Goal: Information Seeking & Learning: Learn about a topic

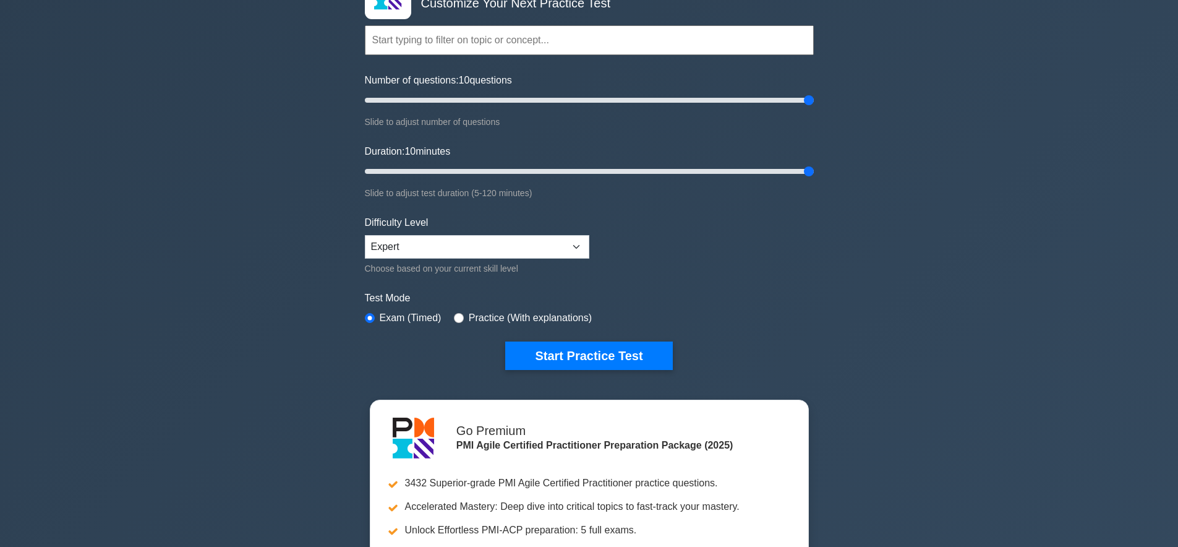
scroll to position [101, 0]
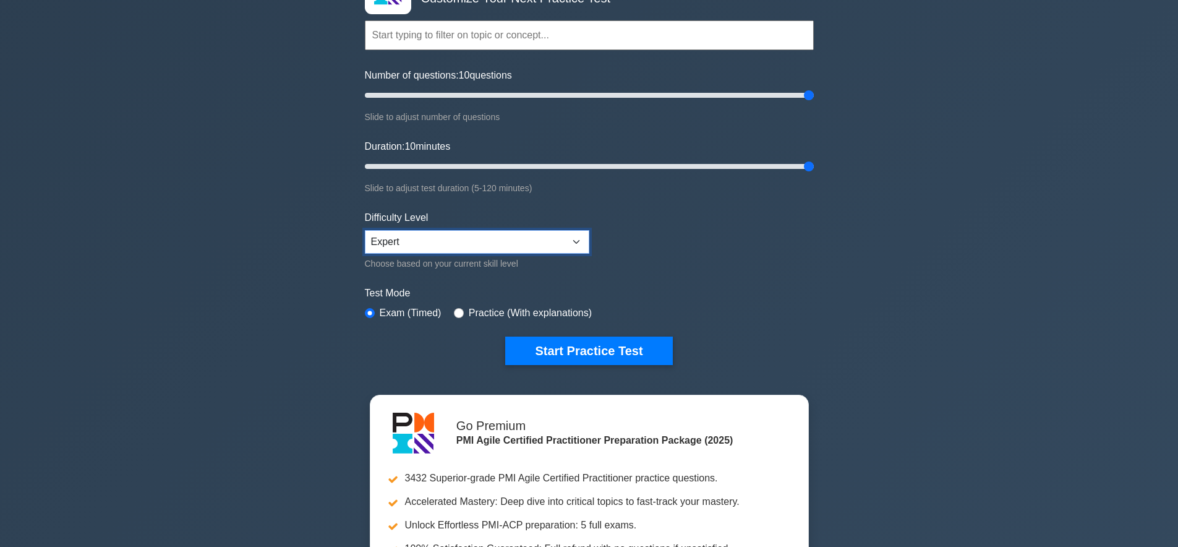
click at [581, 242] on select "Beginner Intermediate Expert" at bounding box center [477, 241] width 224 height 23
click at [461, 314] on input "radio" at bounding box center [459, 313] width 10 height 10
radio input "true"
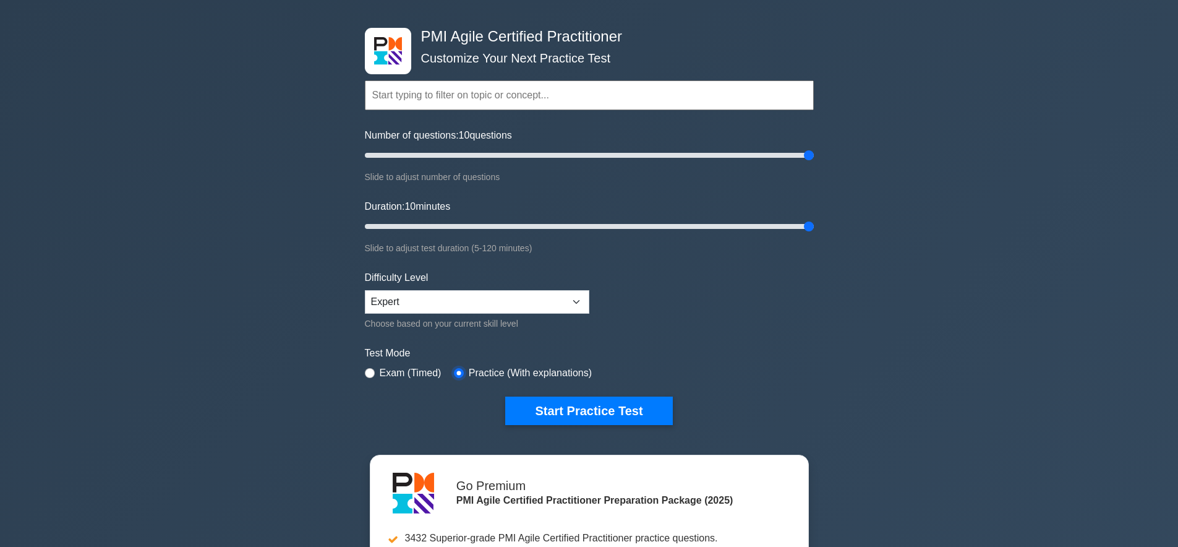
scroll to position [0, 0]
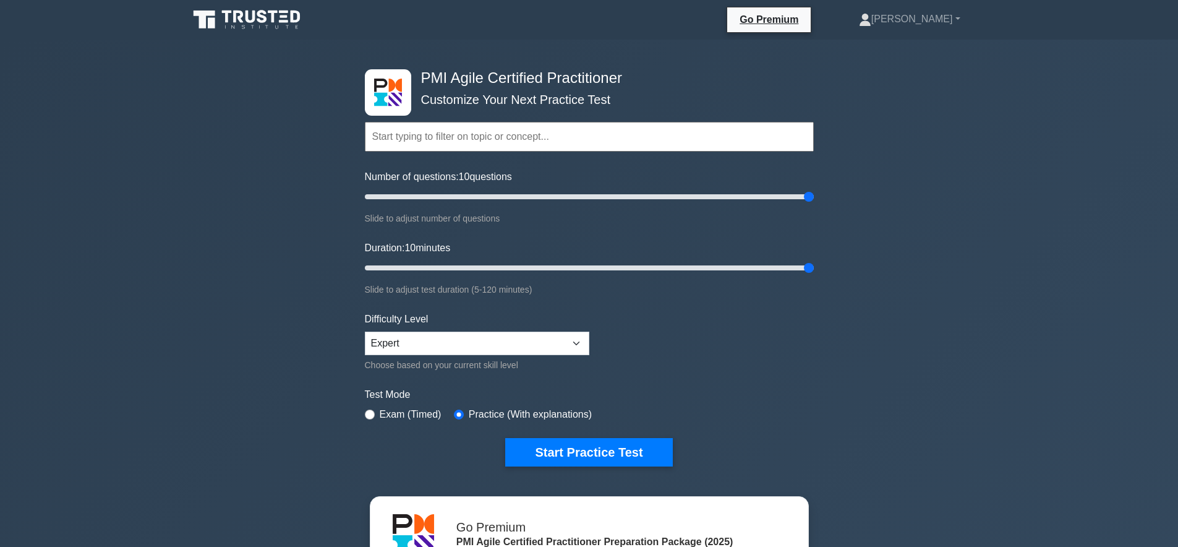
click at [467, 141] on input "text" at bounding box center [589, 137] width 449 height 30
click at [303, 183] on div "PMI Agile Certified Practitioner Customize Your Next Practice Test Topics Agile…" at bounding box center [589, 405] width 1178 height 731
drag, startPoint x: 812, startPoint y: 195, endPoint x: 885, endPoint y: 224, distance: 78.9
click at [814, 204] on input "Number of questions: 200 questions" at bounding box center [589, 196] width 449 height 15
drag, startPoint x: 805, startPoint y: 196, endPoint x: 792, endPoint y: 199, distance: 13.3
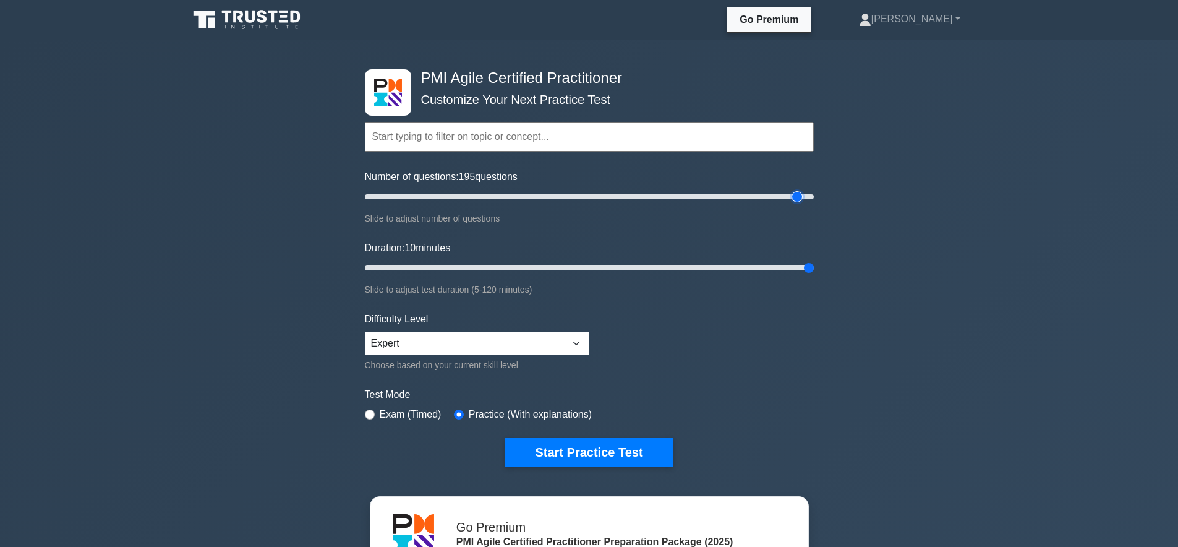
type input "195"
click at [792, 199] on input "Number of questions: 195 questions" at bounding box center [589, 196] width 449 height 15
click at [944, 17] on link "[PERSON_NAME]" at bounding box center [909, 19] width 161 height 25
click at [940, 21] on link "[PERSON_NAME]" at bounding box center [909, 19] width 161 height 25
drag, startPoint x: 382, startPoint y: 200, endPoint x: 629, endPoint y: 205, distance: 246.7
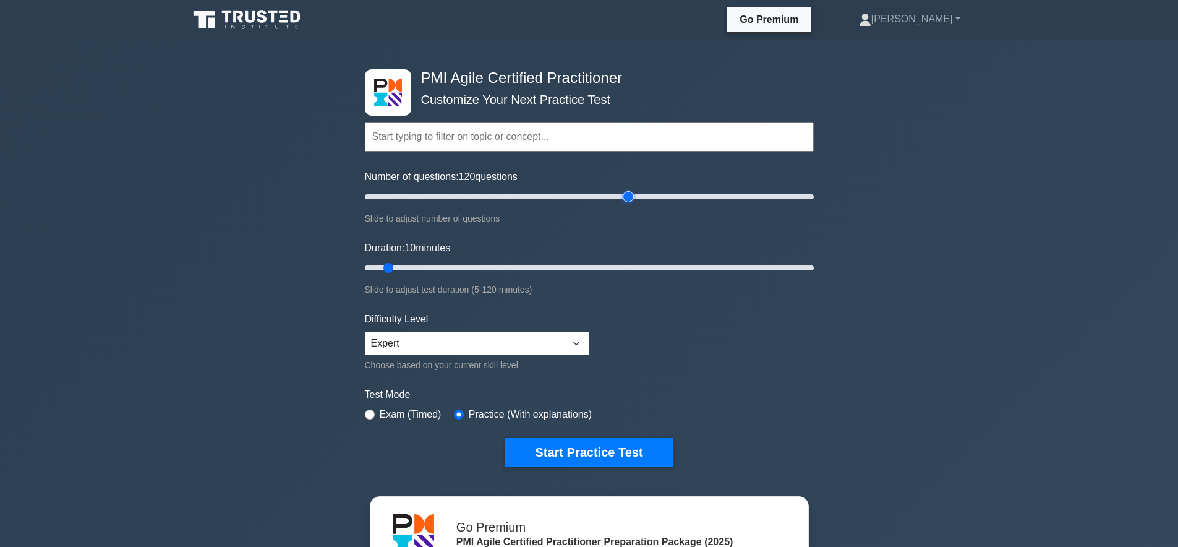
type input "120"
click at [629, 204] on input "Number of questions: 120 questions" at bounding box center [589, 196] width 449 height 15
drag, startPoint x: 391, startPoint y: 268, endPoint x: 943, endPoint y: 269, distance: 552.1
type input "120"
click at [814, 268] on input "Duration: 120 minutes" at bounding box center [589, 267] width 449 height 15
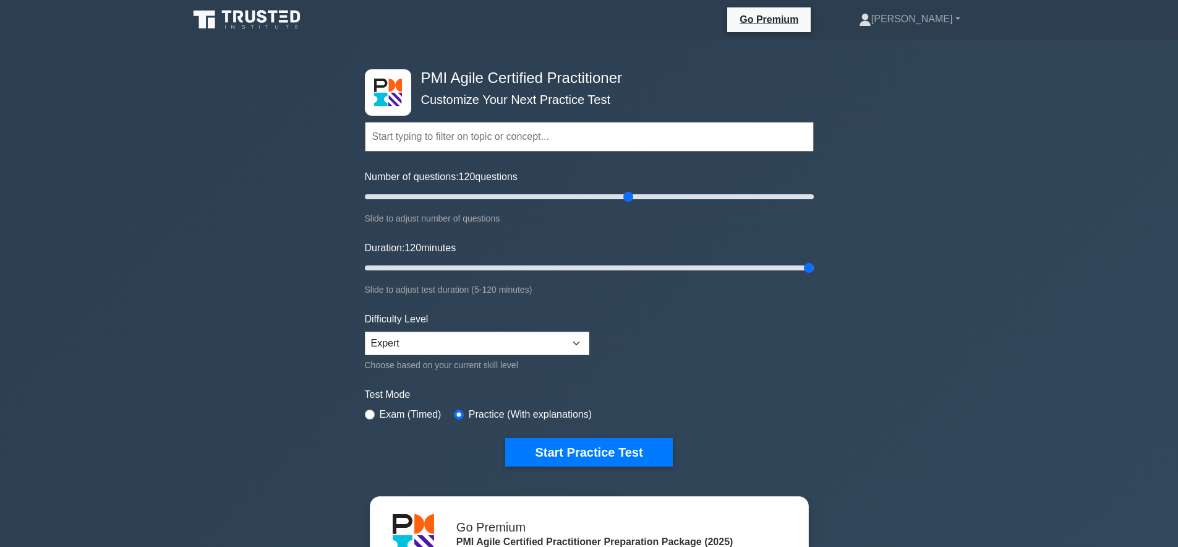
click at [951, 270] on div "PMI Agile Certified Practitioner Customize Your Next Practice Test Topics Agile…" at bounding box center [589, 405] width 1178 height 731
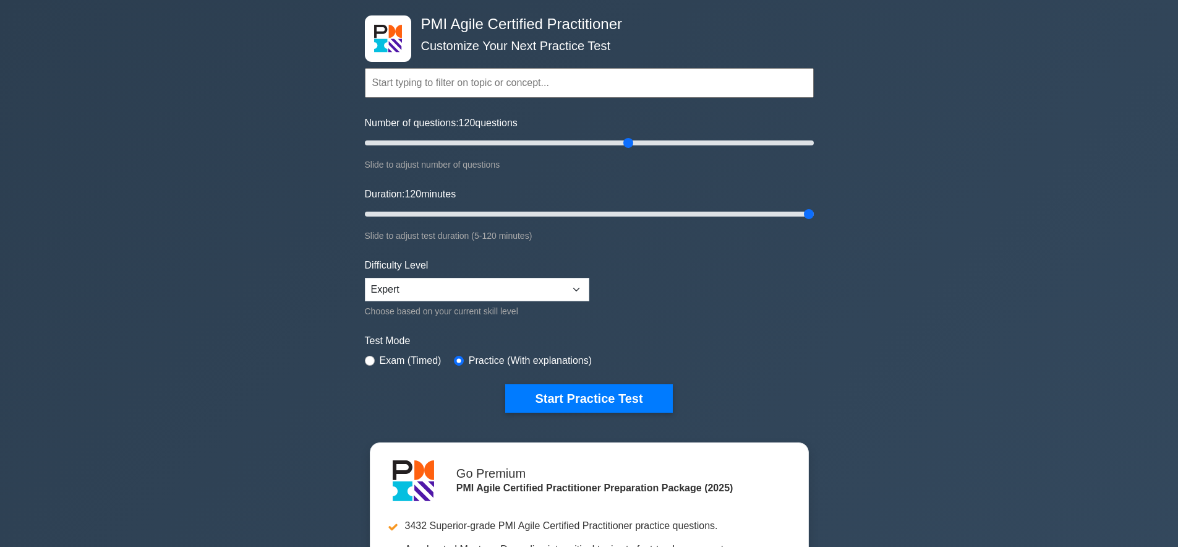
scroll to position [52, 0]
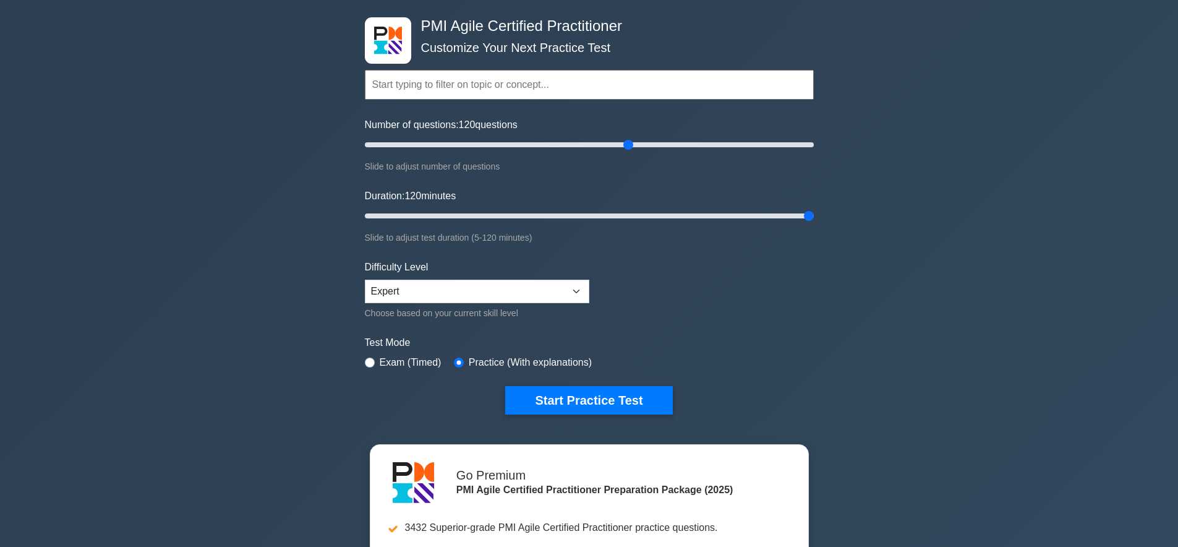
click at [589, 83] on input "text" at bounding box center [589, 85] width 449 height 30
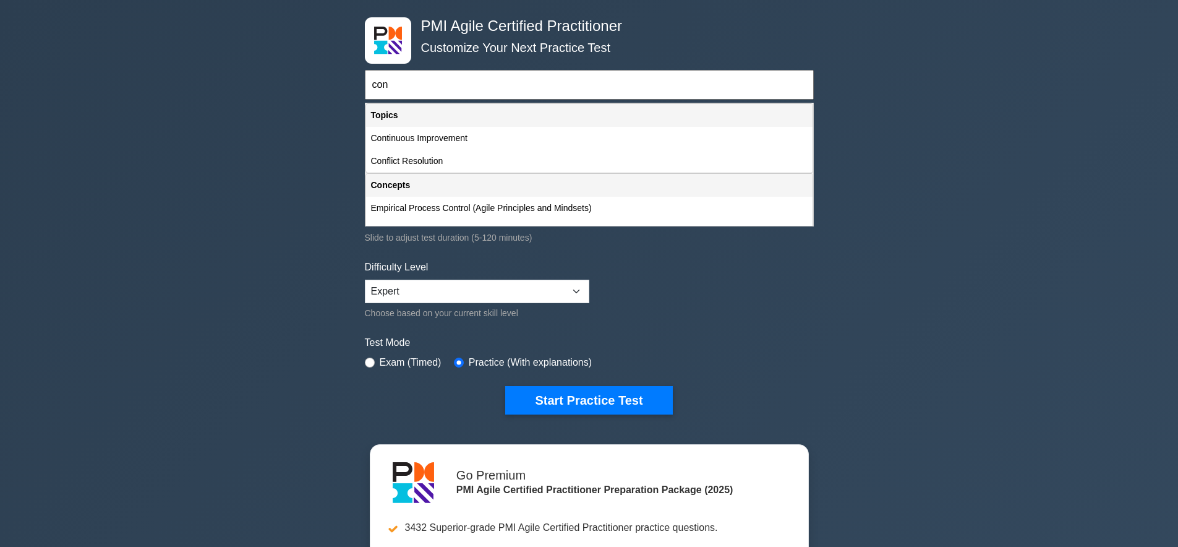
click at [519, 134] on div "Continuous Improvement" at bounding box center [589, 138] width 446 height 23
type input "Continuous Improvement"
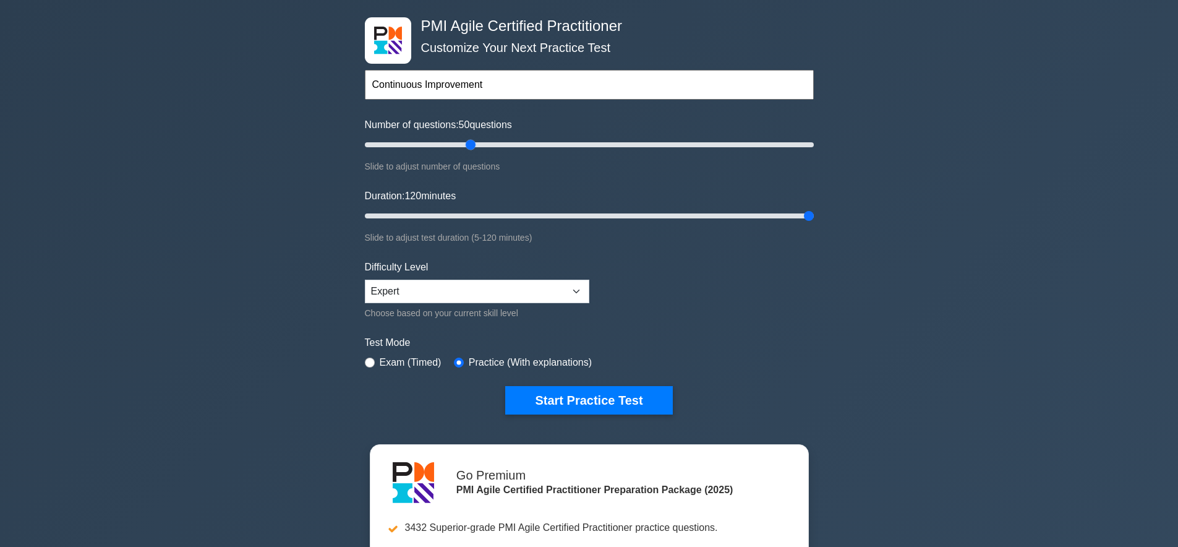
drag, startPoint x: 628, startPoint y: 143, endPoint x: 471, endPoint y: 153, distance: 157.3
type input "50"
click at [471, 152] on input "Number of questions: 50 questions" at bounding box center [589, 144] width 449 height 15
drag, startPoint x: 803, startPoint y: 214, endPoint x: 538, endPoint y: 215, distance: 265.2
type input "50"
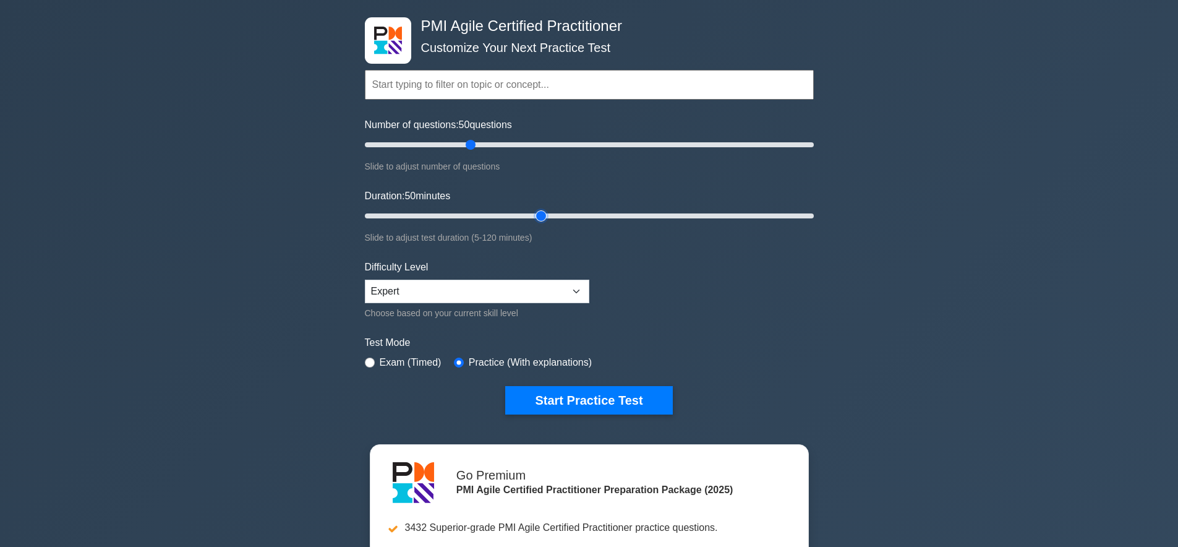
click at [538, 215] on input "Duration: 50 minutes" at bounding box center [589, 215] width 449 height 15
click at [713, 288] on form "Topics Agile Principles and Mindsets Effective Stakeholder Engagement Value-Dri…" at bounding box center [589, 223] width 449 height 382
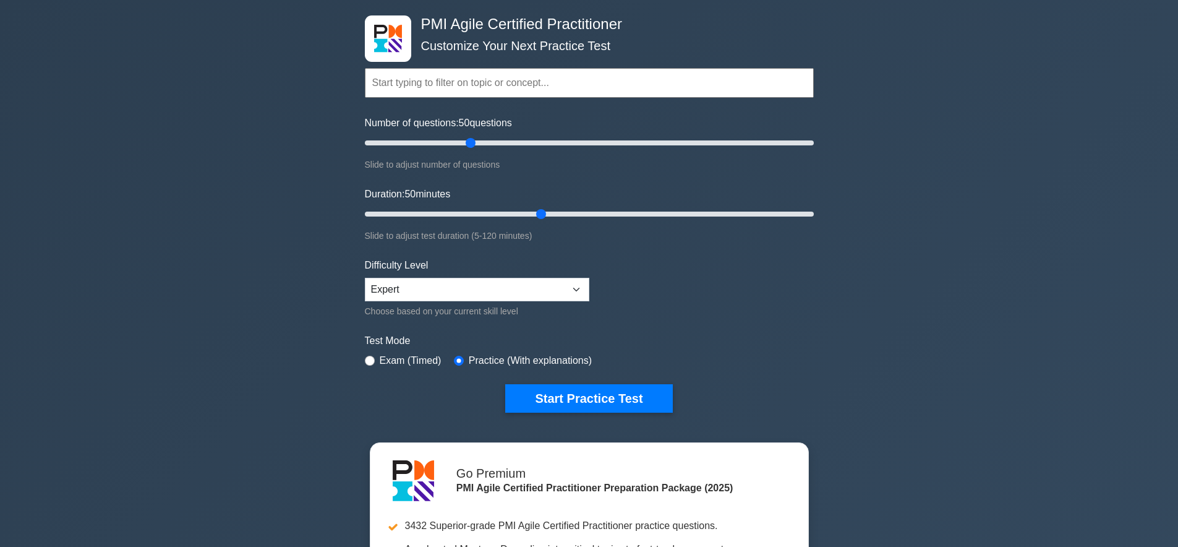
scroll to position [54, 0]
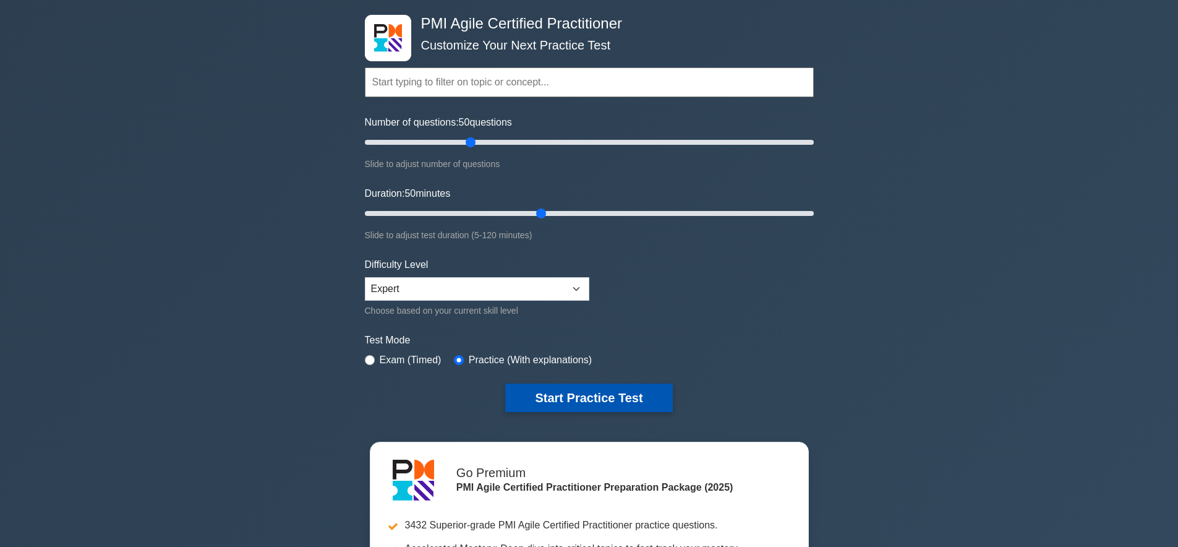
drag, startPoint x: 602, startPoint y: 399, endPoint x: 637, endPoint y: 393, distance: 35.8
click at [602, 399] on button "Start Practice Test" at bounding box center [588, 397] width 167 height 28
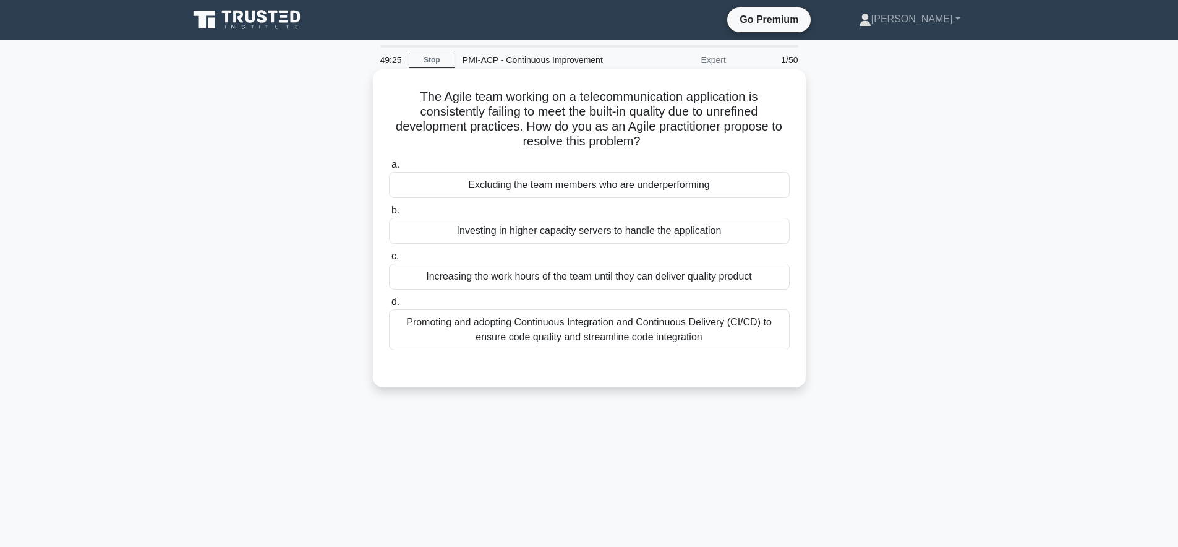
click at [751, 332] on div "Promoting and adopting Continuous Integration and Continuous Delivery (CI/CD) t…" at bounding box center [589, 329] width 401 height 41
click at [389, 306] on input "d. Promoting and adopting Continuous Integration and Continuous Delivery (CI/CD…" at bounding box center [389, 302] width 0 height 8
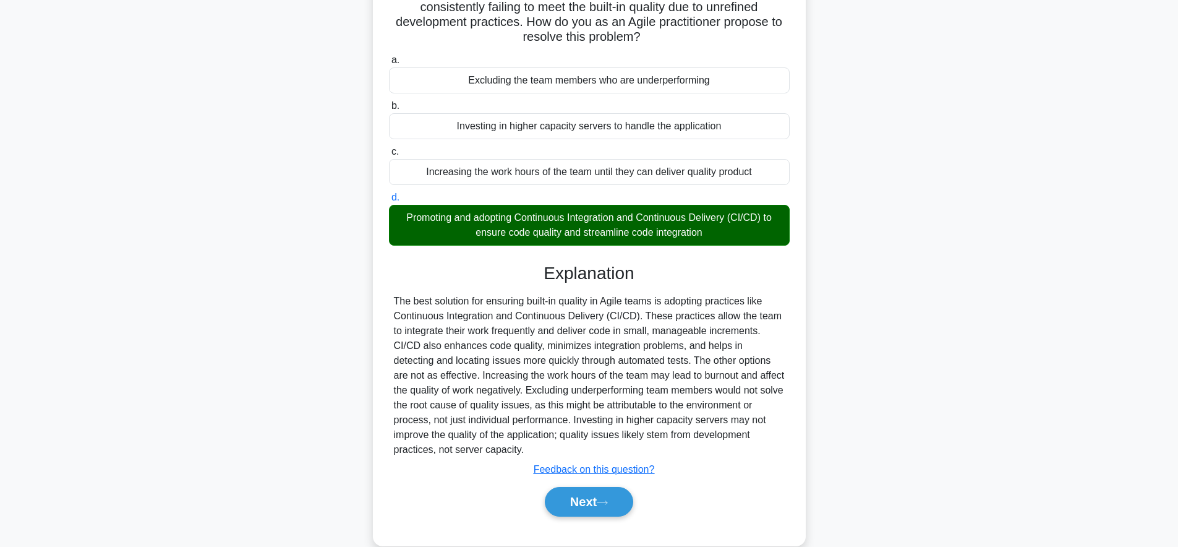
scroll to position [127, 0]
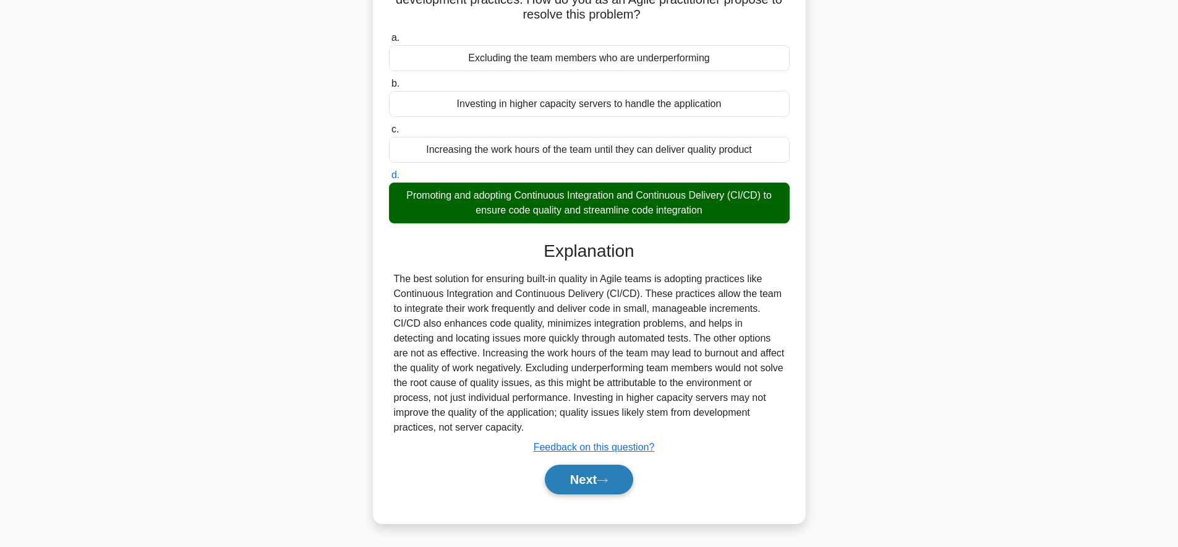
click at [608, 482] on button "Next" at bounding box center [589, 479] width 88 height 30
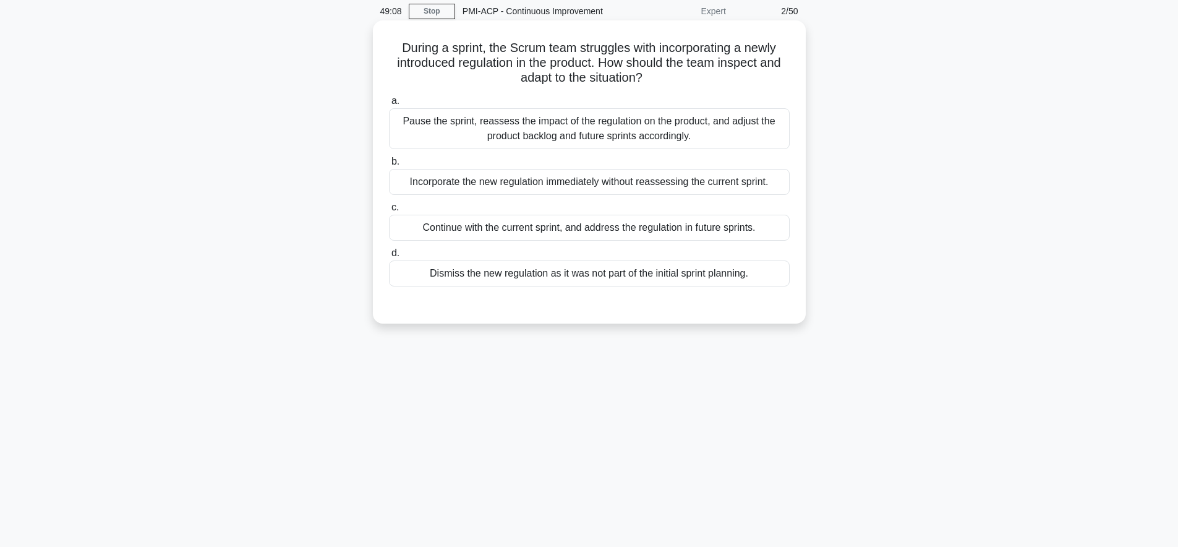
scroll to position [0, 0]
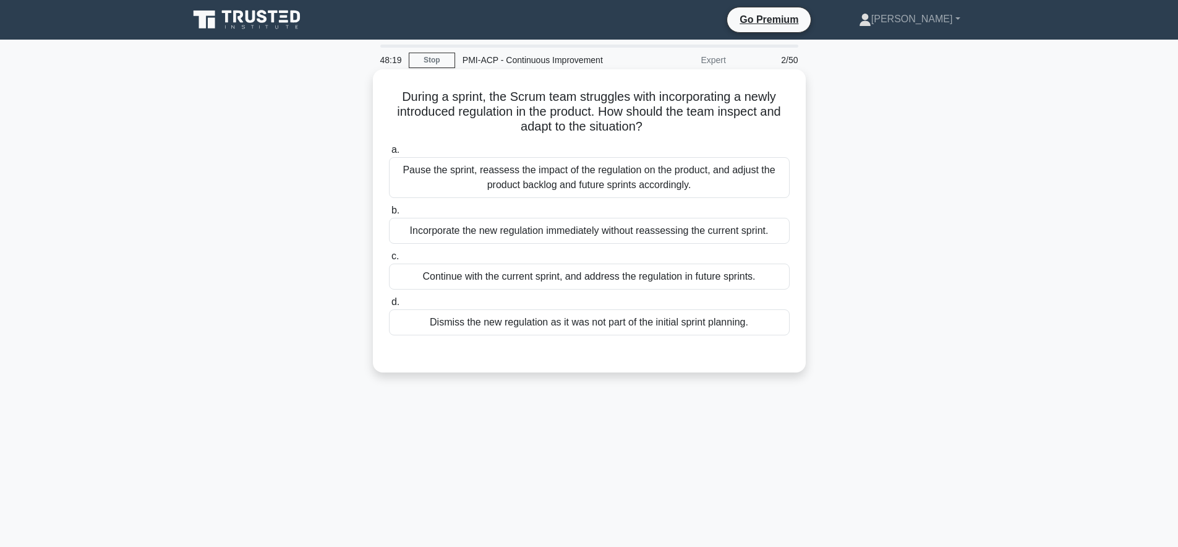
click at [739, 184] on div "Pause the sprint, reassess the impact of the regulation on the product, and adj…" at bounding box center [589, 177] width 401 height 41
click at [389, 154] on input "a. Pause the sprint, reassess the impact of the regulation on the product, and …" at bounding box center [389, 150] width 0 height 8
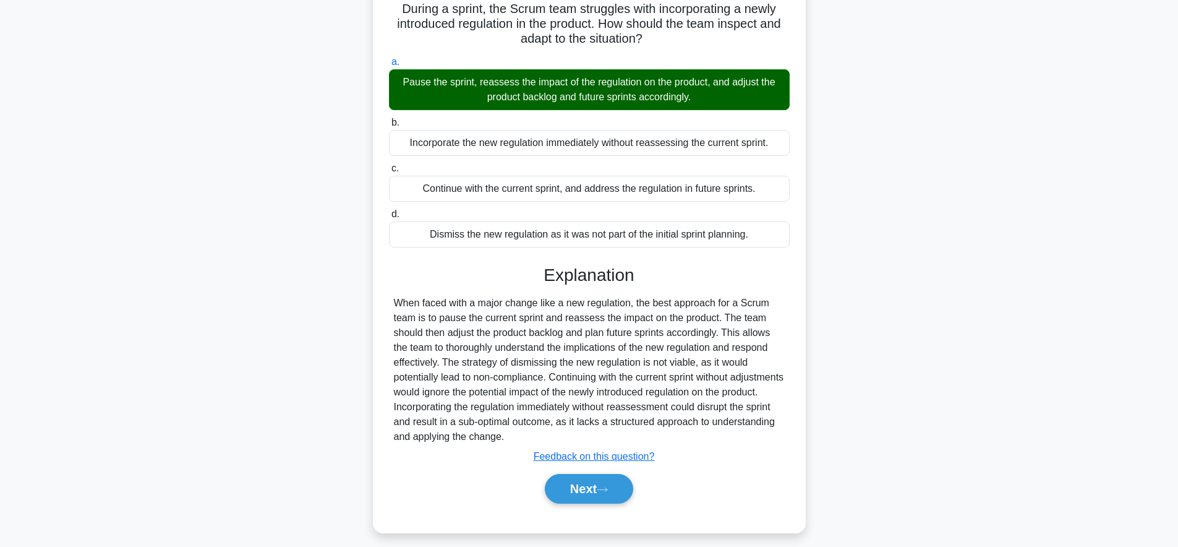
scroll to position [121, 0]
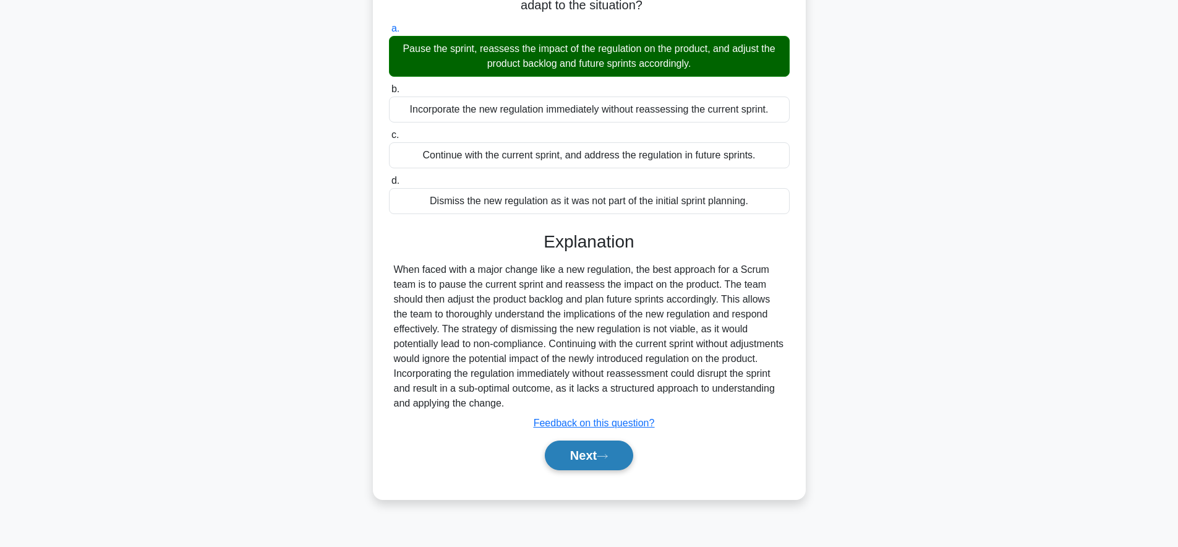
click at [559, 461] on button "Next" at bounding box center [589, 455] width 88 height 30
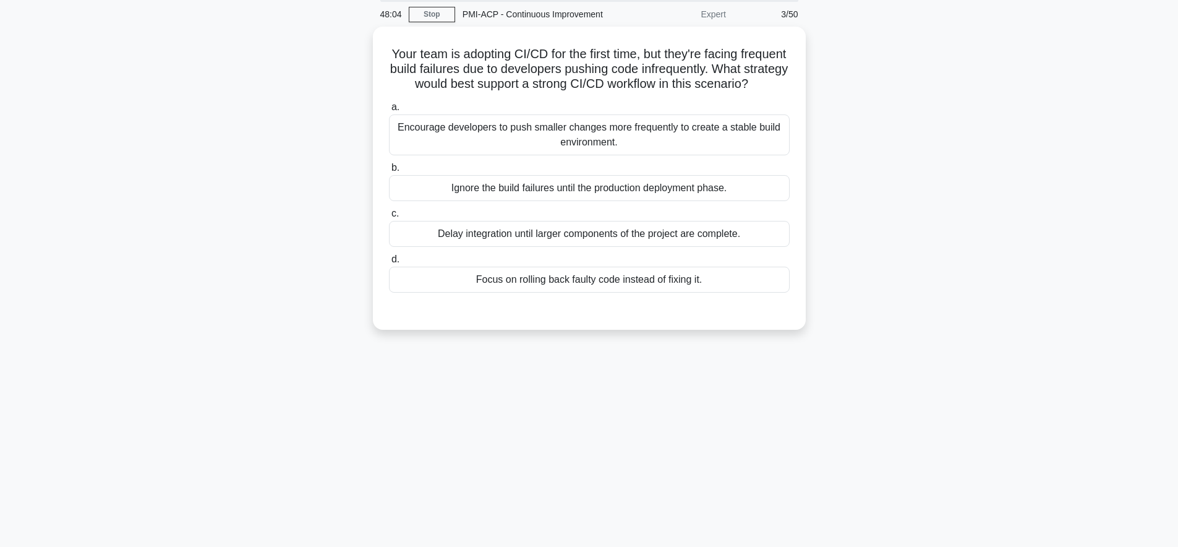
scroll to position [0, 0]
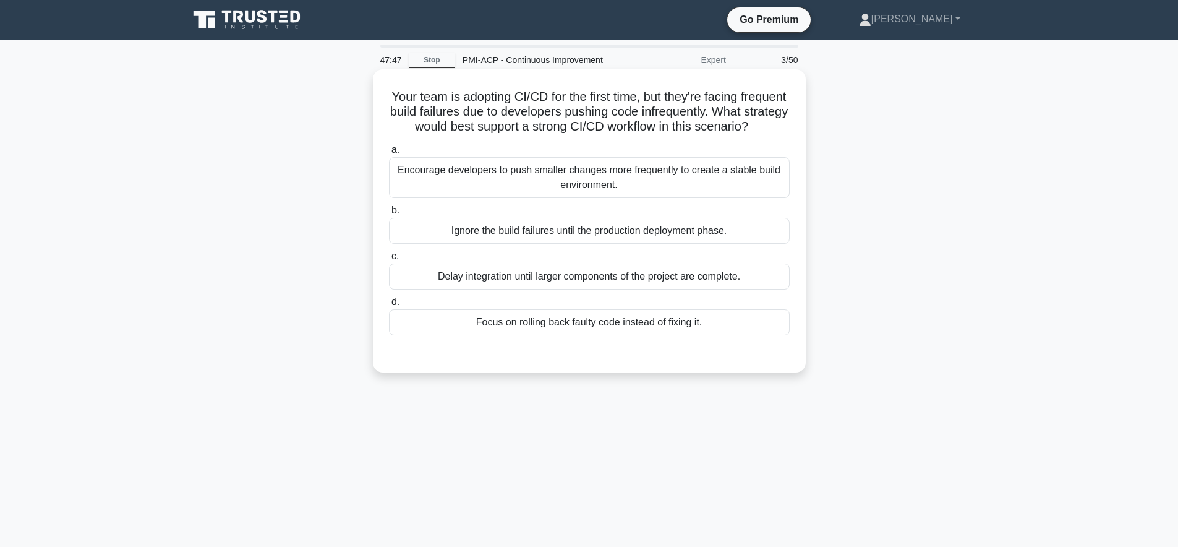
click at [781, 180] on div "Encourage developers to push smaller changes more frequently to create a stable…" at bounding box center [589, 177] width 401 height 41
click at [389, 154] on input "a. Encourage developers to push smaller changes more frequently to create a sta…" at bounding box center [389, 150] width 0 height 8
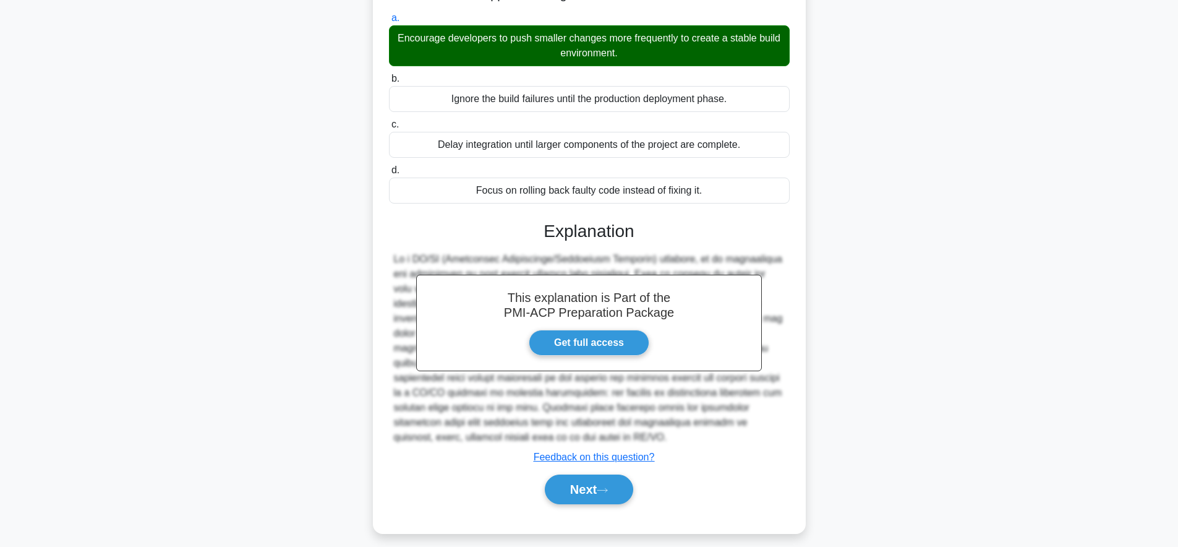
scroll to position [134, 0]
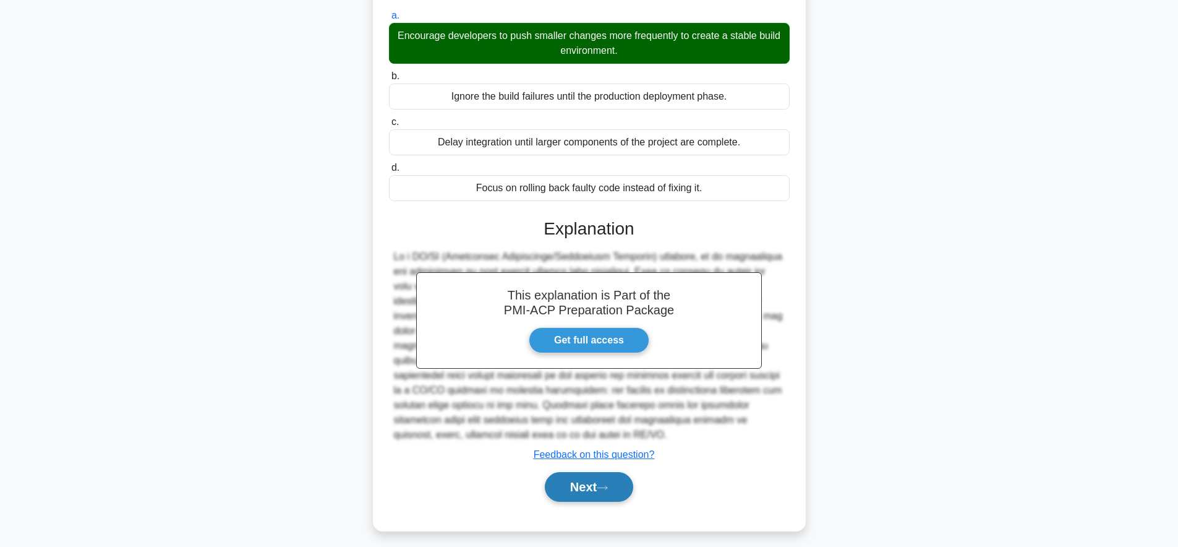
click at [619, 492] on button "Next" at bounding box center [589, 487] width 88 height 30
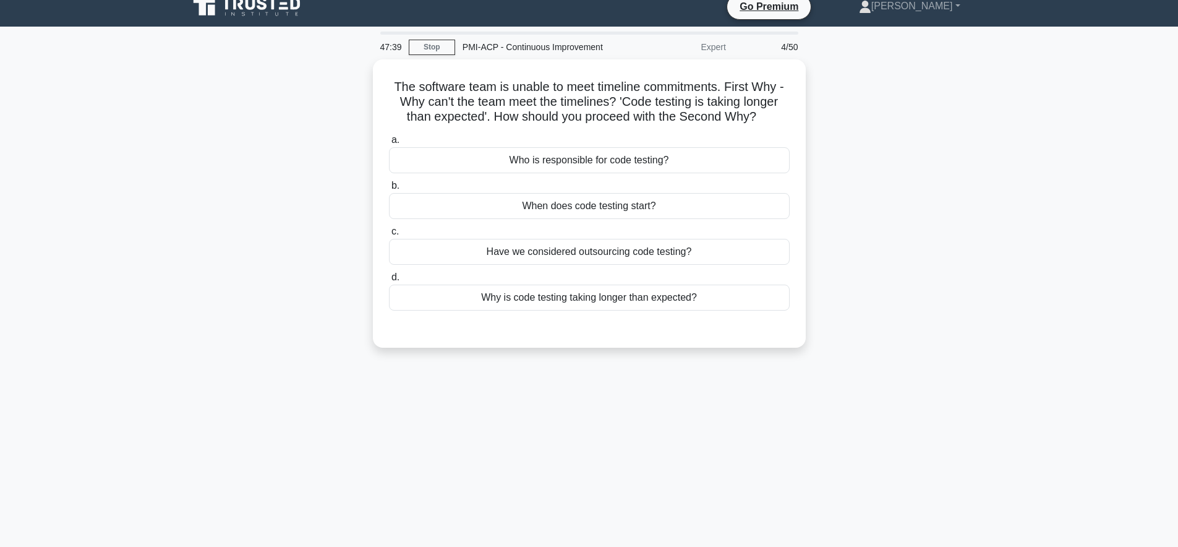
scroll to position [0, 0]
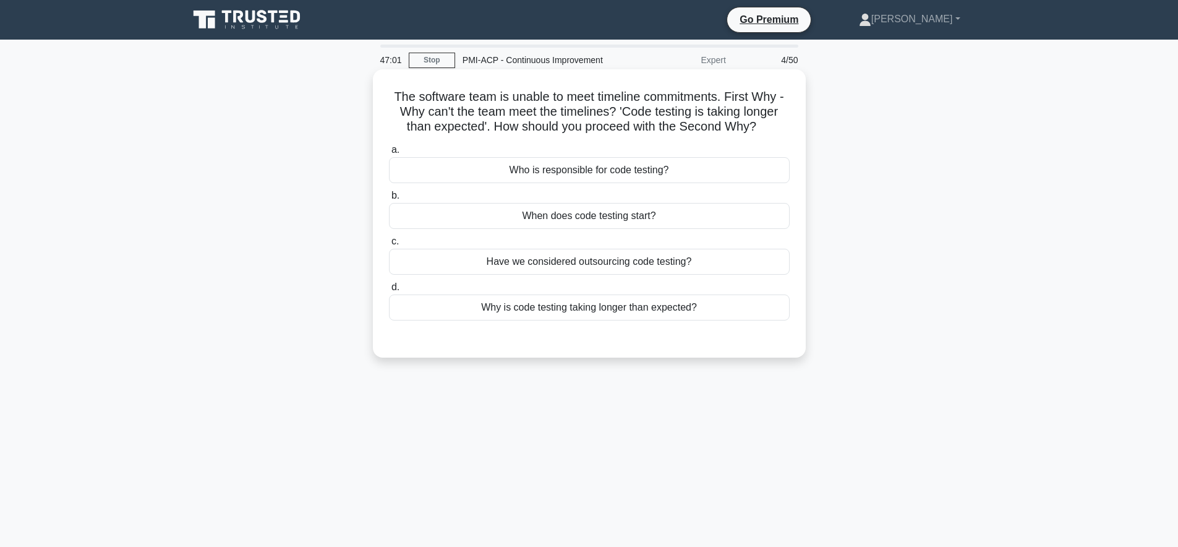
click at [733, 305] on div "Why is code testing taking longer than expected?" at bounding box center [589, 307] width 401 height 26
click at [389, 291] on input "d. Why is code testing taking longer than expected?" at bounding box center [389, 287] width 0 height 8
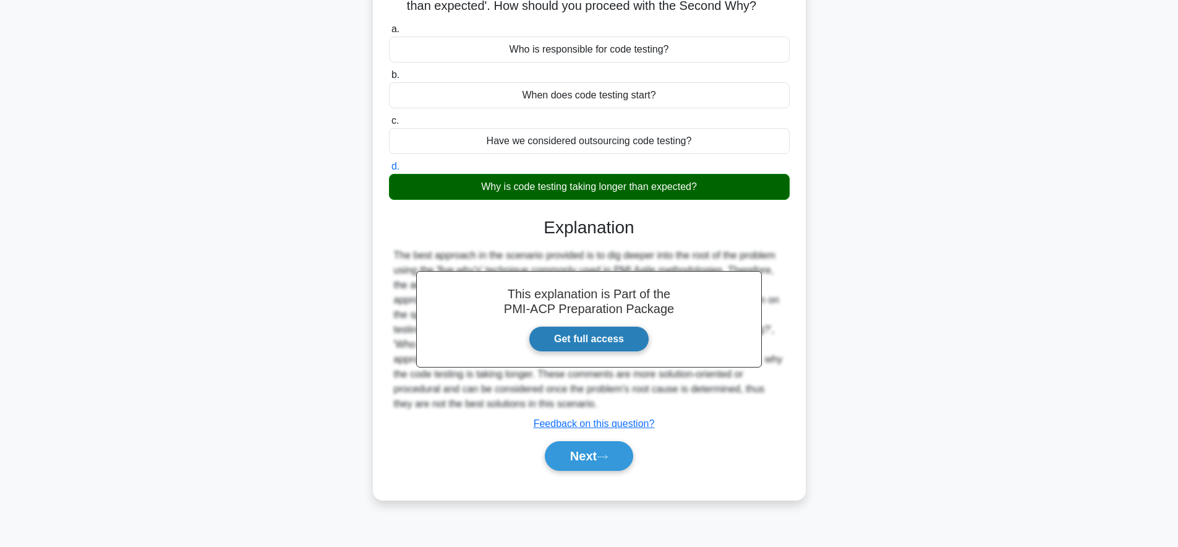
scroll to position [121, 0]
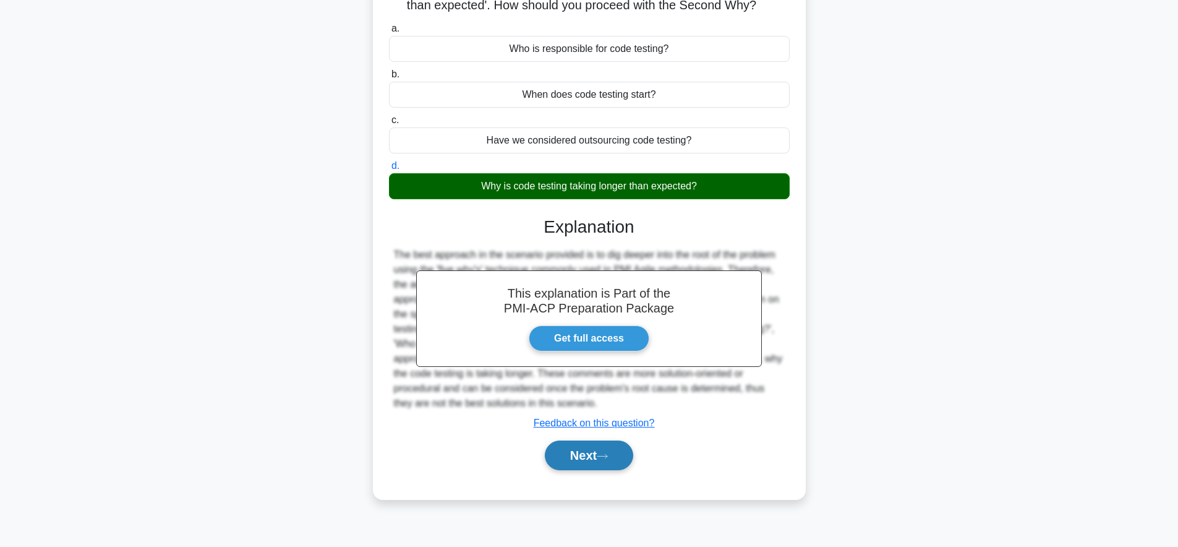
click at [585, 460] on button "Next" at bounding box center [589, 455] width 88 height 30
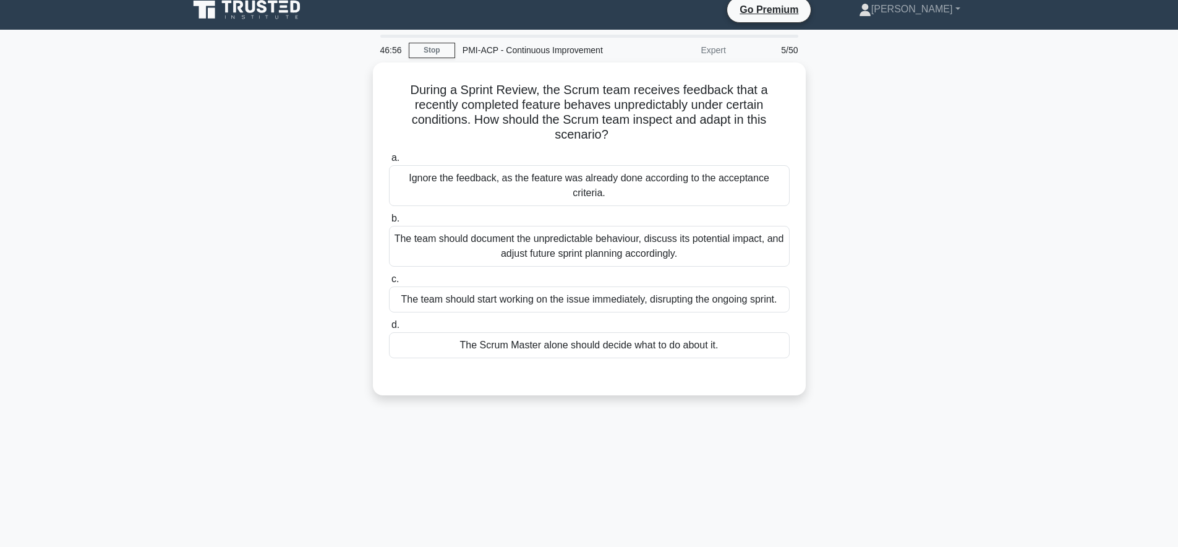
scroll to position [0, 0]
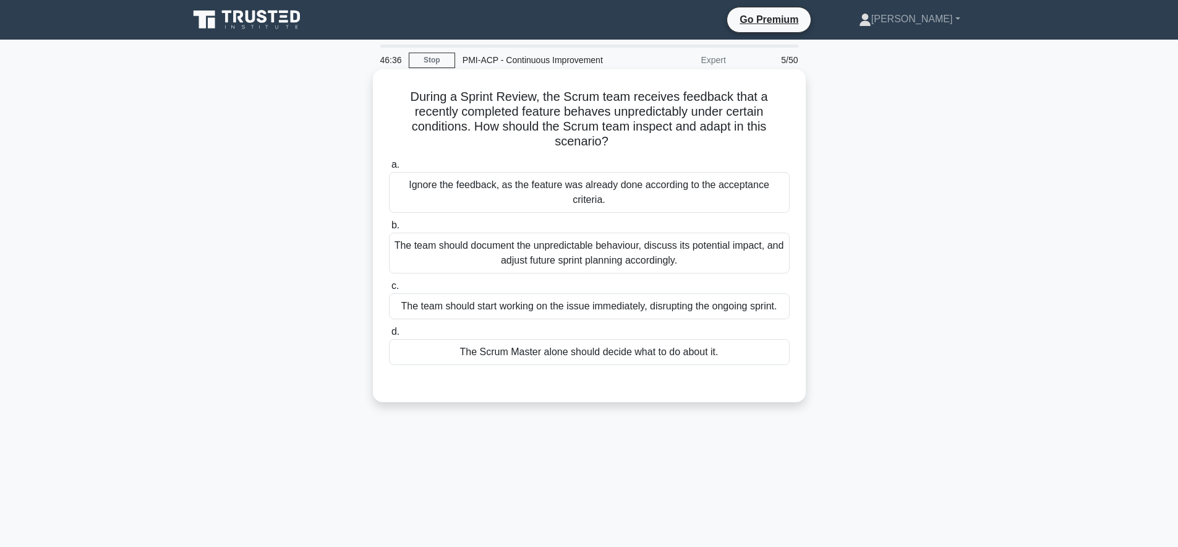
click at [778, 244] on div "The team should document the unpredictable behaviour, discuss its potential imp…" at bounding box center [589, 252] width 401 height 41
click at [389, 229] on input "b. The team should document the unpredictable behaviour, discuss its potential …" at bounding box center [389, 225] width 0 height 8
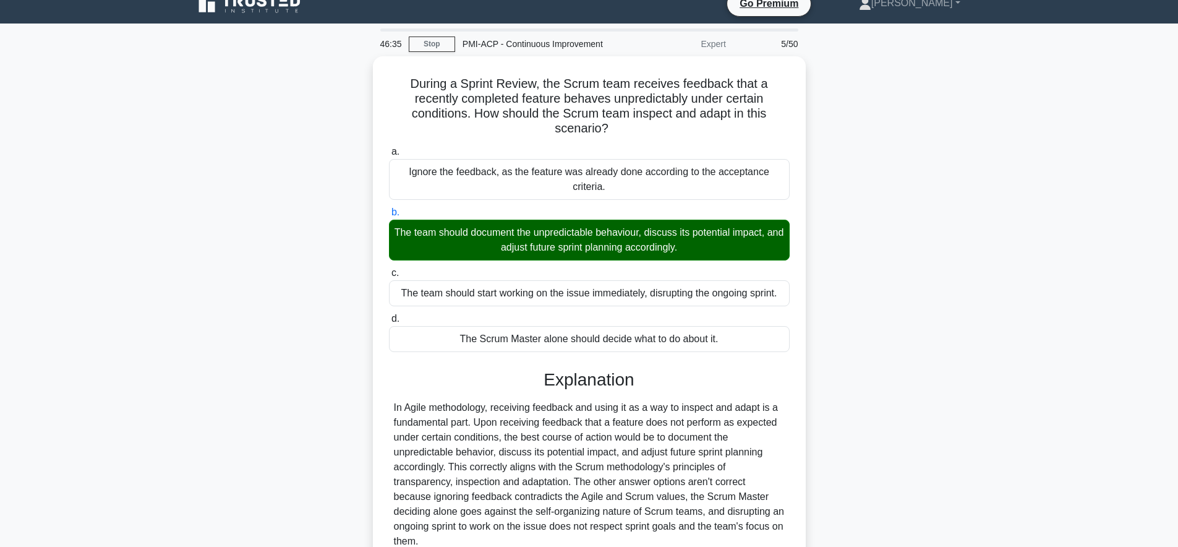
scroll to position [121, 0]
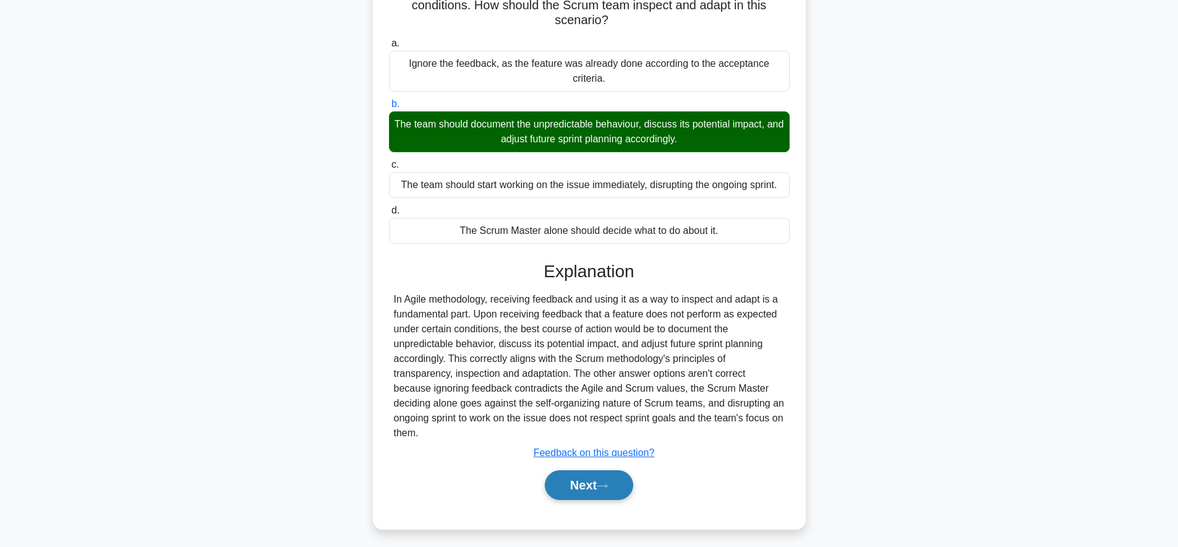
click at [574, 470] on button "Next" at bounding box center [589, 485] width 88 height 30
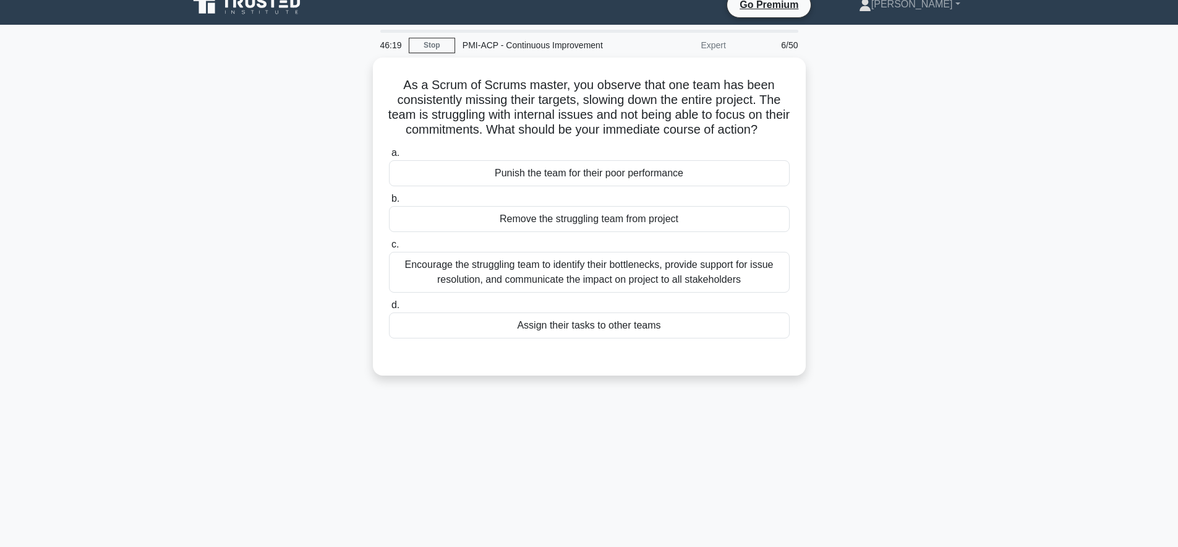
scroll to position [0, 0]
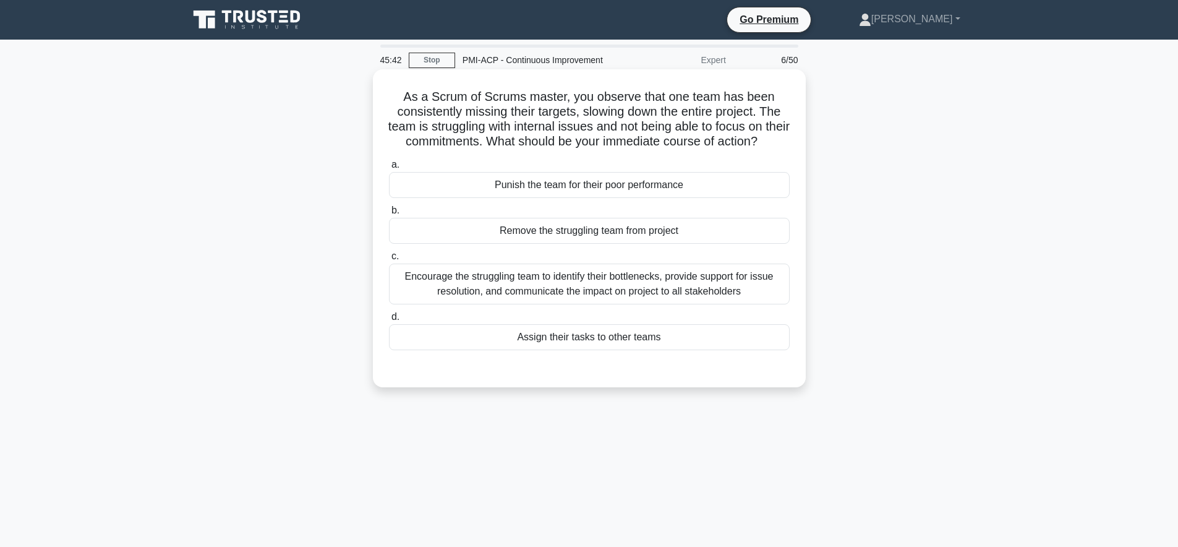
click at [772, 291] on div "Encourage the struggling team to identify their bottlenecks, provide support fo…" at bounding box center [589, 283] width 401 height 41
click at [389, 260] on input "c. Encourage the struggling team to identify their bottlenecks, provide support…" at bounding box center [389, 256] width 0 height 8
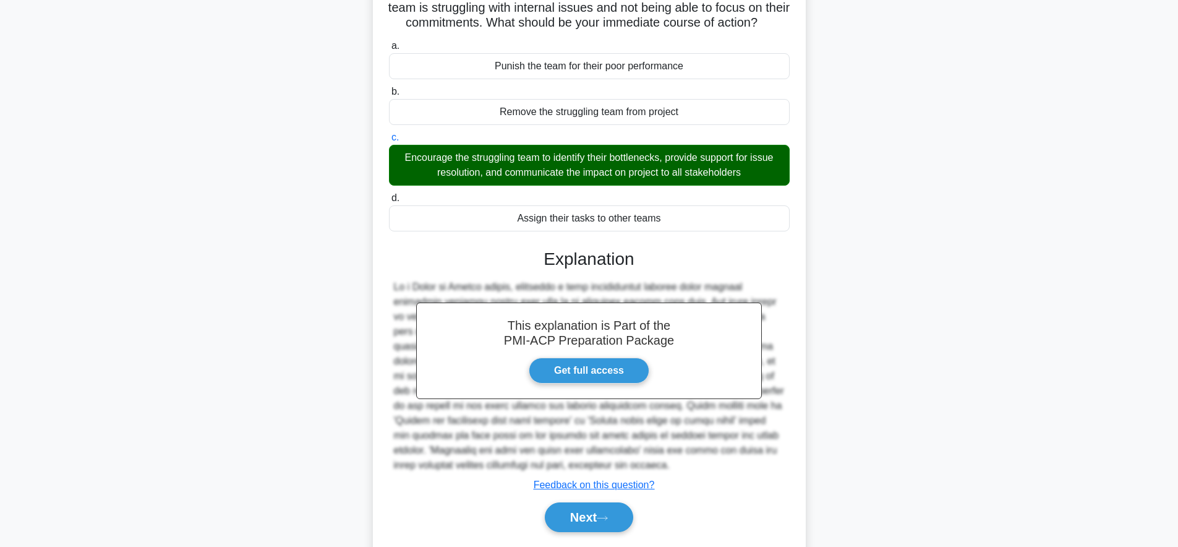
scroll to position [147, 0]
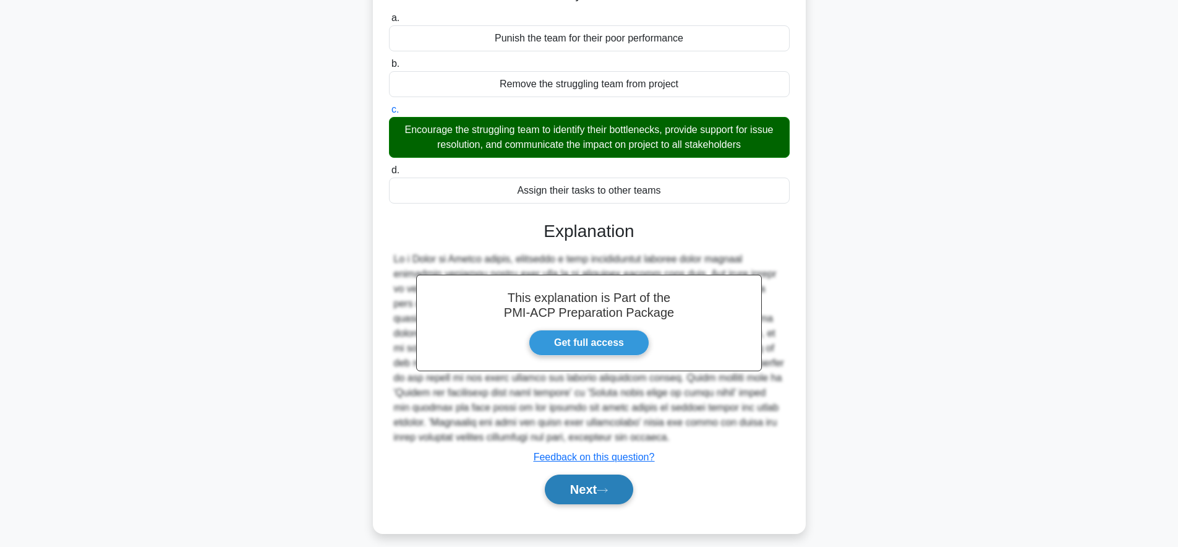
click at [577, 487] on button "Next" at bounding box center [589, 489] width 88 height 30
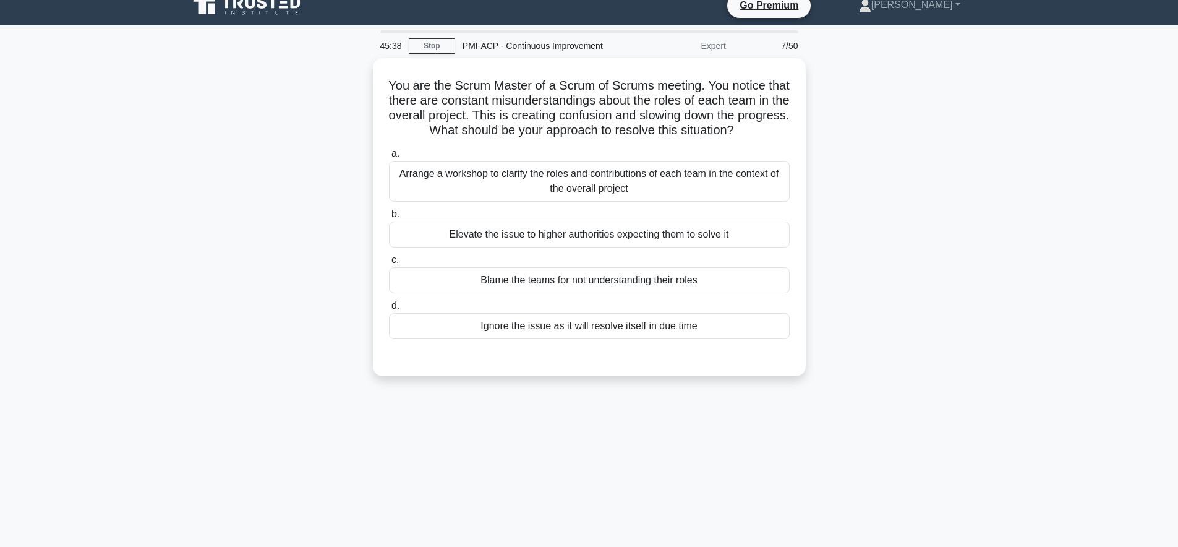
scroll to position [0, 0]
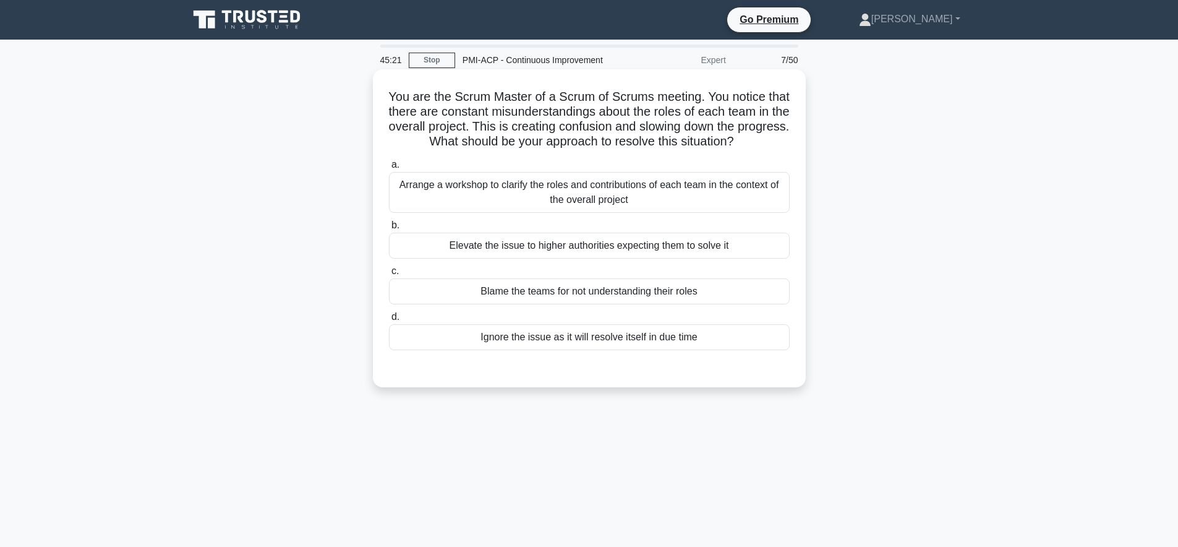
click at [755, 201] on div "Arrange a workshop to clarify the roles and contributions of each team in the c…" at bounding box center [589, 192] width 401 height 41
click at [389, 169] on input "a. Arrange a workshop to clarify the roles and contributions of each team in th…" at bounding box center [389, 165] width 0 height 8
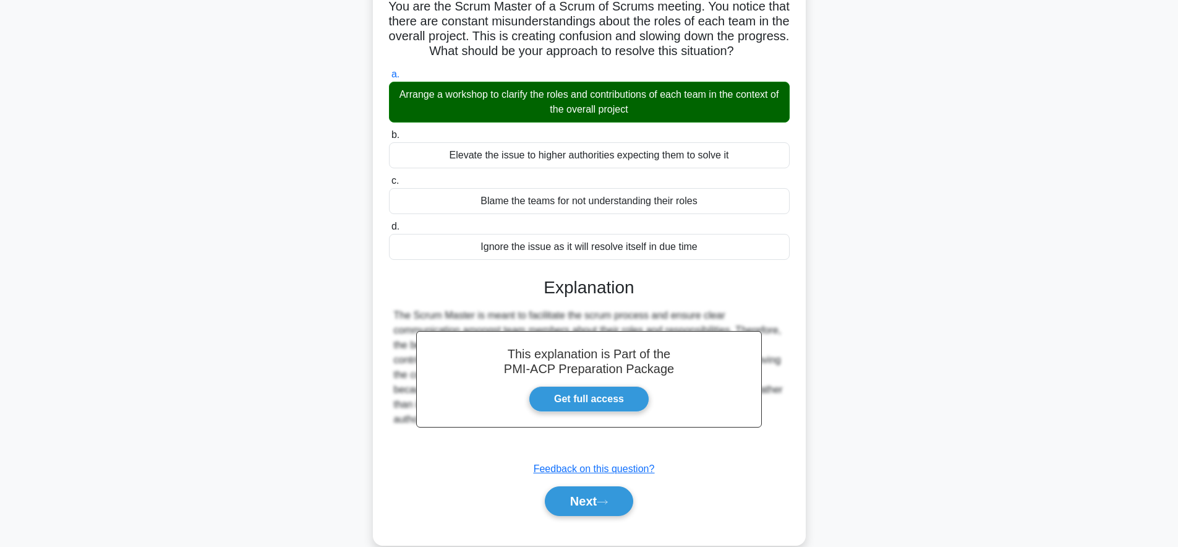
scroll to position [121, 0]
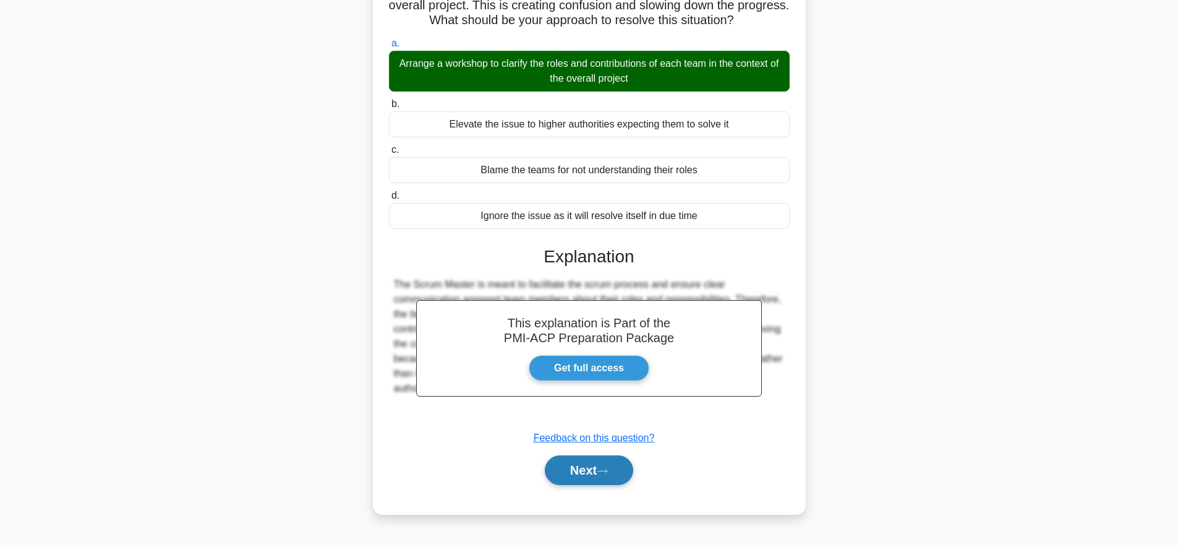
drag, startPoint x: 566, startPoint y: 467, endPoint x: 577, endPoint y: 462, distance: 11.6
click at [566, 466] on button "Next" at bounding box center [589, 470] width 88 height 30
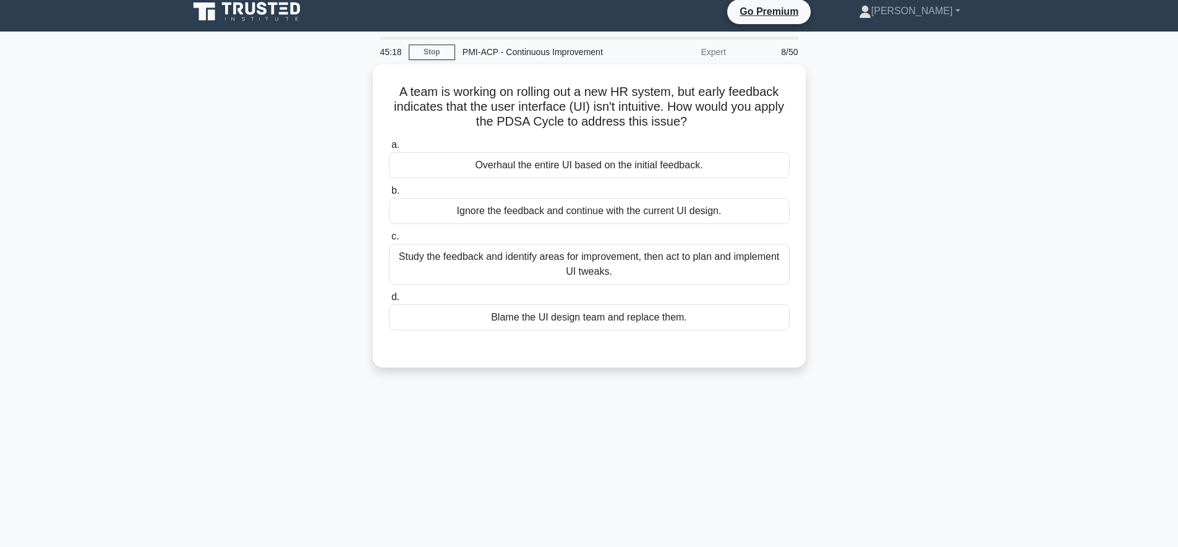
scroll to position [0, 0]
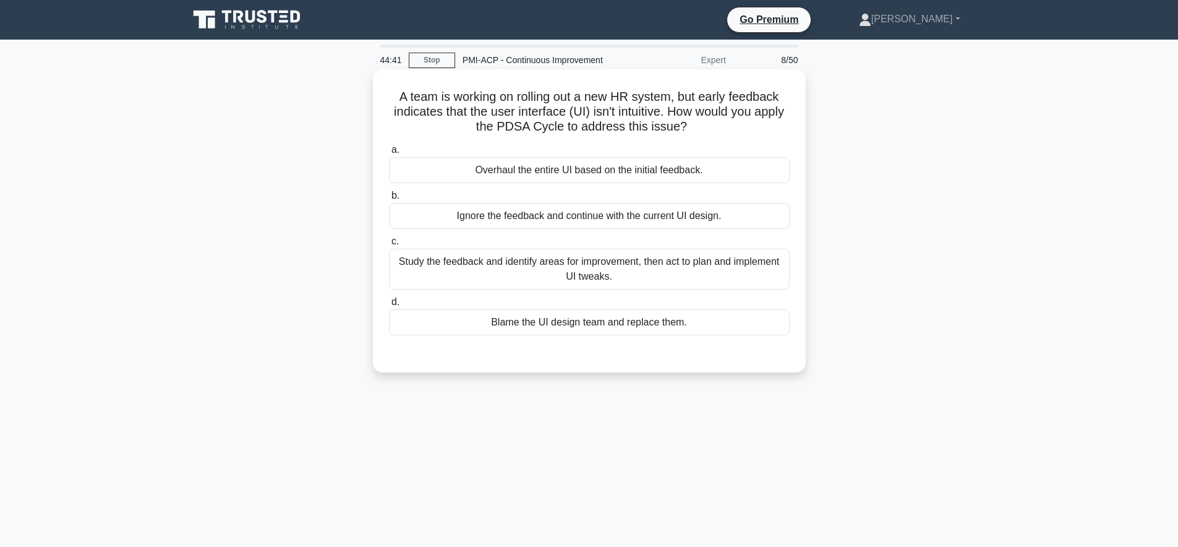
click at [733, 273] on div "Study the feedback and identify areas for improvement, then act to plan and imp…" at bounding box center [589, 269] width 401 height 41
click at [389, 245] on input "c. Study the feedback and identify areas for improvement, then act to plan and …" at bounding box center [389, 241] width 0 height 8
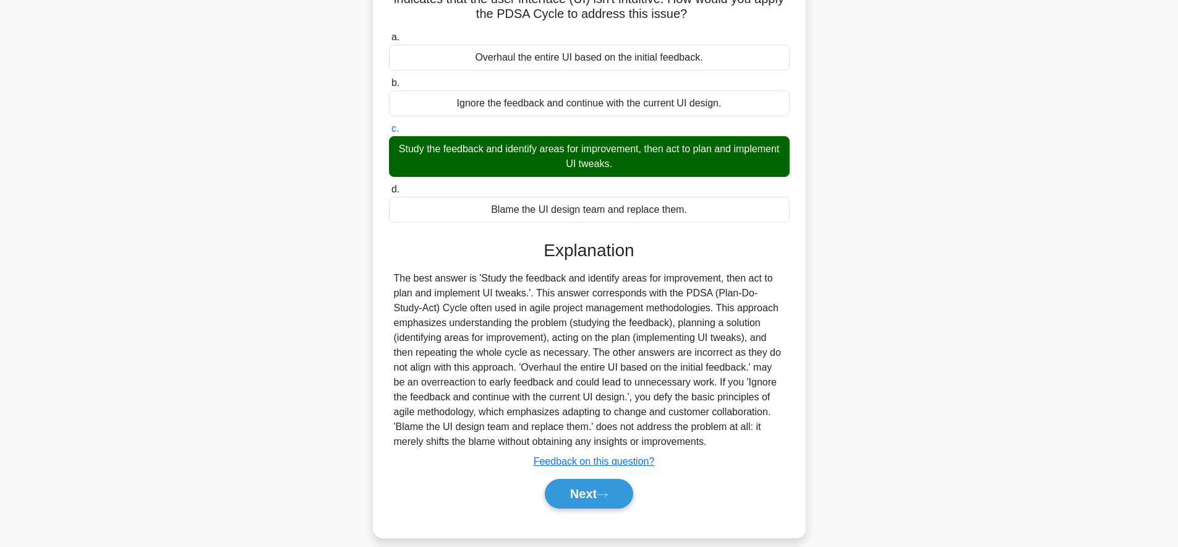
scroll to position [127, 0]
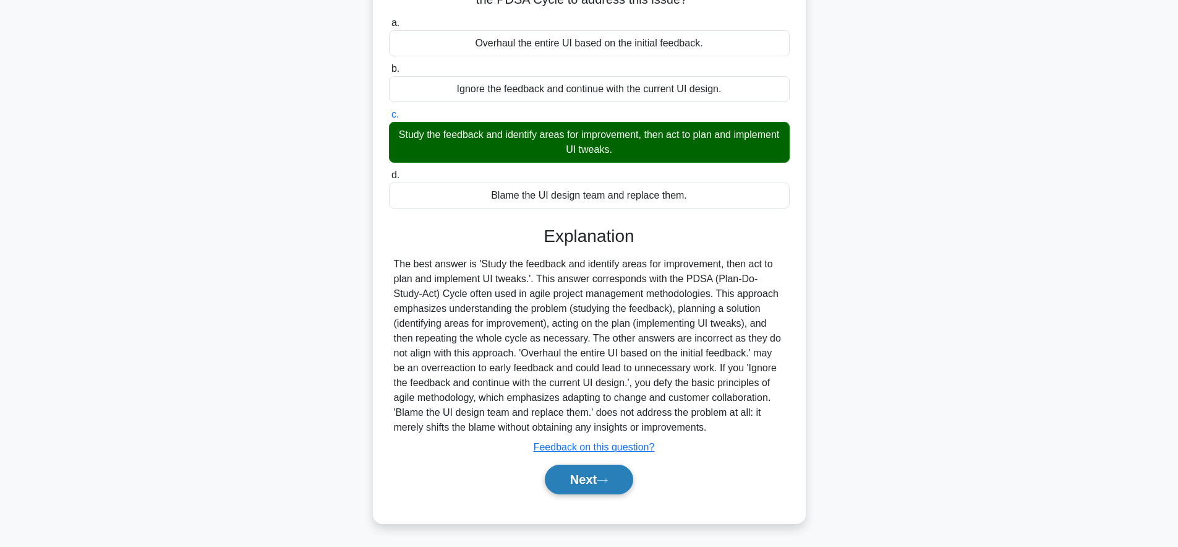
click at [601, 488] on button "Next" at bounding box center [589, 479] width 88 height 30
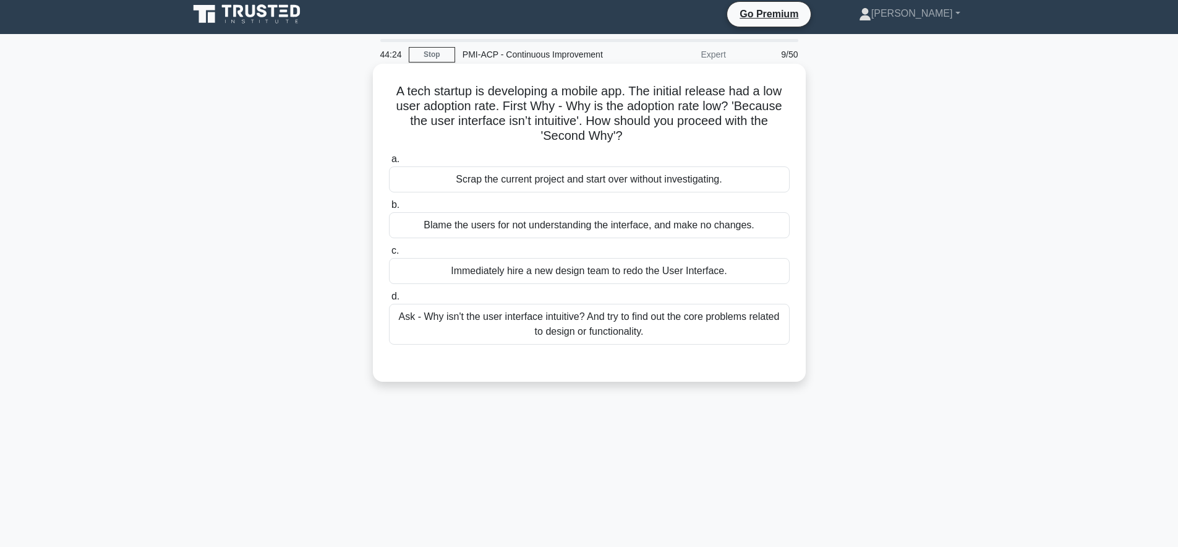
scroll to position [0, 0]
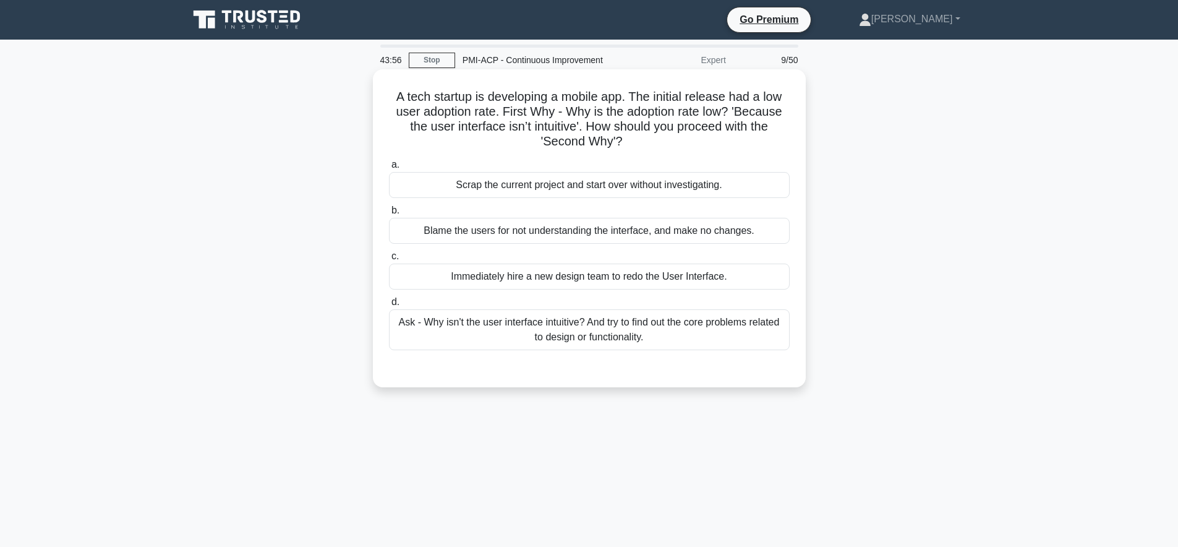
click at [553, 334] on div "Ask - Why isn't the user interface intuitive? And try to find out the core prob…" at bounding box center [589, 329] width 401 height 41
click at [389, 306] on input "d. Ask - Why isn't the user interface intuitive? And try to find out the core p…" at bounding box center [389, 302] width 0 height 8
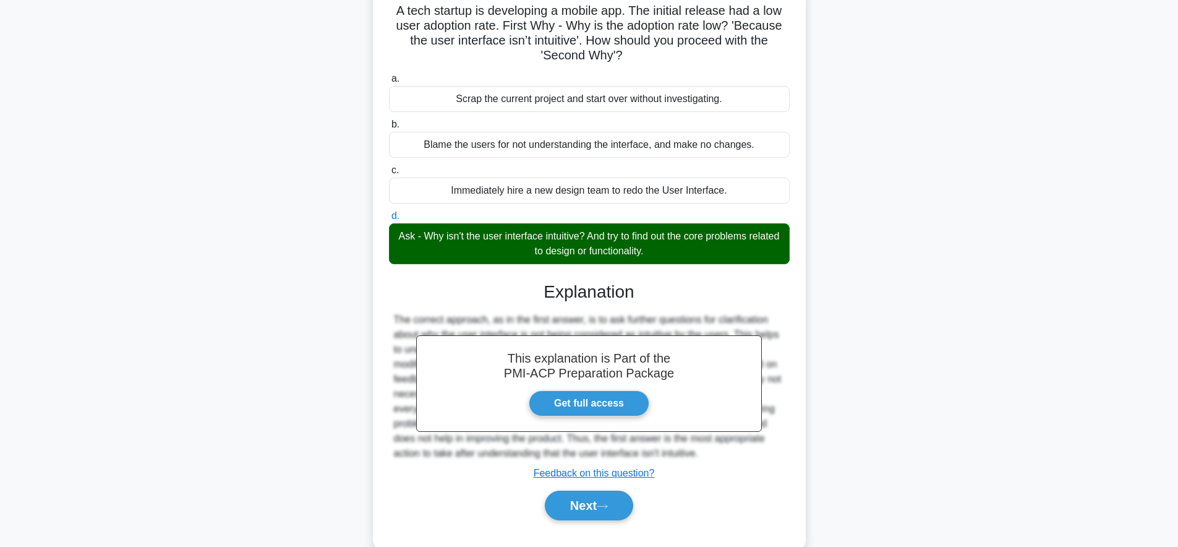
scroll to position [121, 0]
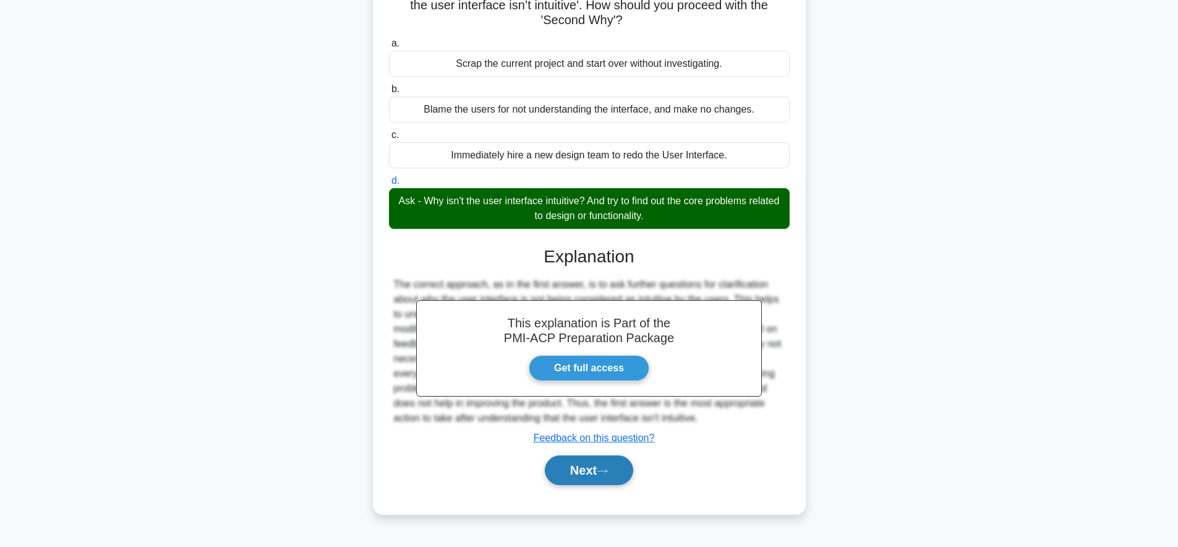
click at [596, 464] on button "Next" at bounding box center [589, 470] width 88 height 30
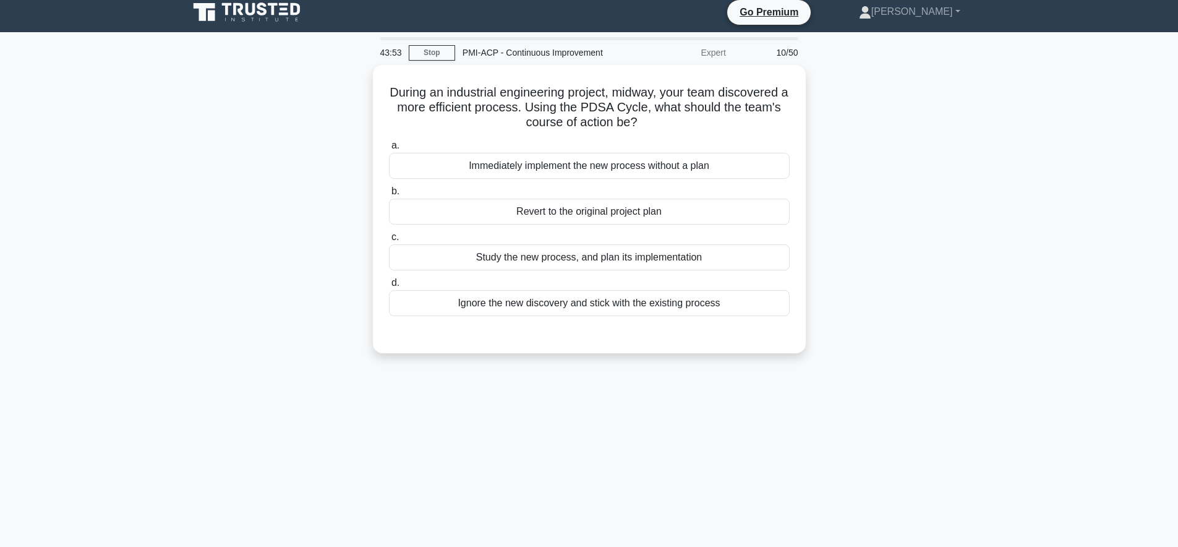
scroll to position [0, 0]
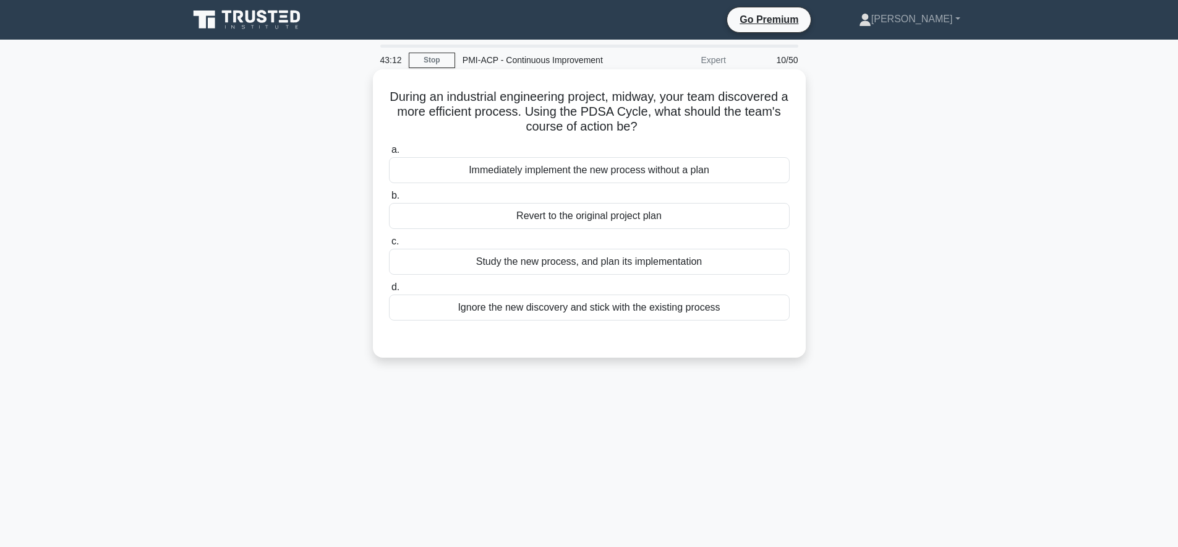
click at [760, 270] on div "Study the new process, and plan its implementation" at bounding box center [589, 262] width 401 height 26
click at [389, 245] on input "c. Study the new process, and plan its implementation" at bounding box center [389, 241] width 0 height 8
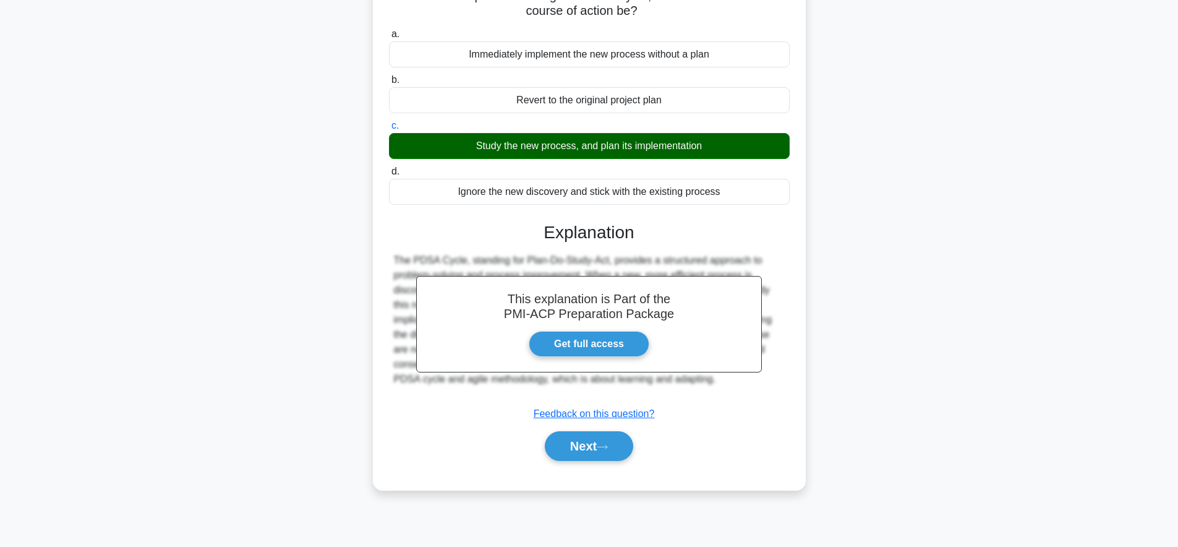
scroll to position [121, 0]
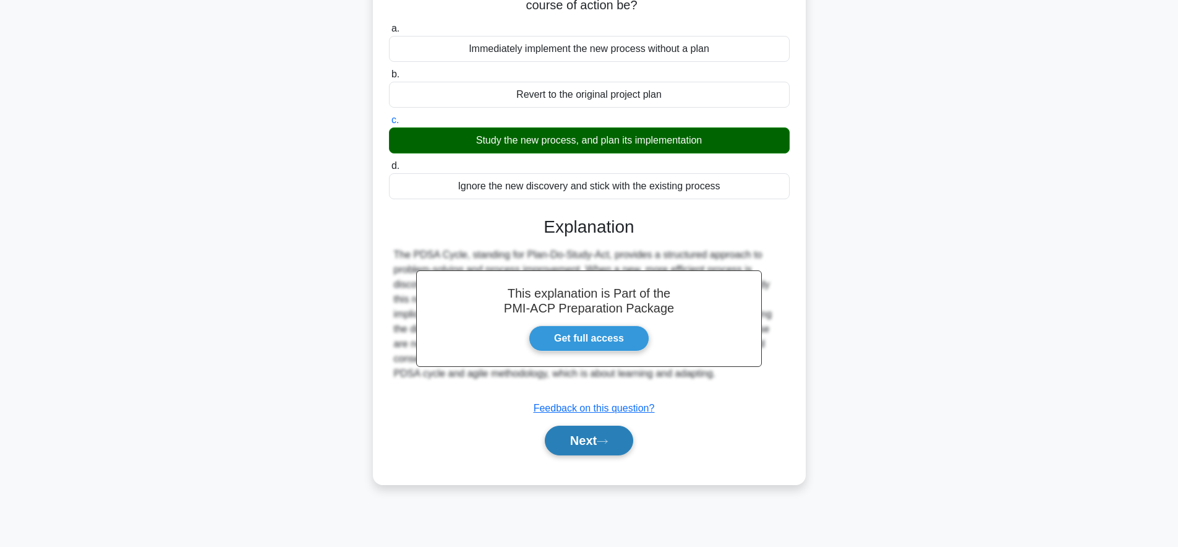
click at [624, 446] on button "Next" at bounding box center [589, 440] width 88 height 30
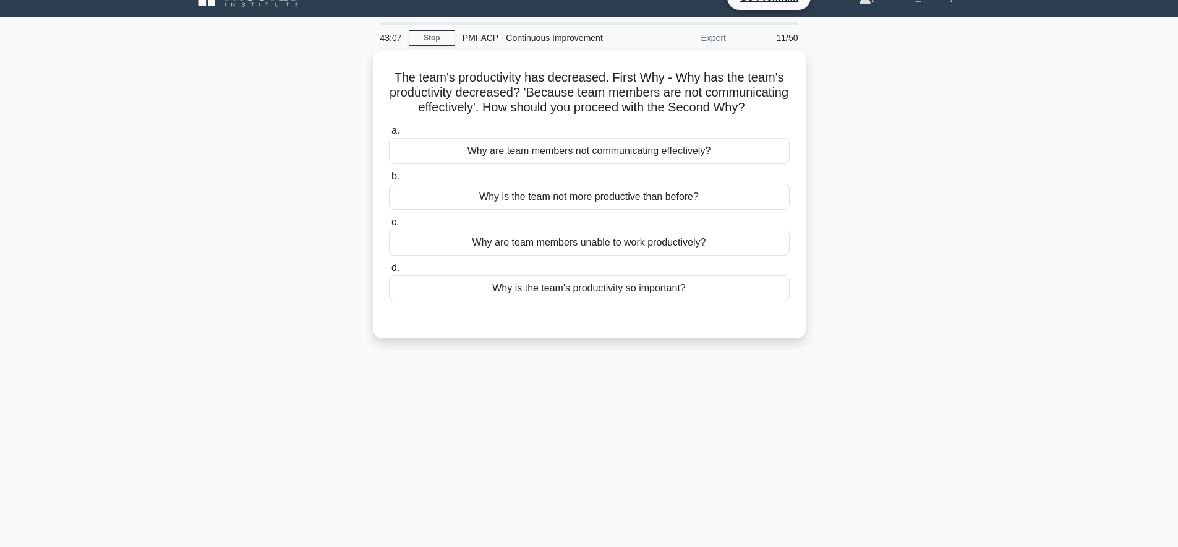
scroll to position [0, 0]
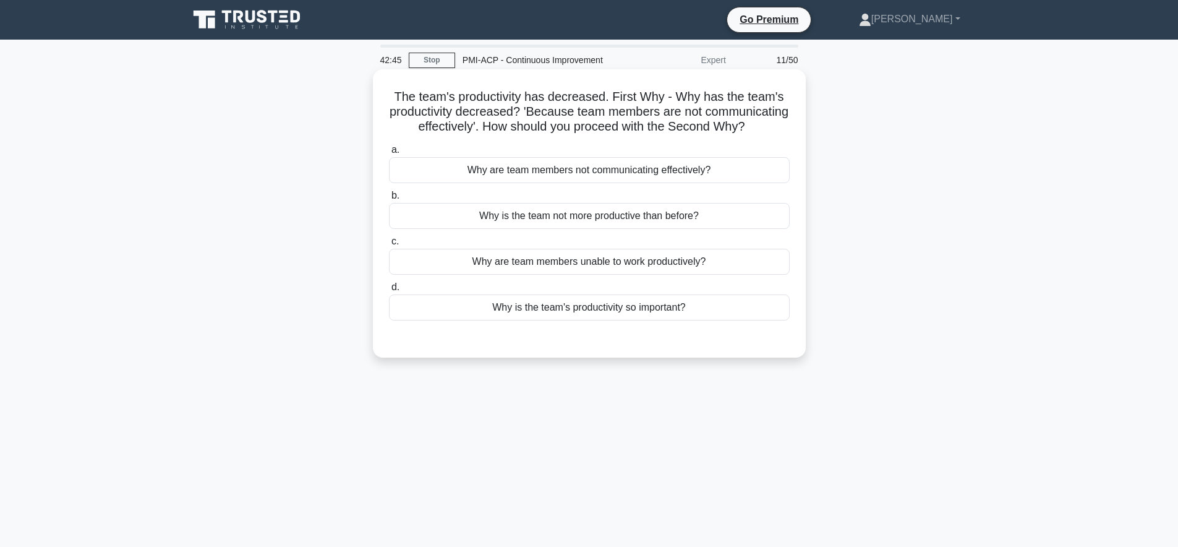
click at [724, 174] on div "Why are team members not communicating effectively?" at bounding box center [589, 170] width 401 height 26
click at [389, 154] on input "a. Why are team members not communicating effectively?" at bounding box center [389, 150] width 0 height 8
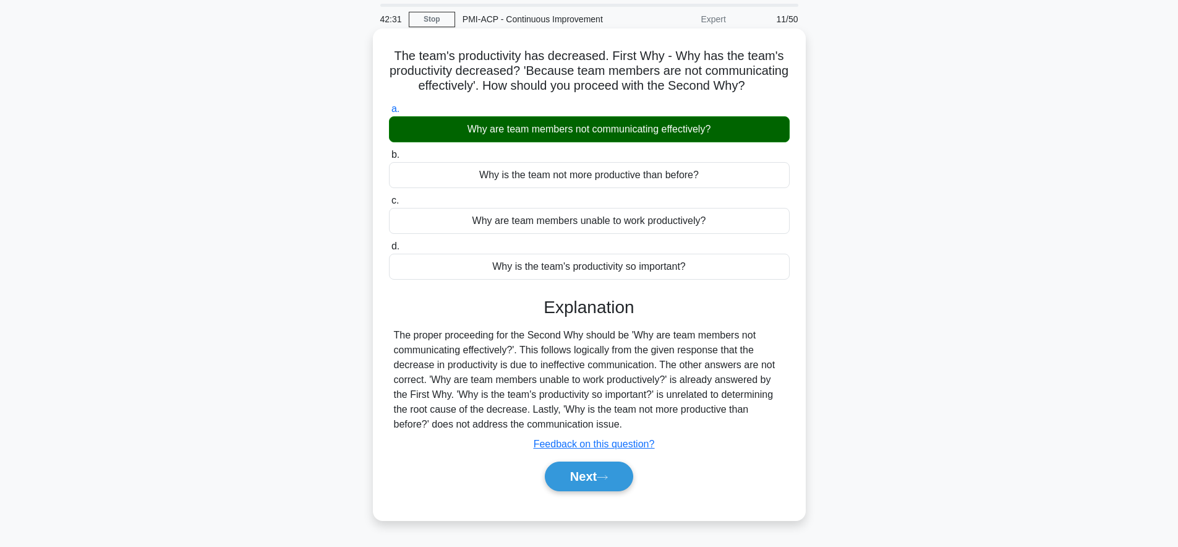
scroll to position [41, 0]
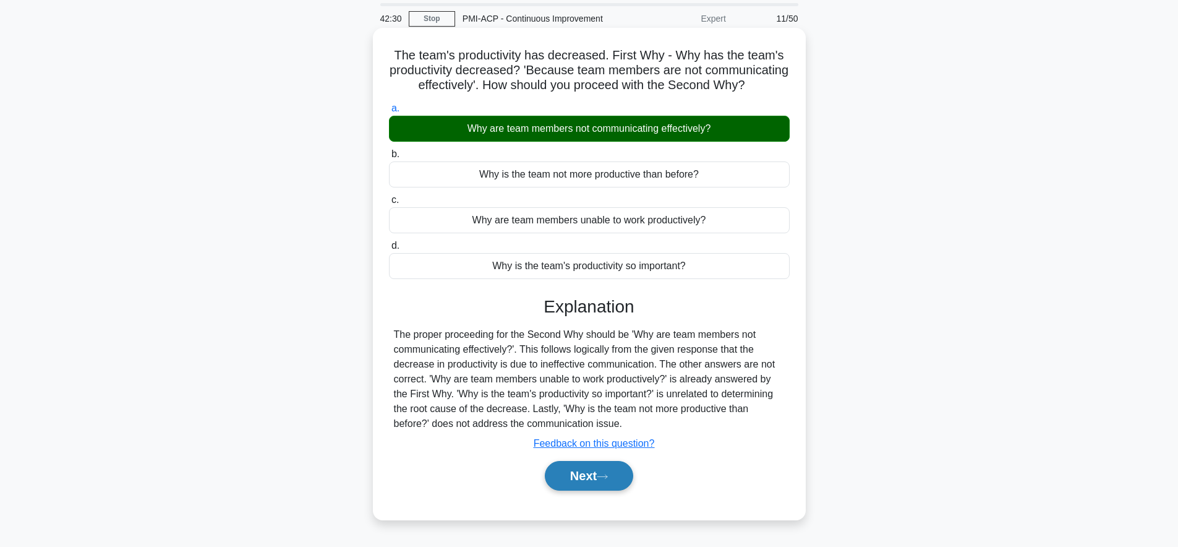
click at [598, 478] on button "Next" at bounding box center [589, 476] width 88 height 30
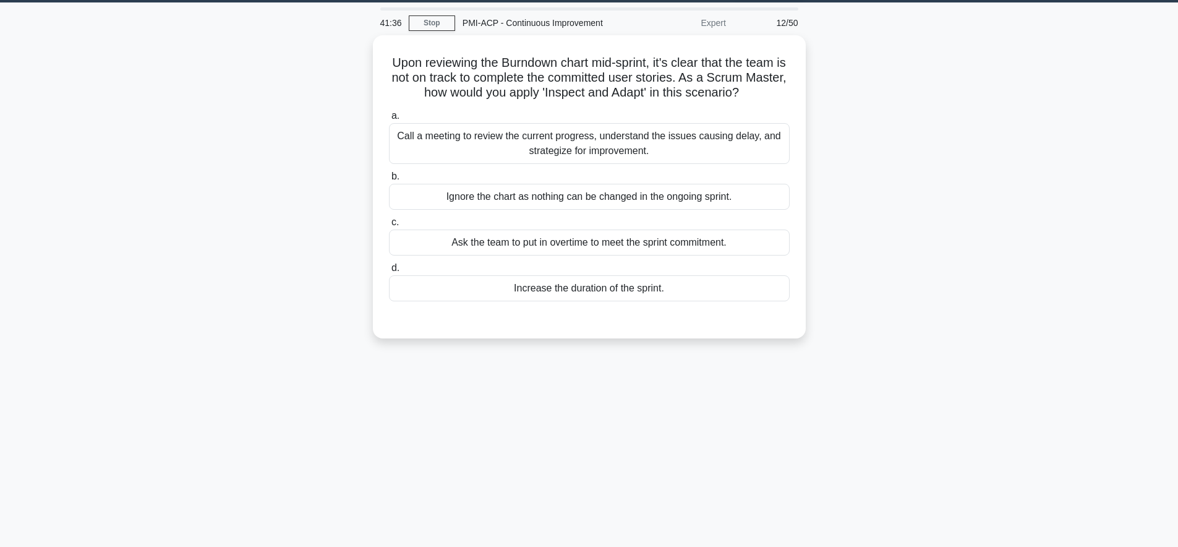
scroll to position [36, 0]
click at [734, 148] on div "Call a meeting to review the current progress, understand the issues causing de…" at bounding box center [589, 141] width 401 height 41
click at [389, 117] on input "a. Call a meeting to review the current progress, understand the issues causing…" at bounding box center [389, 113] width 0 height 8
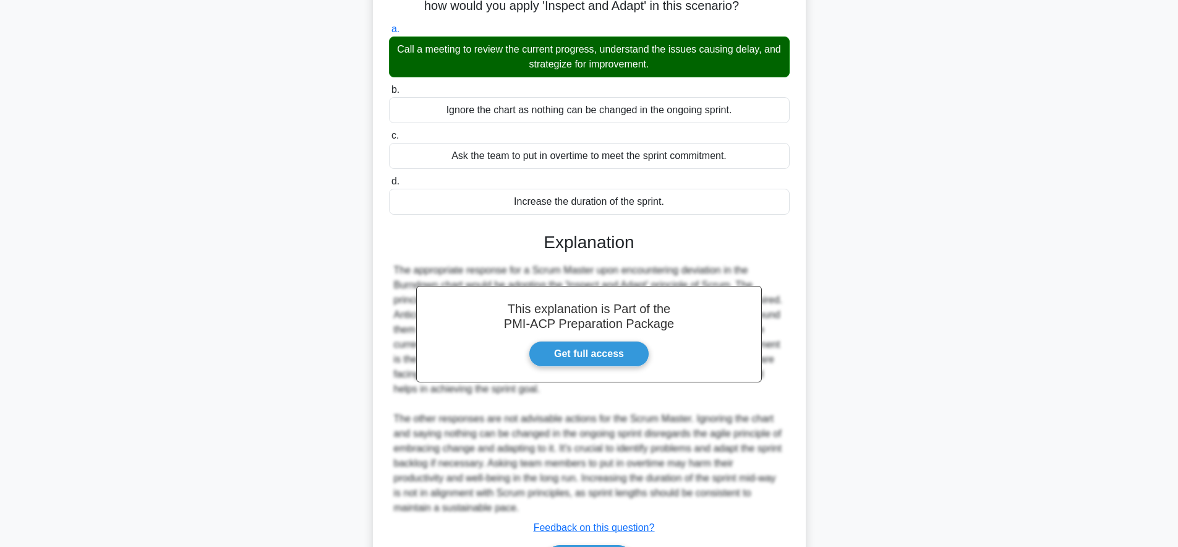
scroll to position [202, 0]
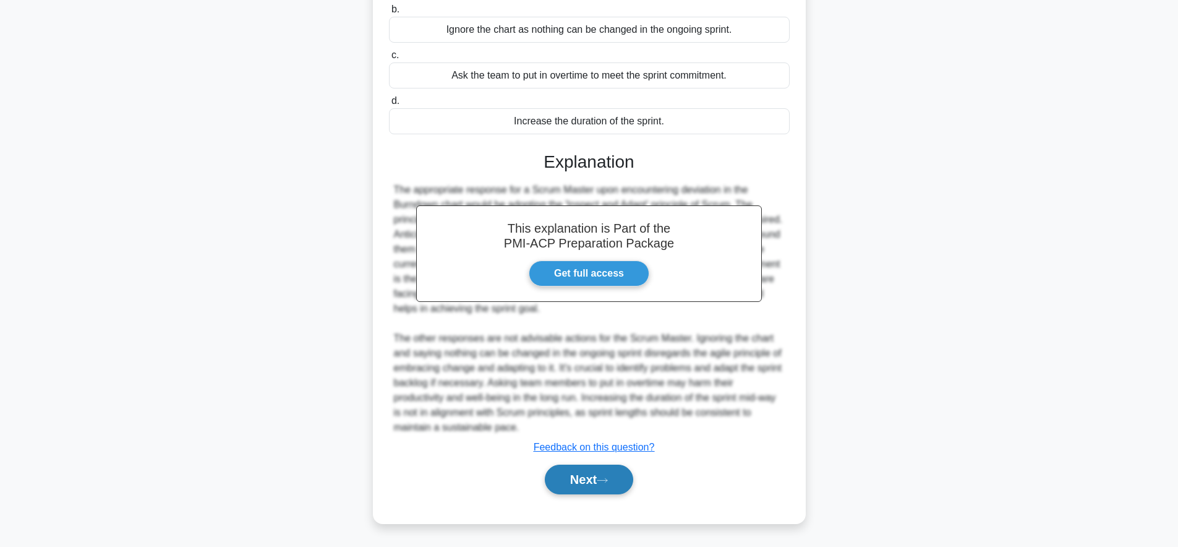
click at [600, 485] on button "Next" at bounding box center [589, 479] width 88 height 30
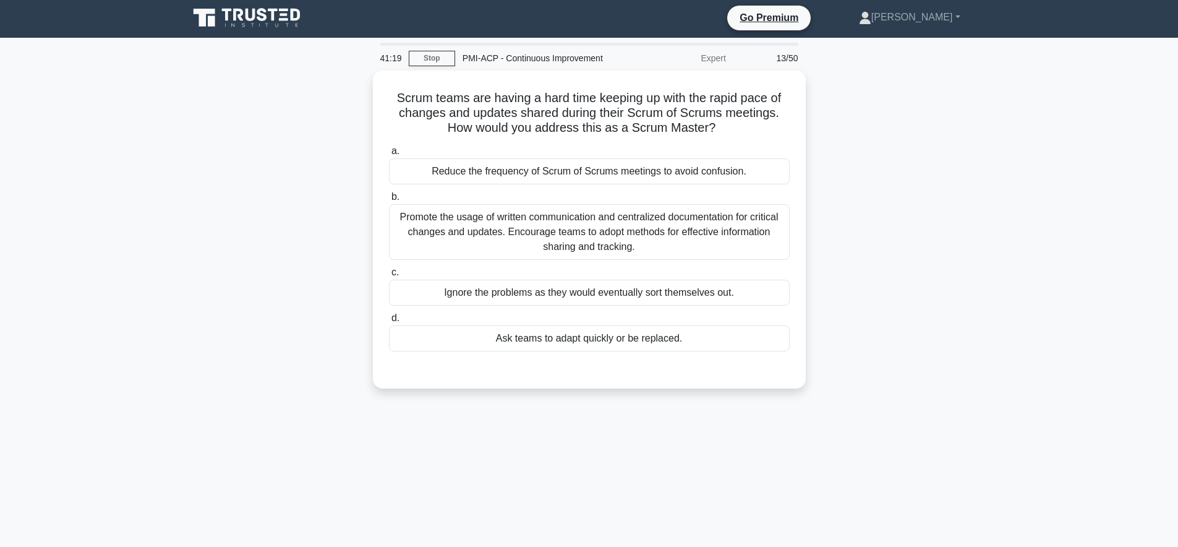
scroll to position [2, 0]
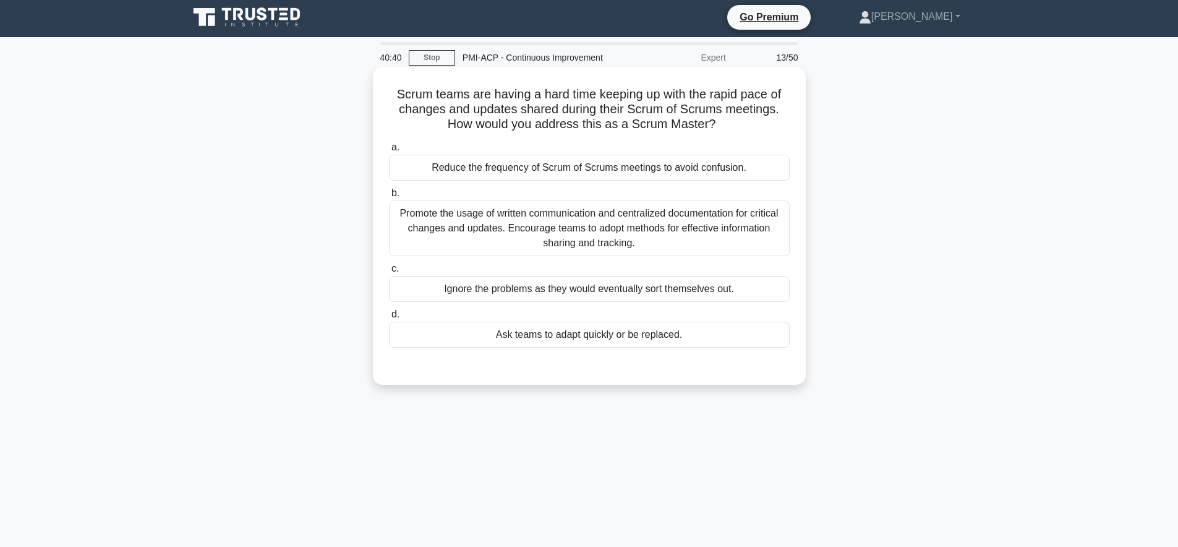
click at [676, 237] on div "Promote the usage of written communication and centralized documentation for cr…" at bounding box center [589, 228] width 401 height 56
click at [389, 197] on input "b. Promote the usage of written communication and centralized documentation for…" at bounding box center [389, 193] width 0 height 8
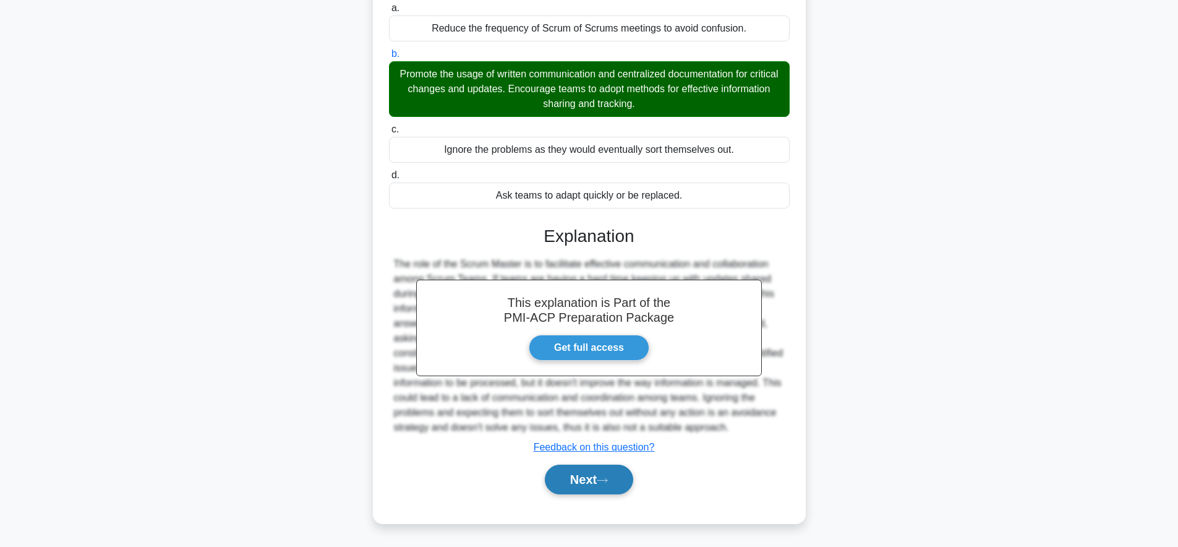
click at [598, 477] on button "Next" at bounding box center [589, 479] width 88 height 30
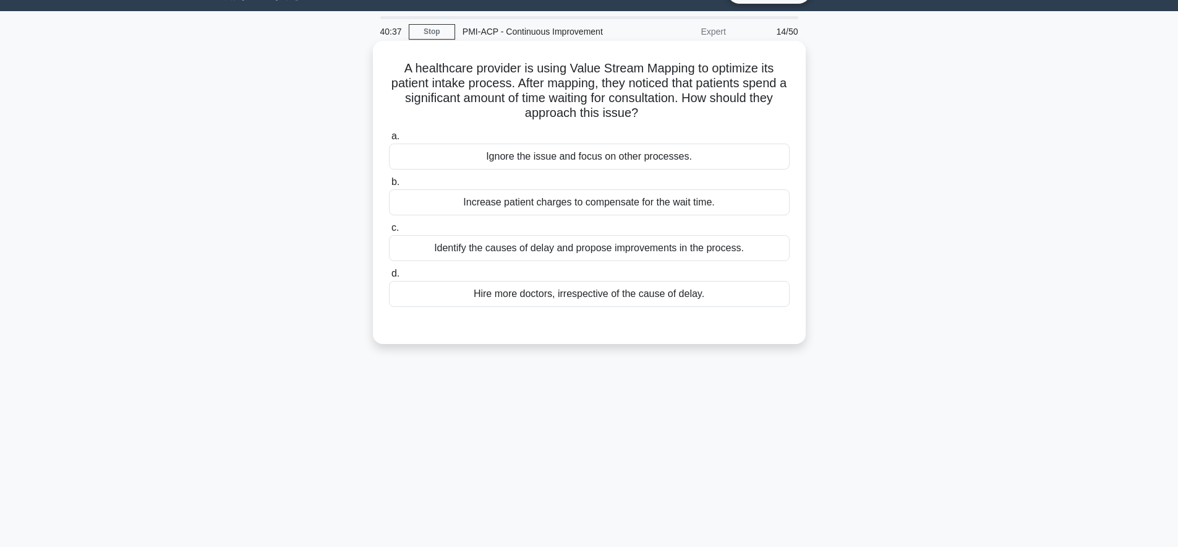
scroll to position [0, 0]
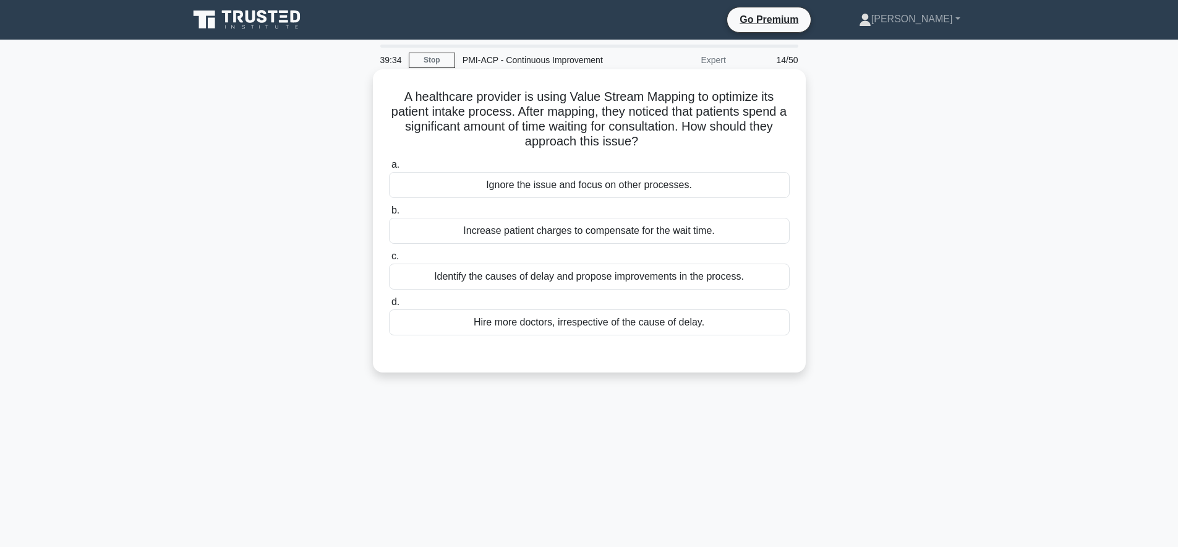
click at [720, 275] on div "Identify the causes of delay and propose improvements in the process." at bounding box center [589, 276] width 401 height 26
click at [389, 260] on input "c. Identify the causes of delay and propose improvements in the process." at bounding box center [389, 256] width 0 height 8
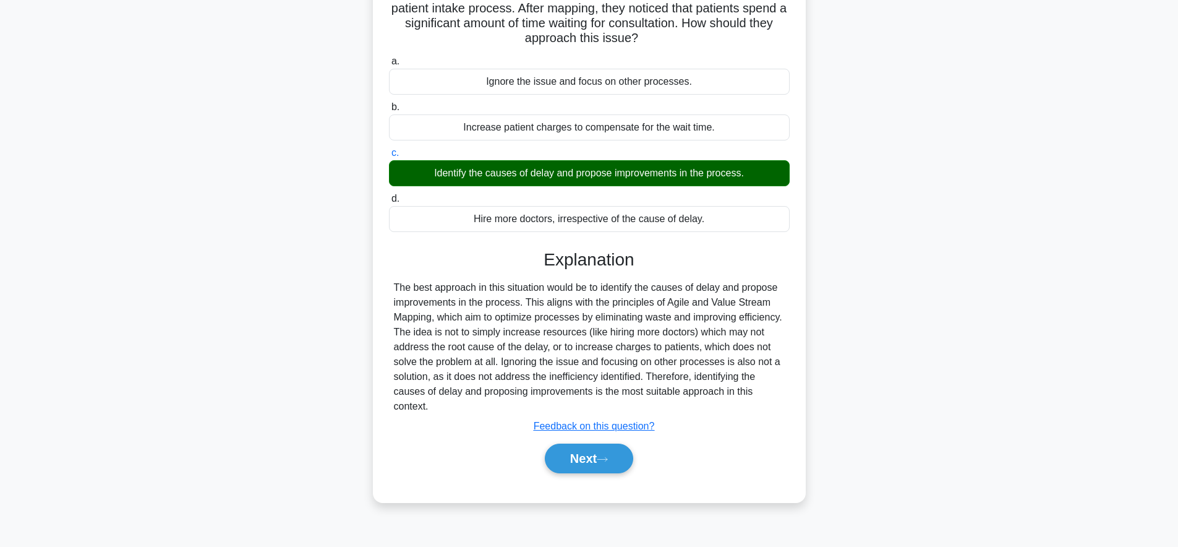
scroll to position [109, 0]
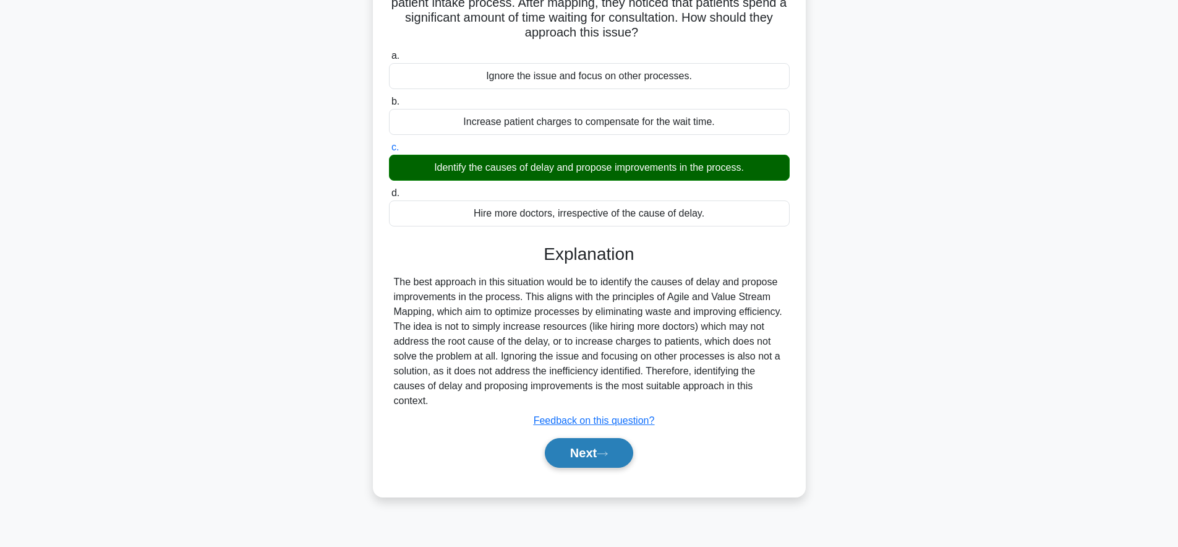
click at [606, 459] on button "Next" at bounding box center [589, 453] width 88 height 30
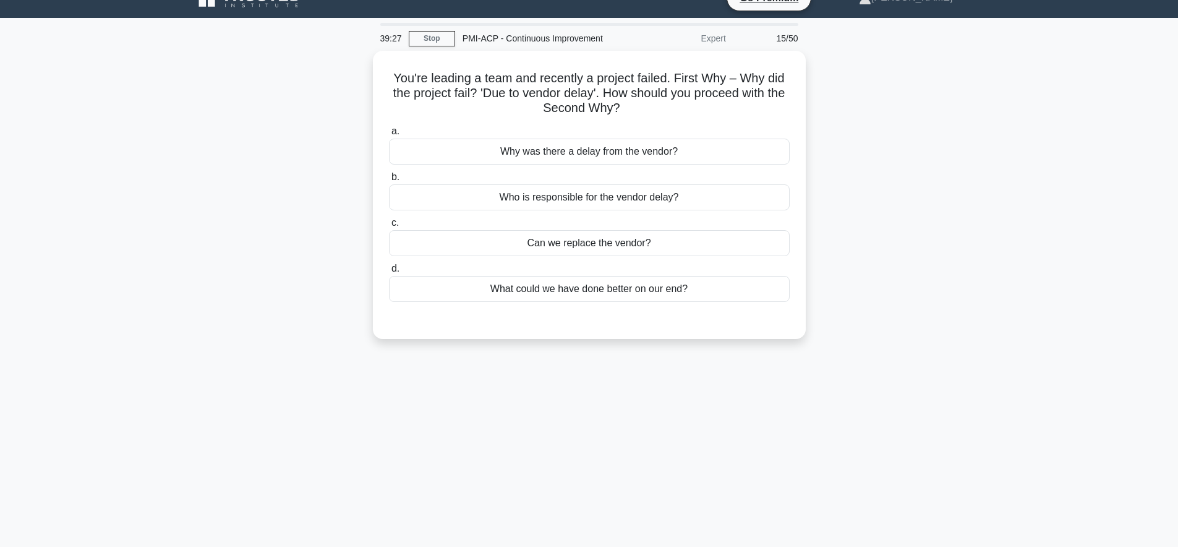
scroll to position [0, 0]
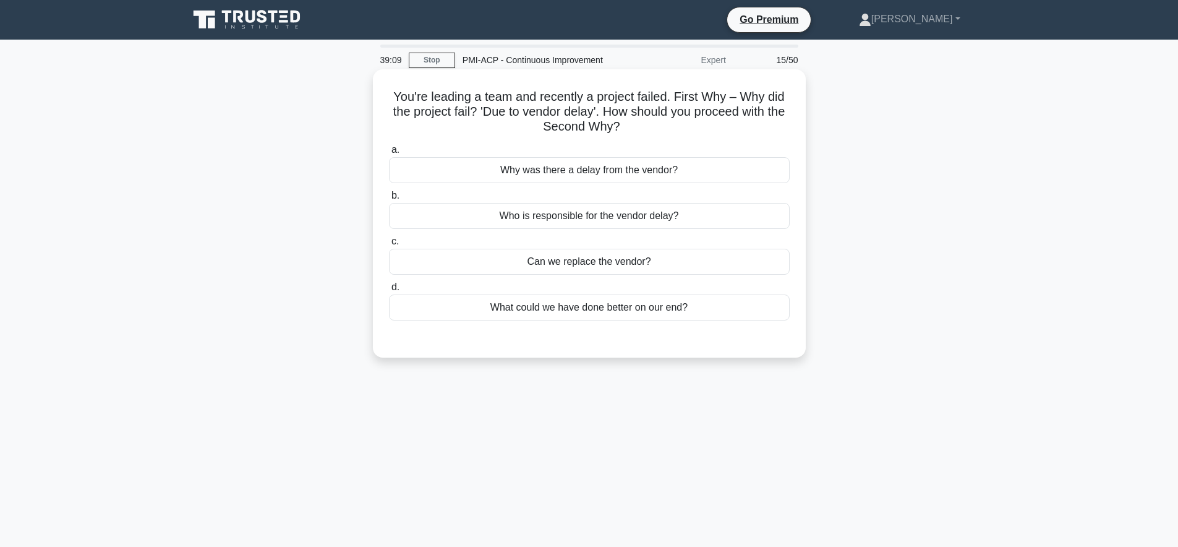
click at [635, 173] on div "Why was there a delay from the vendor?" at bounding box center [589, 170] width 401 height 26
click at [389, 154] on input "a. Why was there a delay from the vendor?" at bounding box center [389, 150] width 0 height 8
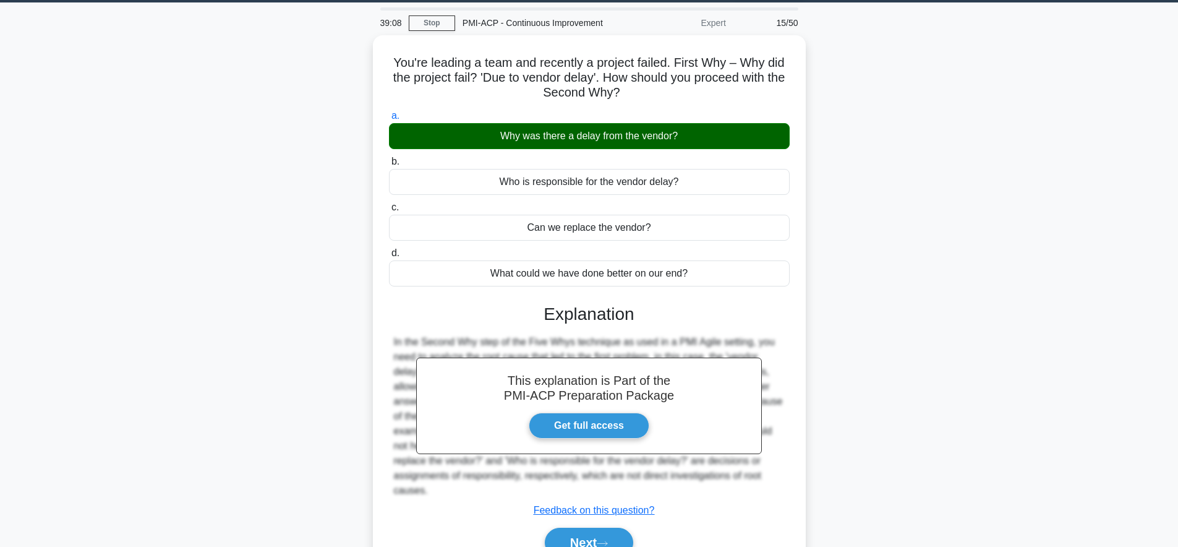
scroll to position [121, 0]
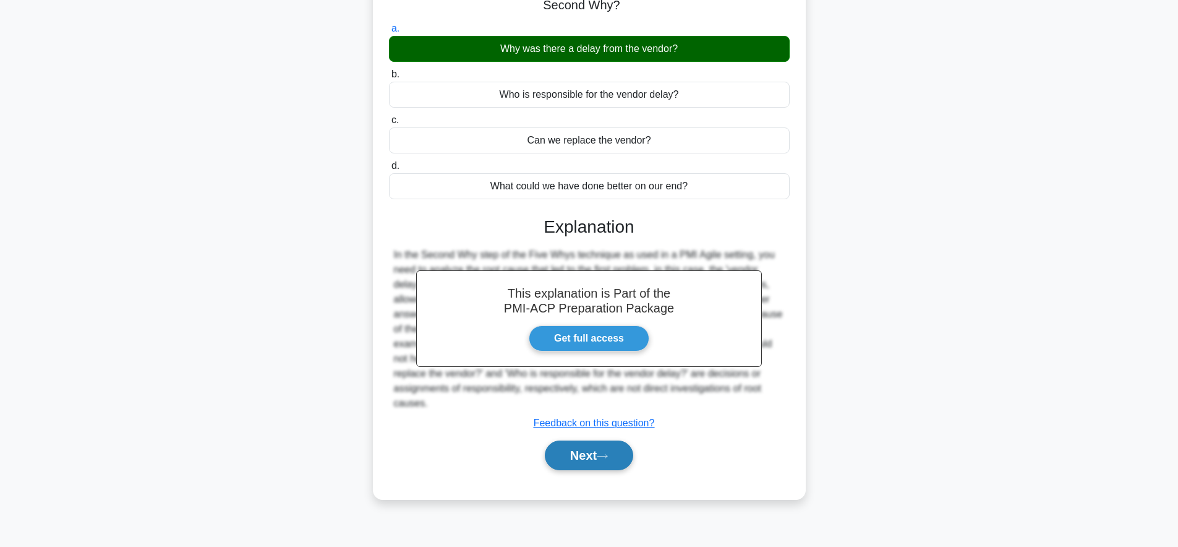
click at [599, 463] on button "Next" at bounding box center [589, 455] width 88 height 30
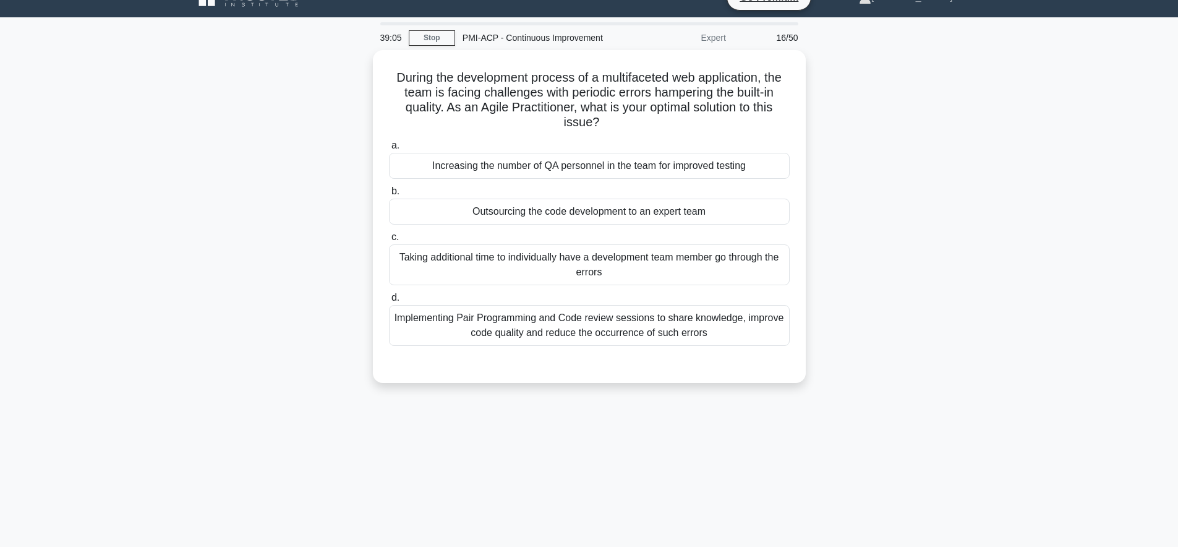
scroll to position [0, 0]
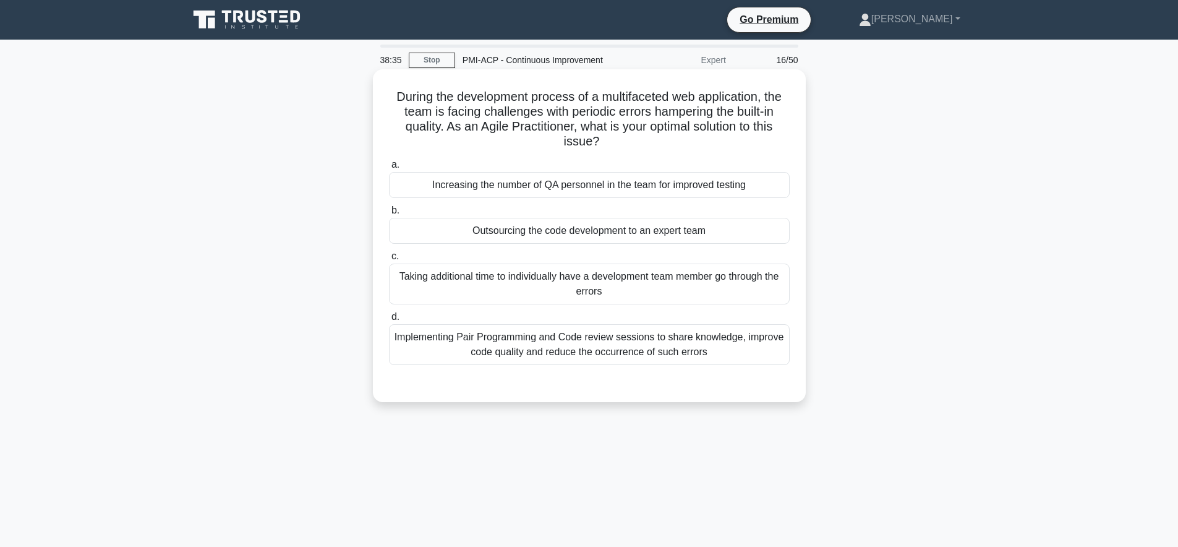
click at [697, 352] on div "Implementing Pair Programming and Code review sessions to share knowledge, impr…" at bounding box center [589, 344] width 401 height 41
click at [389, 321] on input "d. Implementing Pair Programming and Code review sessions to share knowledge, i…" at bounding box center [389, 317] width 0 height 8
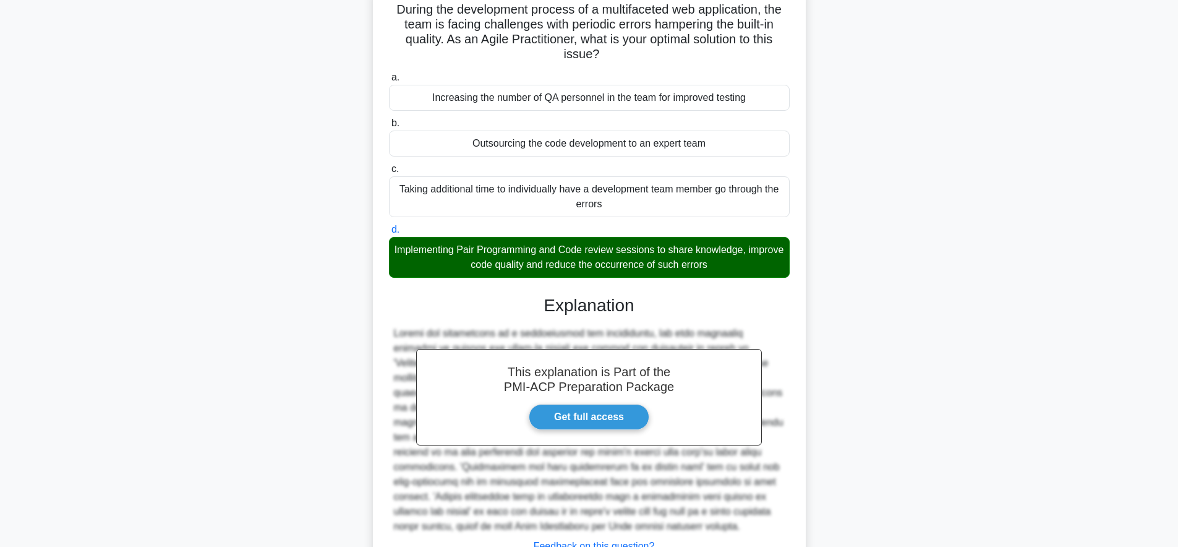
scroll to position [187, 0]
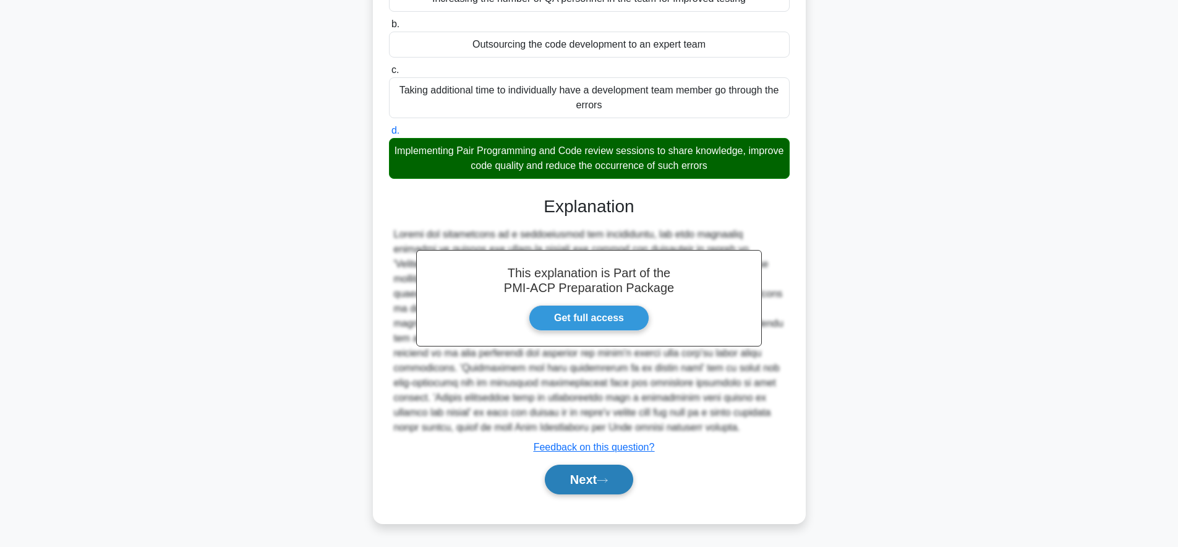
click at [583, 480] on button "Next" at bounding box center [589, 479] width 88 height 30
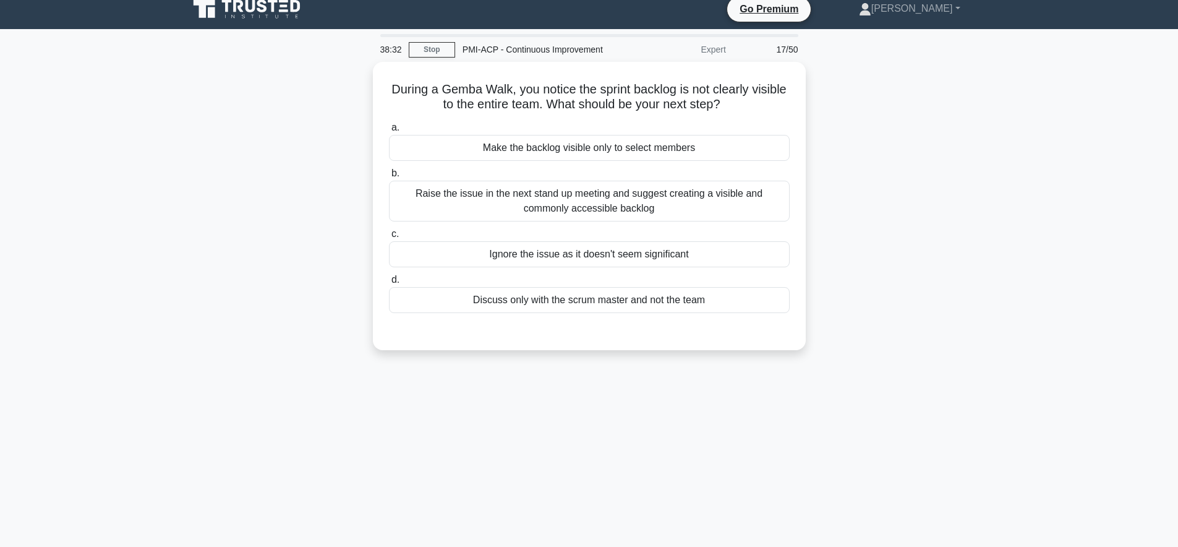
scroll to position [0, 0]
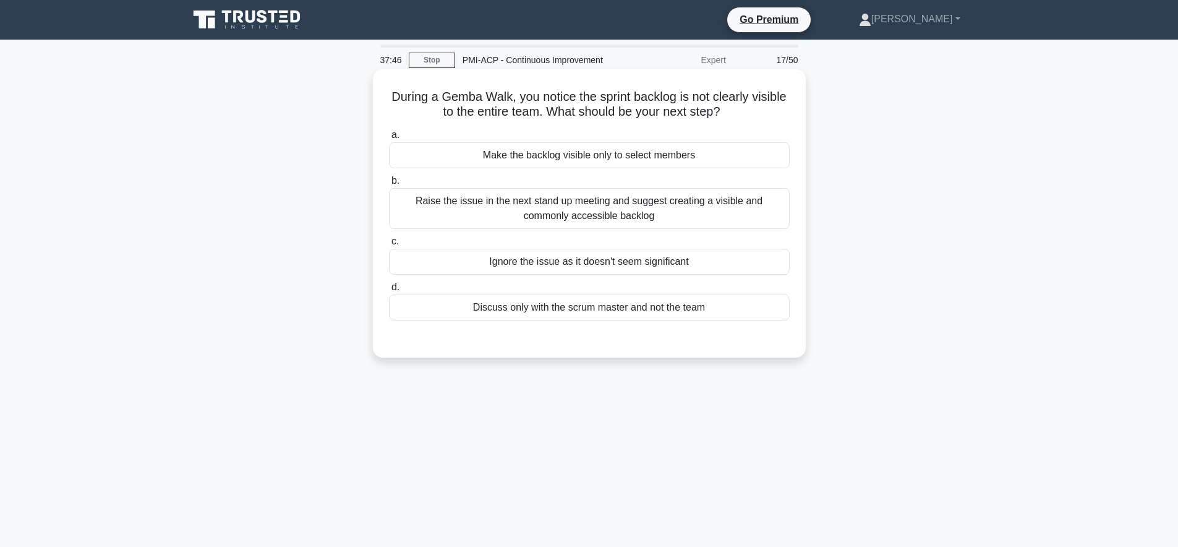
click at [764, 208] on div "Raise the issue in the next stand up meeting and suggest creating a visible and…" at bounding box center [589, 208] width 401 height 41
click at [389, 185] on input "b. Raise the issue in the next stand up meeting and suggest creating a visible …" at bounding box center [389, 181] width 0 height 8
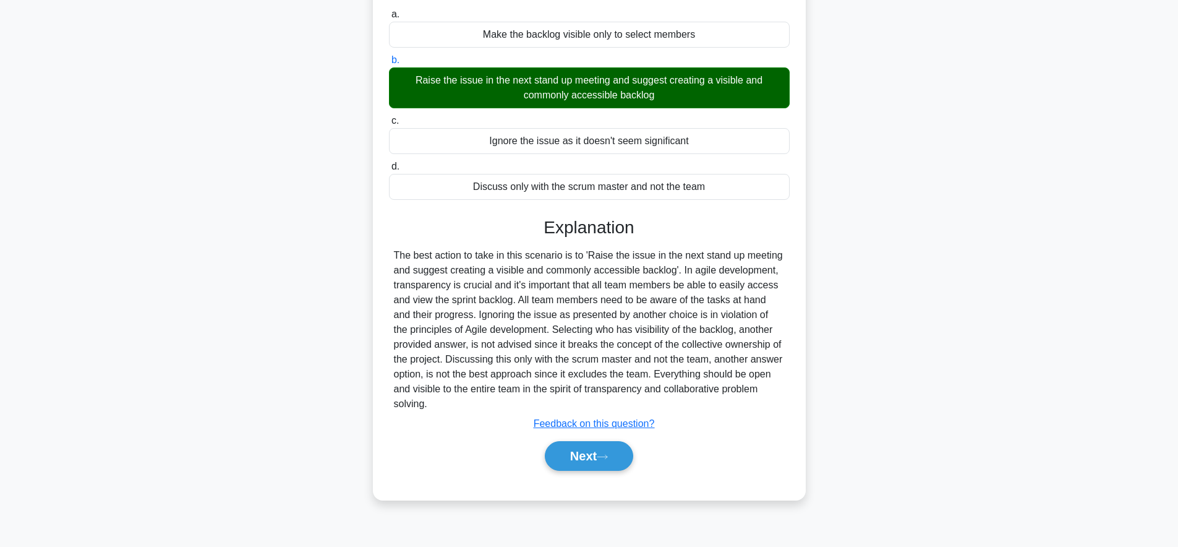
scroll to position [121, 0]
click at [607, 456] on icon at bounding box center [602, 456] width 11 height 7
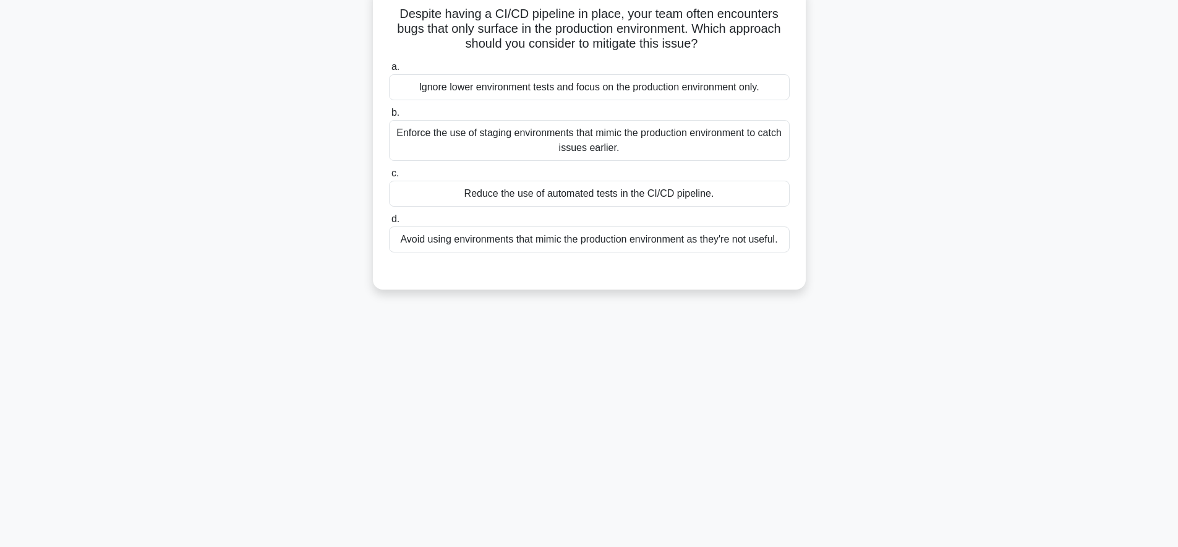
scroll to position [0, 0]
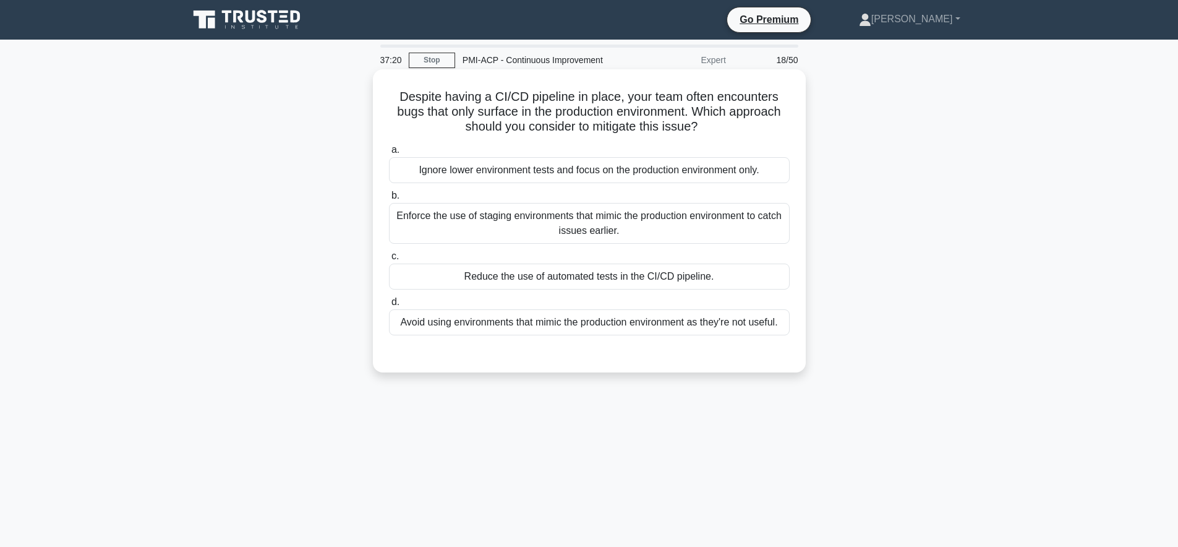
click at [772, 221] on div "Enforce the use of staging environments that mimic the production environment t…" at bounding box center [589, 223] width 401 height 41
click at [389, 200] on input "b. Enforce the use of staging environments that mimic the production environmen…" at bounding box center [389, 196] width 0 height 8
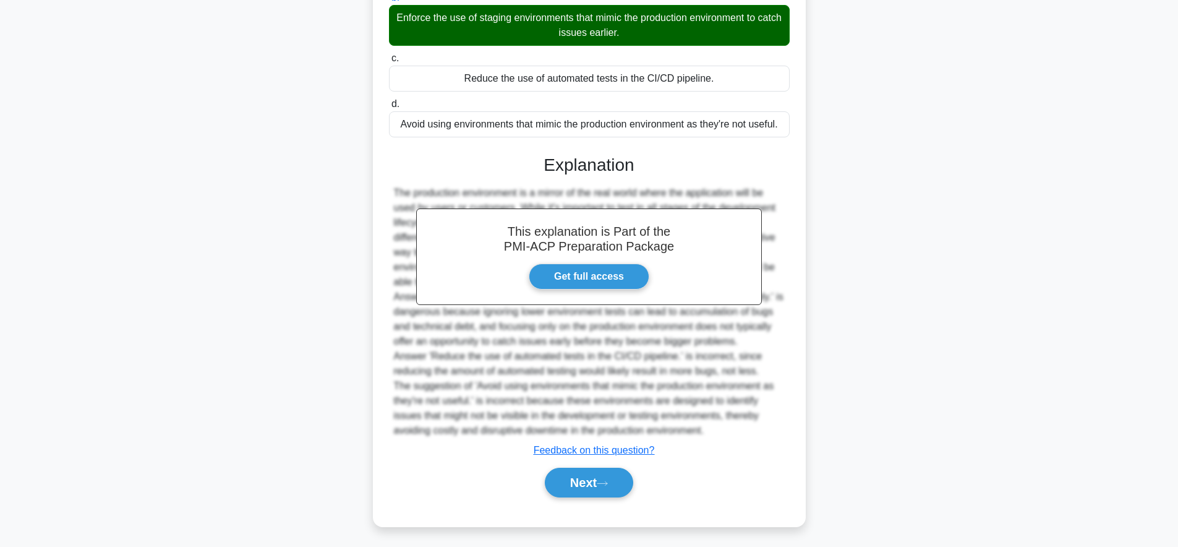
scroll to position [202, 0]
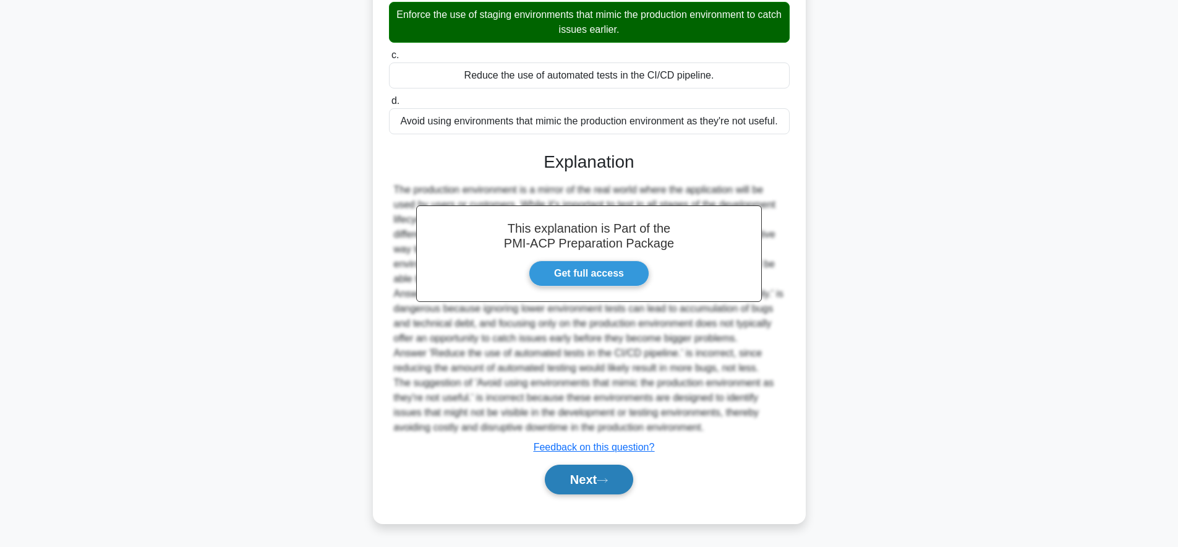
click at [573, 492] on button "Next" at bounding box center [589, 479] width 88 height 30
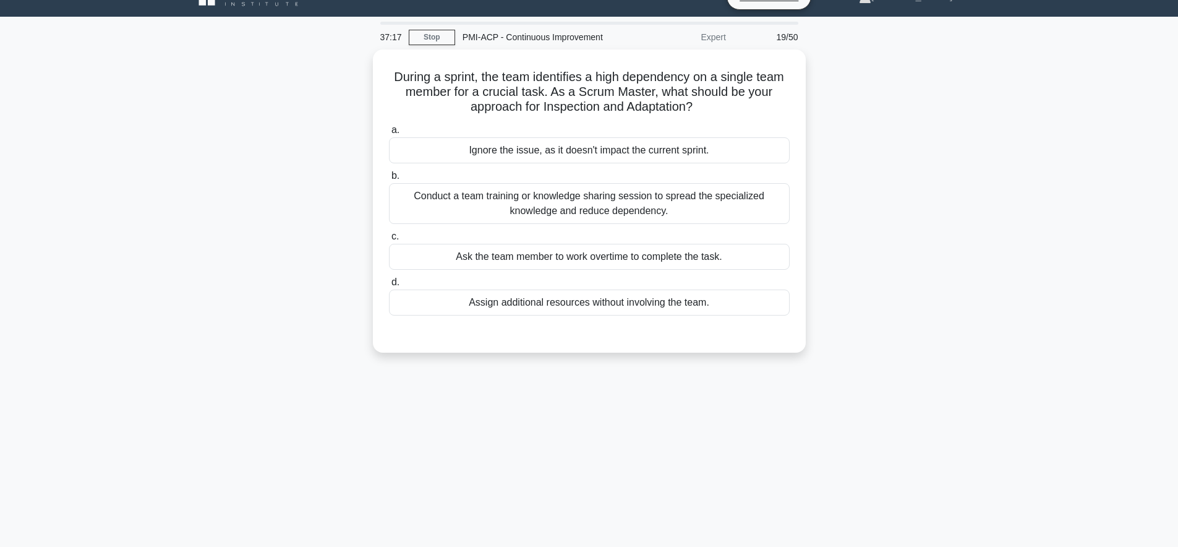
scroll to position [0, 0]
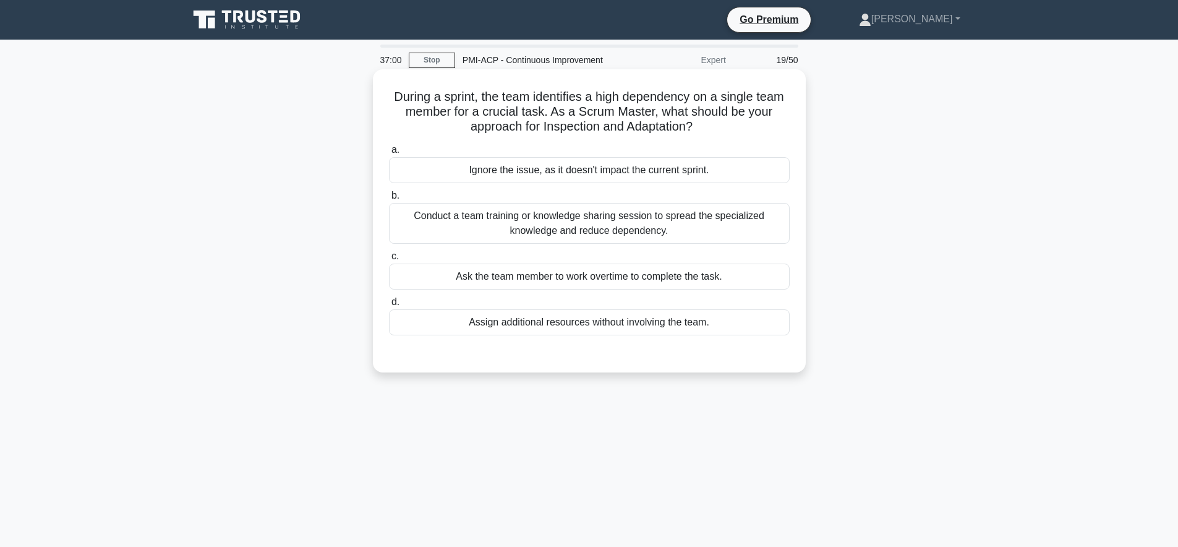
click at [693, 221] on div "Conduct a team training or knowledge sharing session to spread the specialized …" at bounding box center [589, 223] width 401 height 41
click at [389, 200] on input "b. Conduct a team training or knowledge sharing session to spread the specializ…" at bounding box center [389, 196] width 0 height 8
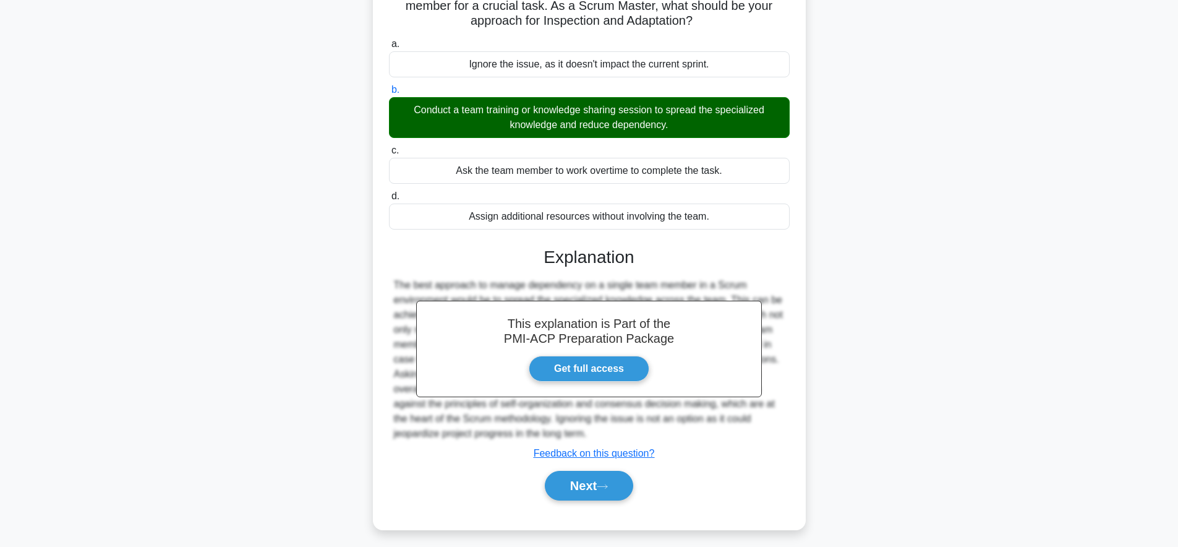
scroll to position [121, 0]
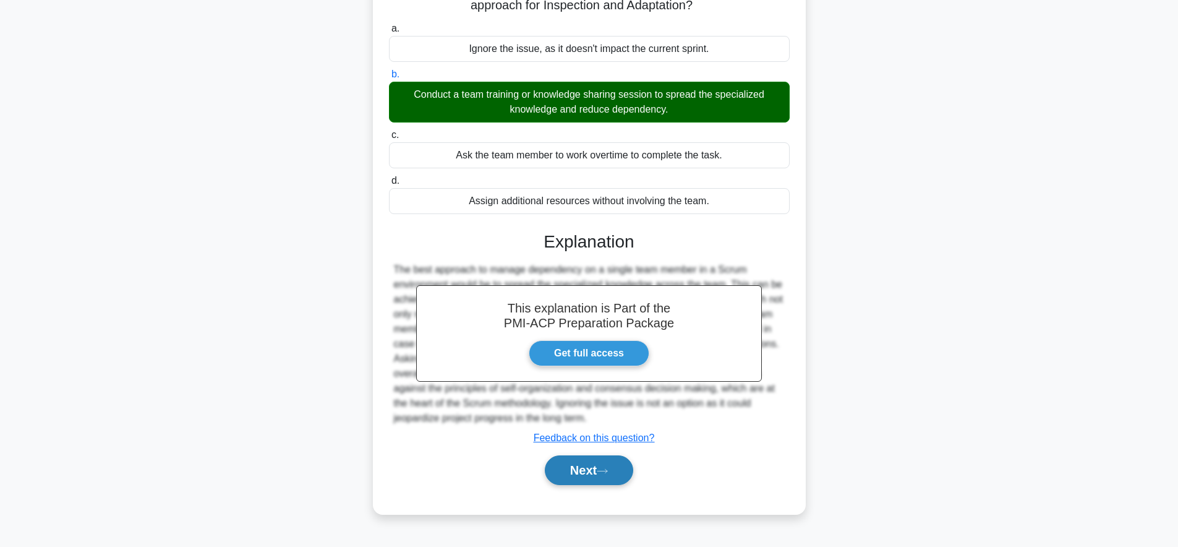
click at [584, 482] on button "Next" at bounding box center [589, 470] width 88 height 30
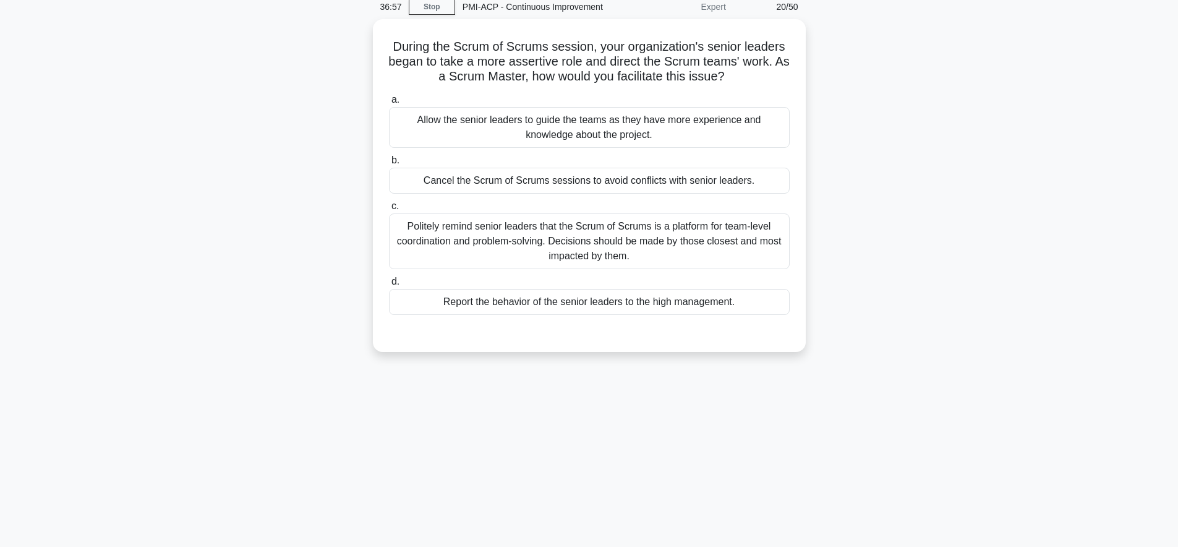
scroll to position [0, 0]
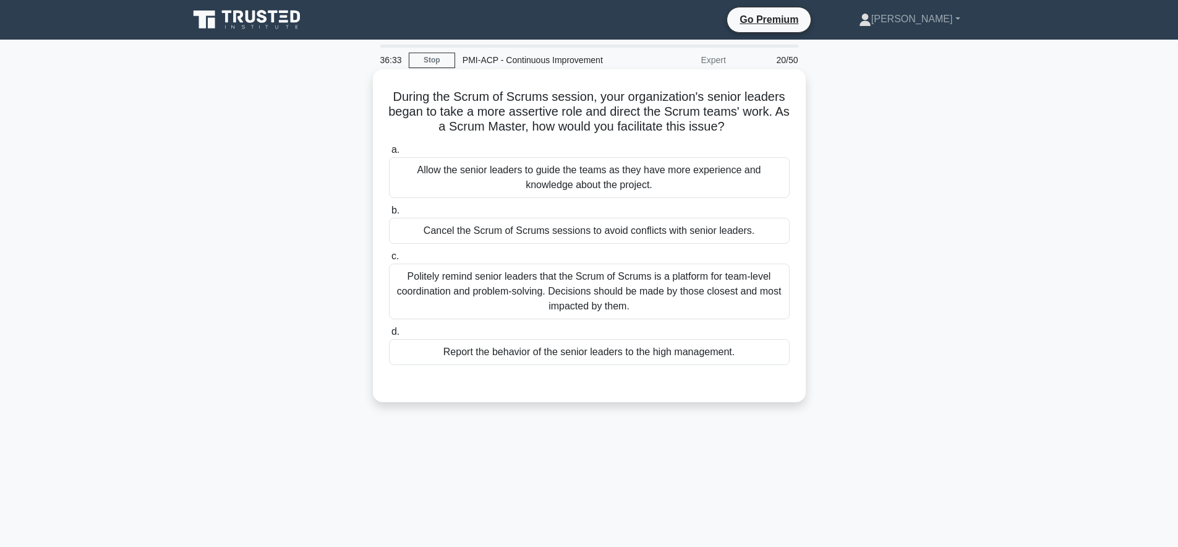
click at [655, 302] on div "Politely remind senior leaders that the Scrum of Scrums is a platform for team-…" at bounding box center [589, 291] width 401 height 56
click at [389, 260] on input "c. Politely remind senior leaders that the Scrum of Scrums is a platform for te…" at bounding box center [389, 256] width 0 height 8
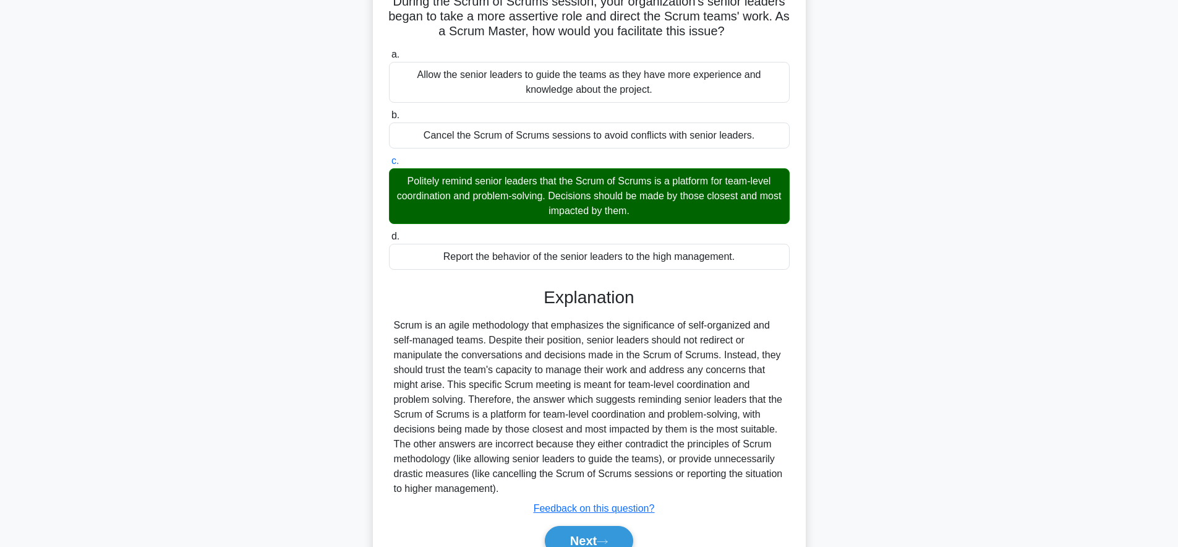
scroll to position [157, 0]
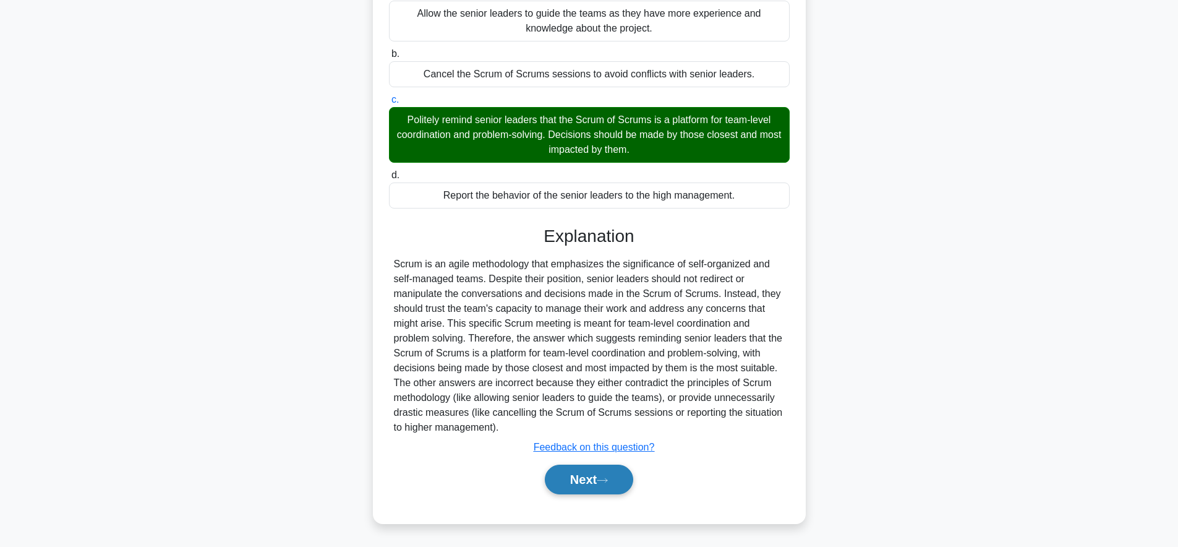
click at [577, 483] on button "Next" at bounding box center [589, 479] width 88 height 30
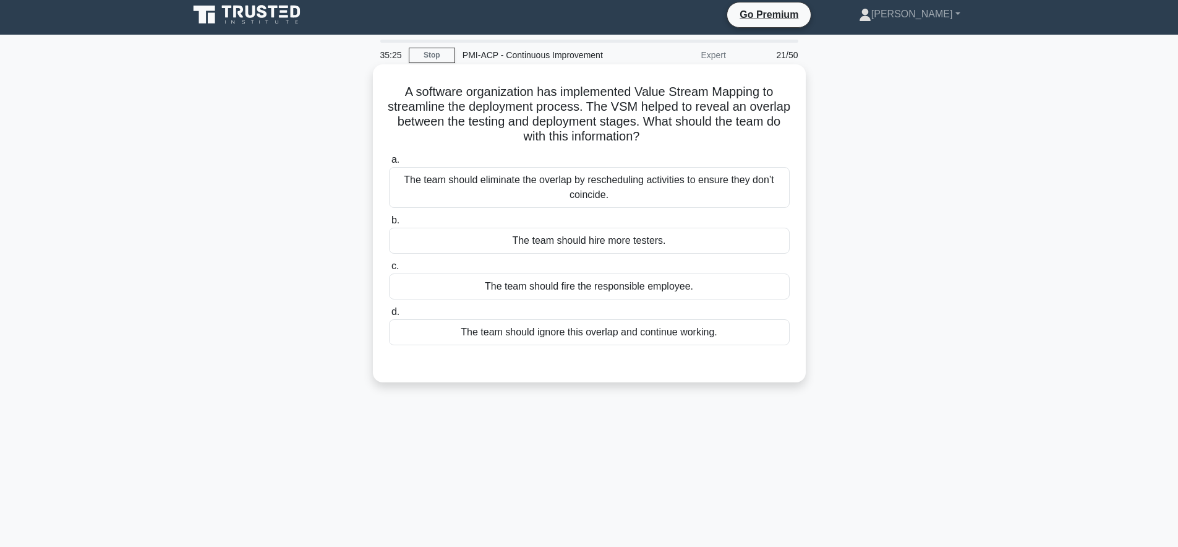
scroll to position [0, 0]
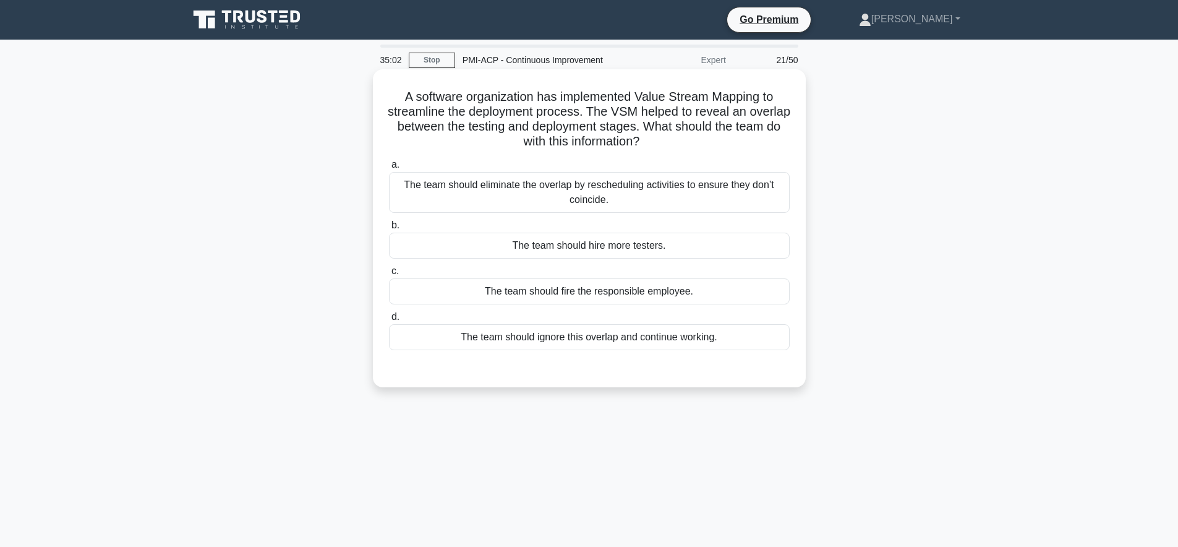
click at [751, 192] on div "The team should eliminate the overlap by rescheduling activities to ensure they…" at bounding box center [589, 192] width 401 height 41
click at [389, 169] on input "a. The team should eliminate the overlap by rescheduling activities to ensure t…" at bounding box center [389, 165] width 0 height 8
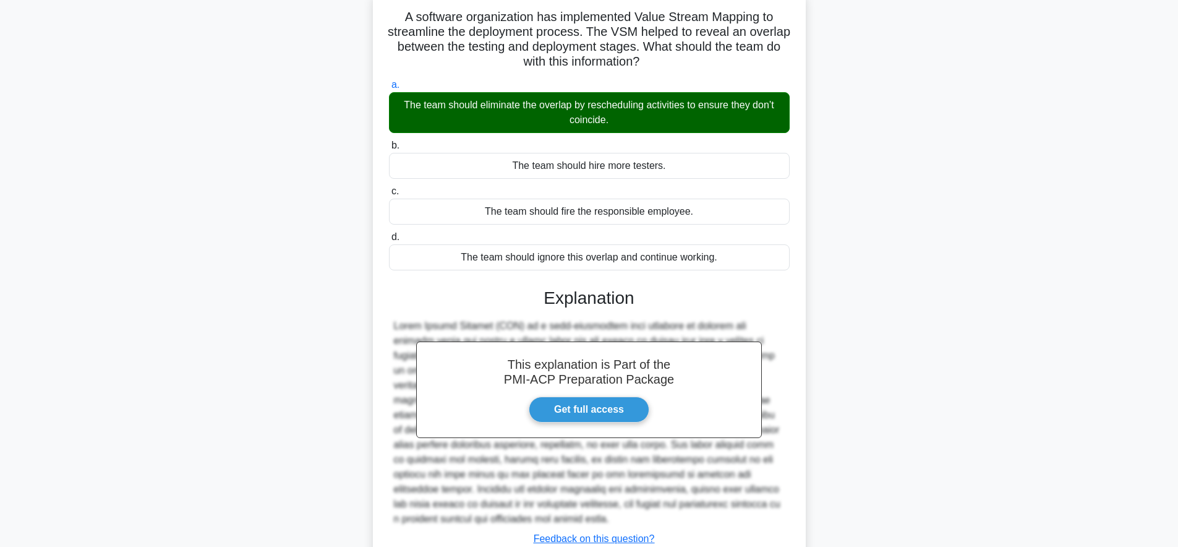
scroll to position [172, 0]
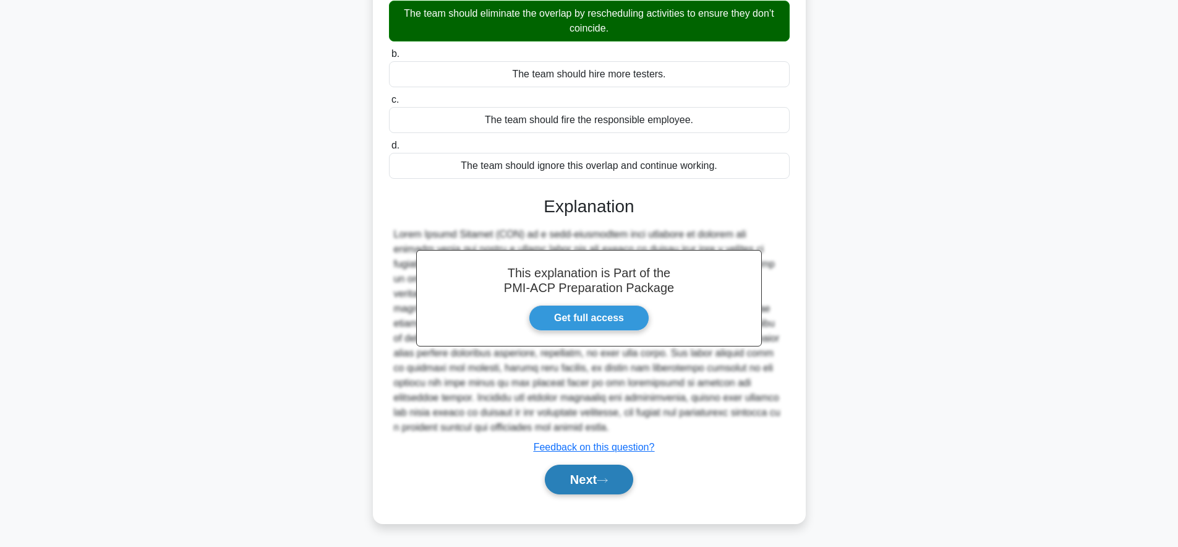
click at [552, 477] on button "Next" at bounding box center [589, 479] width 88 height 30
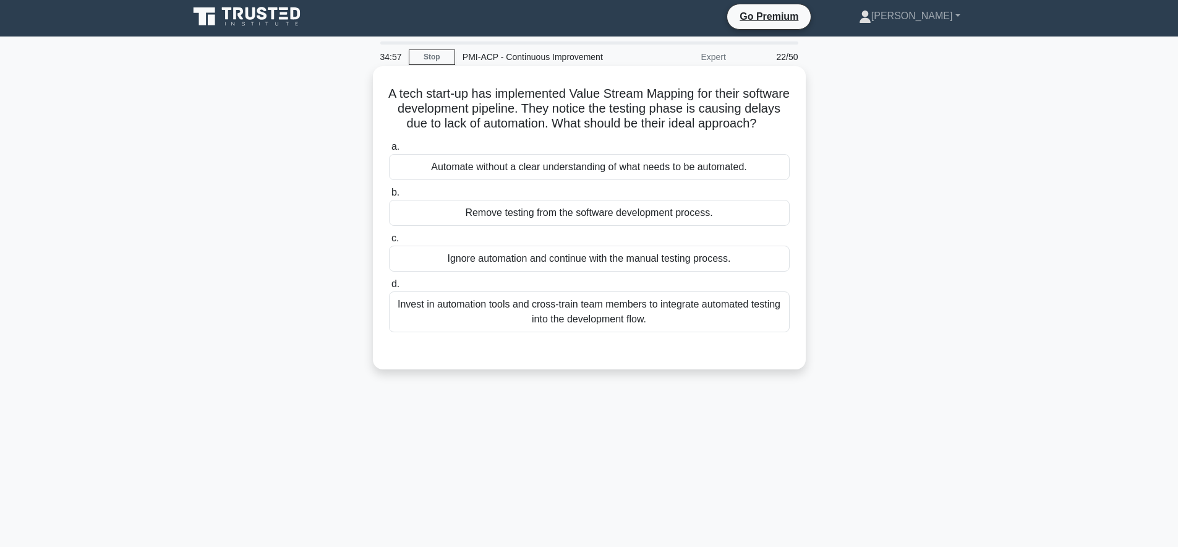
scroll to position [0, 0]
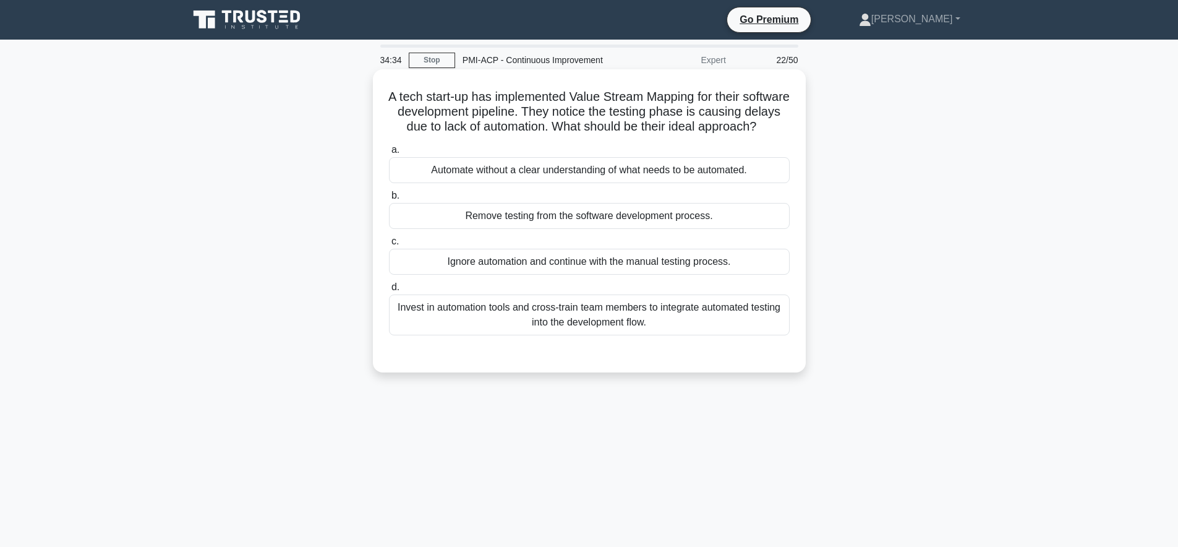
click at [742, 320] on div "Invest in automation tools and cross-train team members to integrate automated …" at bounding box center [589, 314] width 401 height 41
click at [389, 291] on input "d. Invest in automation tools and cross-train team members to integrate automat…" at bounding box center [389, 287] width 0 height 8
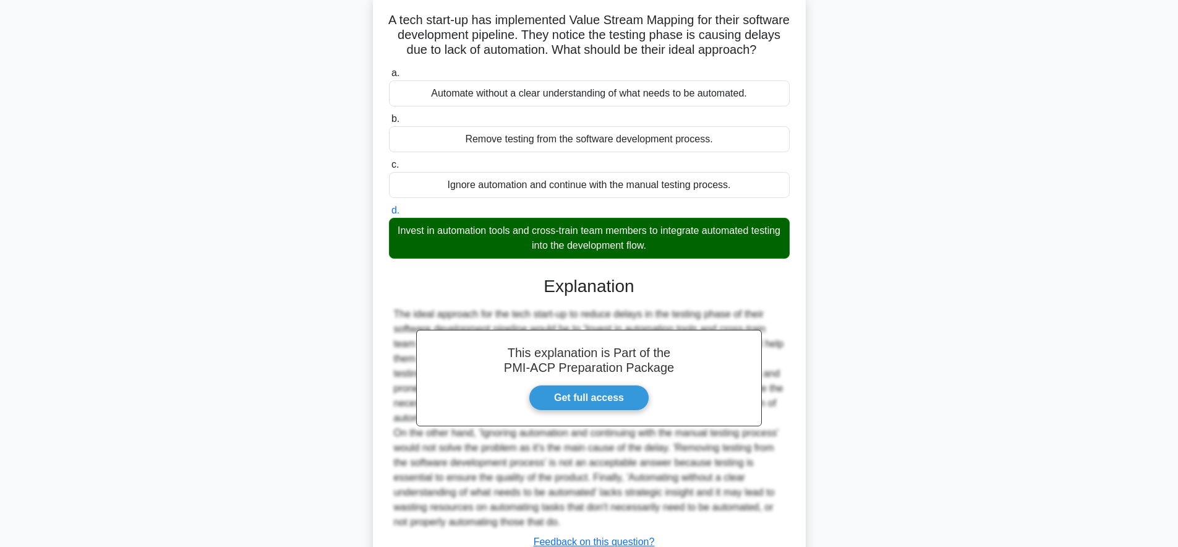
scroll to position [172, 0]
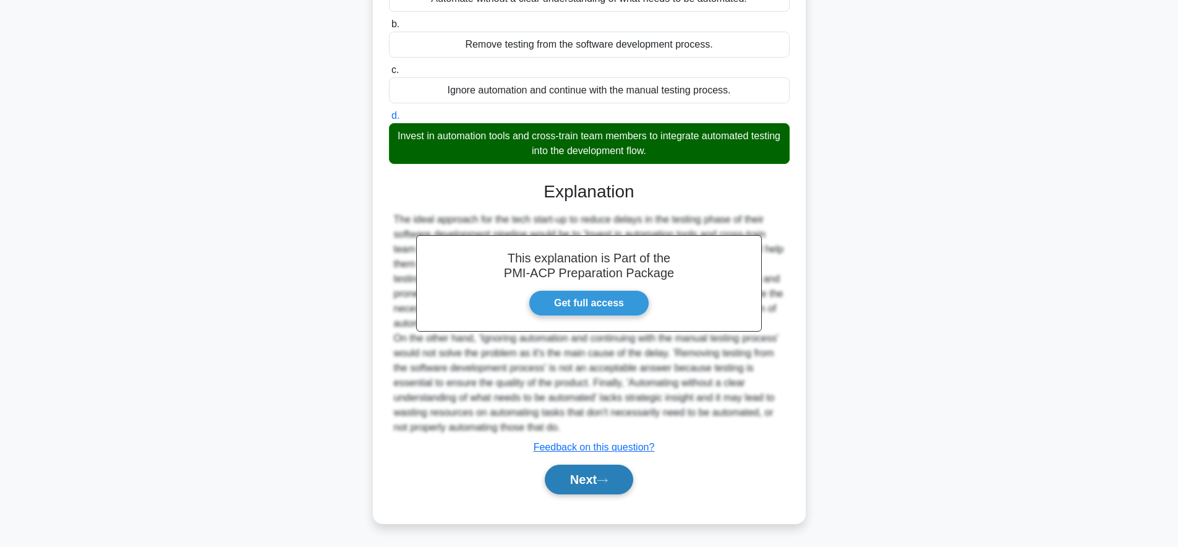
click at [630, 479] on button "Next" at bounding box center [589, 479] width 88 height 30
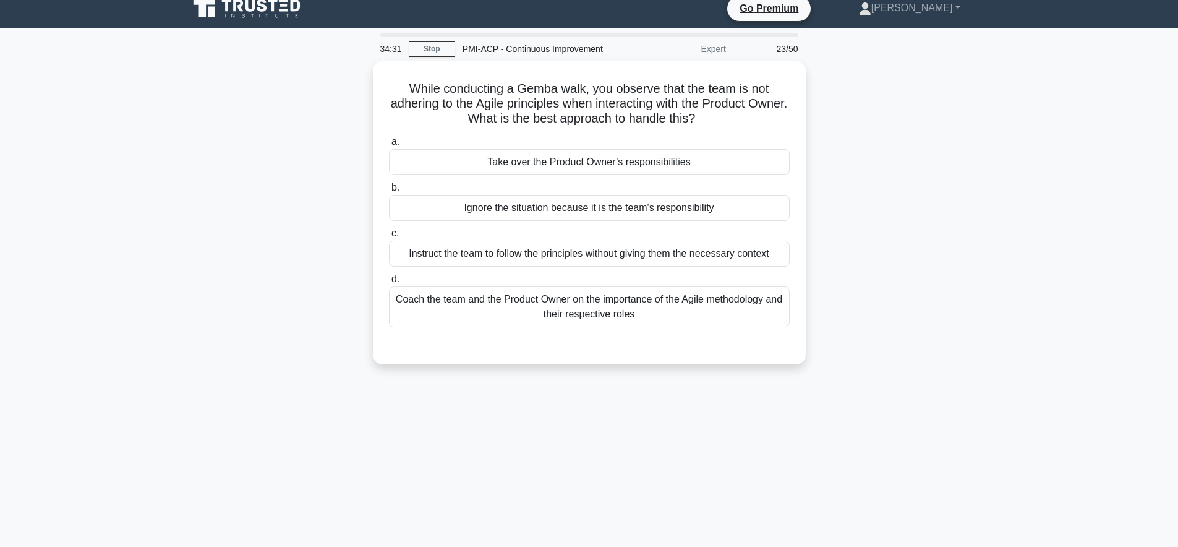
scroll to position [0, 0]
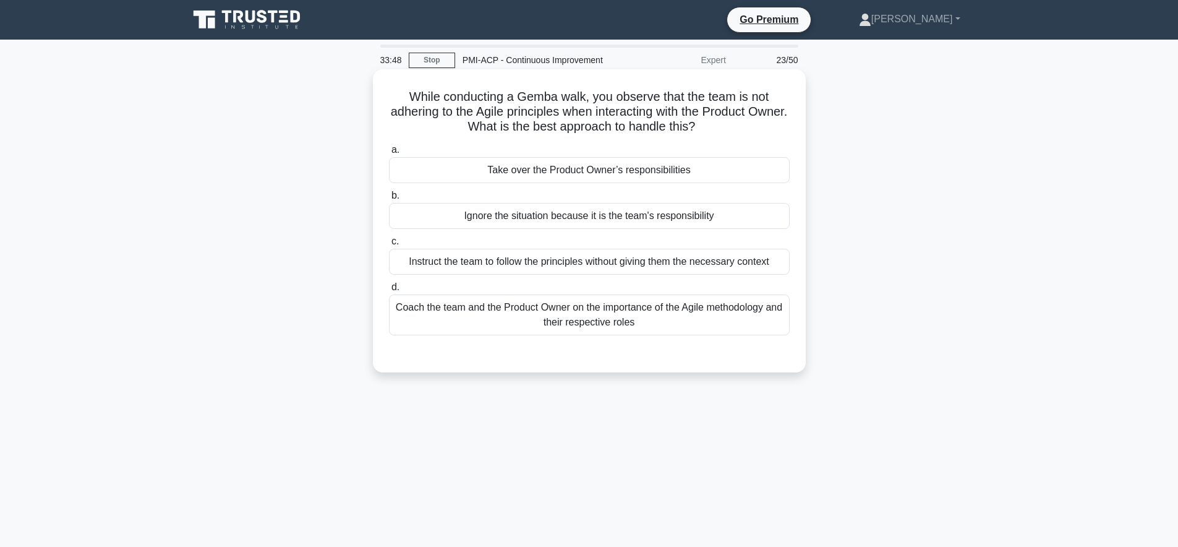
click at [731, 320] on div "Coach the team and the Product Owner on the importance of the Agile methodology…" at bounding box center [589, 314] width 401 height 41
click at [389, 291] on input "d. Coach the team and the Product Owner on the importance of the Agile methodol…" at bounding box center [389, 287] width 0 height 8
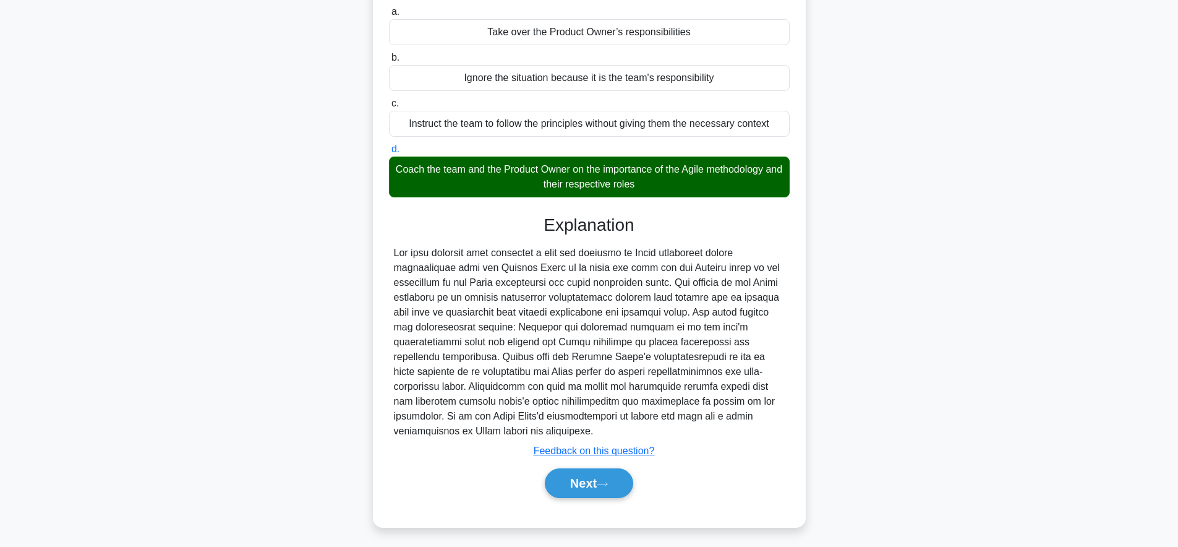
scroll to position [140, 0]
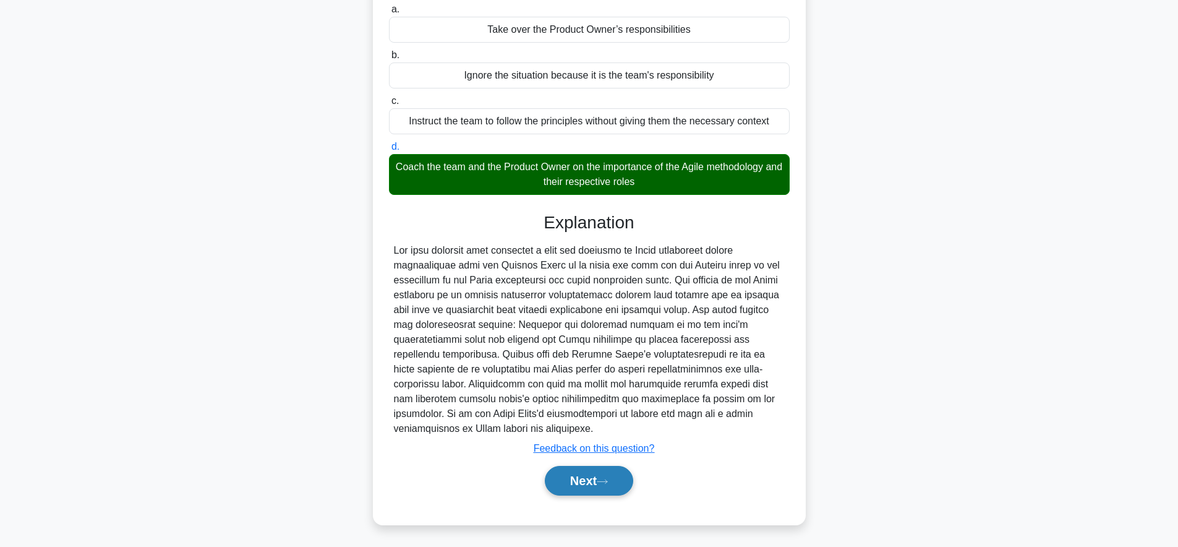
click at [597, 481] on button "Next" at bounding box center [589, 481] width 88 height 30
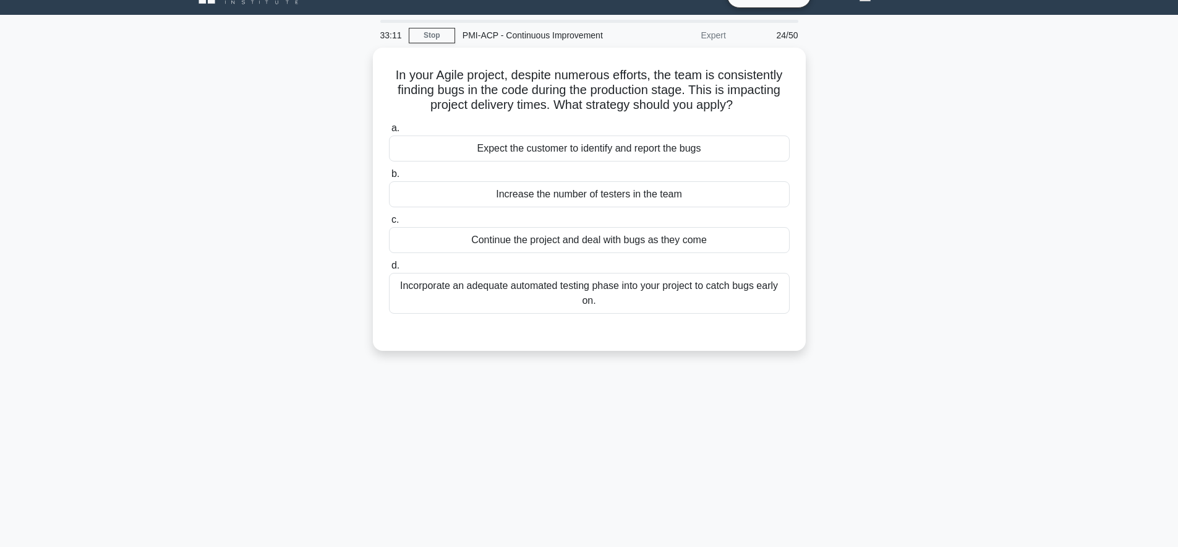
scroll to position [0, 0]
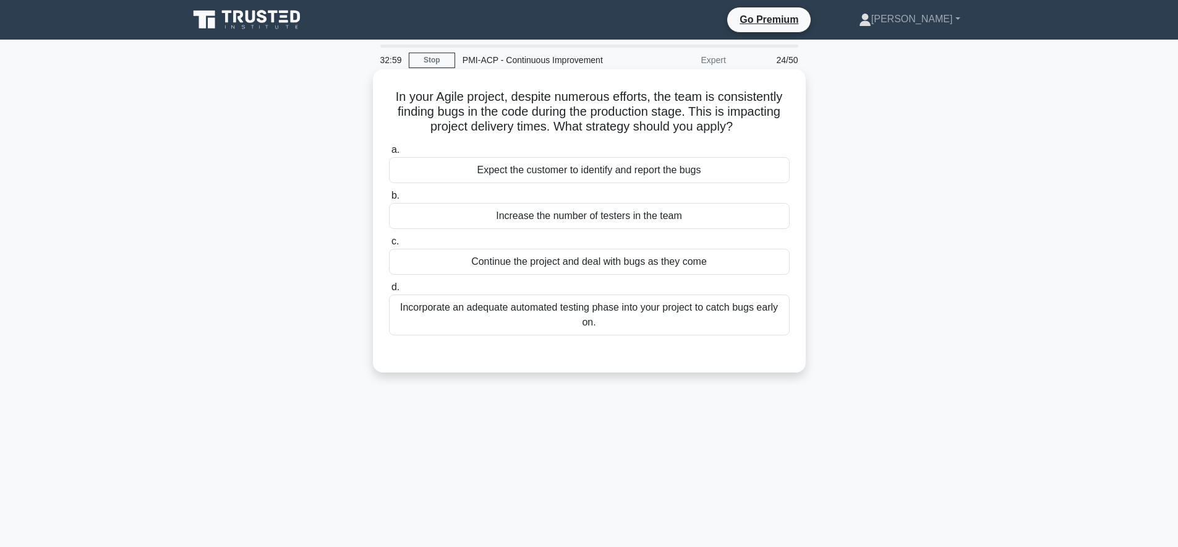
click at [754, 321] on div "Incorporate an adequate automated testing phase into your project to catch bugs…" at bounding box center [589, 314] width 401 height 41
click at [389, 291] on input "d. Incorporate an adequate automated testing phase into your project to catch b…" at bounding box center [389, 287] width 0 height 8
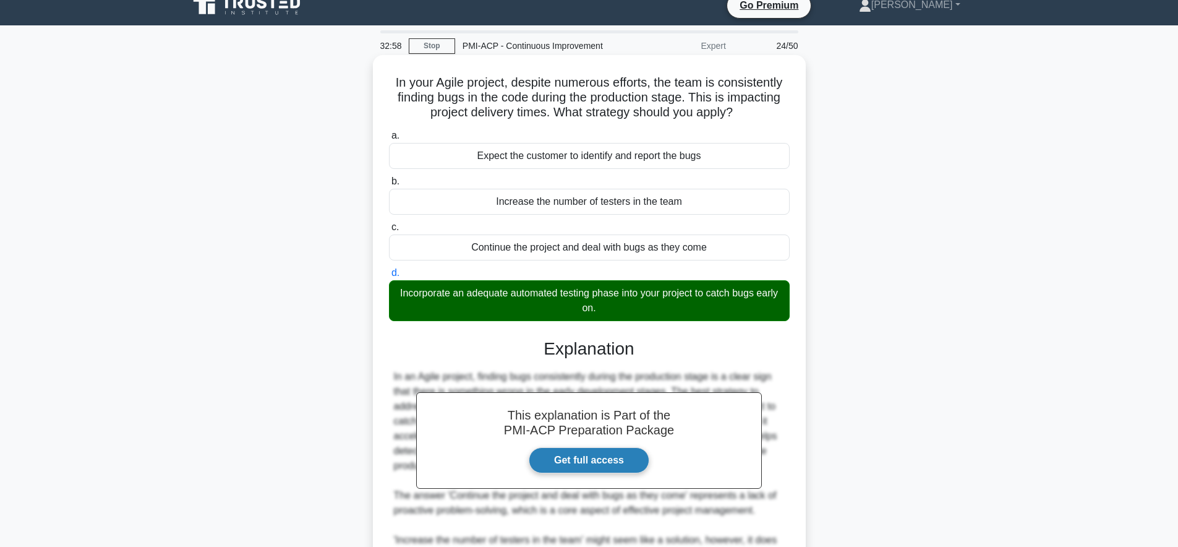
scroll to position [166, 0]
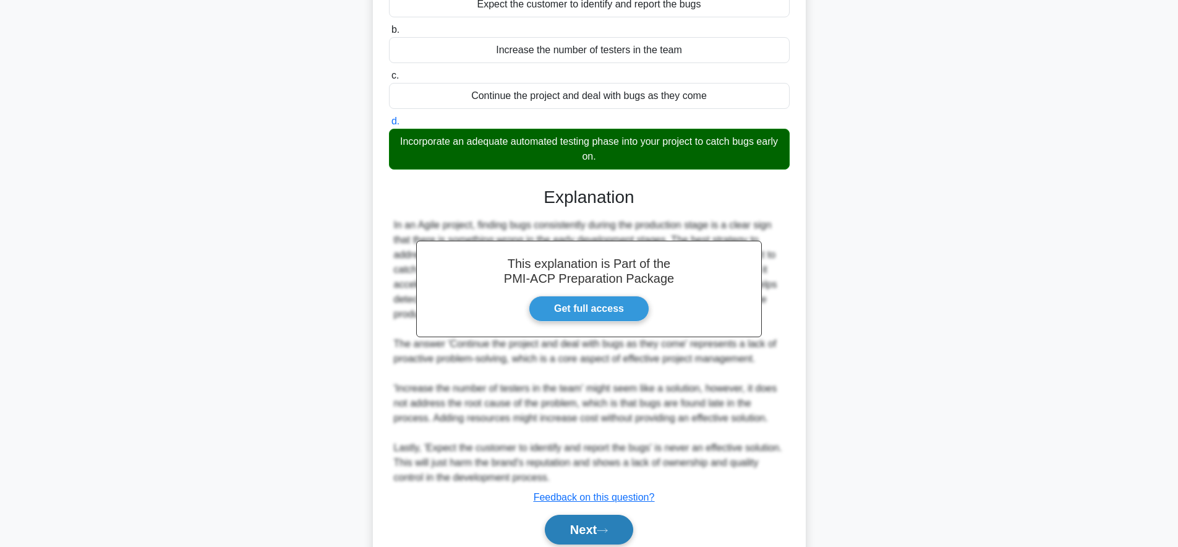
click at [581, 529] on button "Next" at bounding box center [589, 529] width 88 height 30
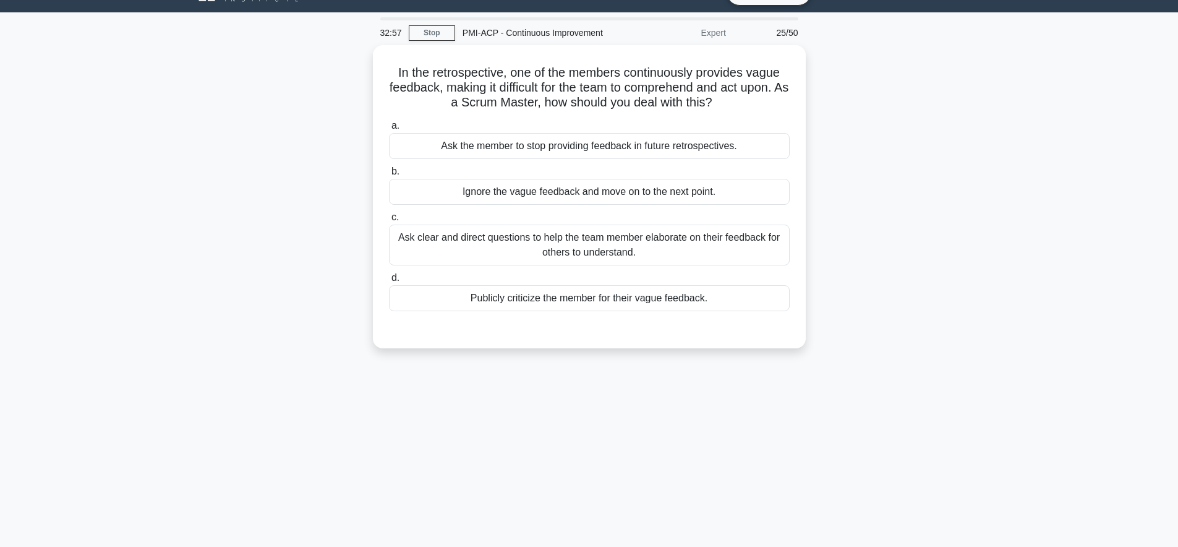
scroll to position [0, 0]
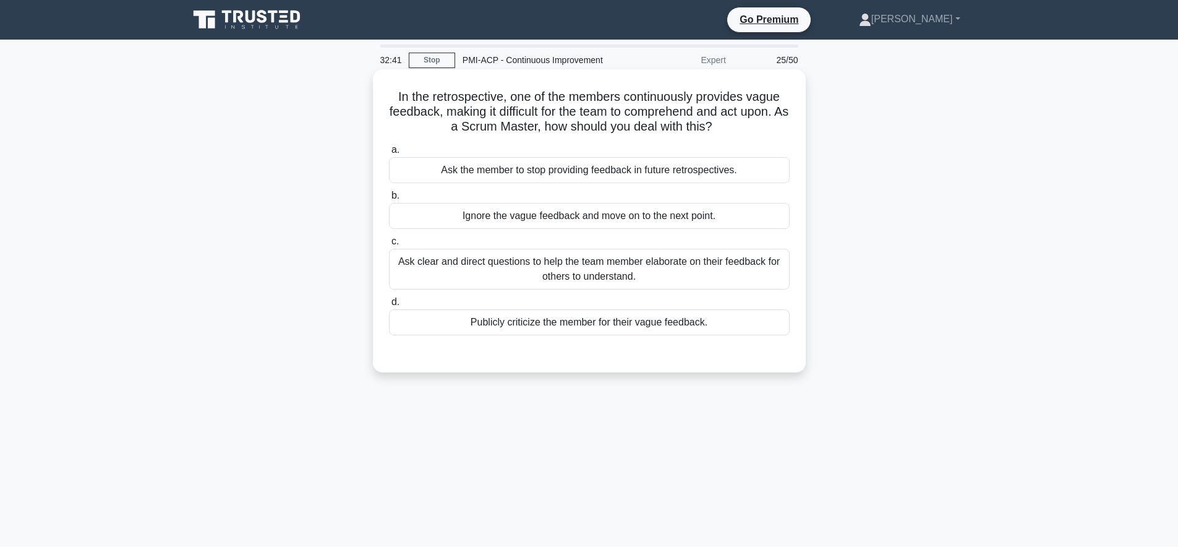
click at [768, 266] on div "Ask clear and direct questions to help the team member elaborate on their feedb…" at bounding box center [589, 269] width 401 height 41
click at [389, 245] on input "c. Ask clear and direct questions to help the team member elaborate on their fe…" at bounding box center [389, 241] width 0 height 8
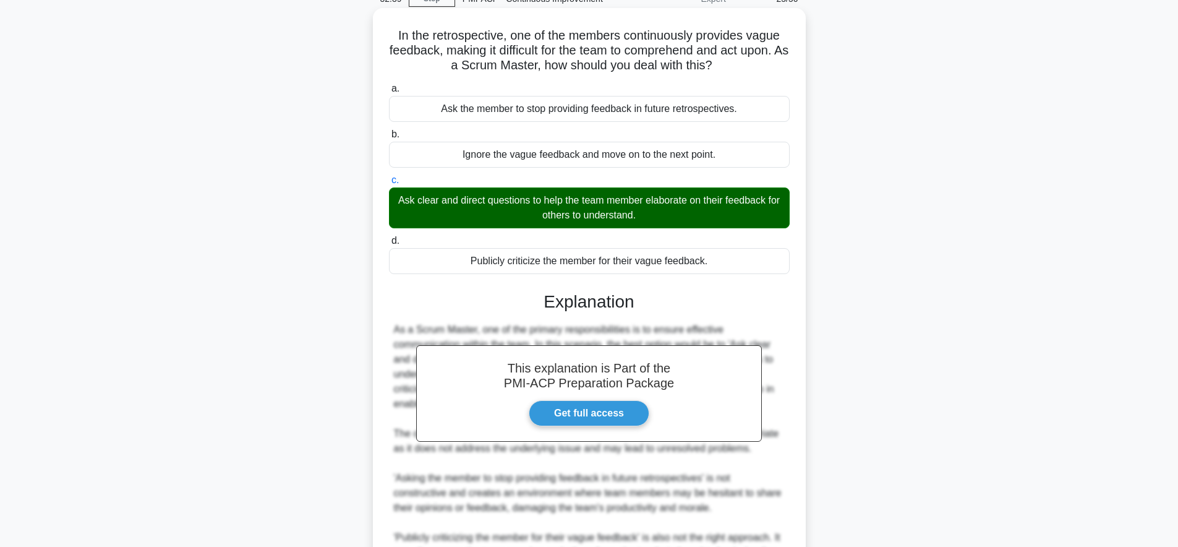
scroll to position [216, 0]
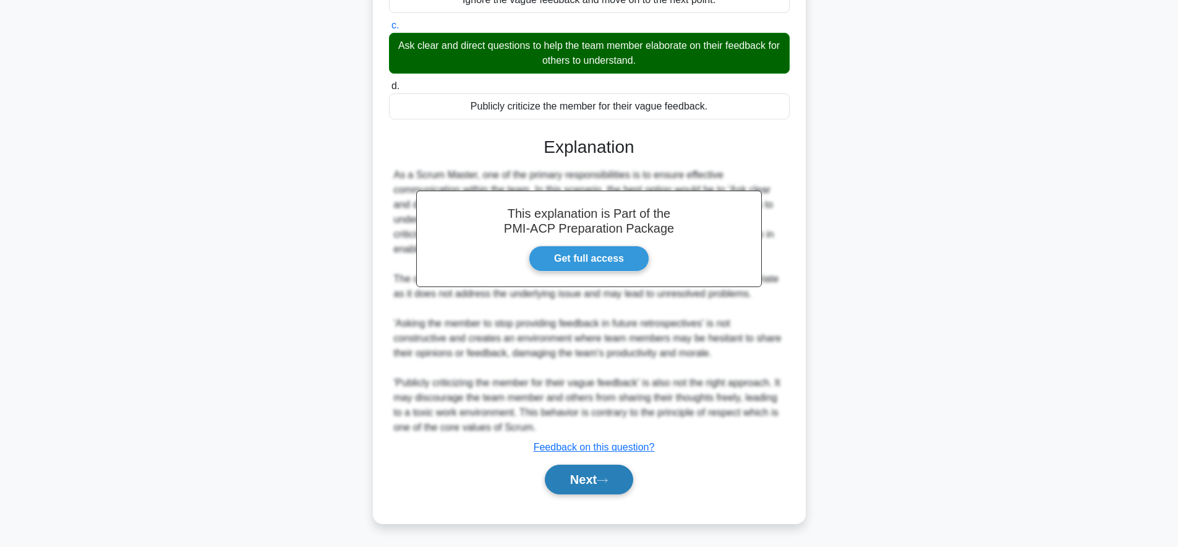
click at [585, 480] on button "Next" at bounding box center [589, 479] width 88 height 30
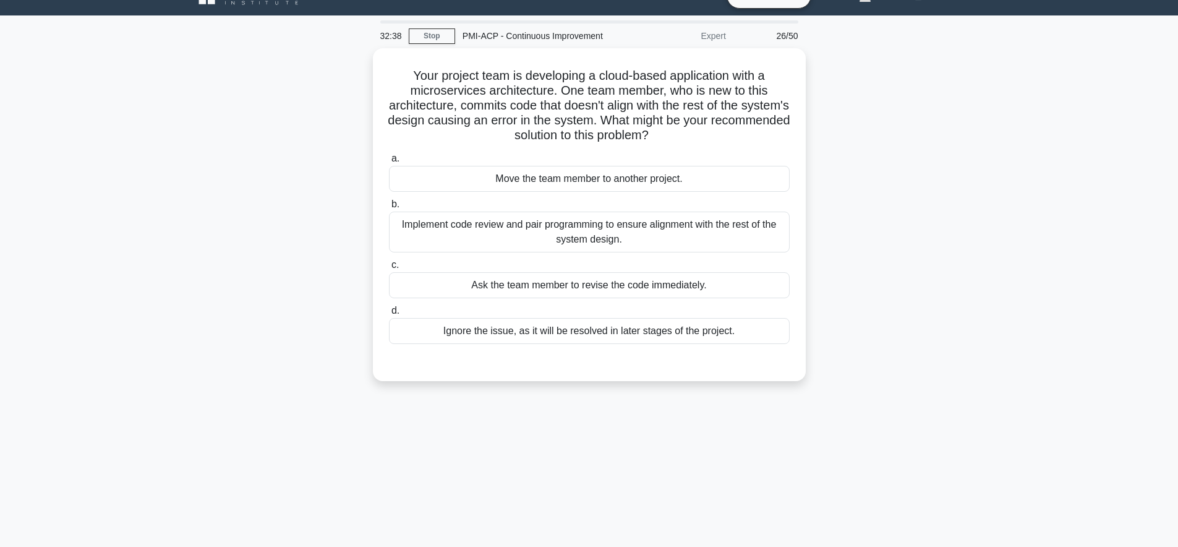
scroll to position [0, 0]
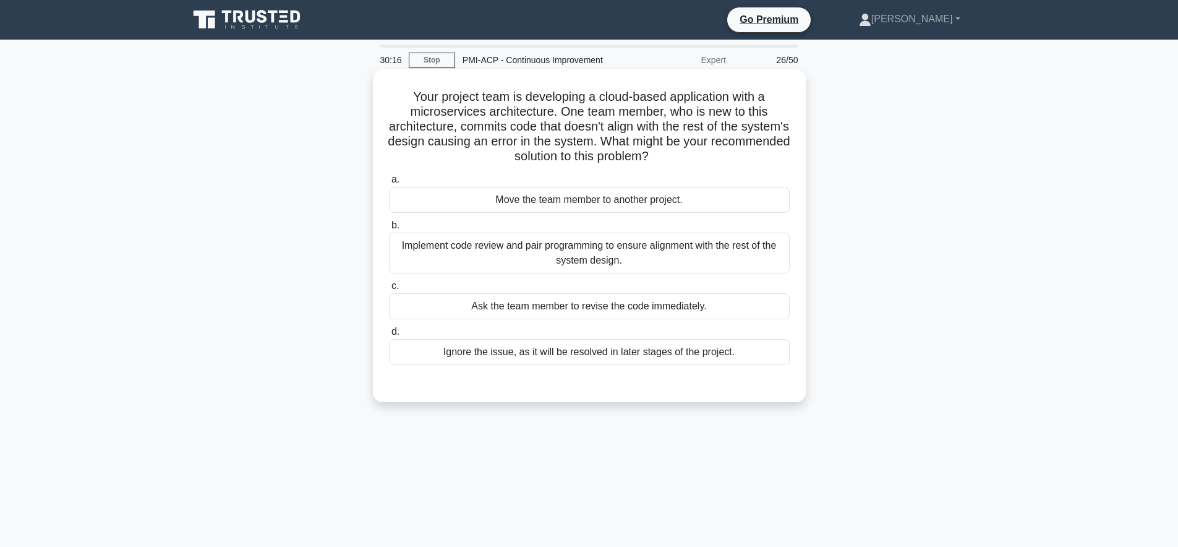
click at [766, 258] on div "Implement code review and pair programming to ensure alignment with the rest of…" at bounding box center [589, 252] width 401 height 41
click at [389, 229] on input "b. Implement code review and pair programming to ensure alignment with the rest…" at bounding box center [389, 225] width 0 height 8
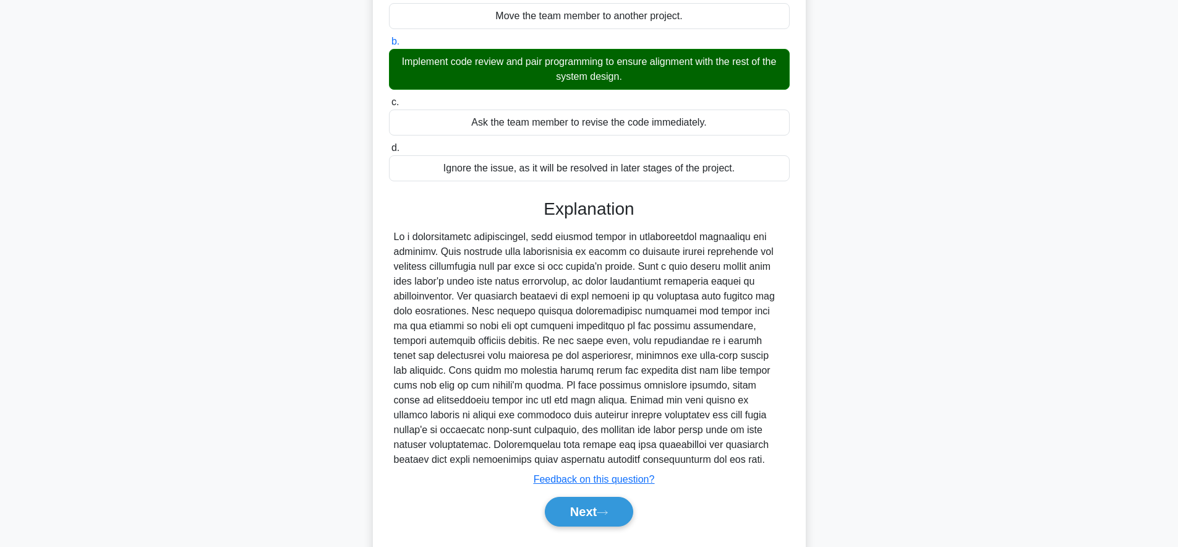
scroll to position [183, 0]
click at [568, 518] on button "Next" at bounding box center [589, 512] width 88 height 30
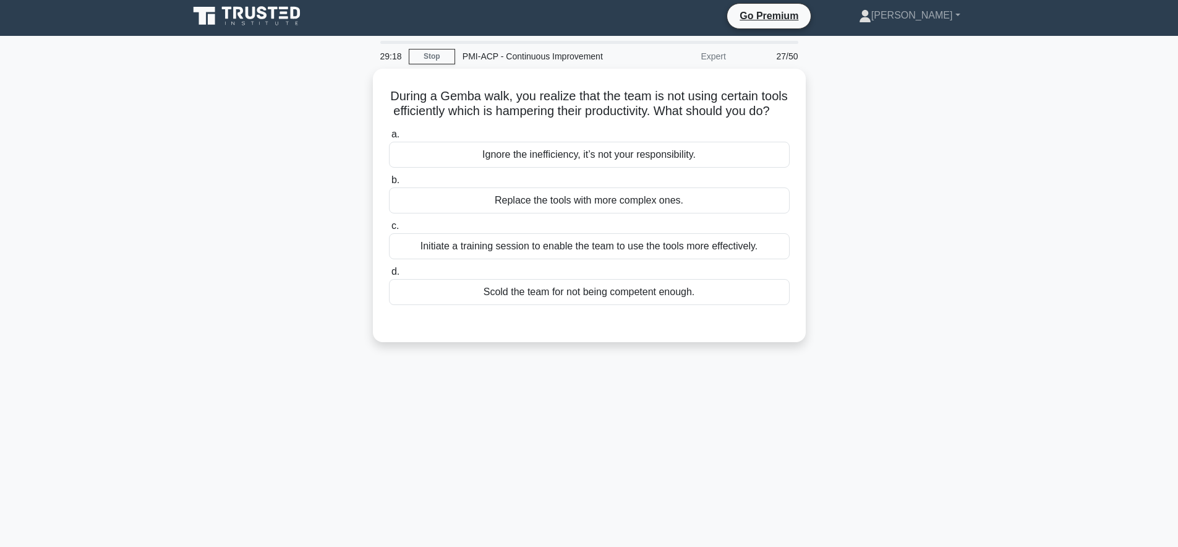
scroll to position [0, 0]
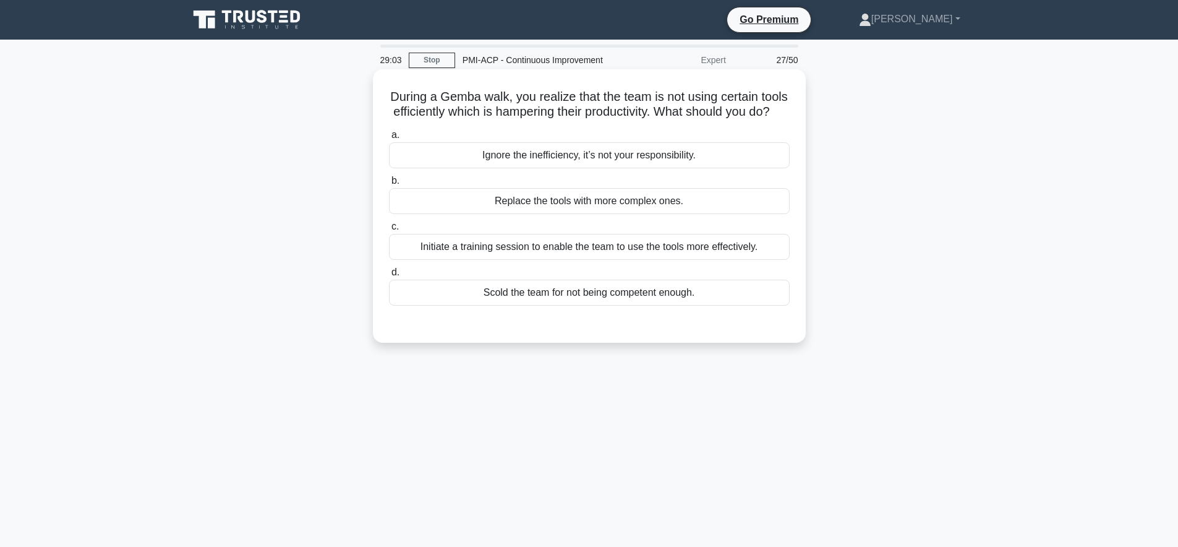
click at [725, 253] on div "Initiate a training session to enable the team to use the tools more effectivel…" at bounding box center [589, 247] width 401 height 26
click at [389, 231] on input "c. Initiate a training session to enable the team to use the tools more effecti…" at bounding box center [389, 227] width 0 height 8
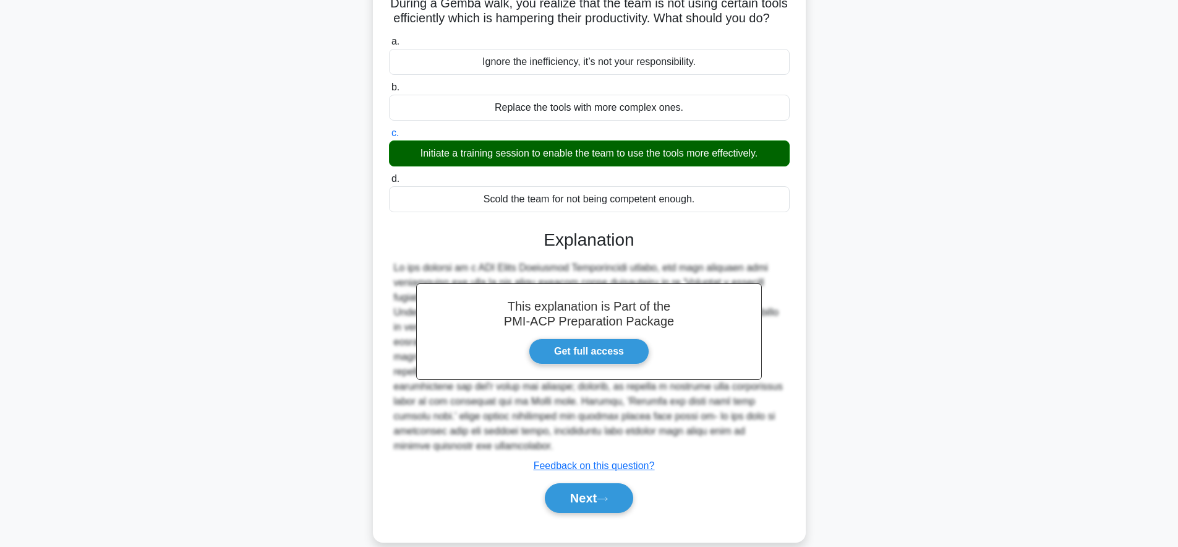
scroll to position [121, 0]
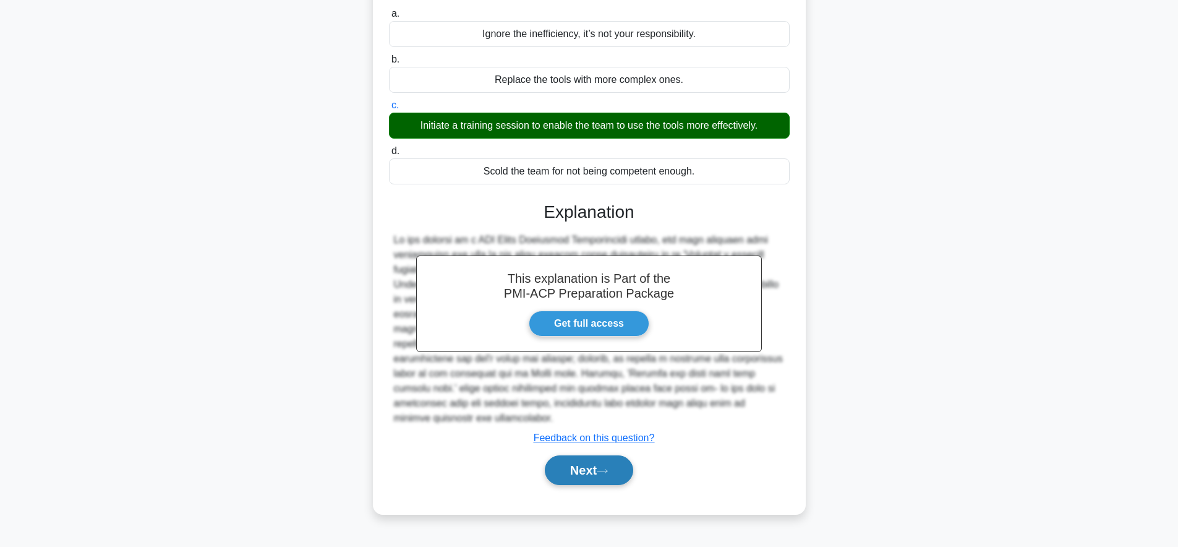
click at [603, 467] on button "Next" at bounding box center [589, 470] width 88 height 30
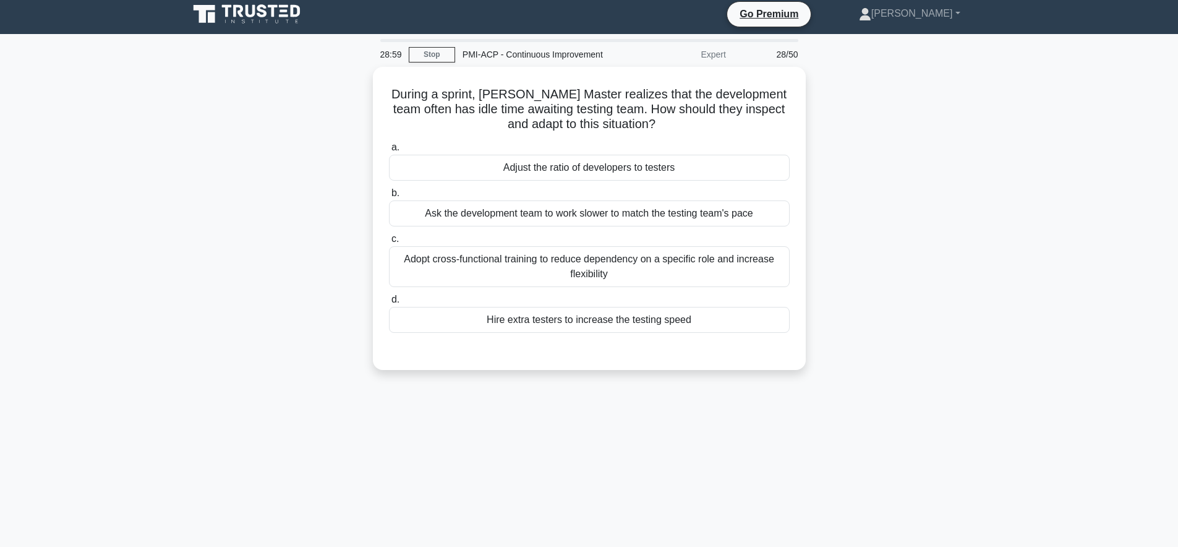
scroll to position [0, 0]
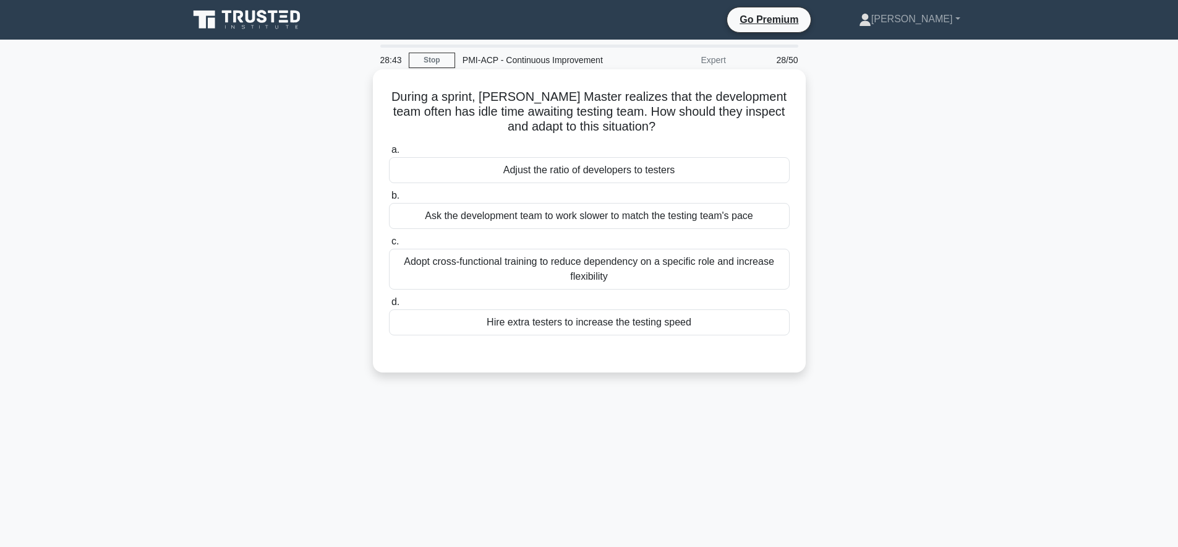
click at [755, 267] on div "Adopt cross-functional training to reduce dependency on a specific role and inc…" at bounding box center [589, 269] width 401 height 41
click at [389, 245] on input "c. Adopt cross-functional training to reduce dependency on a specific role and …" at bounding box center [389, 241] width 0 height 8
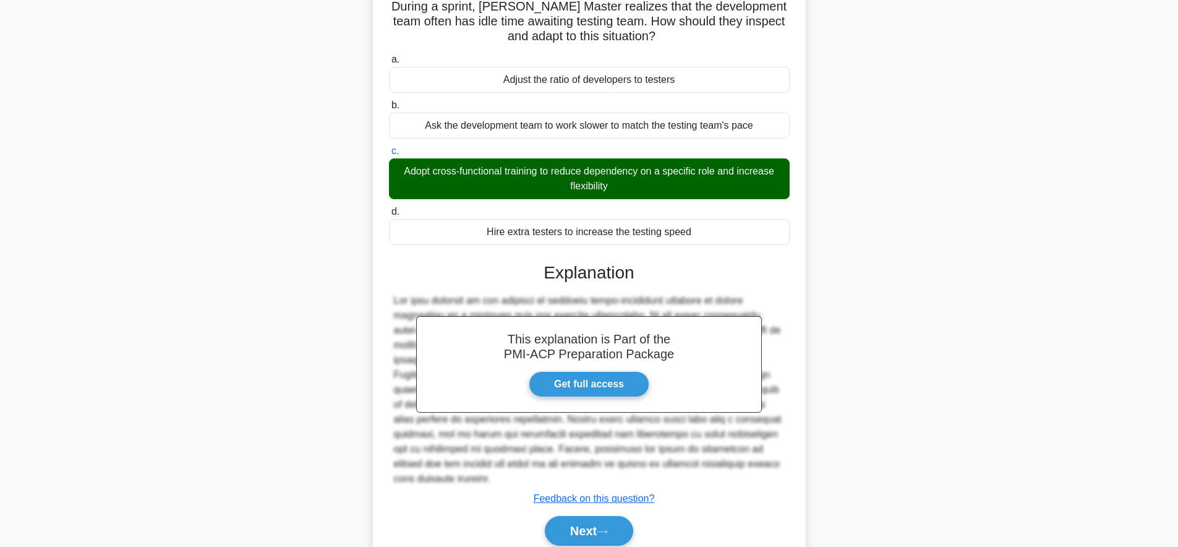
scroll to position [127, 0]
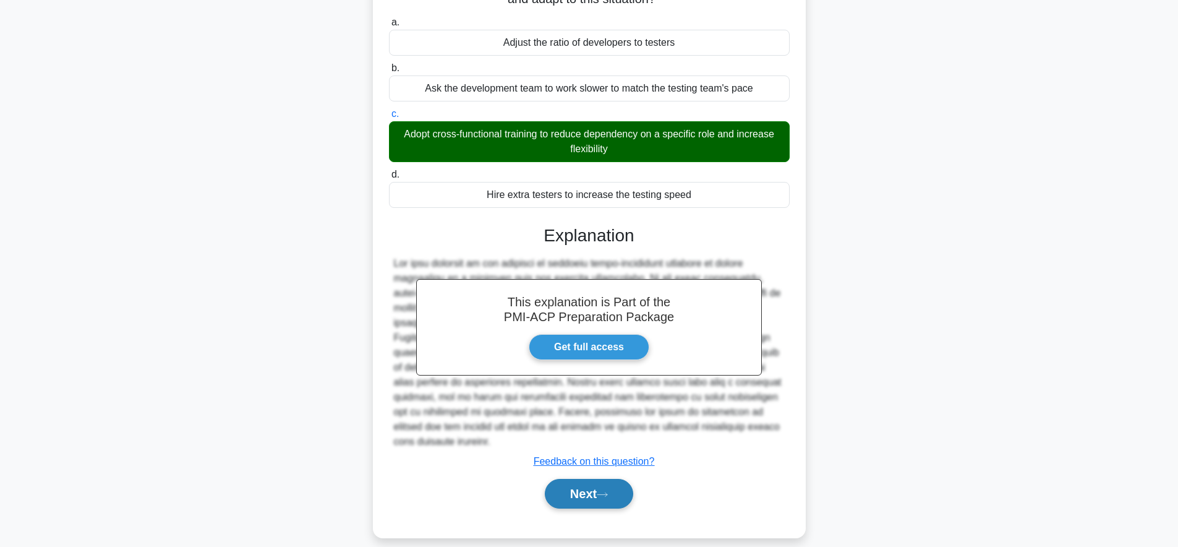
click at [609, 479] on button "Next" at bounding box center [589, 494] width 88 height 30
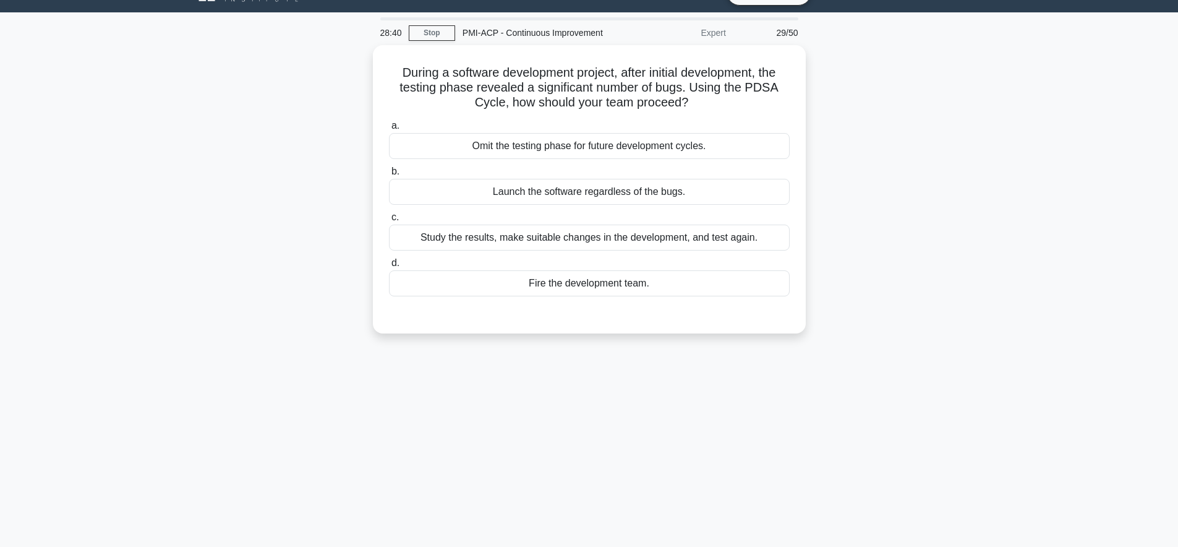
scroll to position [0, 0]
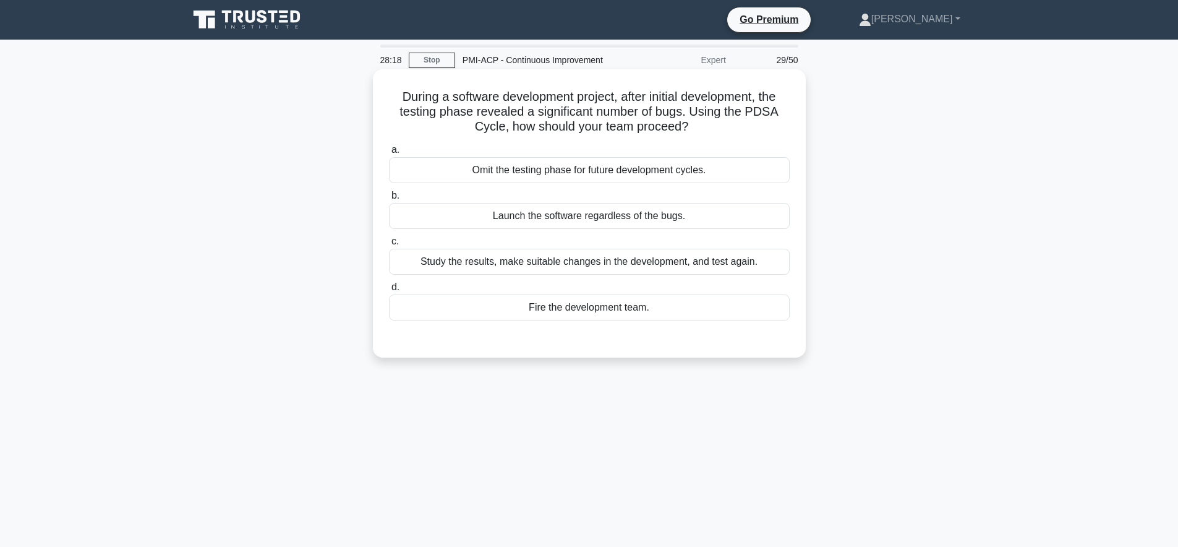
click at [767, 263] on div "Study the results, make suitable changes in the development, and test again." at bounding box center [589, 262] width 401 height 26
click at [389, 245] on input "c. Study the results, make suitable changes in the development, and test again." at bounding box center [389, 241] width 0 height 8
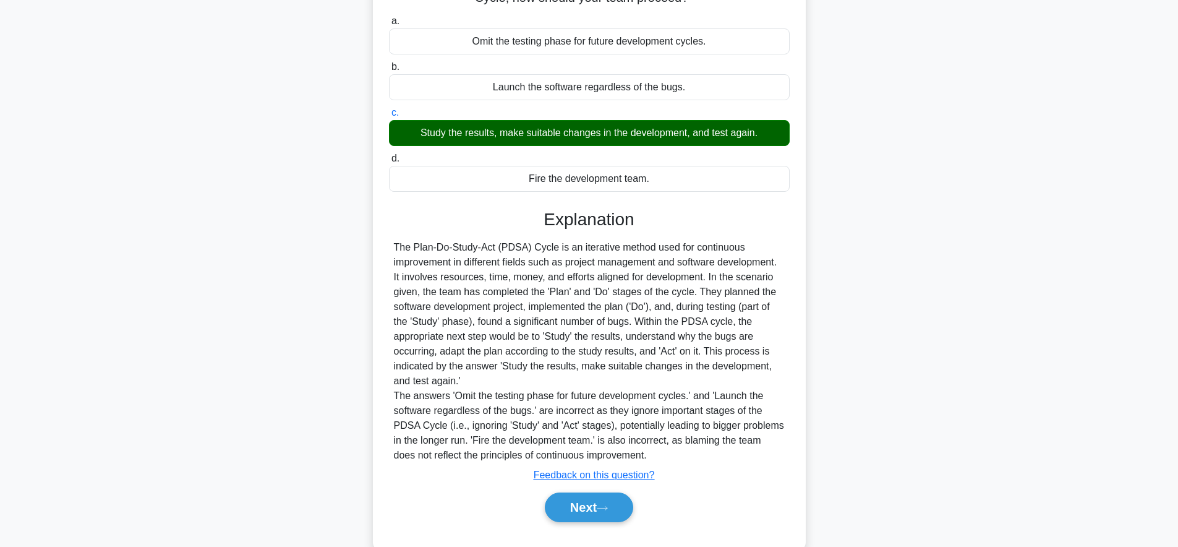
scroll to position [155, 0]
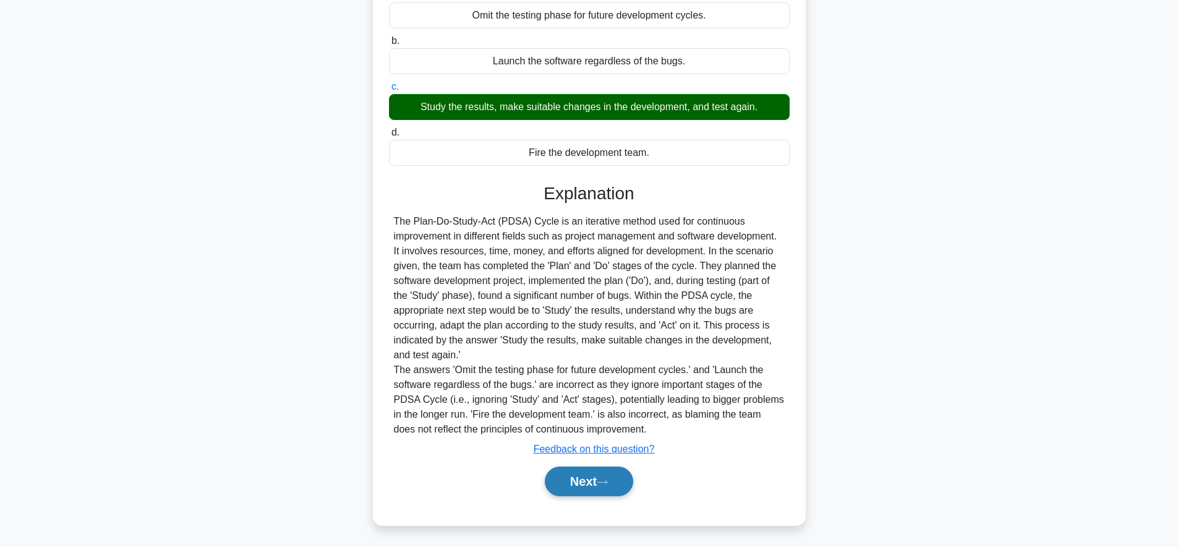
click at [586, 491] on button "Next" at bounding box center [589, 481] width 88 height 30
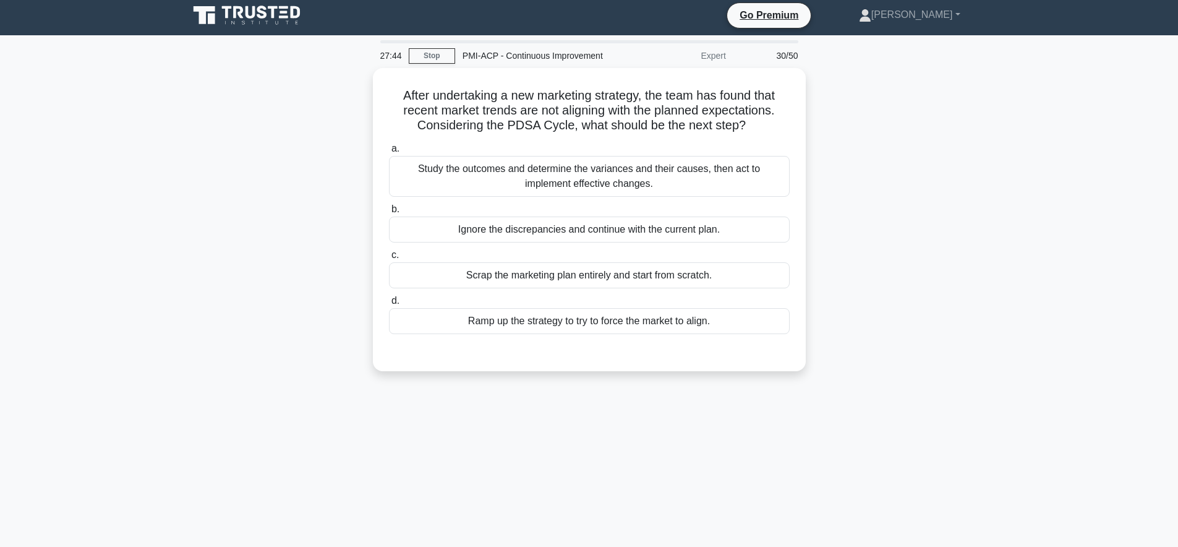
scroll to position [0, 0]
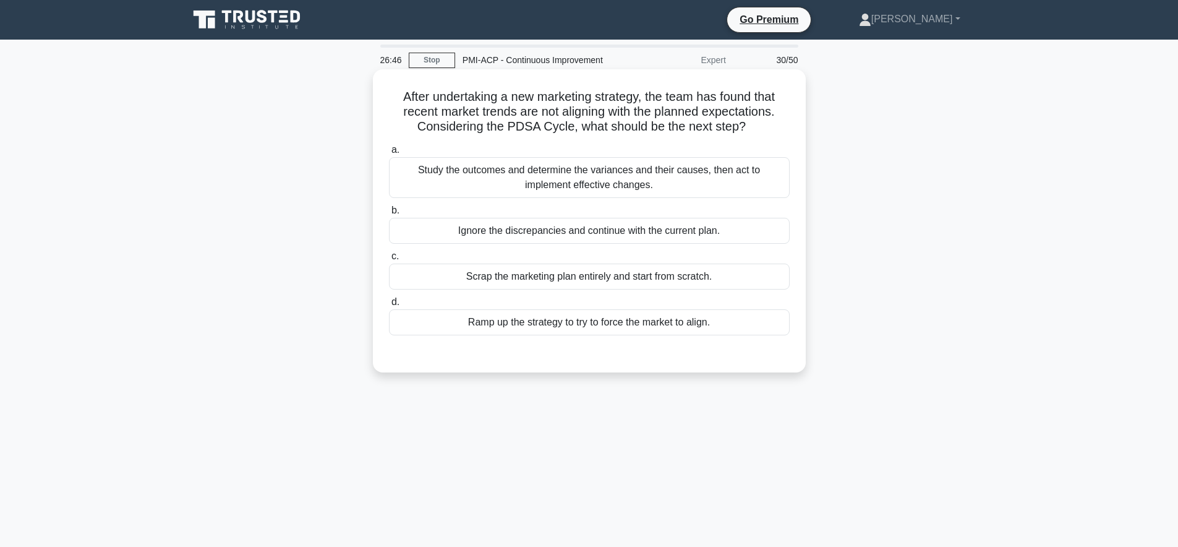
click at [684, 173] on div "Study the outcomes and determine the variances and their causes, then act to im…" at bounding box center [589, 177] width 401 height 41
click at [389, 154] on input "a. Study the outcomes and determine the variances and their causes, then act to…" at bounding box center [389, 150] width 0 height 8
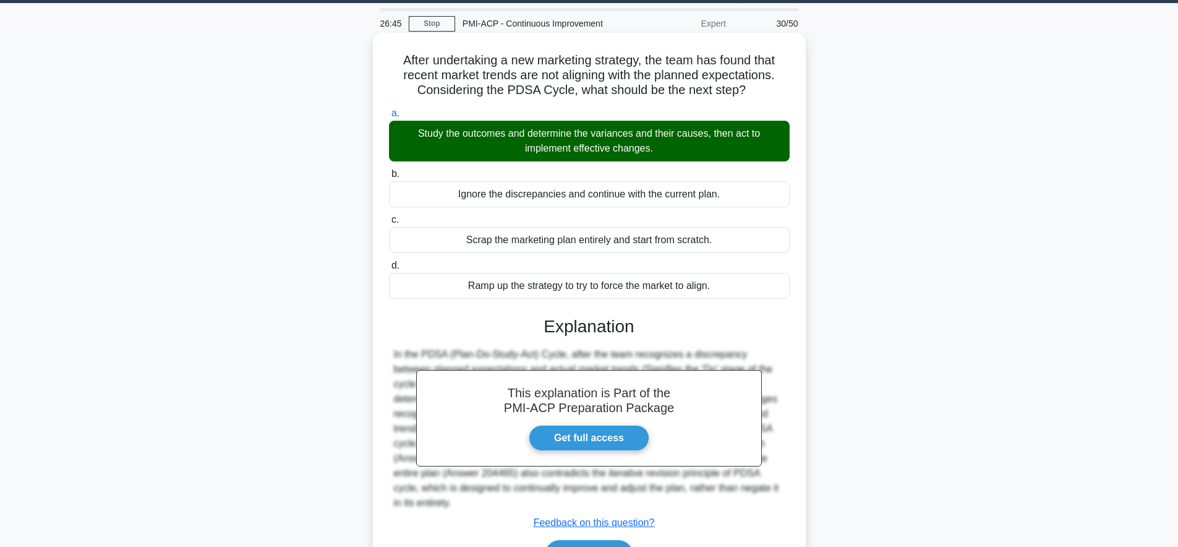
scroll to position [121, 0]
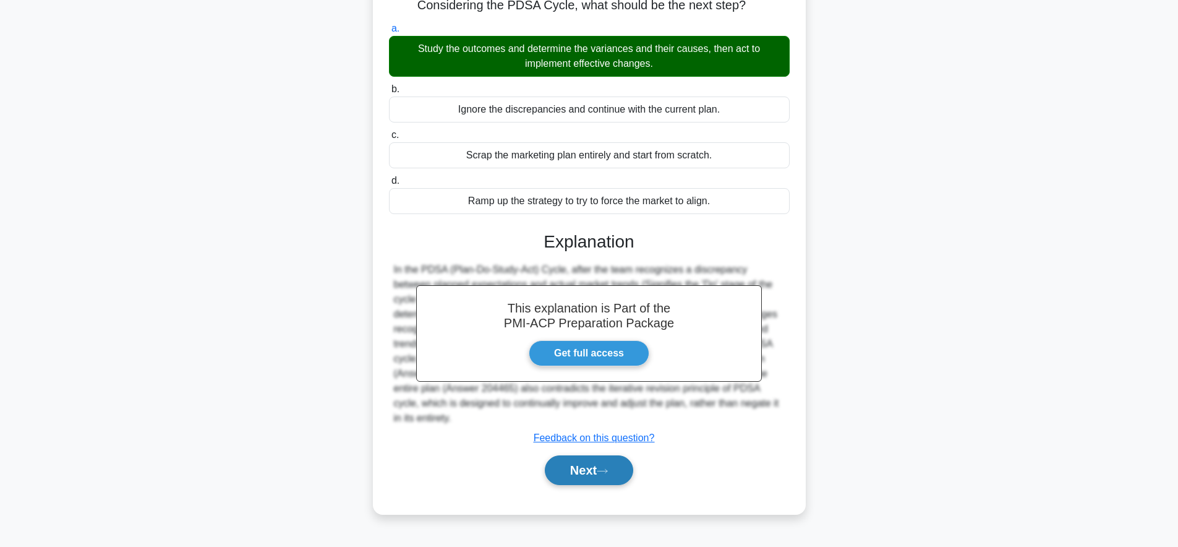
click at [631, 460] on button "Next" at bounding box center [589, 470] width 88 height 30
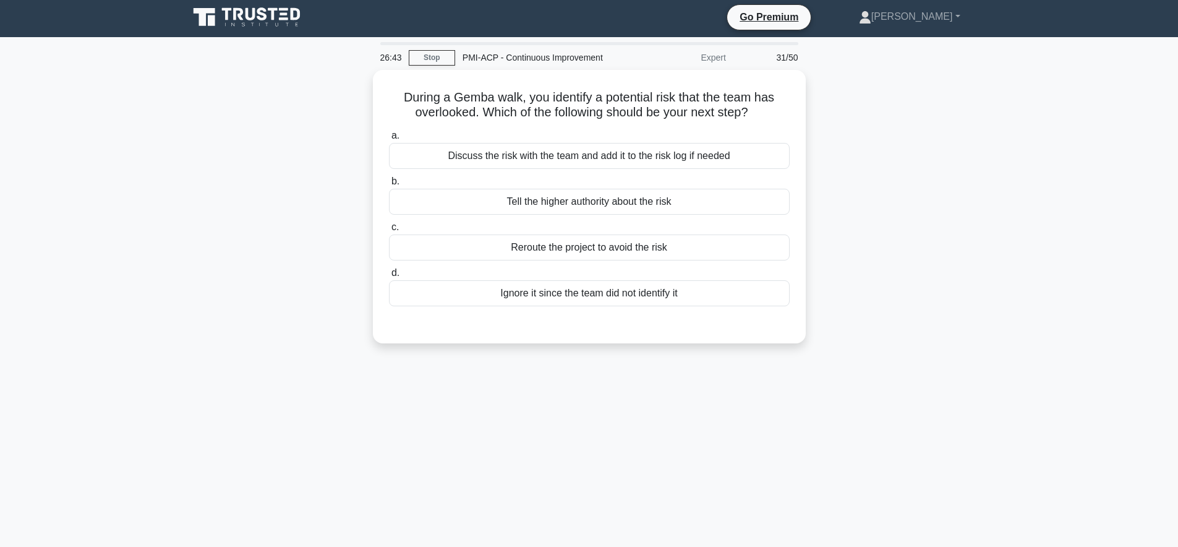
scroll to position [0, 0]
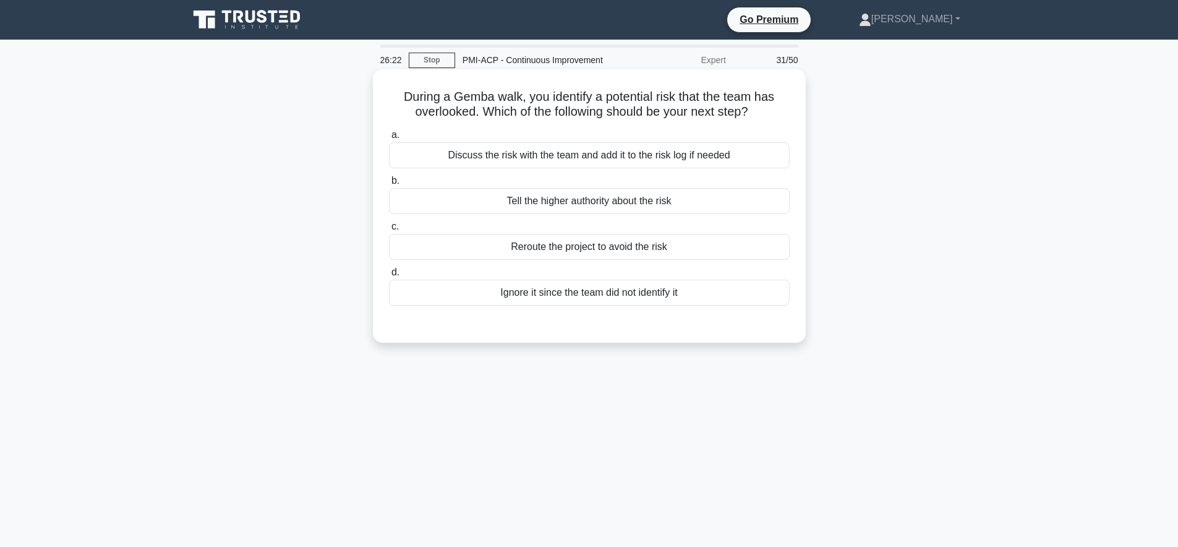
click at [726, 159] on div "Discuss the risk with the team and add it to the risk log if needed" at bounding box center [589, 155] width 401 height 26
click at [389, 139] on input "a. Discuss the risk with the team and add it to the risk log if needed" at bounding box center [389, 135] width 0 height 8
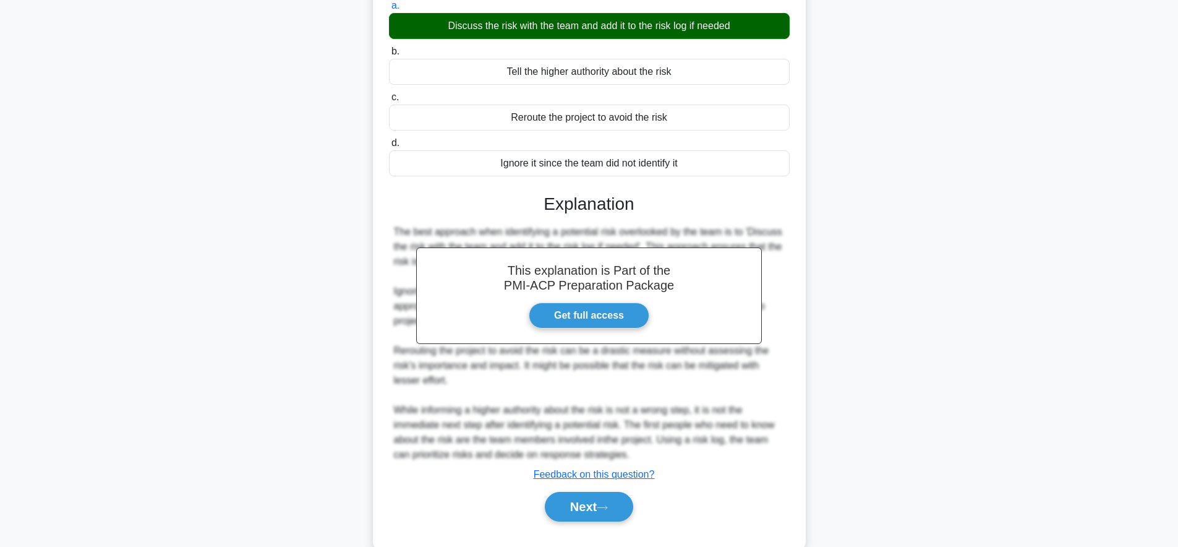
scroll to position [157, 0]
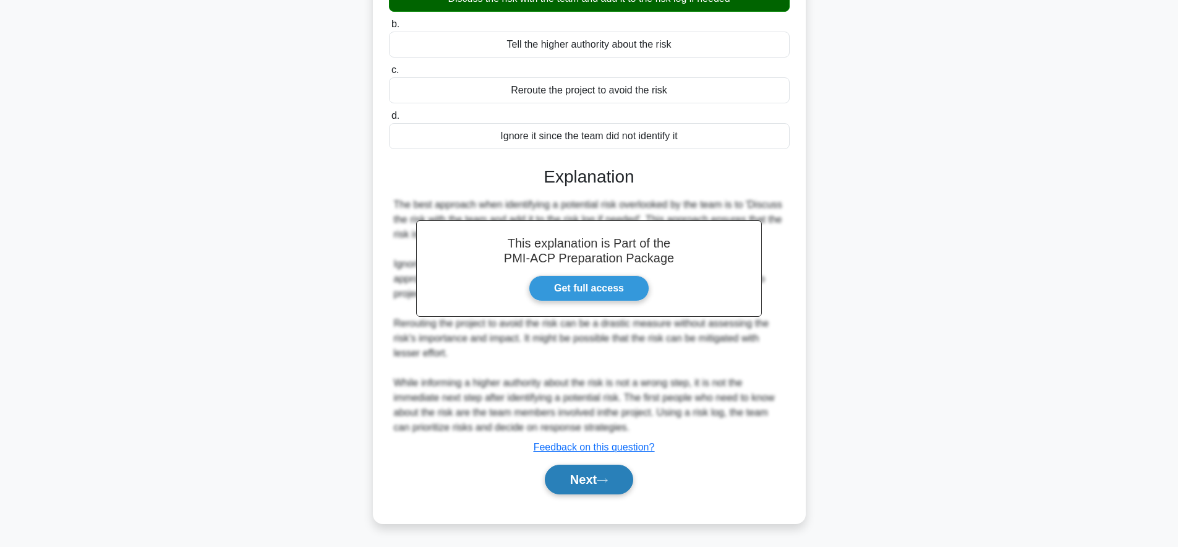
click at [569, 477] on button "Next" at bounding box center [589, 479] width 88 height 30
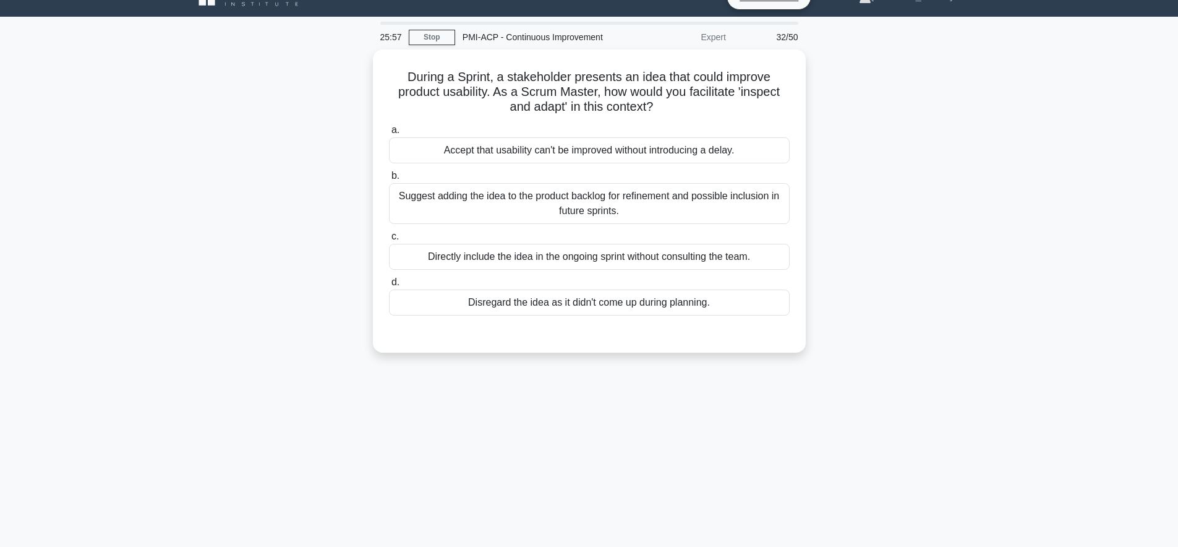
scroll to position [0, 0]
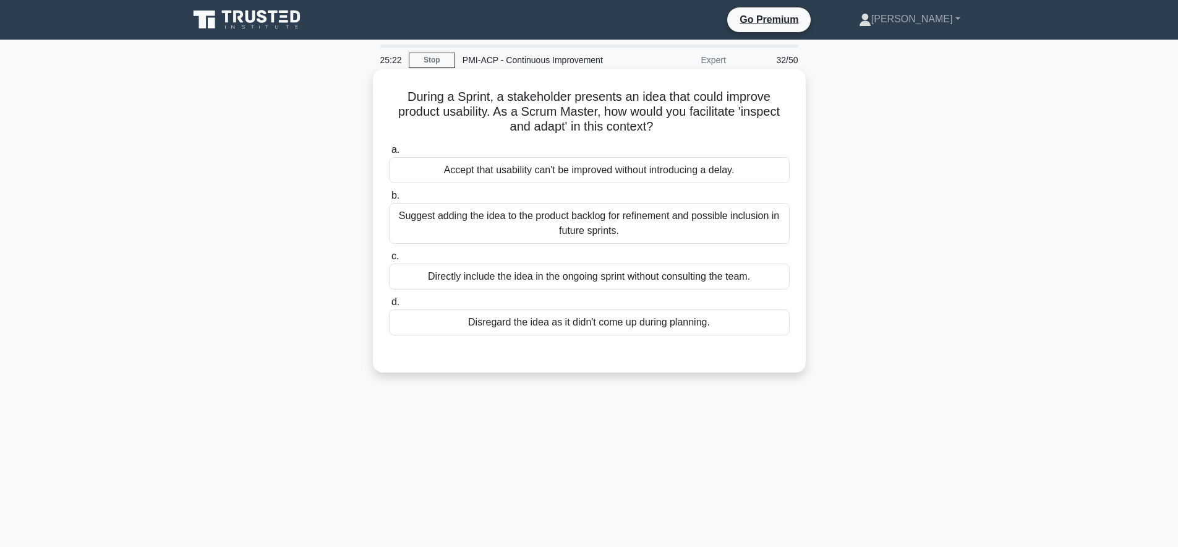
click at [757, 224] on div "Suggest adding the idea to the product backlog for refinement and possible incl…" at bounding box center [589, 223] width 401 height 41
click at [389, 200] on input "b. Suggest adding the idea to the product backlog for refinement and possible i…" at bounding box center [389, 196] width 0 height 8
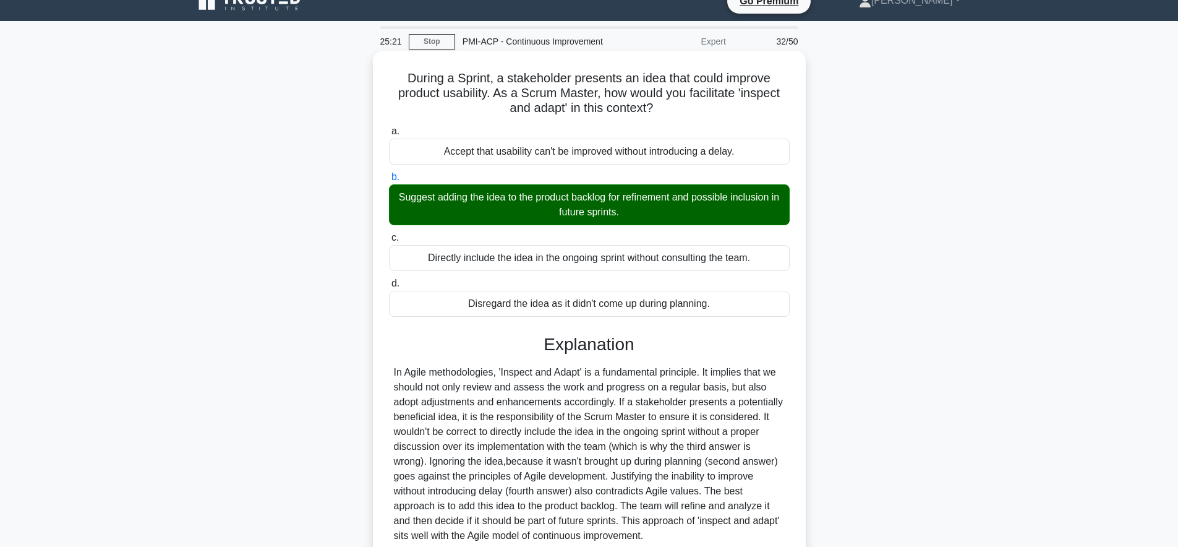
scroll to position [127, 0]
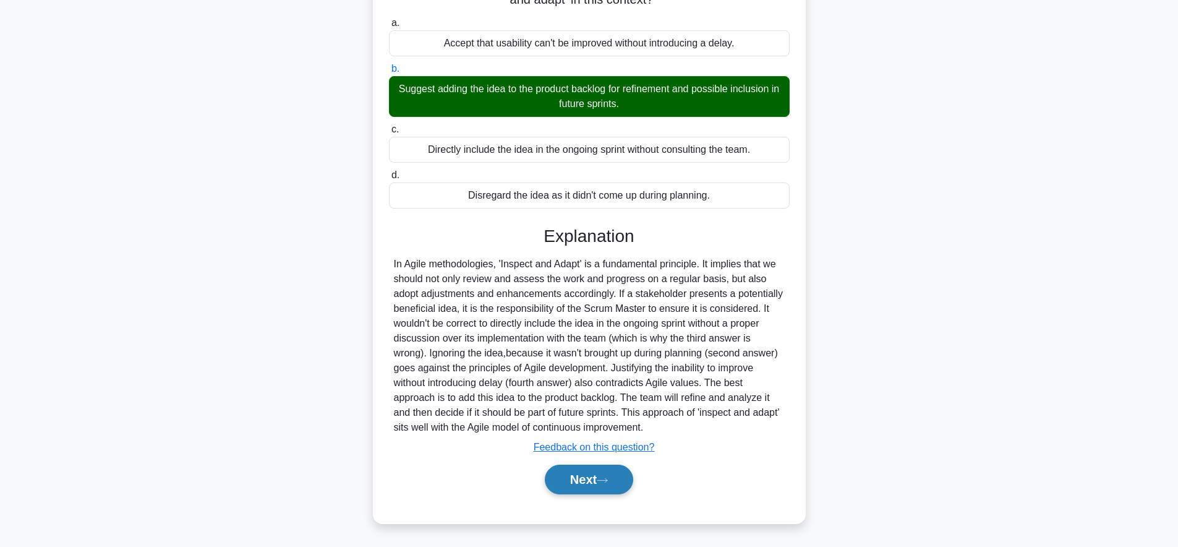
click at [591, 481] on button "Next" at bounding box center [589, 479] width 88 height 30
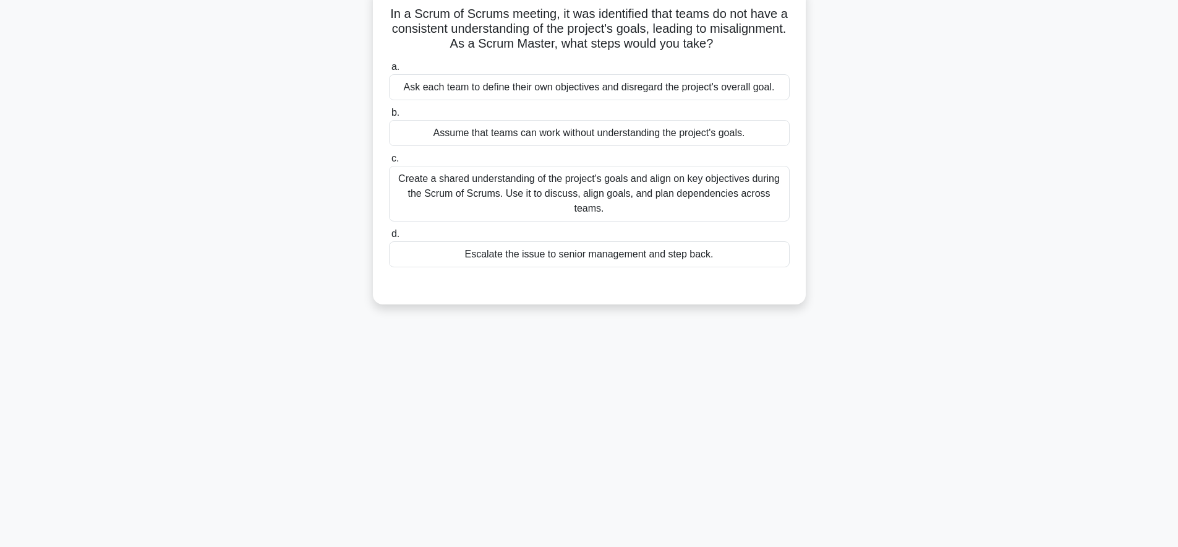
scroll to position [0, 0]
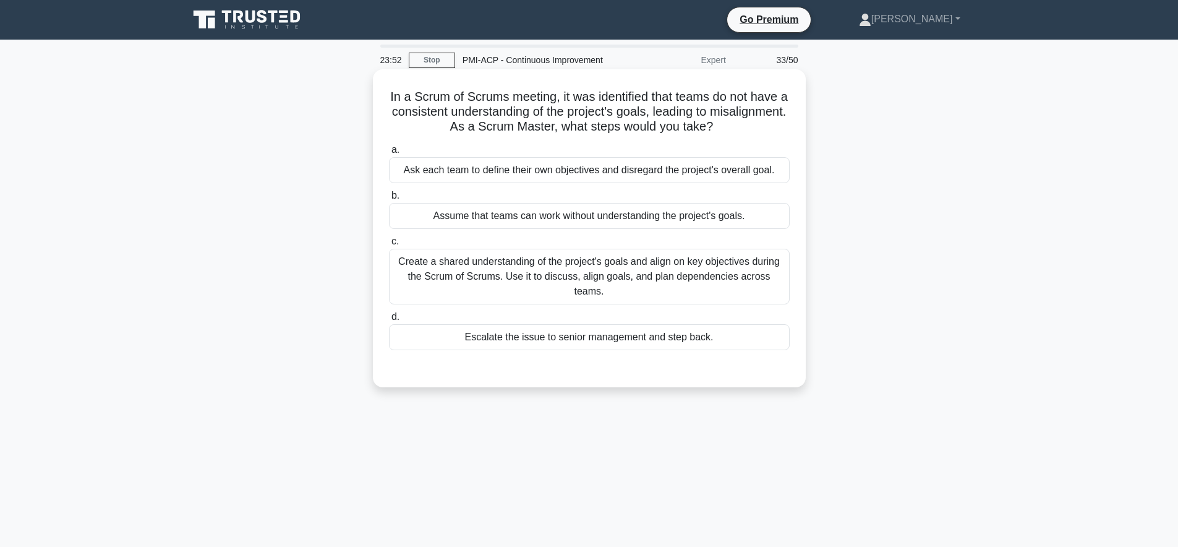
click at [713, 290] on div "Create a shared understanding of the project's goals and align on key objective…" at bounding box center [589, 277] width 401 height 56
click at [389, 245] on input "c. Create a shared understanding of the project's goals and align on key object…" at bounding box center [389, 241] width 0 height 8
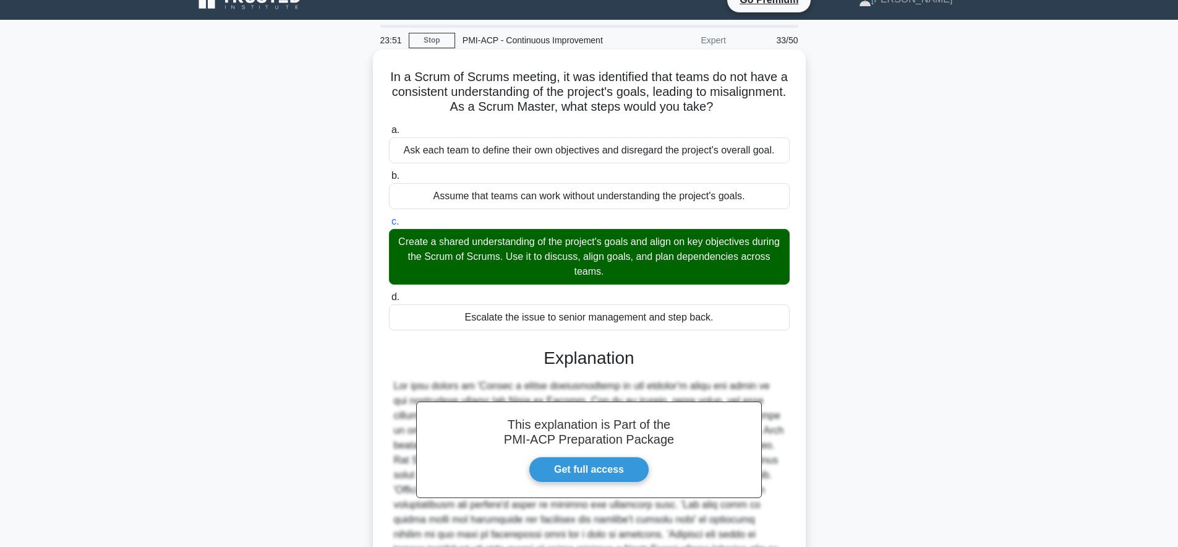
scroll to position [157, 0]
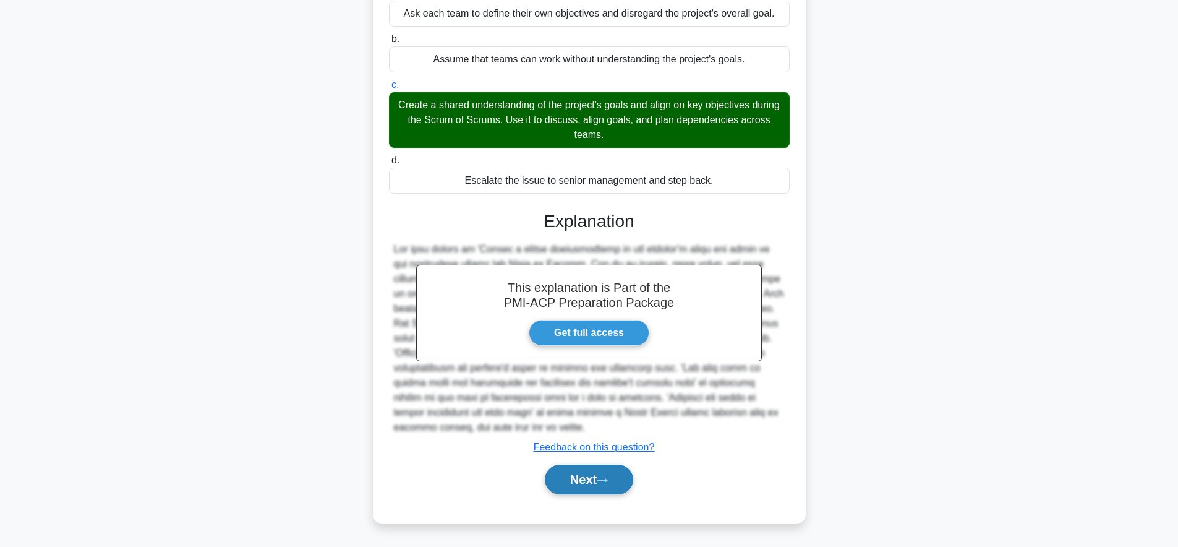
click at [584, 478] on button "Next" at bounding box center [589, 479] width 88 height 30
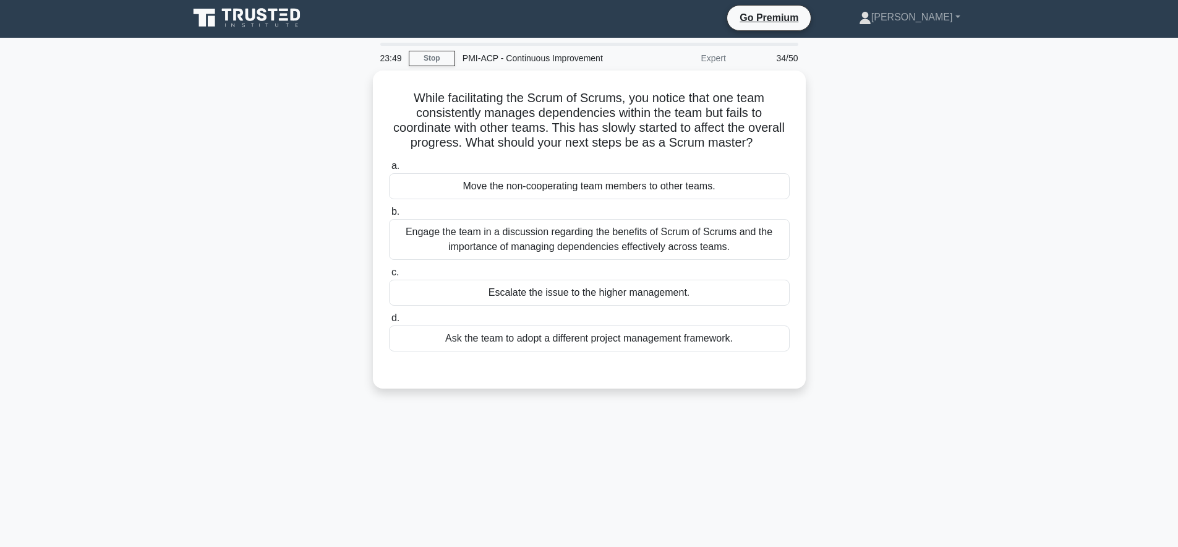
scroll to position [0, 0]
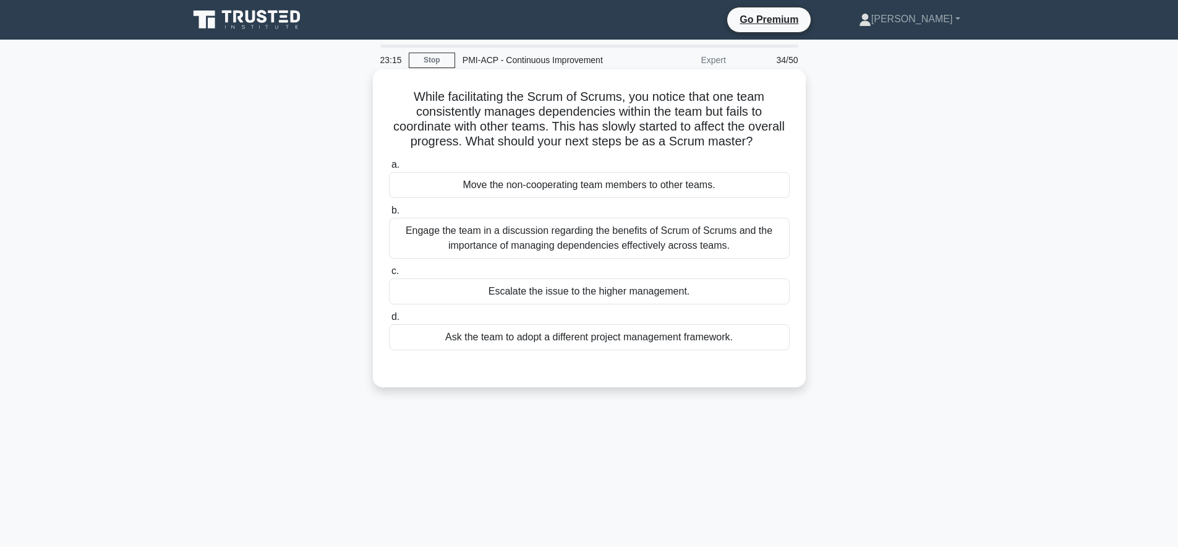
click at [739, 250] on div "Engage the team in a discussion regarding the benefits of Scrum of Scrums and t…" at bounding box center [589, 238] width 401 height 41
click at [389, 215] on input "b. Engage the team in a discussion regarding the benefits of Scrum of Scrums an…" at bounding box center [389, 210] width 0 height 8
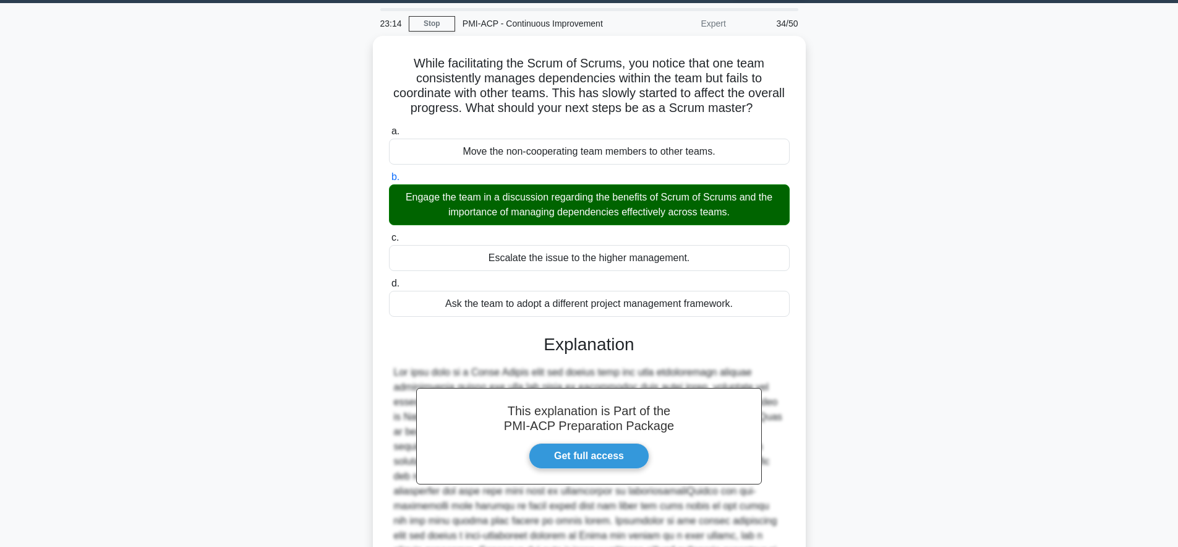
scroll to position [187, 0]
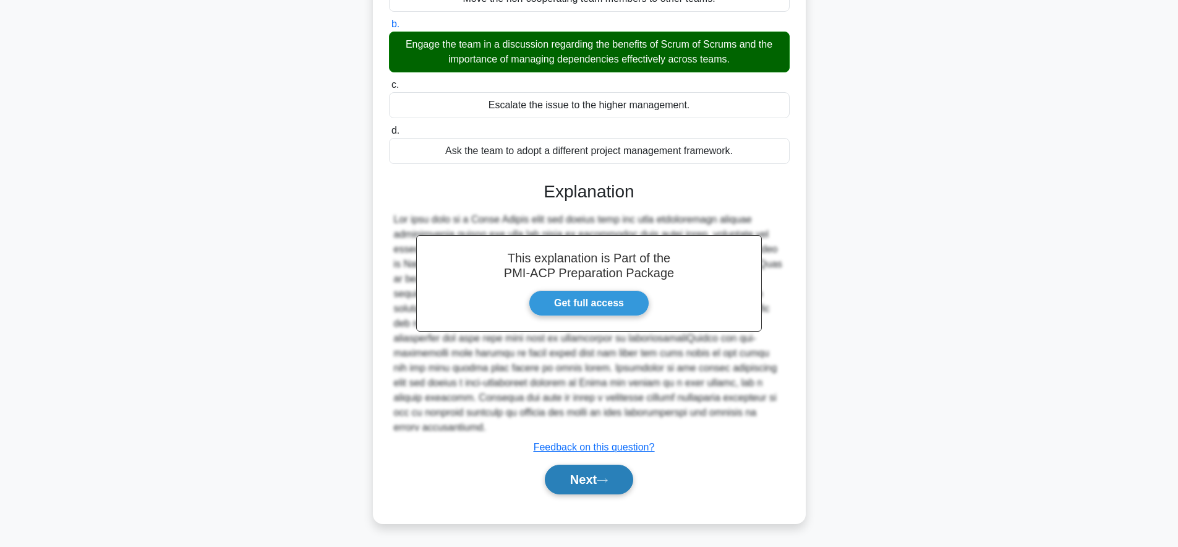
click at [584, 478] on button "Next" at bounding box center [589, 479] width 88 height 30
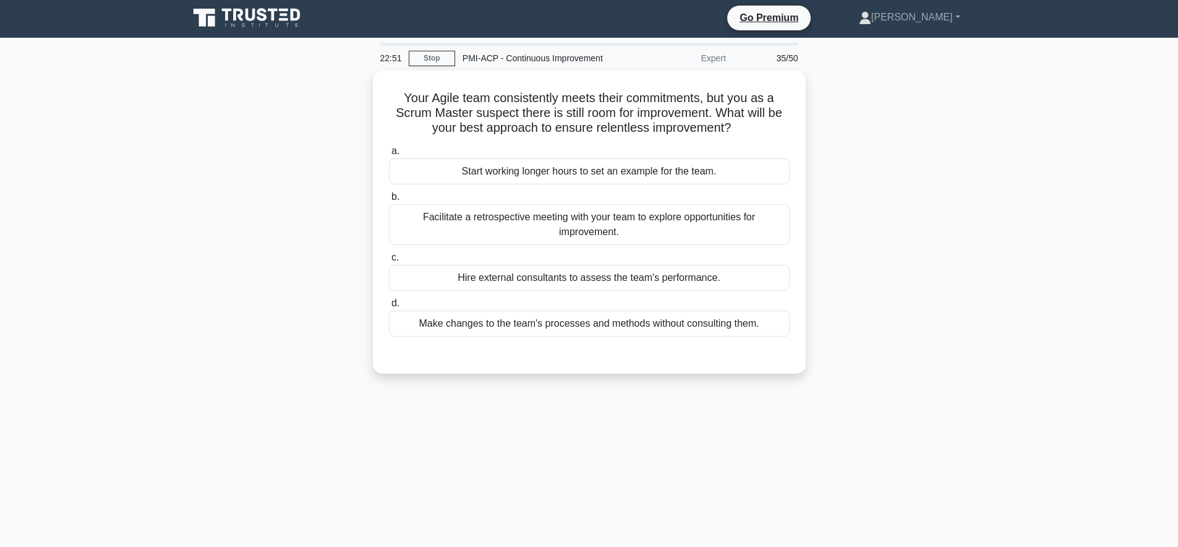
scroll to position [2, 0]
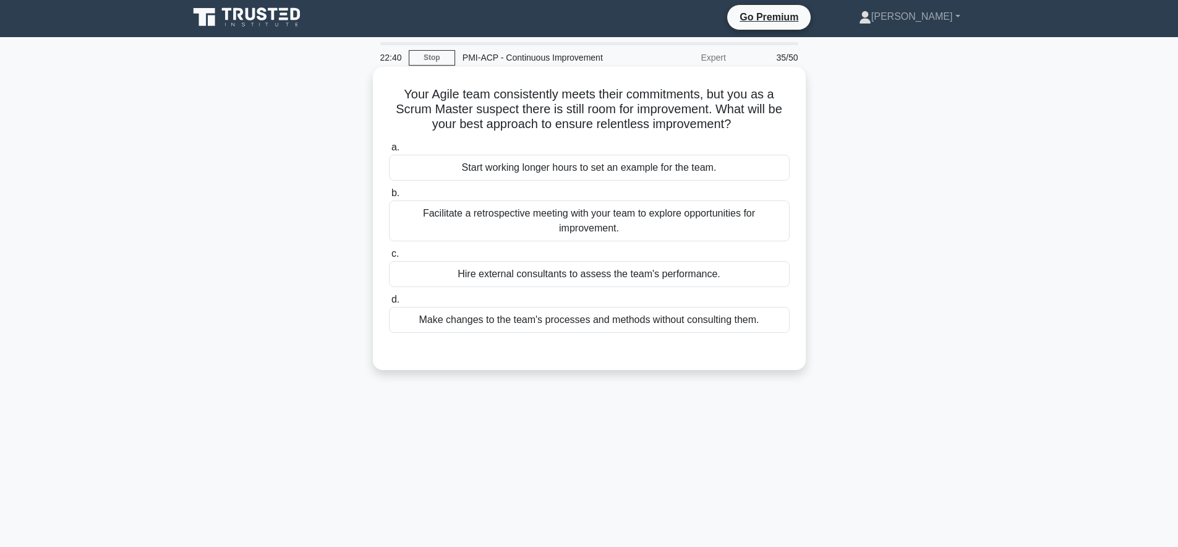
click at [735, 220] on div "Facilitate a retrospective meeting with your team to explore opportunities for …" at bounding box center [589, 220] width 401 height 41
click at [389, 197] on input "b. Facilitate a retrospective meeting with your team to explore opportunities f…" at bounding box center [389, 193] width 0 height 8
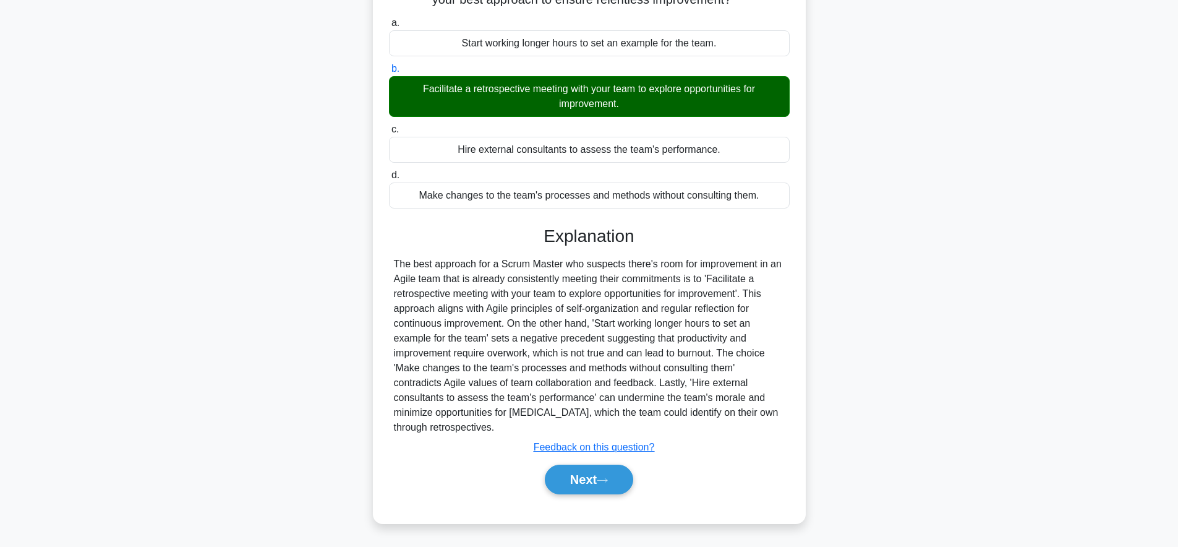
scroll to position [127, 0]
click at [618, 484] on button "Next" at bounding box center [589, 479] width 88 height 30
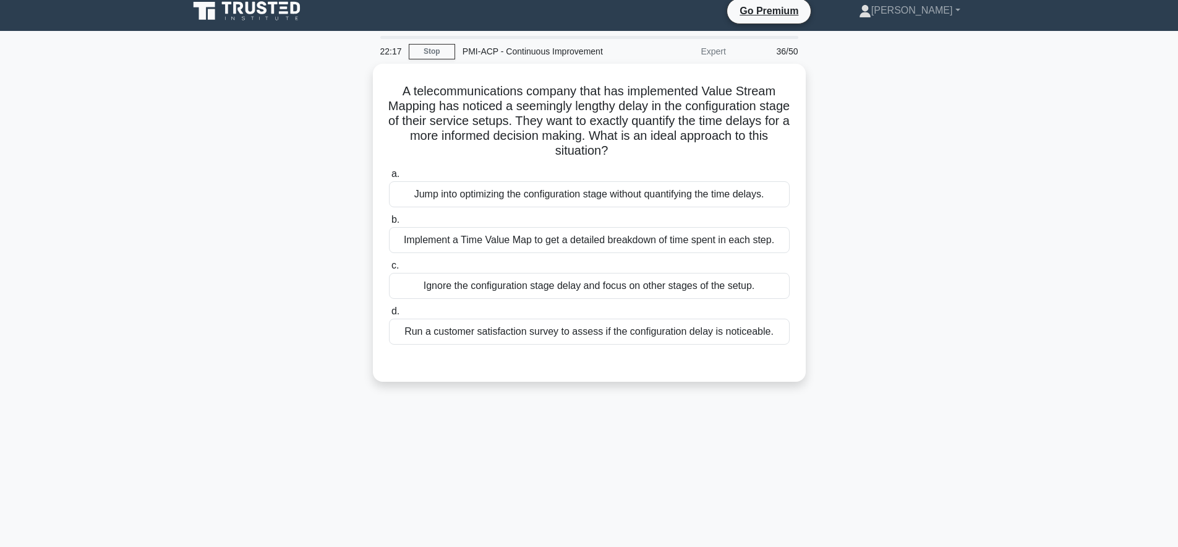
scroll to position [0, 0]
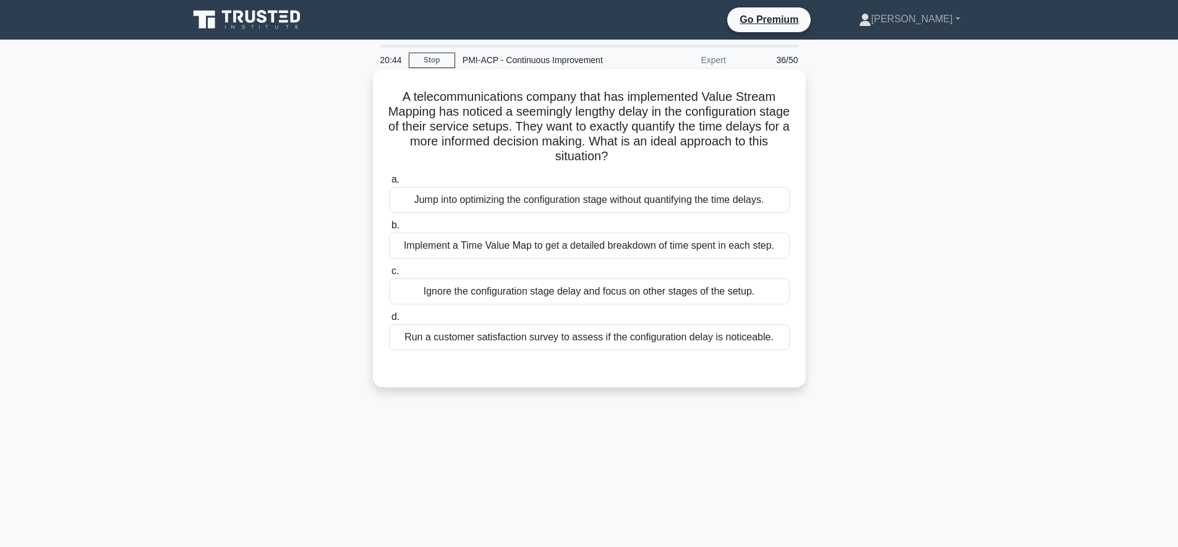
click at [692, 245] on div "Implement a Time Value Map to get a detailed breakdown of time spent in each st…" at bounding box center [589, 245] width 401 height 26
click at [389, 229] on input "b. Implement a Time Value Map to get a detailed breakdown of time spent in each…" at bounding box center [389, 225] width 0 height 8
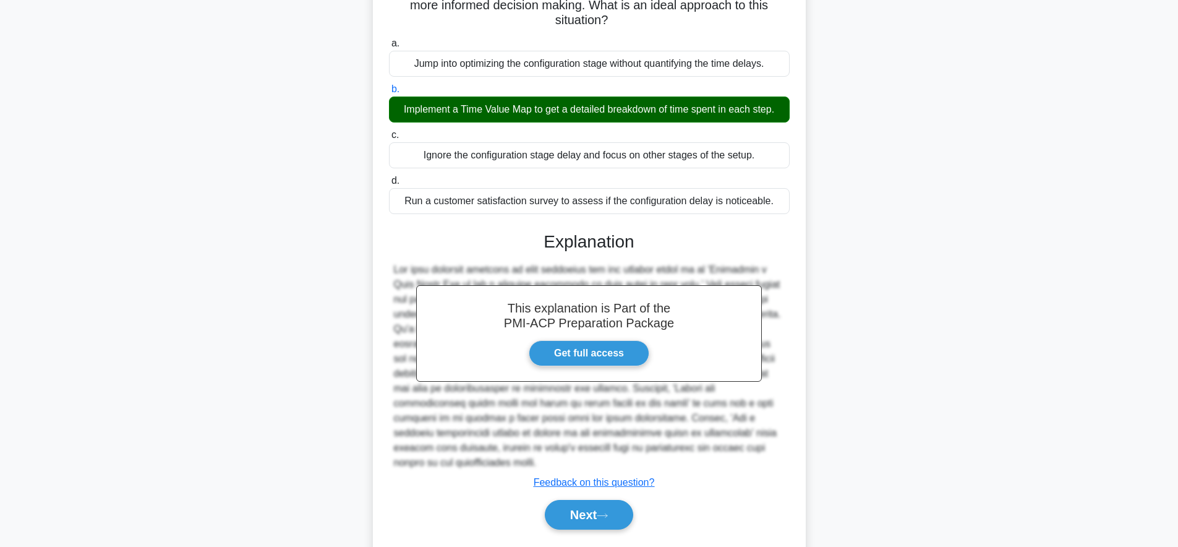
scroll to position [157, 0]
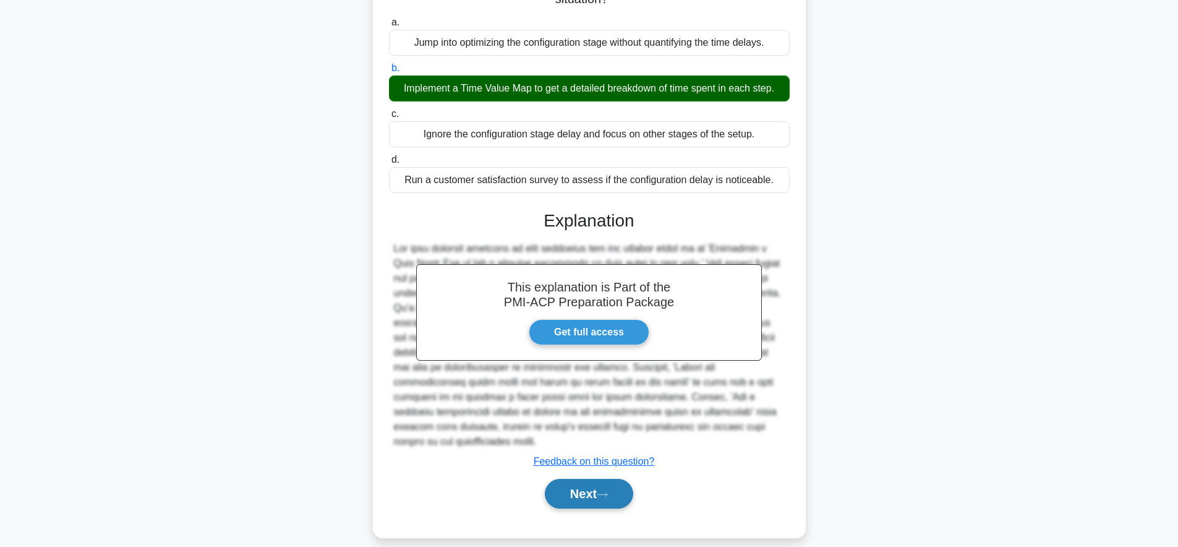
click at [548, 479] on button "Next" at bounding box center [589, 494] width 88 height 30
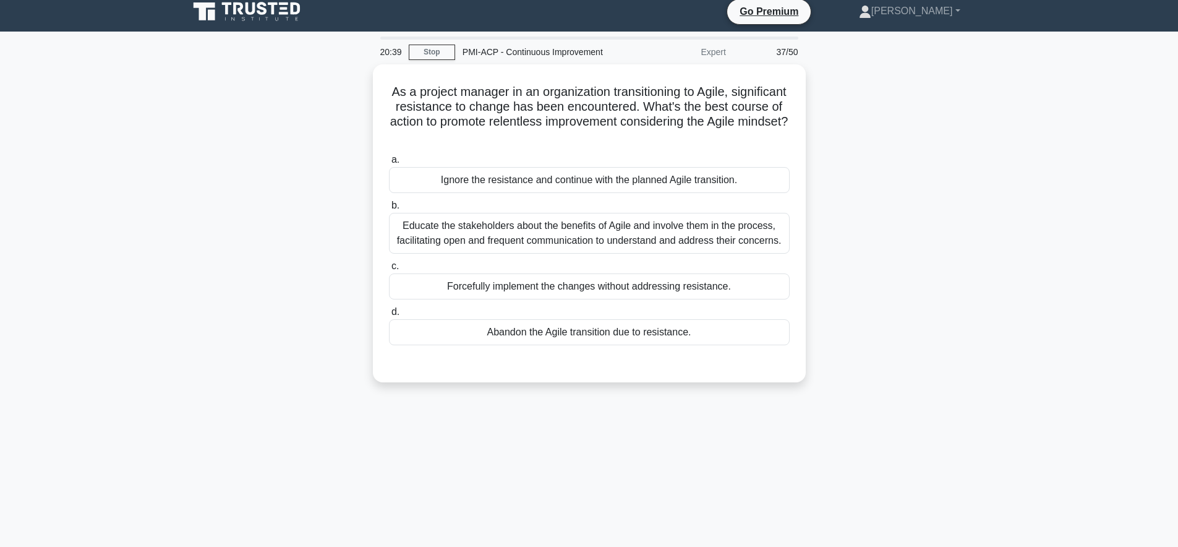
scroll to position [0, 0]
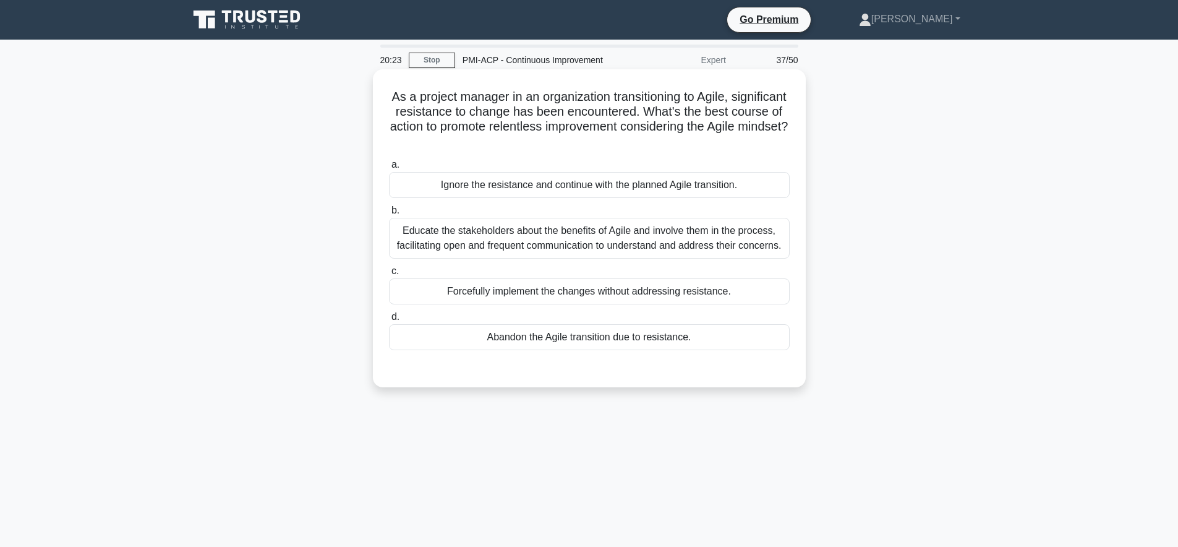
click at [780, 252] on div "Educate the stakeholders about the benefits of Agile and involve them in the pr…" at bounding box center [589, 238] width 401 height 41
click at [389, 215] on input "b. Educate the stakeholders about the benefits of Agile and involve them in the…" at bounding box center [389, 210] width 0 height 8
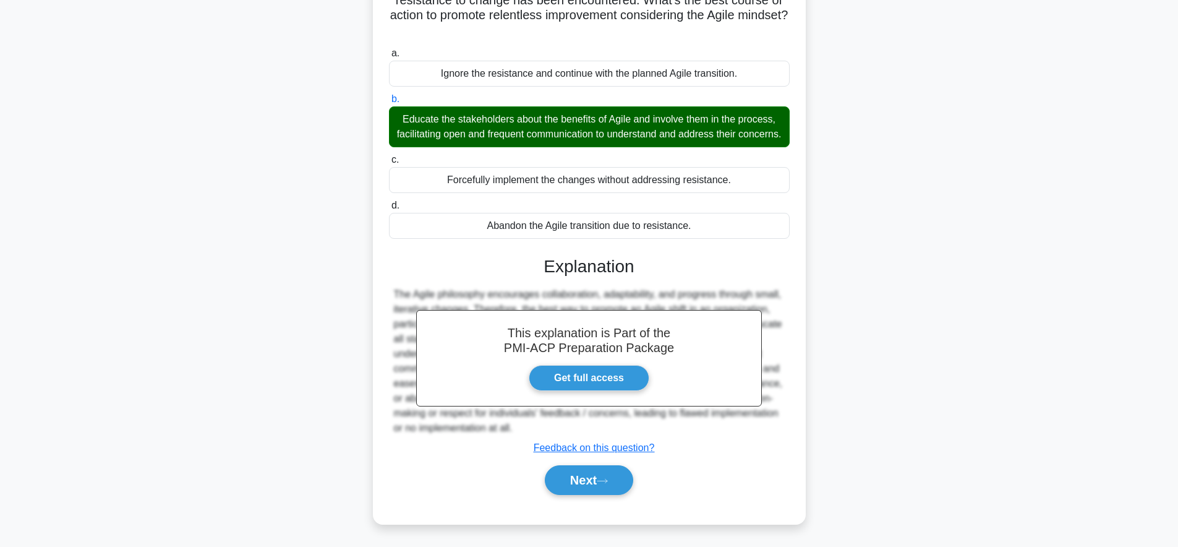
scroll to position [121, 0]
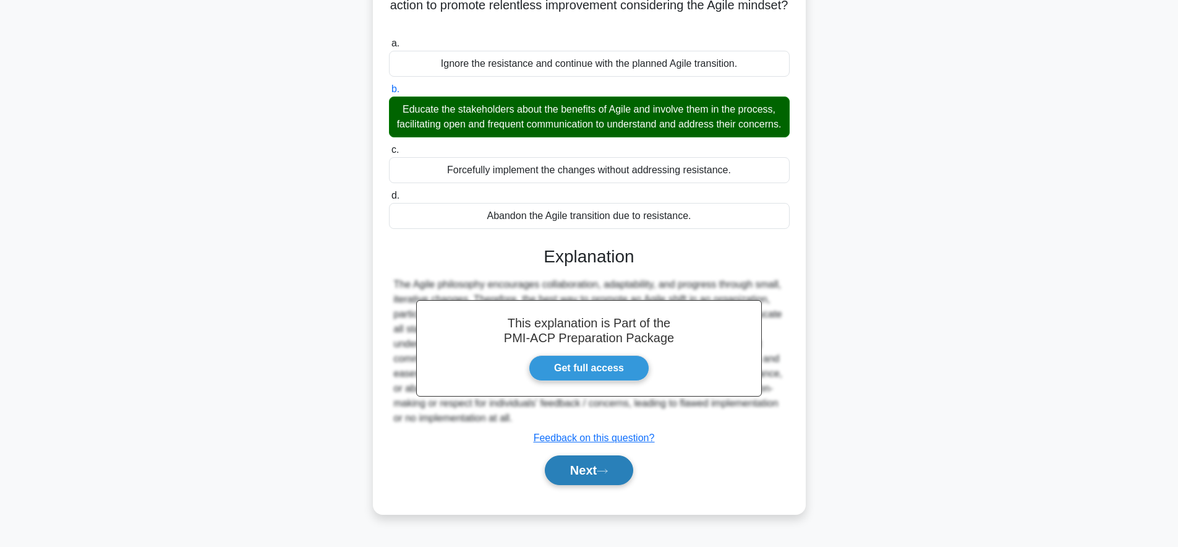
click at [623, 479] on button "Next" at bounding box center [589, 470] width 88 height 30
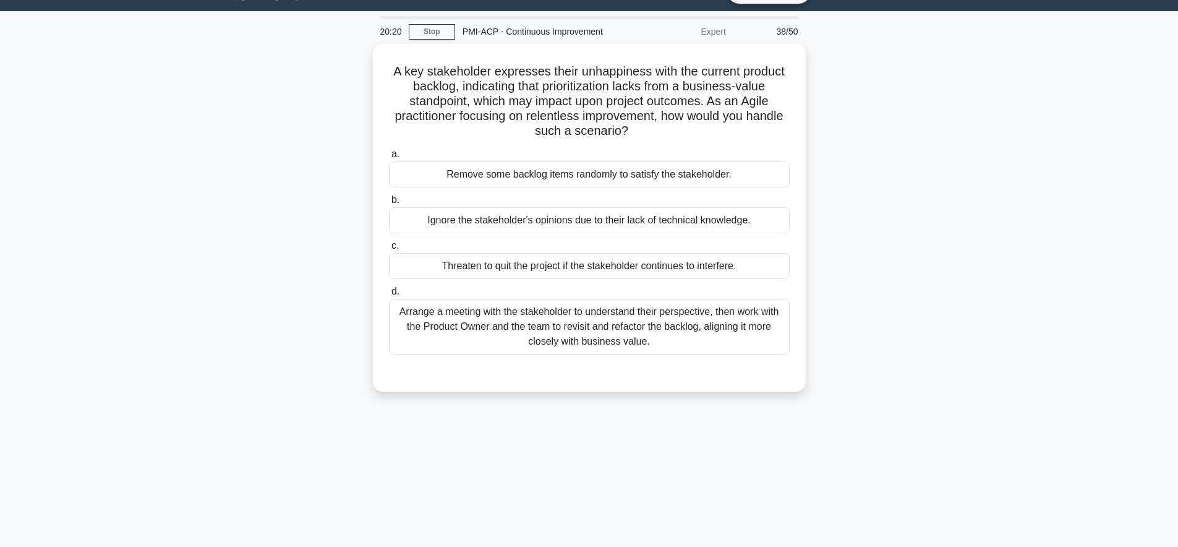
scroll to position [0, 0]
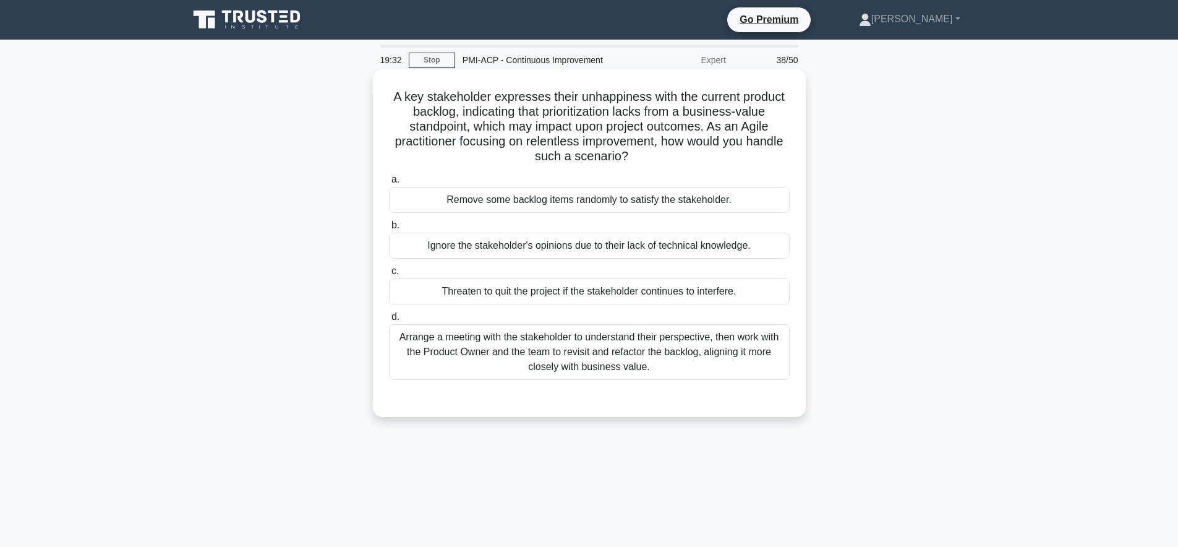
click at [686, 365] on div "Arrange a meeting with the stakeholder to understand their perspective, then wo…" at bounding box center [589, 352] width 401 height 56
click at [389, 321] on input "d. Arrange a meeting with the stakeholder to understand their perspective, then…" at bounding box center [389, 317] width 0 height 8
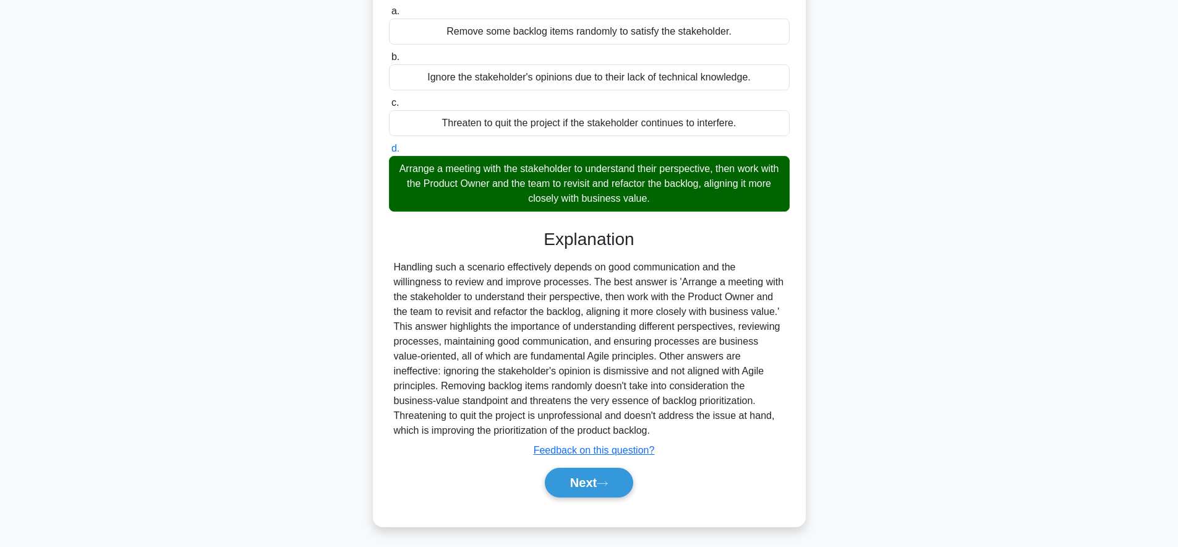
scroll to position [172, 0]
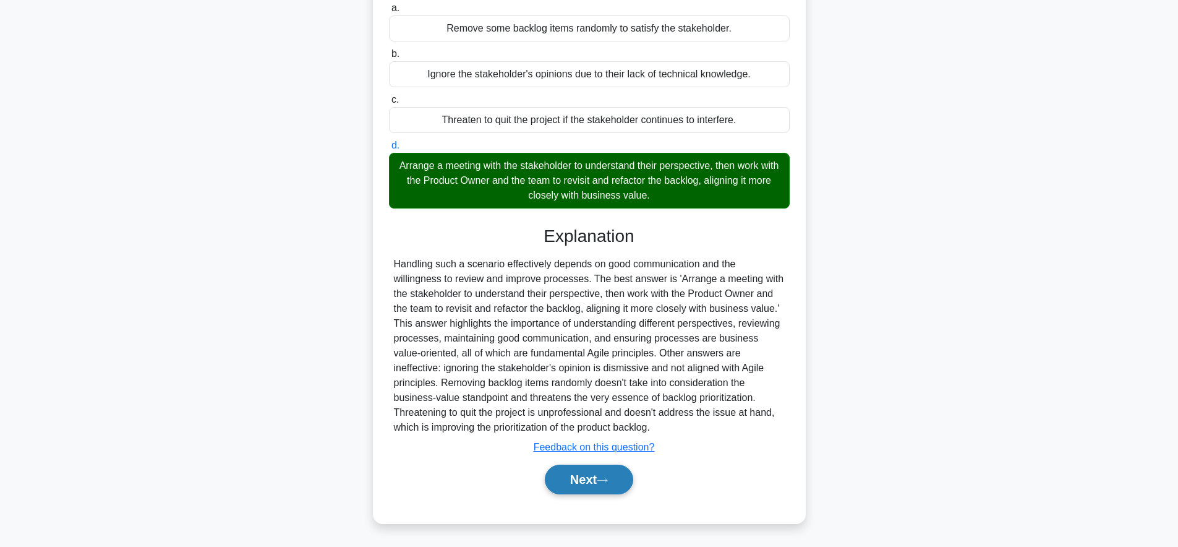
click at [594, 472] on button "Next" at bounding box center [589, 479] width 88 height 30
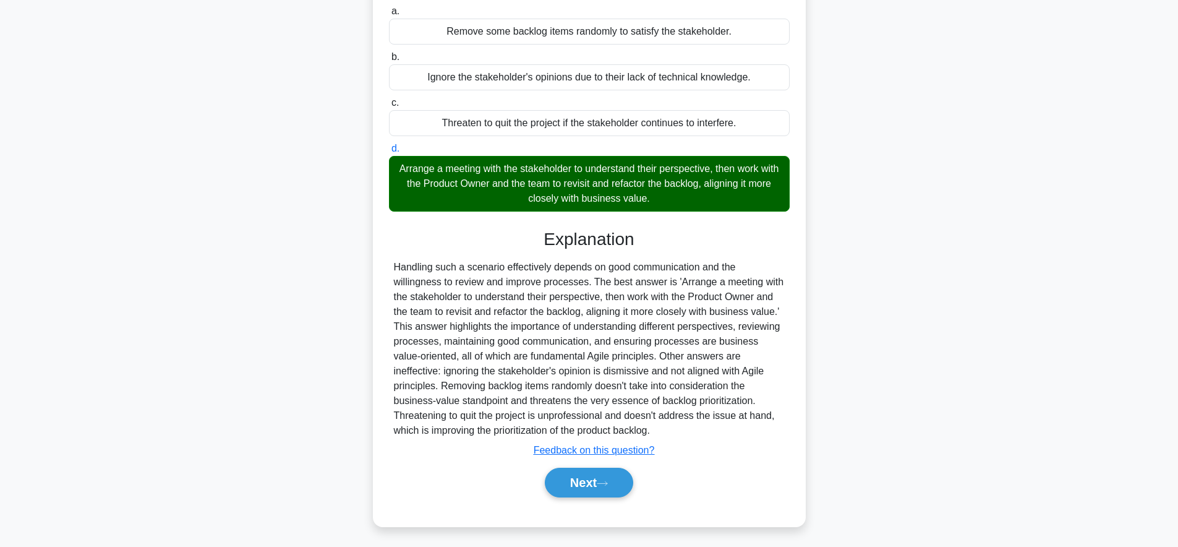
scroll to position [121, 0]
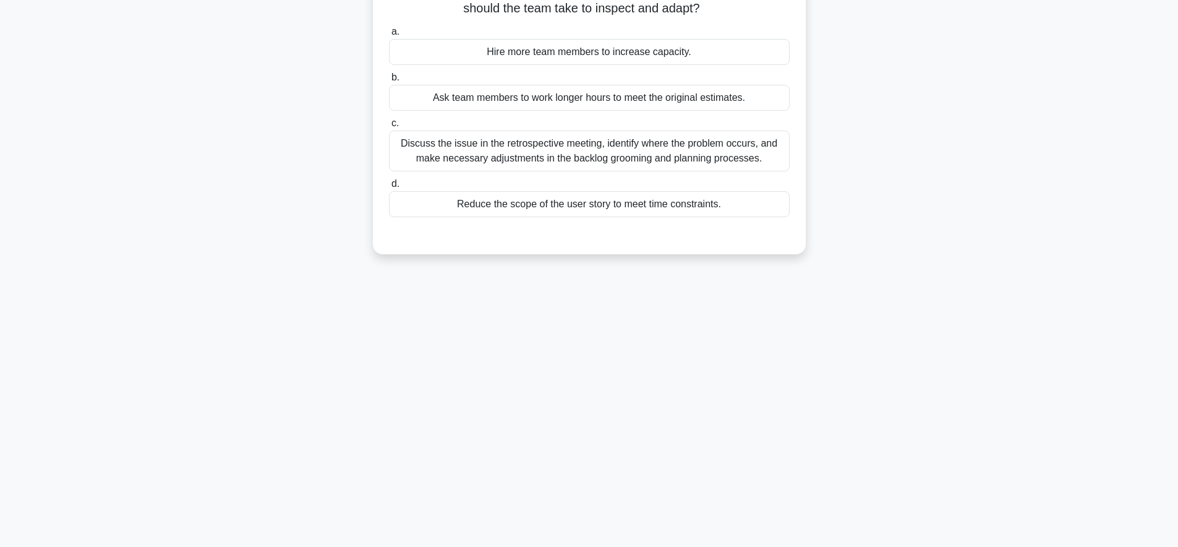
click at [186, 242] on div "The Scrum Team is consistently underestimating the amount of work required for …" at bounding box center [589, 110] width 816 height 318
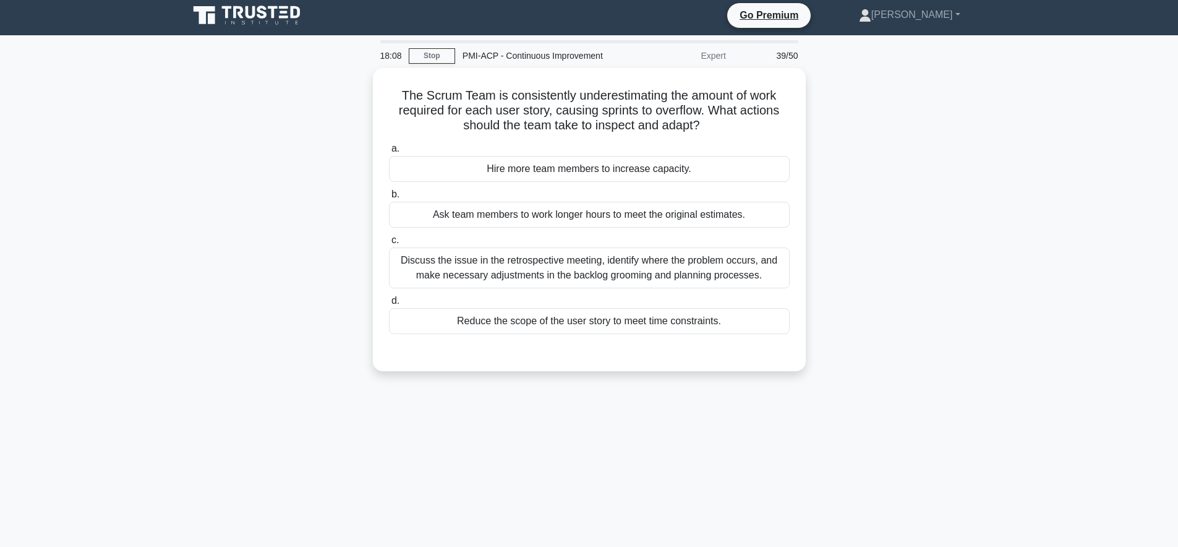
scroll to position [0, 0]
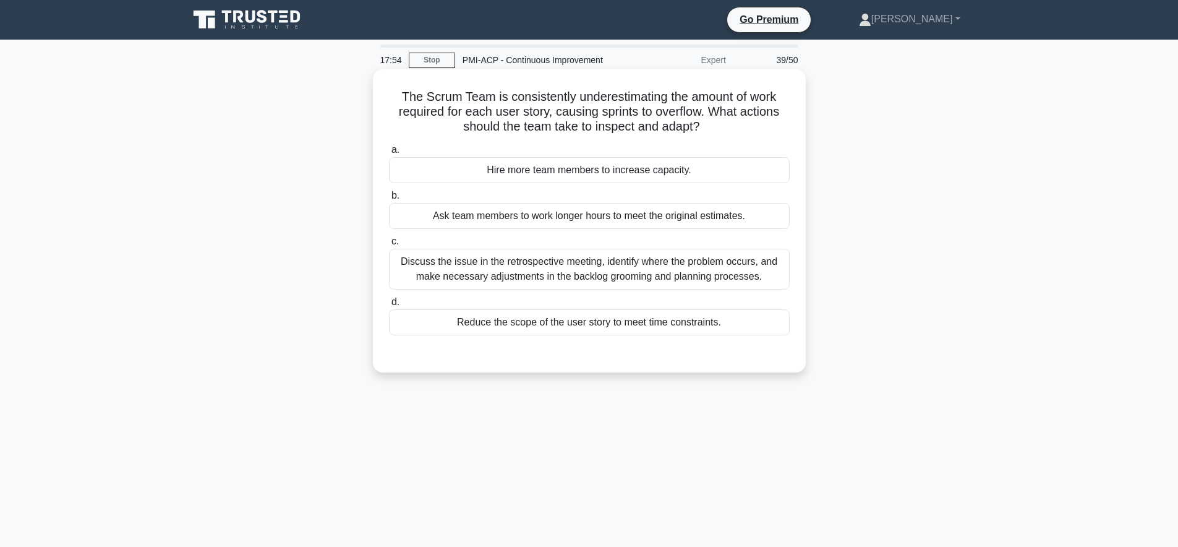
click at [758, 278] on div "Discuss the issue in the retrospective meeting, identify where the problem occu…" at bounding box center [589, 269] width 401 height 41
click at [389, 245] on input "c. Discuss the issue in the retrospective meeting, identify where the problem o…" at bounding box center [389, 241] width 0 height 8
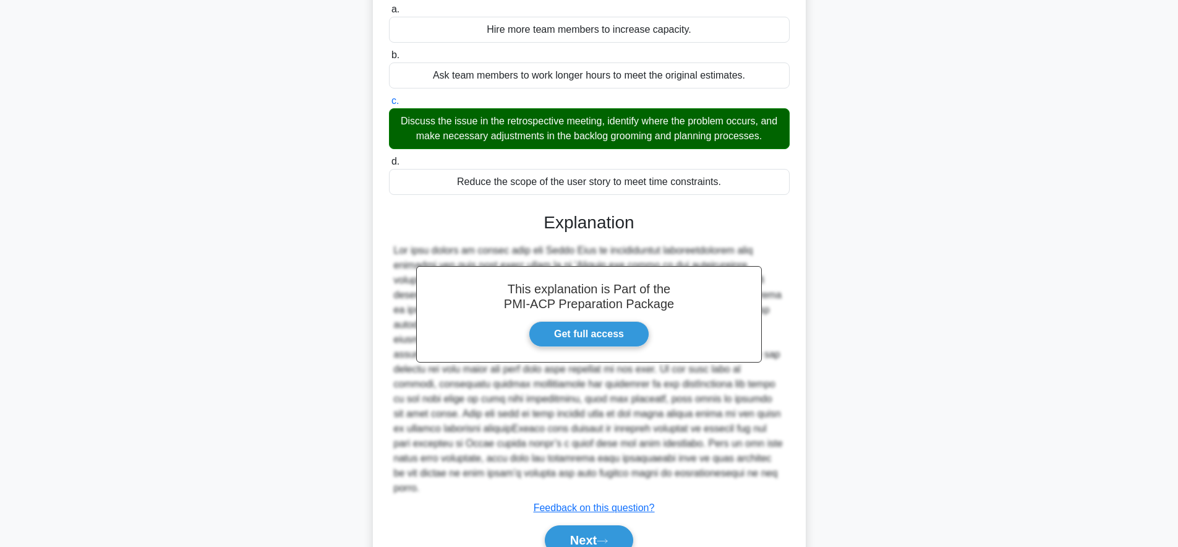
scroll to position [142, 0]
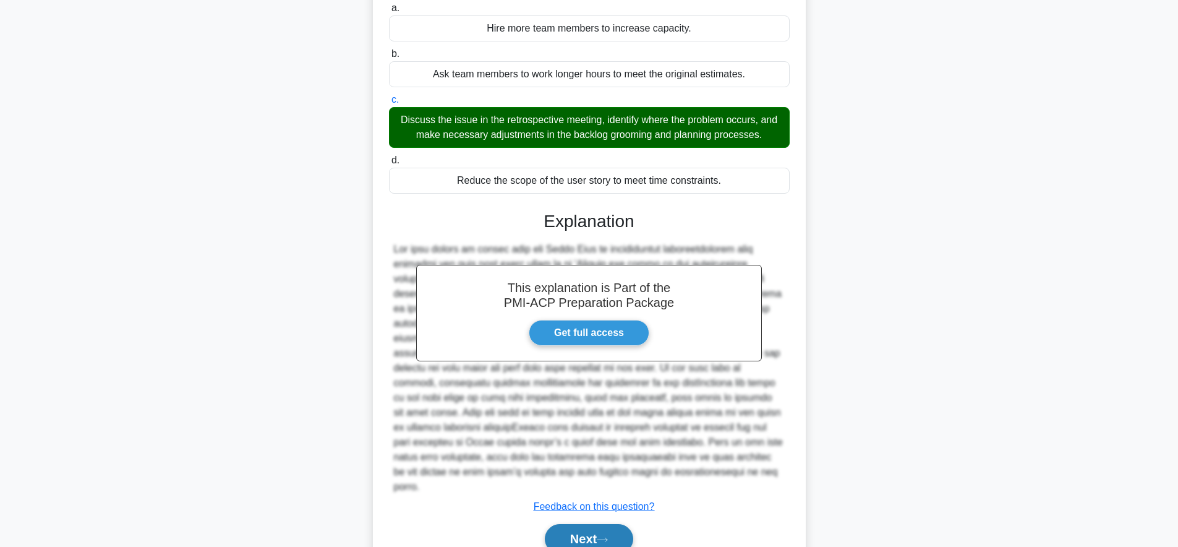
click at [582, 524] on button "Next" at bounding box center [589, 539] width 88 height 30
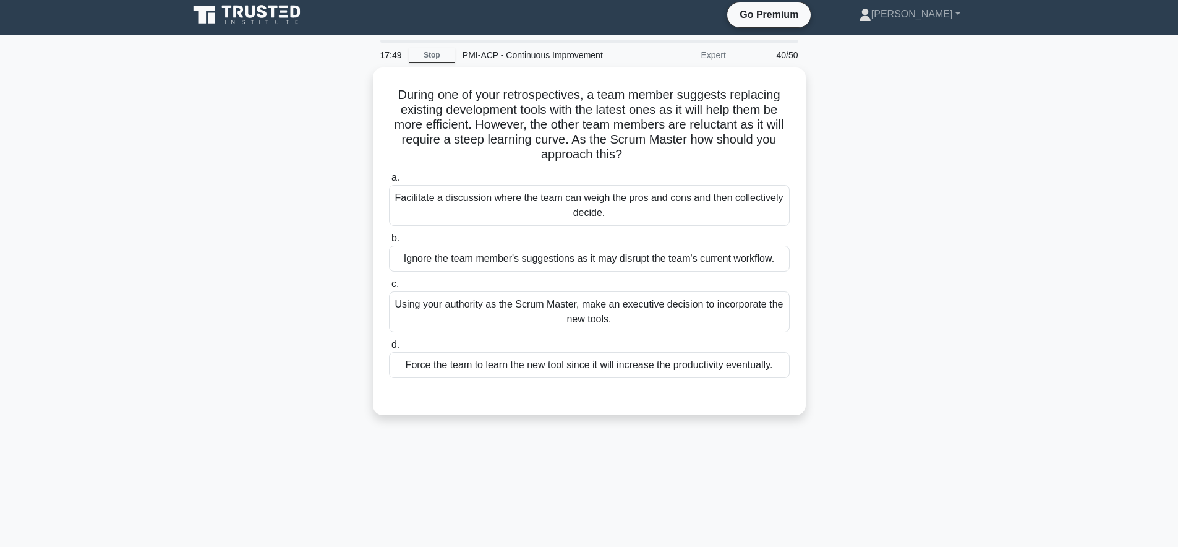
scroll to position [0, 0]
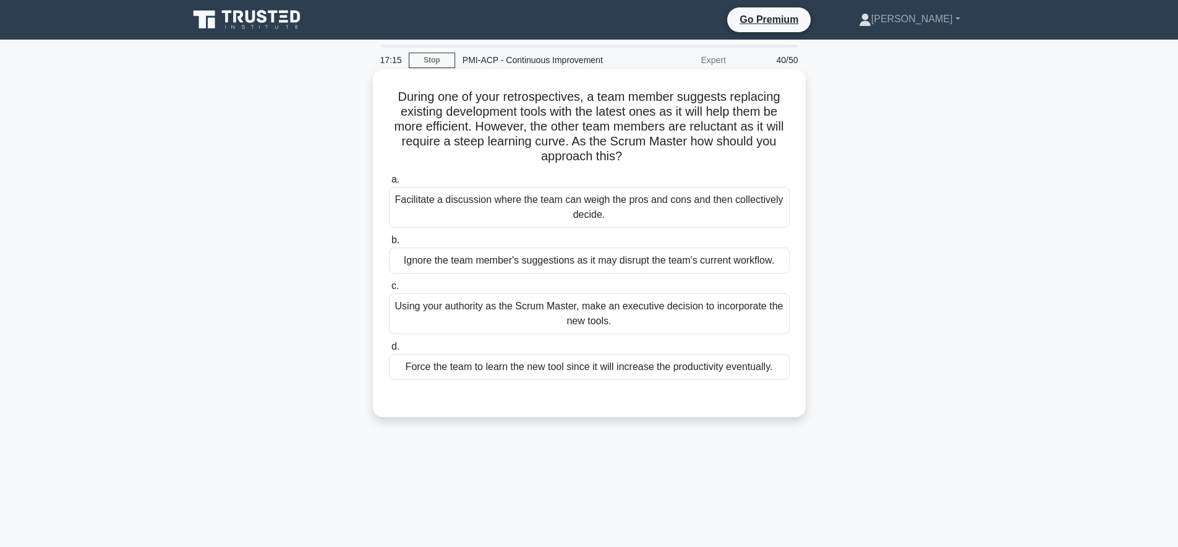
click at [574, 208] on div "Facilitate a discussion where the team can weigh the pros and cons and then col…" at bounding box center [589, 207] width 401 height 41
click at [389, 184] on input "a. Facilitate a discussion where the team can weigh the pros and cons and then …" at bounding box center [389, 180] width 0 height 8
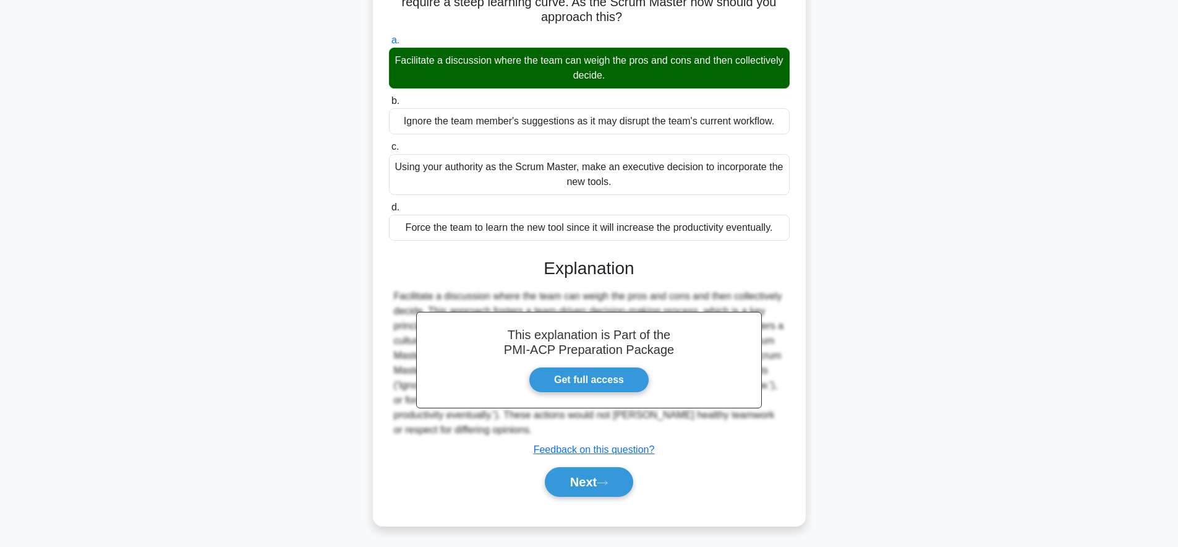
scroll to position [142, 0]
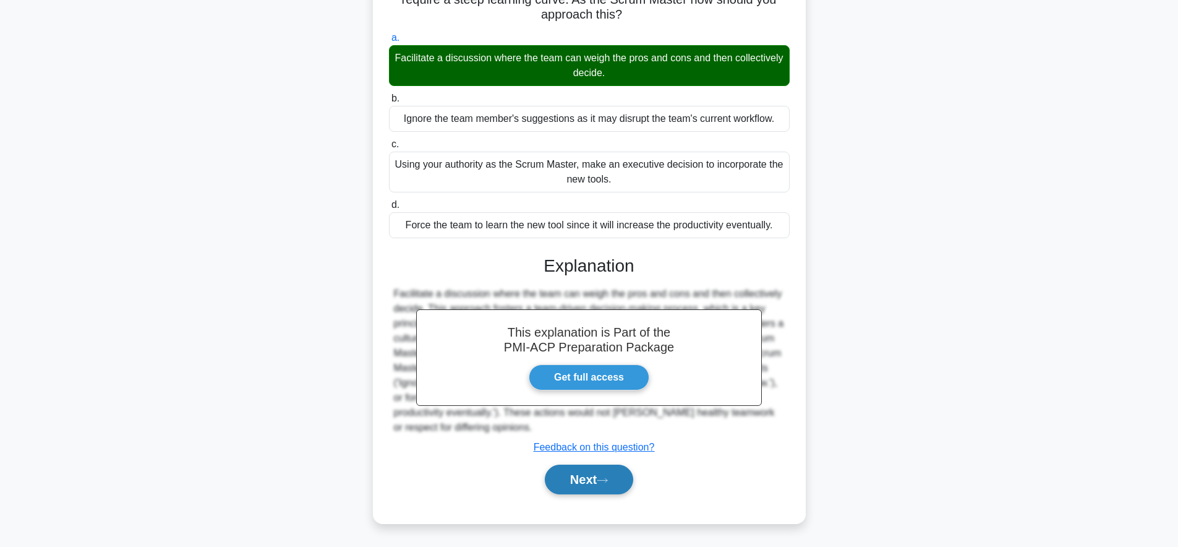
click at [582, 477] on button "Next" at bounding box center [589, 479] width 88 height 30
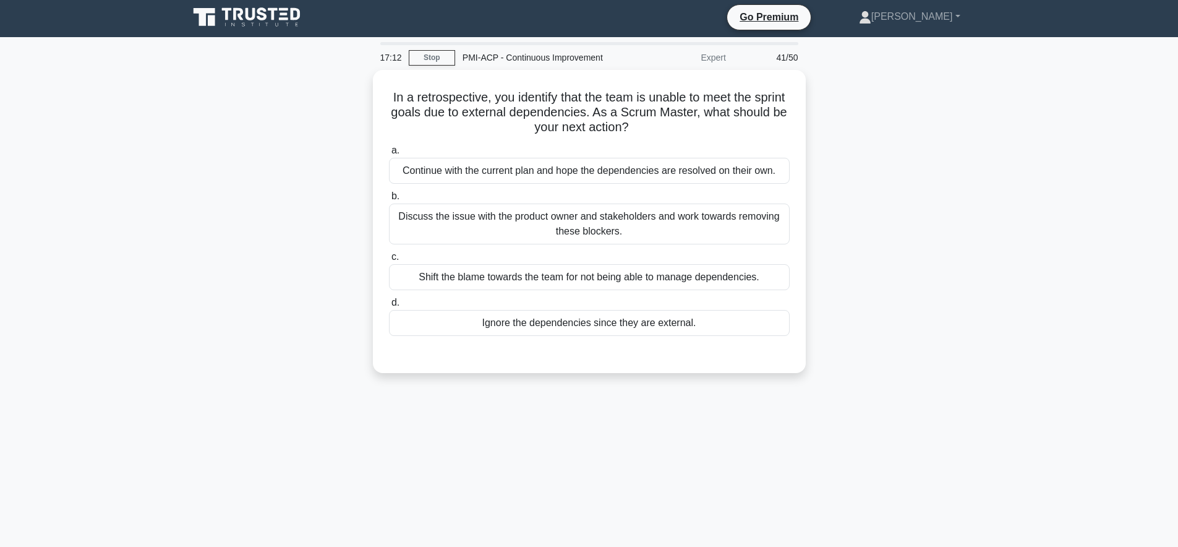
scroll to position [0, 0]
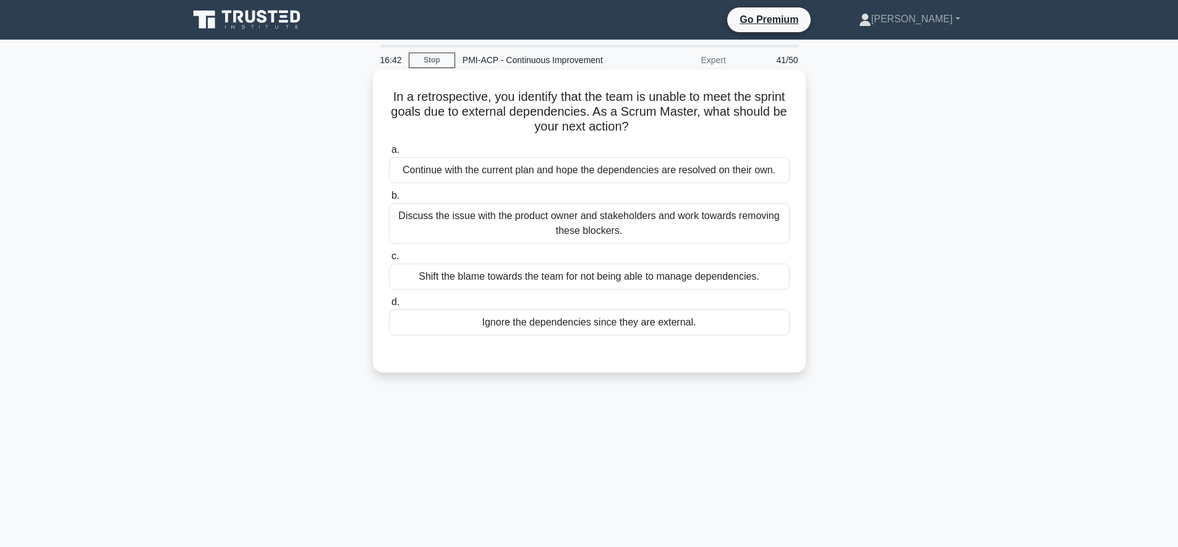
click at [735, 225] on div "Discuss the issue with the product owner and stakeholders and work towards remo…" at bounding box center [589, 223] width 401 height 41
click at [389, 200] on input "b. Discuss the issue with the product owner and stakeholders and work towards r…" at bounding box center [389, 196] width 0 height 8
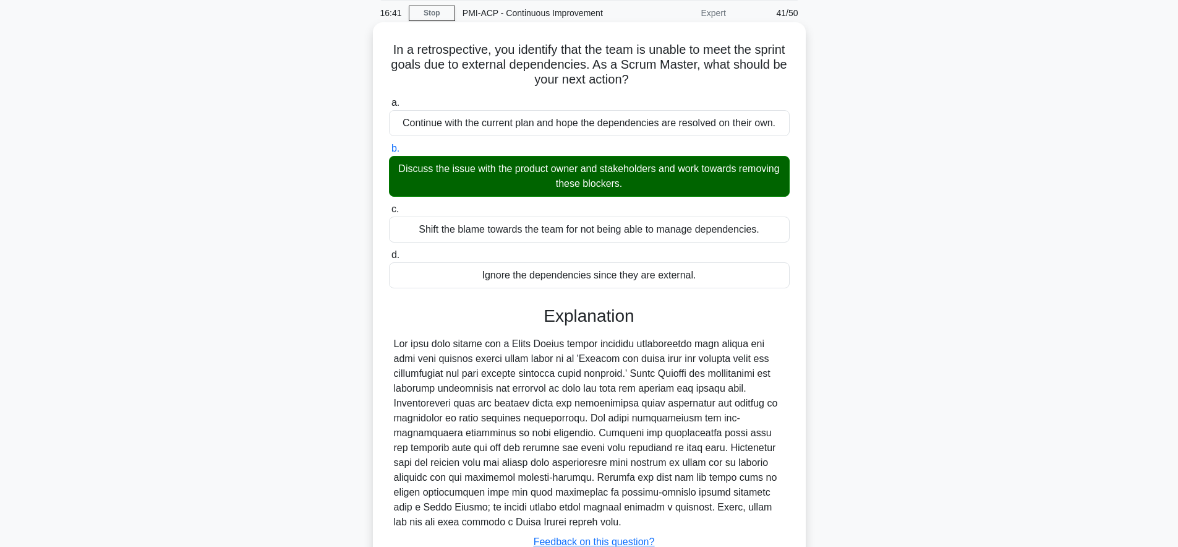
scroll to position [138, 0]
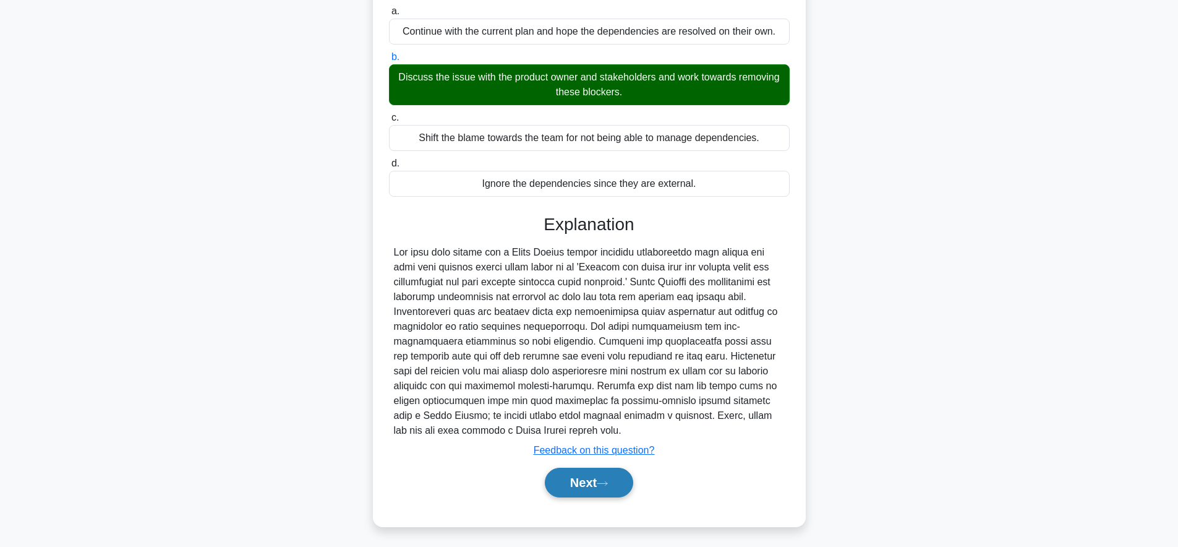
click at [571, 486] on button "Next" at bounding box center [589, 482] width 88 height 30
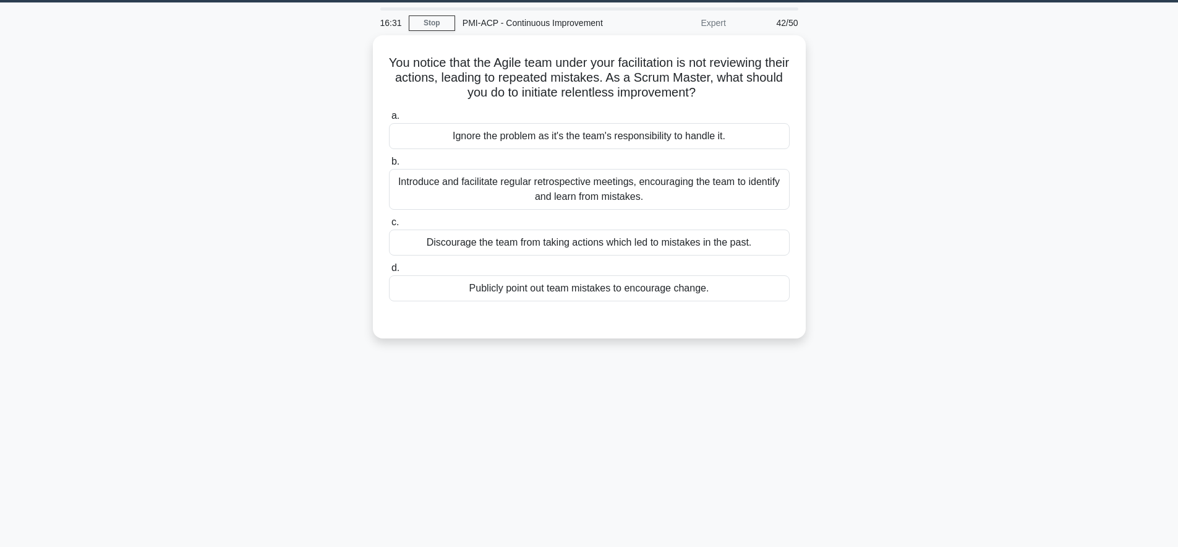
scroll to position [0, 0]
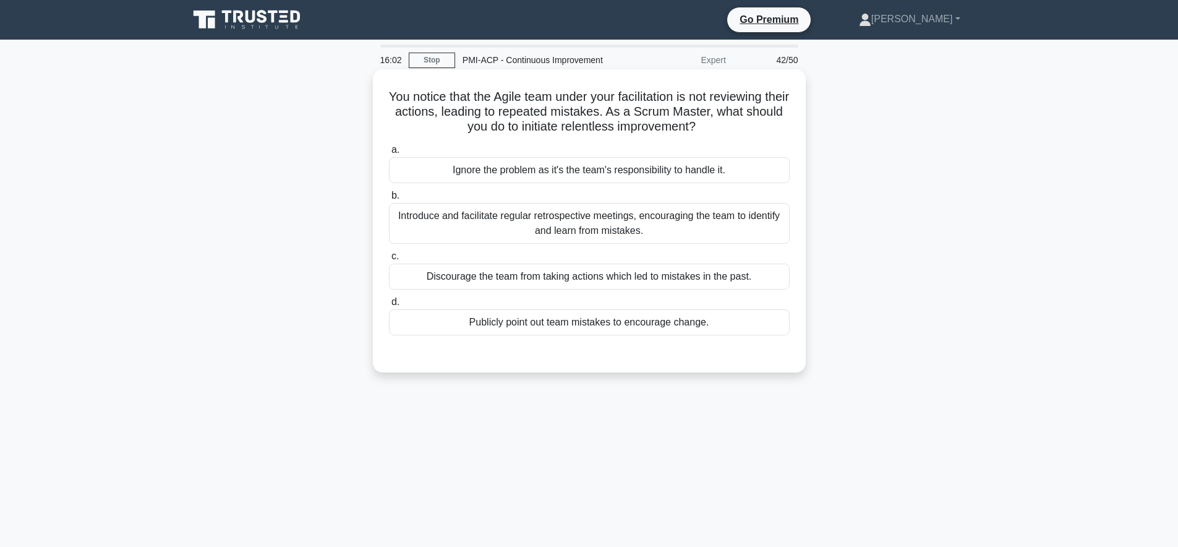
click at [564, 232] on div "Introduce and facilitate regular retrospective meetings, encouraging the team t…" at bounding box center [589, 223] width 401 height 41
click at [389, 200] on input "b. Introduce and facilitate regular retrospective meetings, encouraging the tea…" at bounding box center [389, 196] width 0 height 8
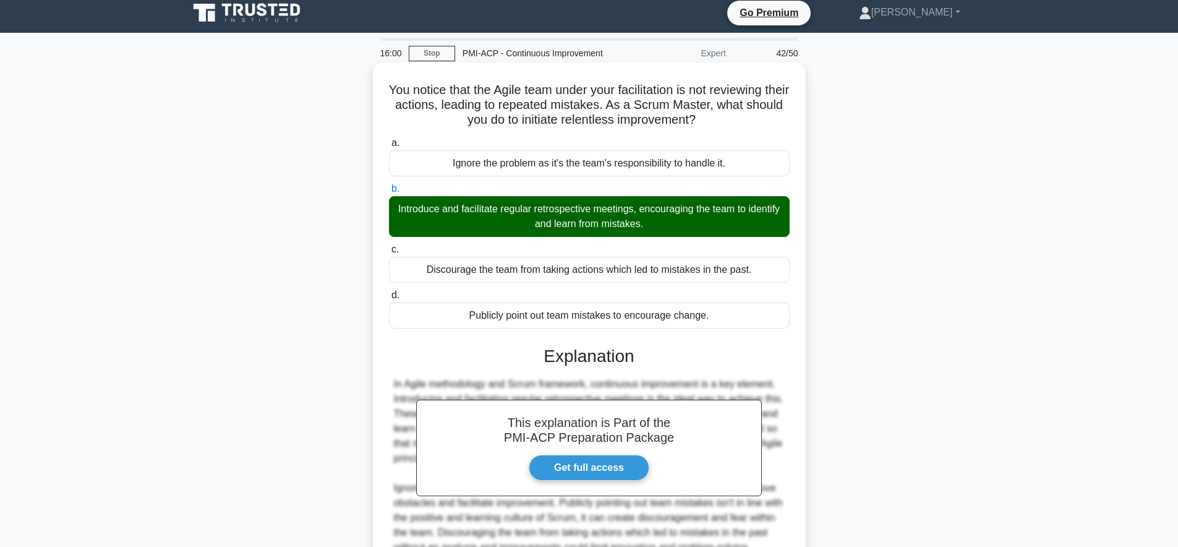
scroll to position [157, 0]
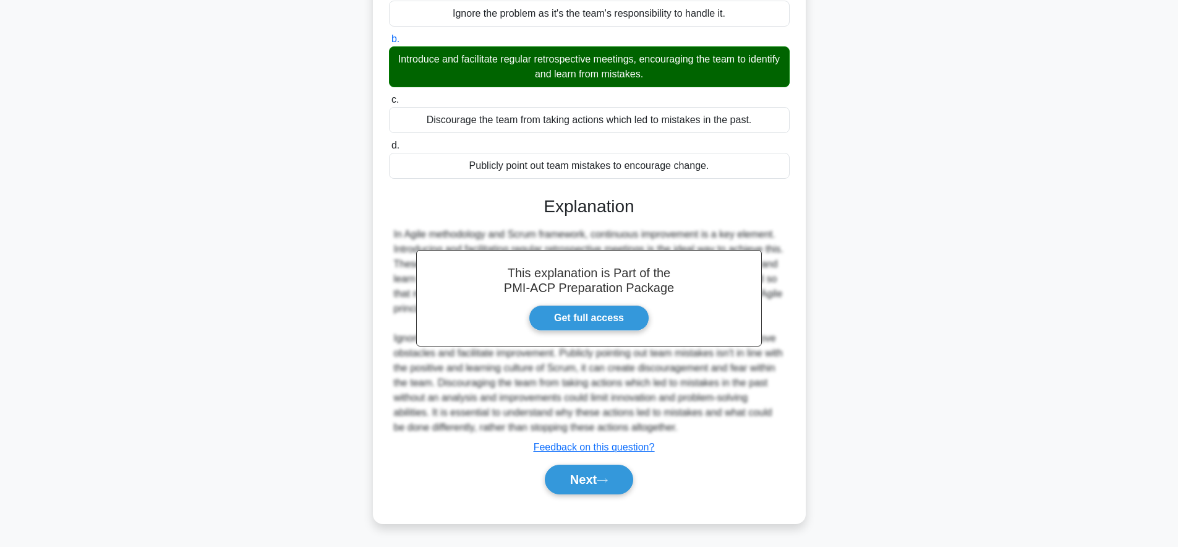
click at [577, 496] on div "Next" at bounding box center [589, 479] width 401 height 40
click at [577, 487] on button "Next" at bounding box center [589, 479] width 88 height 30
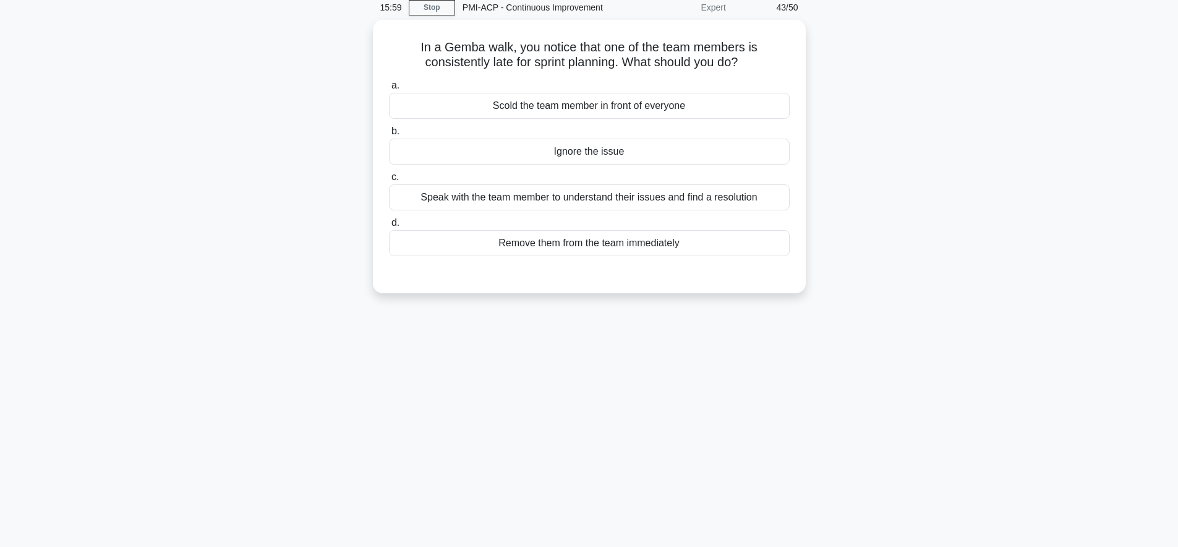
scroll to position [0, 0]
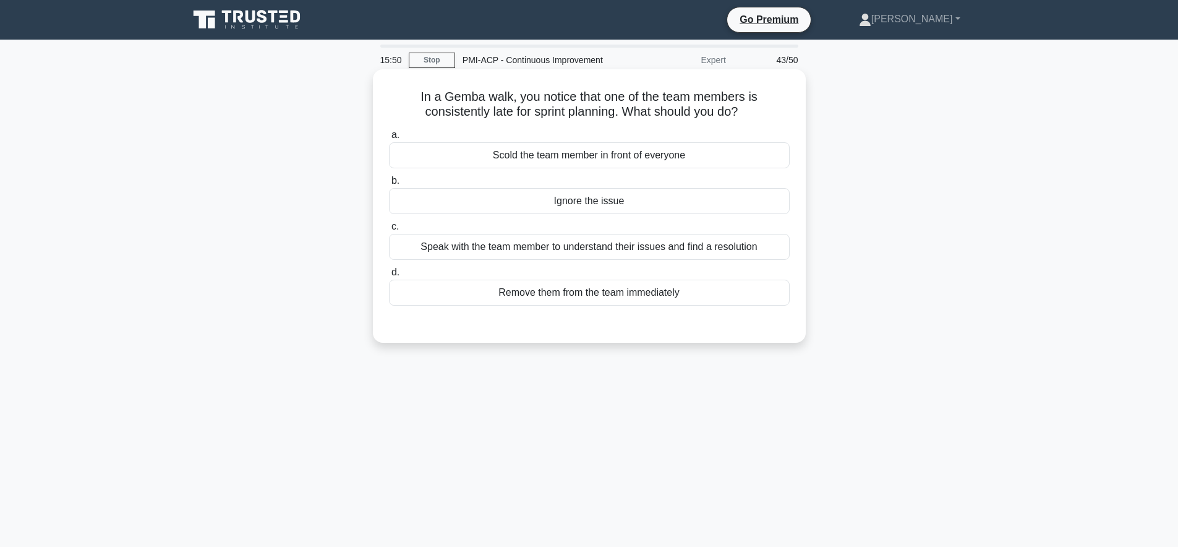
click at [649, 252] on div "Speak with the team member to understand their issues and find a resolution" at bounding box center [589, 247] width 401 height 26
click at [389, 231] on input "c. Speak with the team member to understand their issues and find a resolution" at bounding box center [389, 227] width 0 height 8
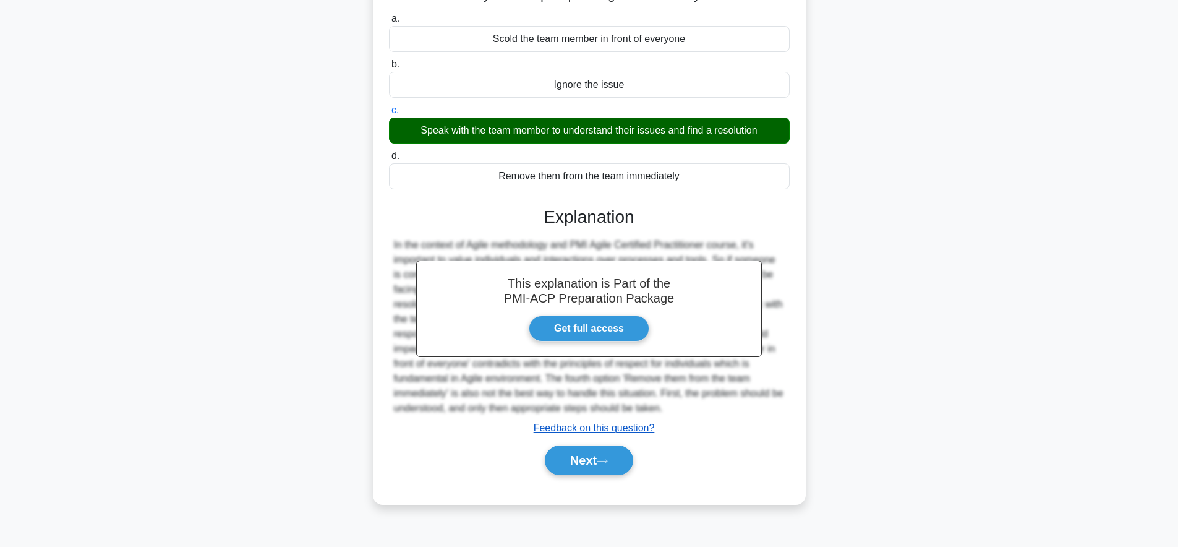
scroll to position [121, 0]
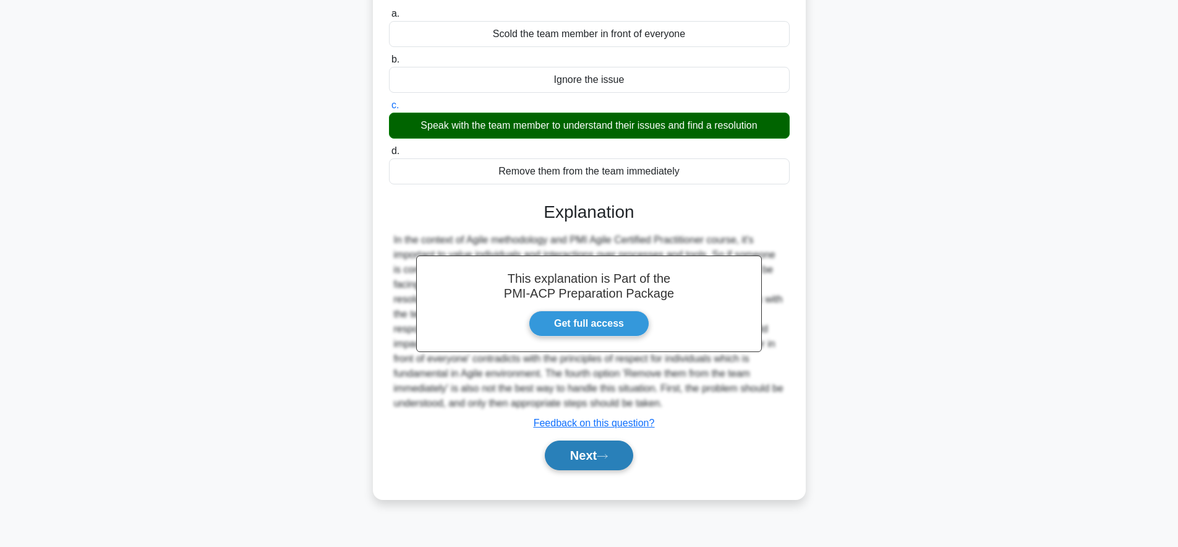
click at [577, 456] on button "Next" at bounding box center [589, 455] width 88 height 30
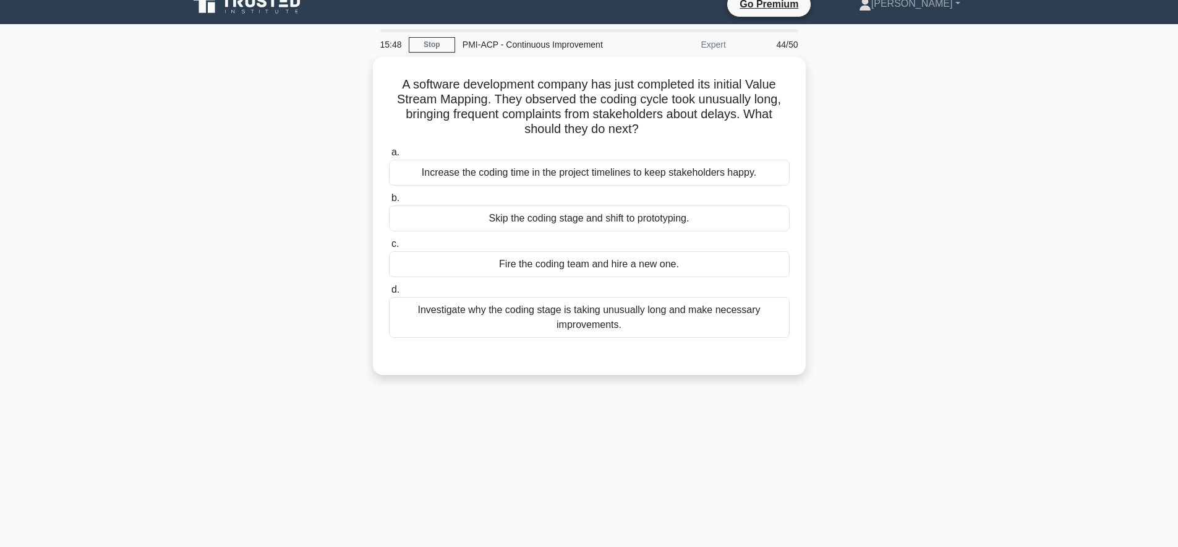
scroll to position [0, 0]
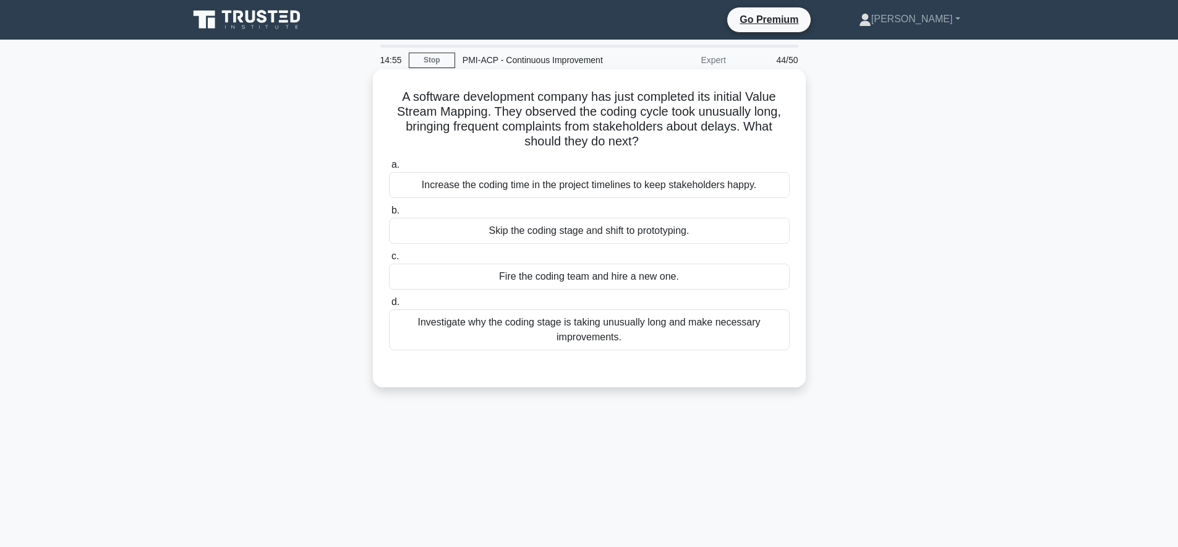
click at [702, 336] on div "Investigate why the coding stage is taking unusually long and make necessary im…" at bounding box center [589, 329] width 401 height 41
click at [389, 306] on input "d. Investigate why the coding stage is taking unusually long and make necessary…" at bounding box center [389, 302] width 0 height 8
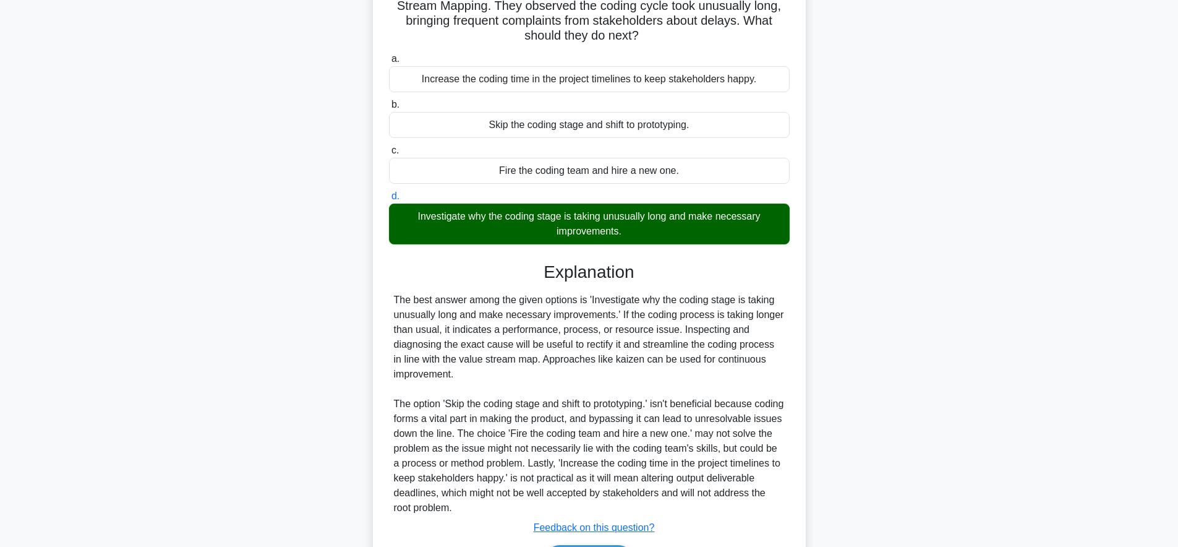
scroll to position [187, 0]
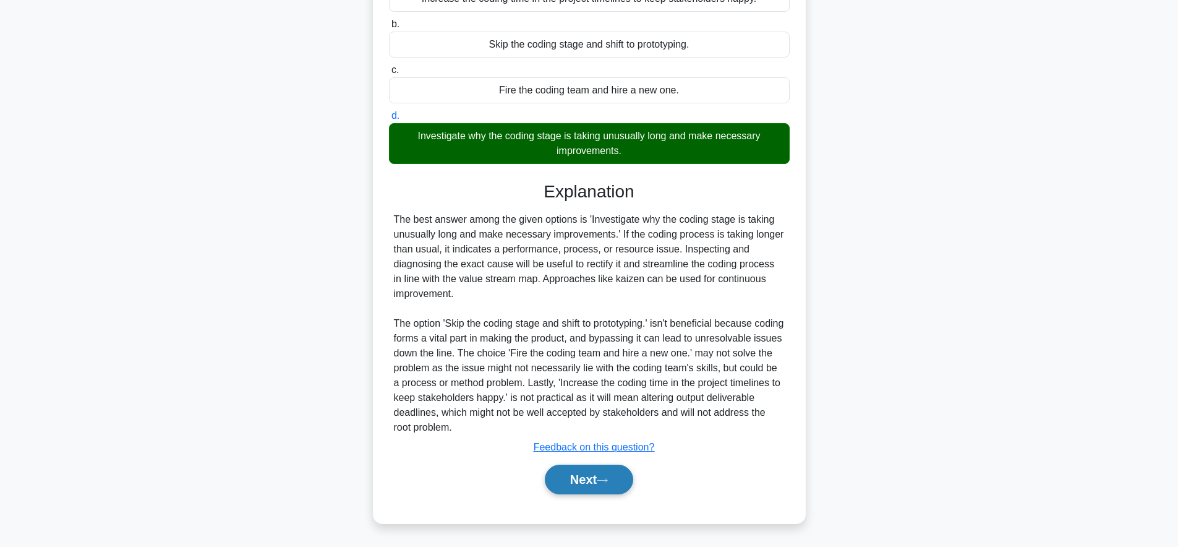
click at [591, 488] on button "Next" at bounding box center [589, 479] width 88 height 30
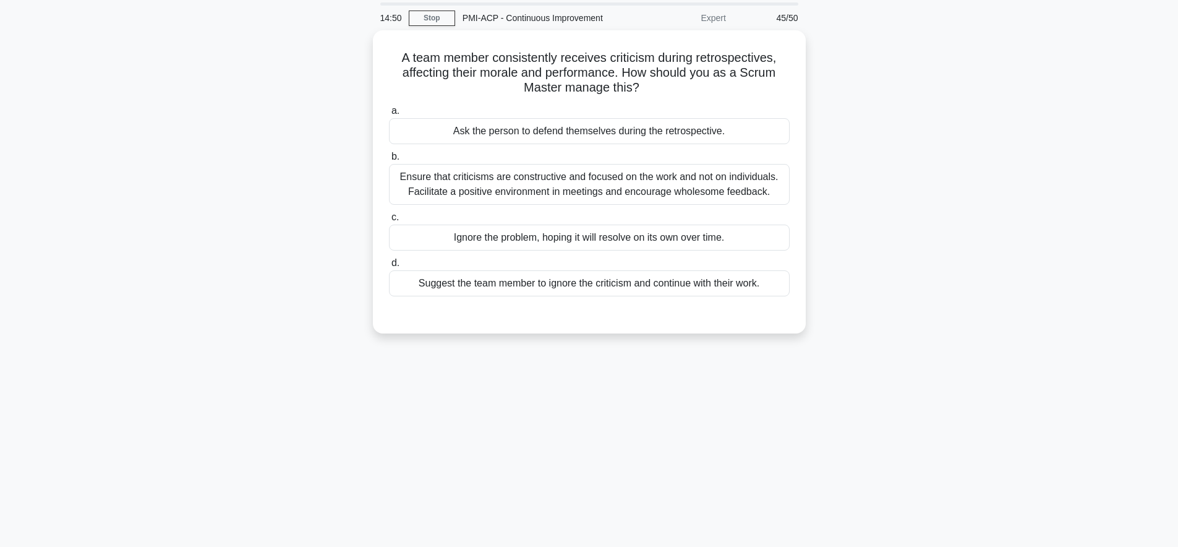
scroll to position [0, 0]
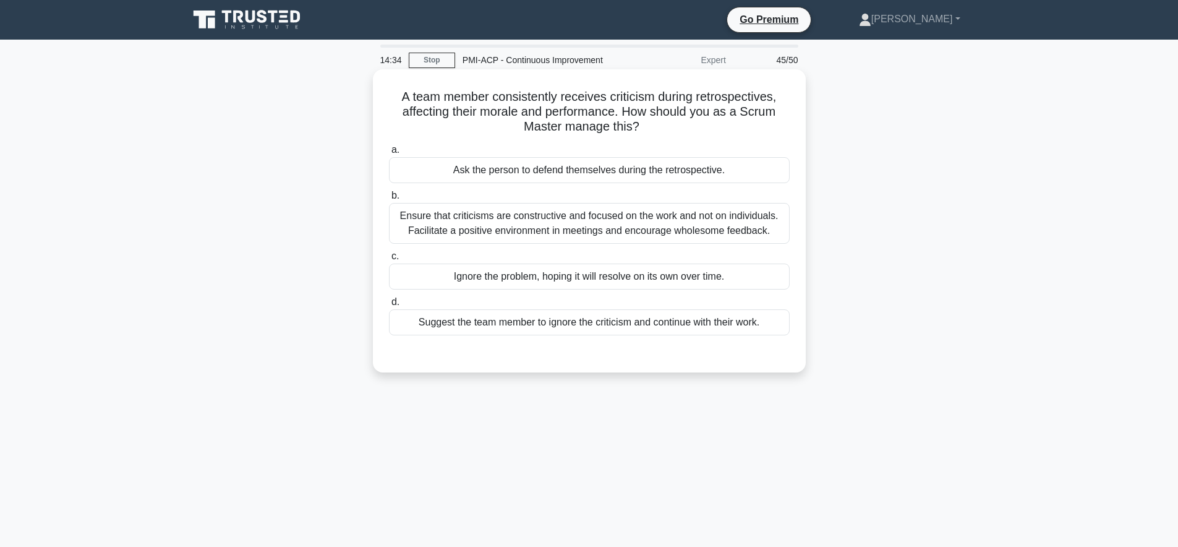
click at [652, 223] on div "Ensure that criticisms are constructive and focused on the work and not on indi…" at bounding box center [589, 223] width 401 height 41
click at [389, 200] on input "b. Ensure that criticisms are constructive and focused on the work and not on i…" at bounding box center [389, 196] width 0 height 8
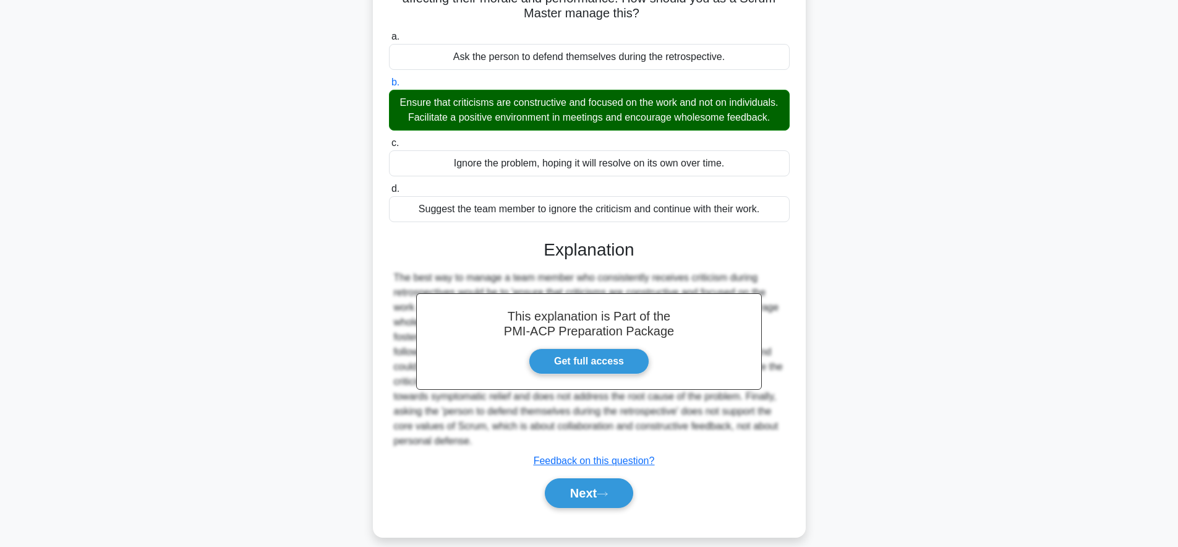
scroll to position [127, 0]
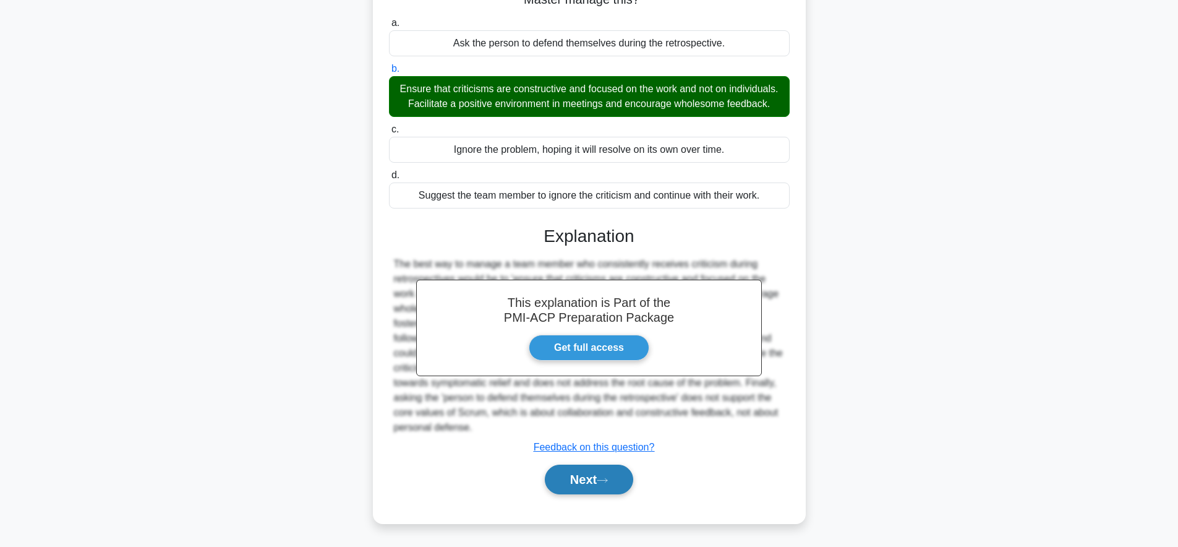
click at [563, 482] on button "Next" at bounding box center [589, 479] width 88 height 30
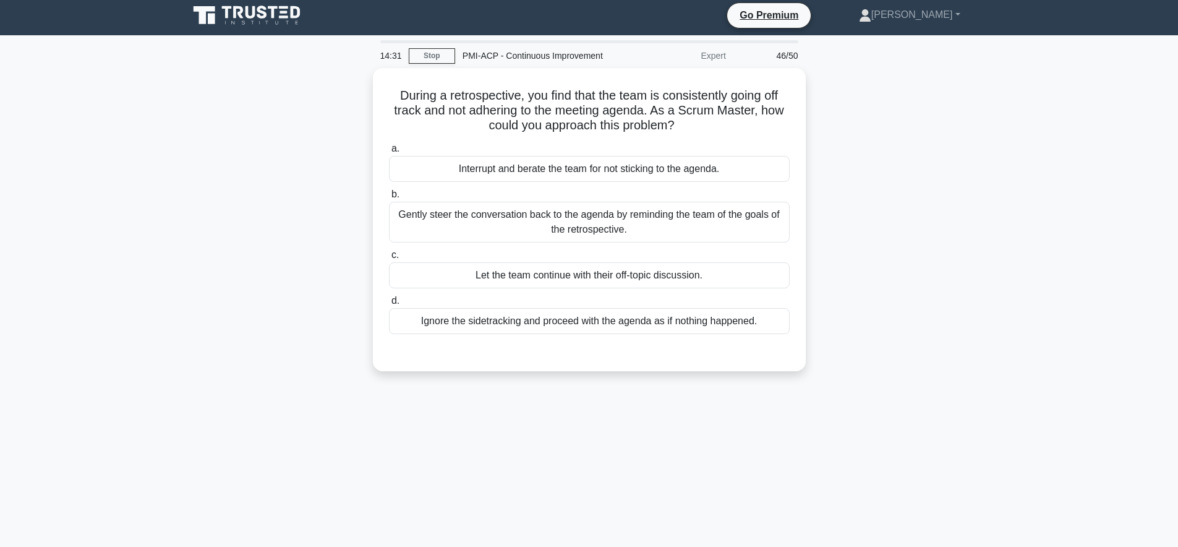
scroll to position [0, 0]
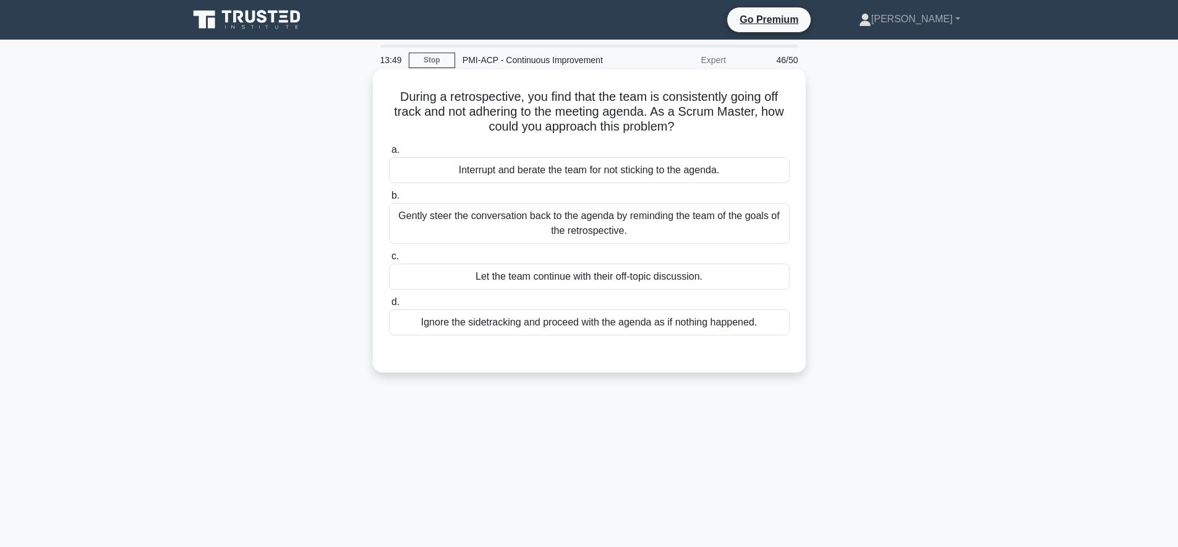
click at [717, 232] on div "Gently steer the conversation back to the agenda by reminding the team of the g…" at bounding box center [589, 223] width 401 height 41
click at [389, 200] on input "b. Gently steer the conversation back to the agenda by reminding the team of th…" at bounding box center [389, 196] width 0 height 8
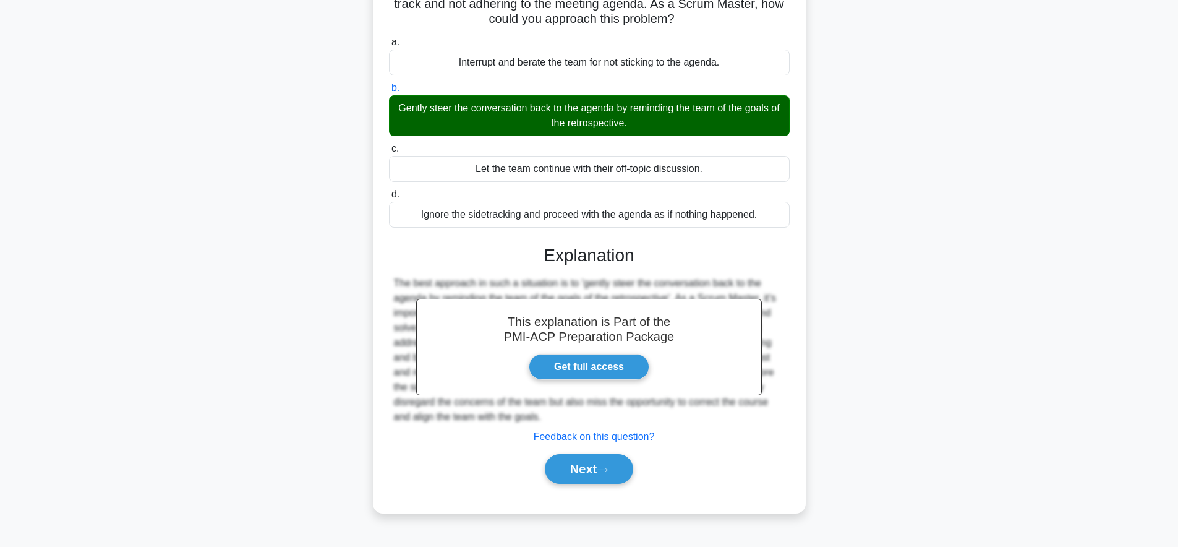
scroll to position [121, 0]
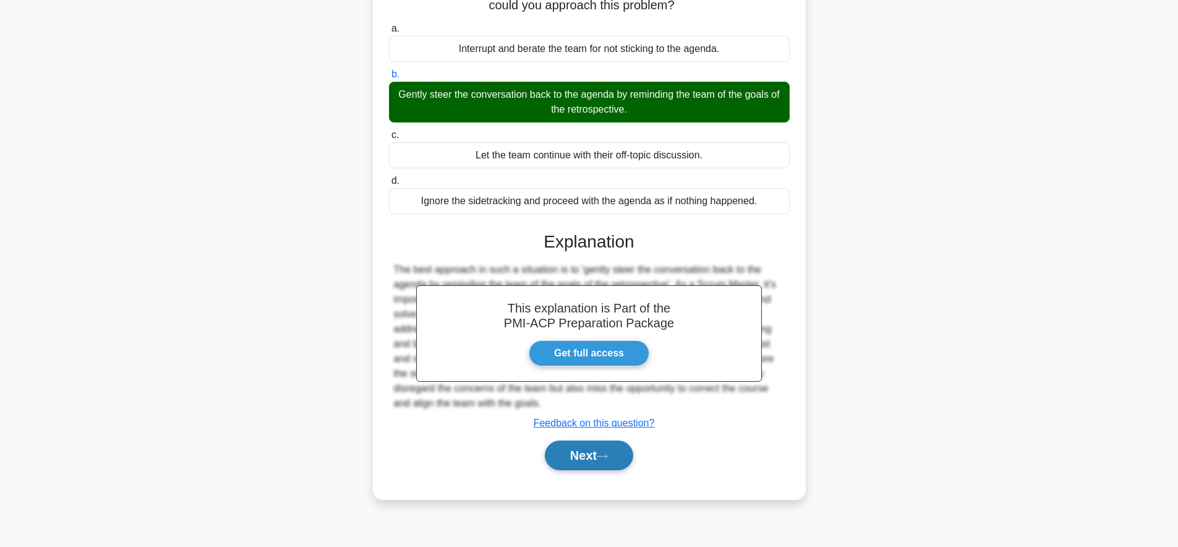
click at [594, 455] on button "Next" at bounding box center [589, 455] width 88 height 30
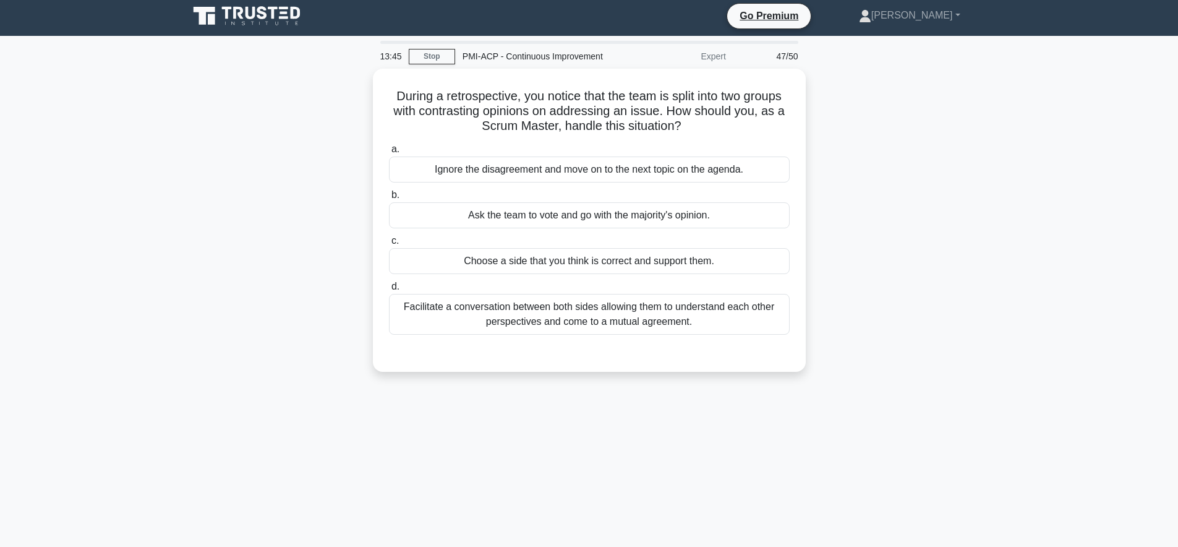
scroll to position [0, 0]
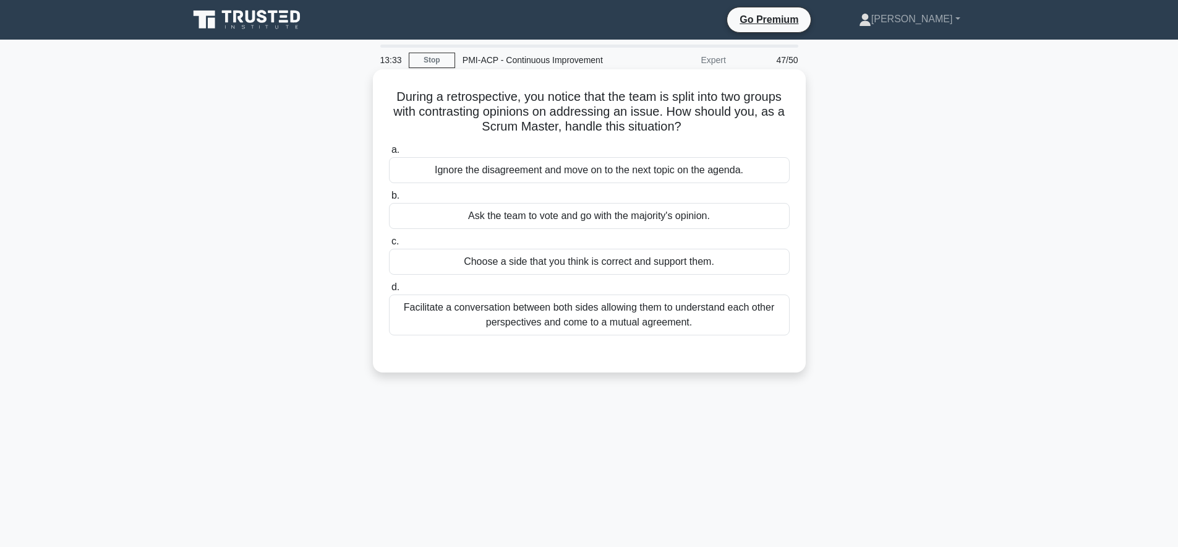
click at [701, 327] on div "Facilitate a conversation between both sides allowing them to understand each o…" at bounding box center [589, 314] width 401 height 41
click at [389, 291] on input "d. Facilitate a conversation between both sides allowing them to understand eac…" at bounding box center [389, 287] width 0 height 8
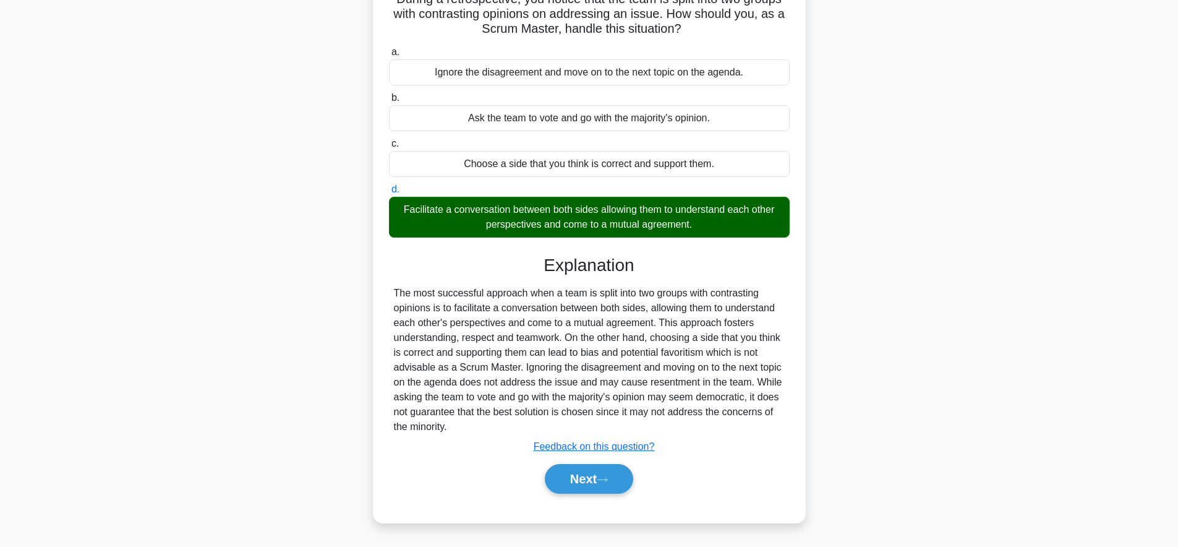
scroll to position [121, 0]
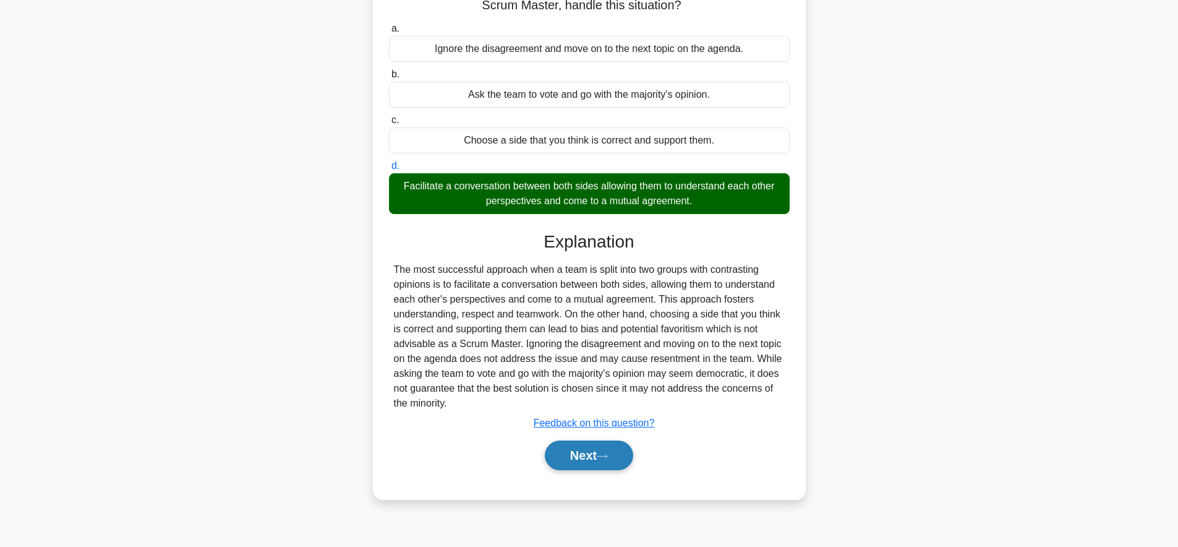
click at [587, 454] on button "Next" at bounding box center [589, 455] width 88 height 30
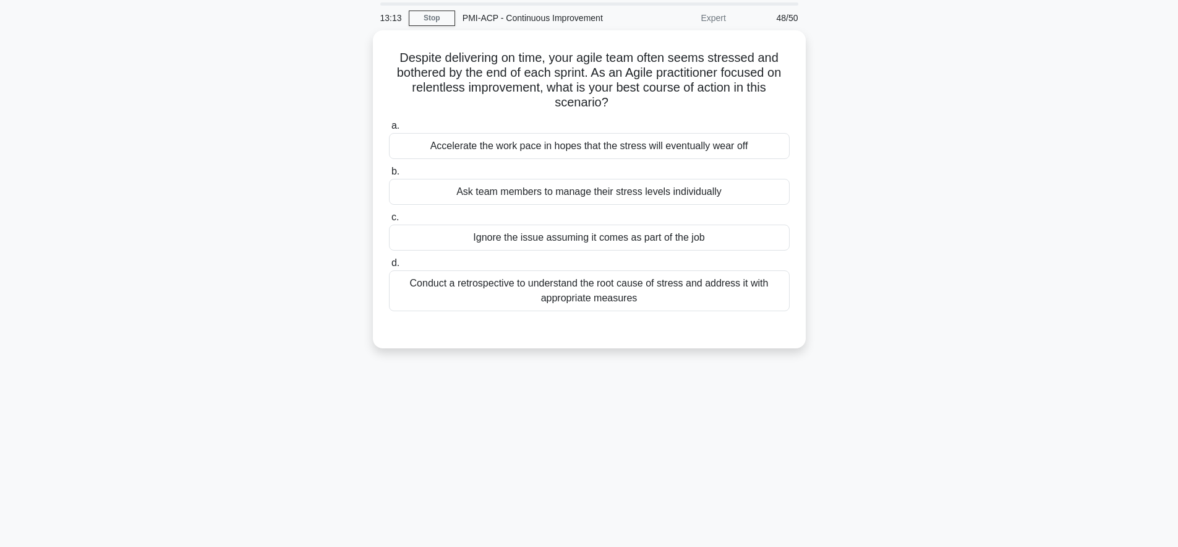
scroll to position [0, 0]
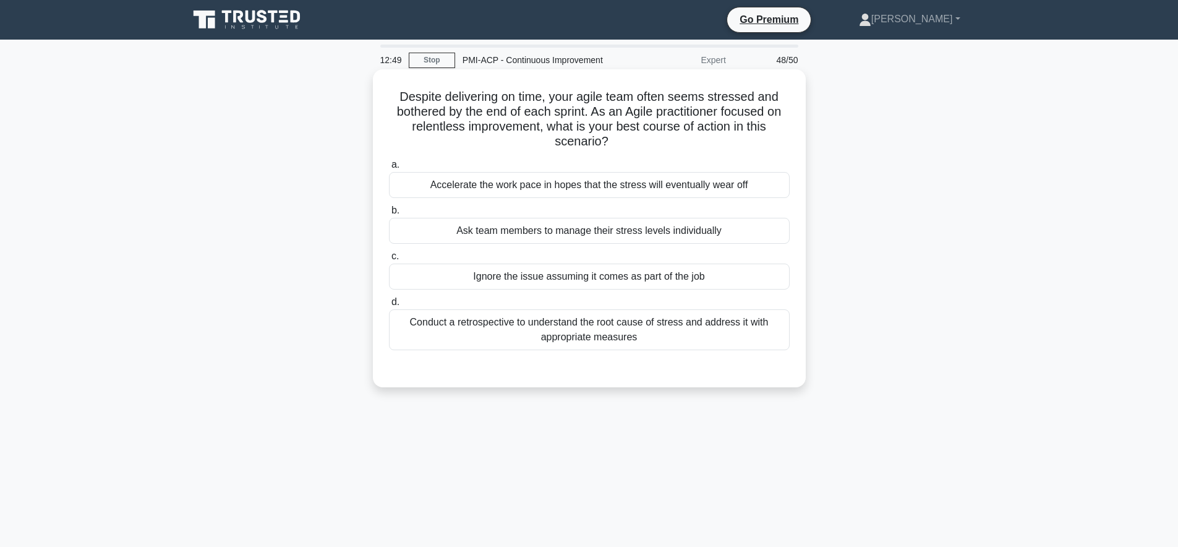
click at [599, 342] on div "Conduct a retrospective to understand the root cause of stress and address it w…" at bounding box center [589, 329] width 401 height 41
click at [389, 306] on input "d. Conduct a retrospective to understand the root cause of stress and address i…" at bounding box center [389, 302] width 0 height 8
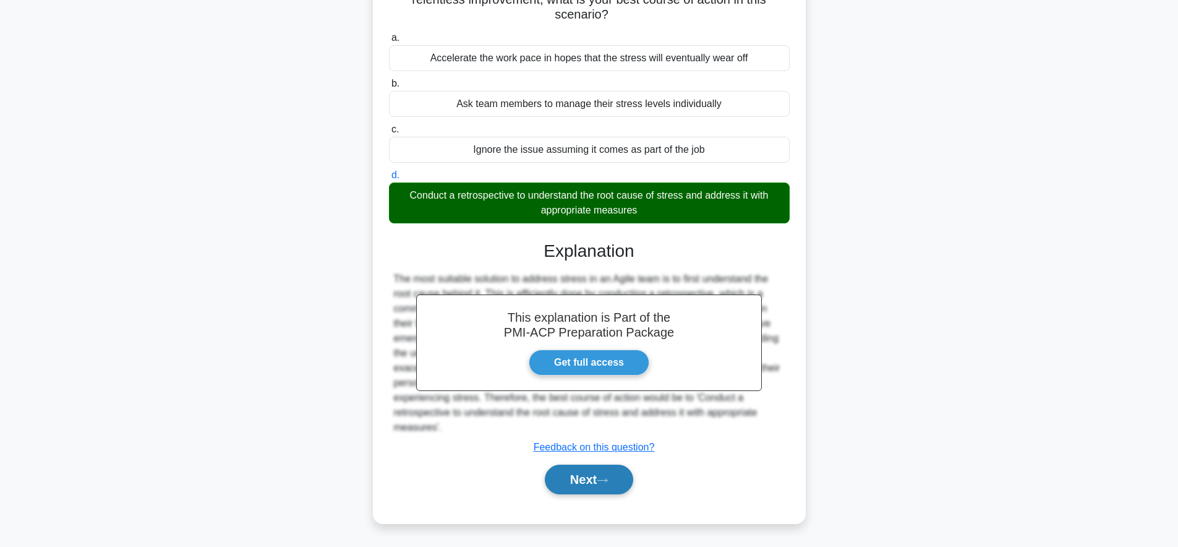
click at [583, 477] on button "Next" at bounding box center [589, 479] width 88 height 30
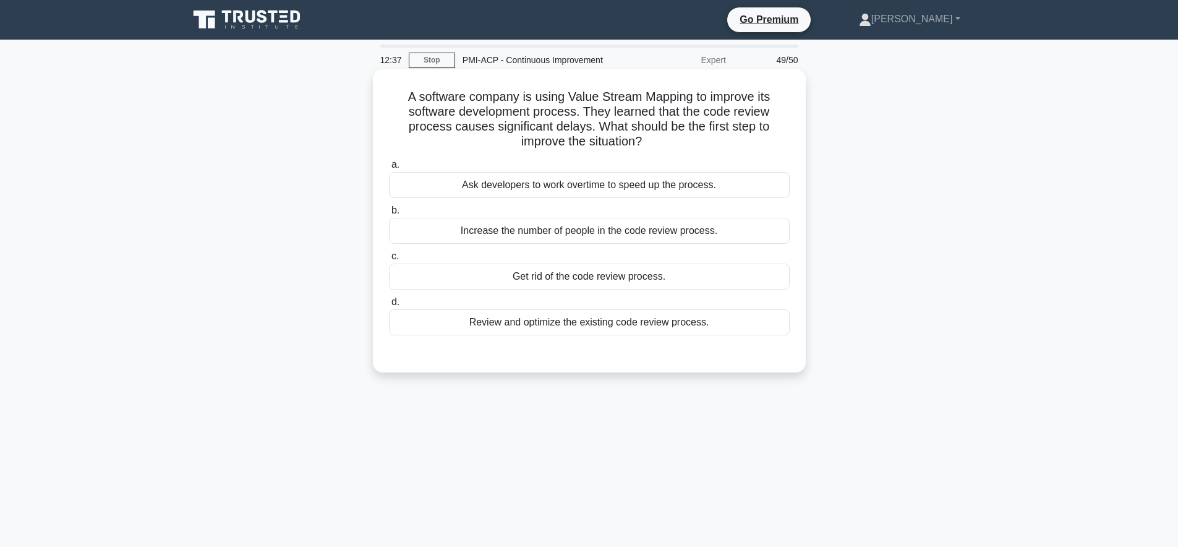
click at [616, 333] on div "Review and optimize the existing code review process." at bounding box center [589, 322] width 401 height 26
click at [389, 306] on input "d. Review and optimize the existing code review process." at bounding box center [389, 302] width 0 height 8
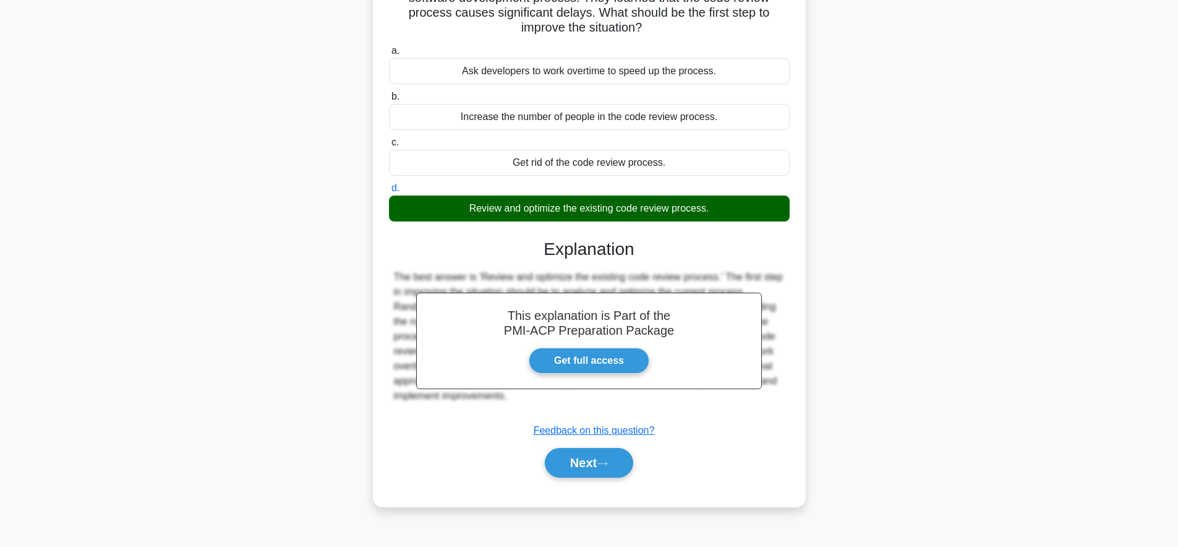
scroll to position [121, 0]
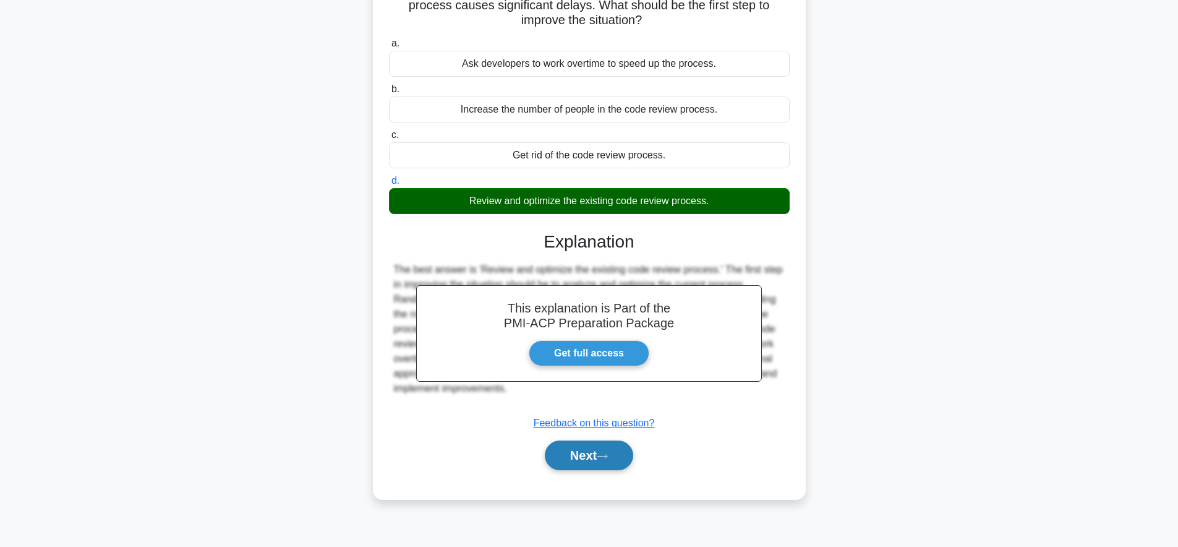
click at [605, 449] on button "Next" at bounding box center [589, 455] width 88 height 30
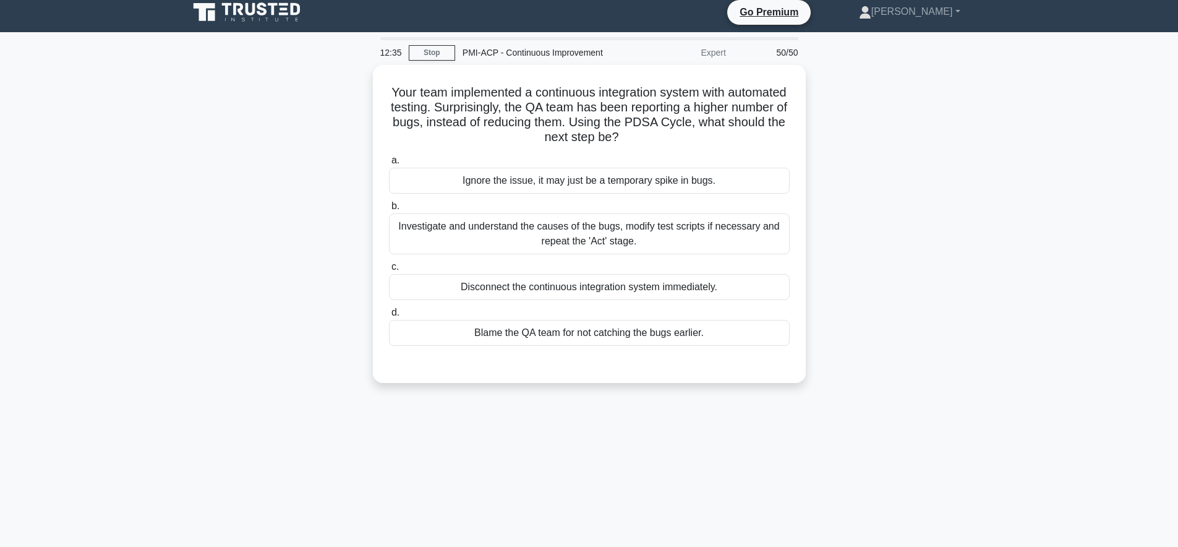
scroll to position [0, 0]
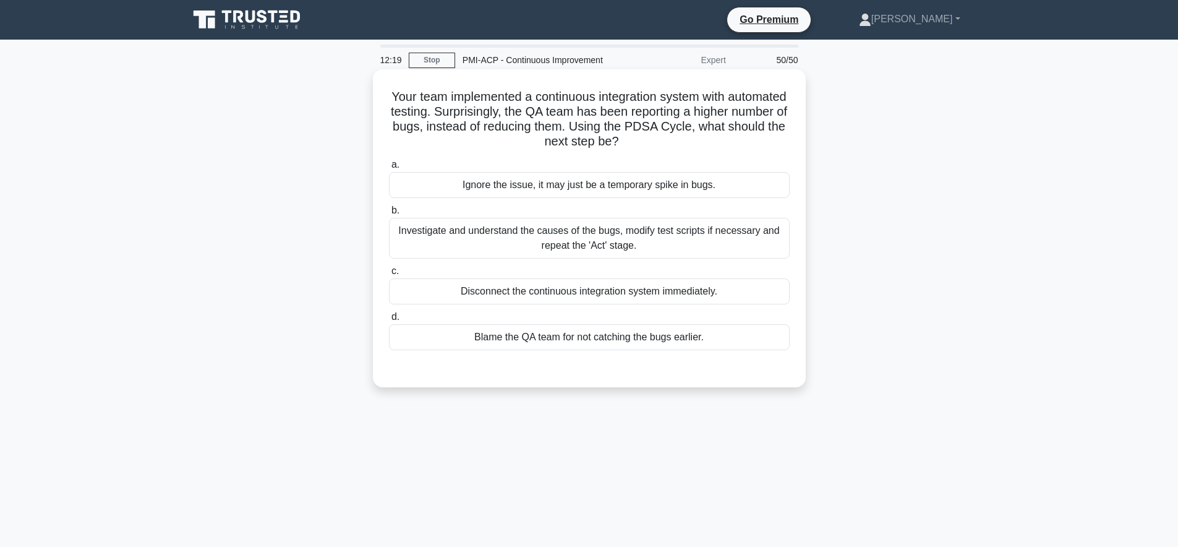
click at [657, 234] on div "Investigate and understand the causes of the bugs, modify test scripts if neces…" at bounding box center [589, 238] width 401 height 41
click at [389, 215] on input "b. Investigate and understand the causes of the bugs, modify test scripts if ne…" at bounding box center [389, 210] width 0 height 8
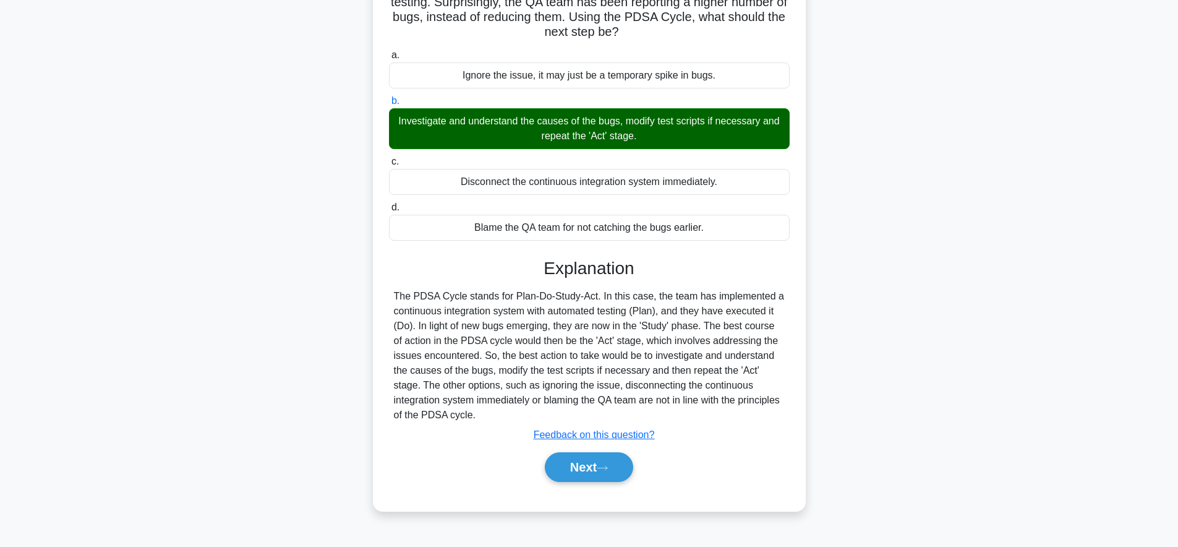
scroll to position [121, 0]
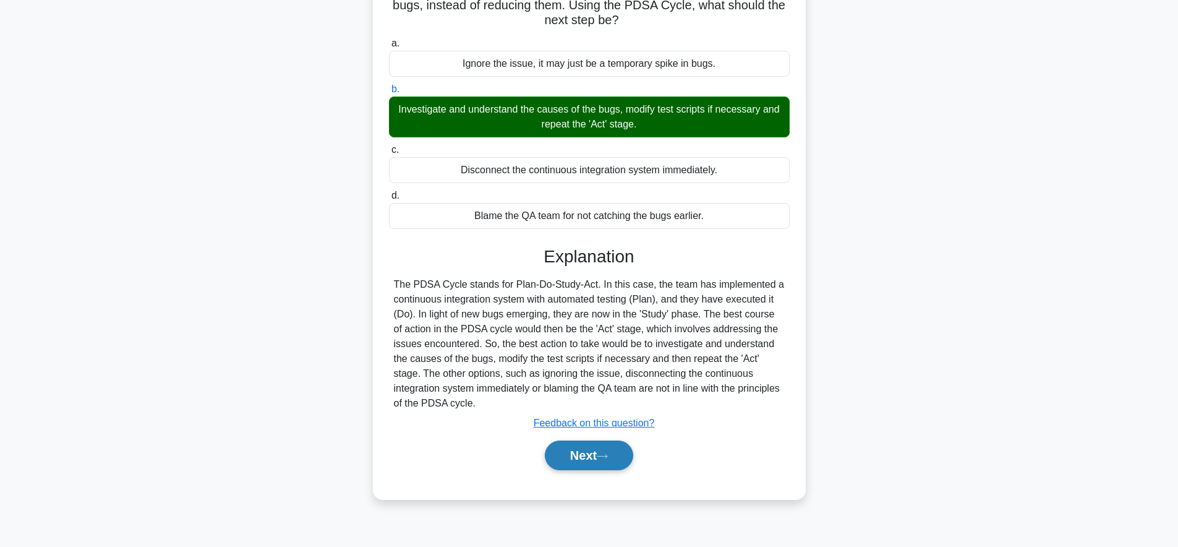
click at [621, 458] on button "Next" at bounding box center [589, 455] width 88 height 30
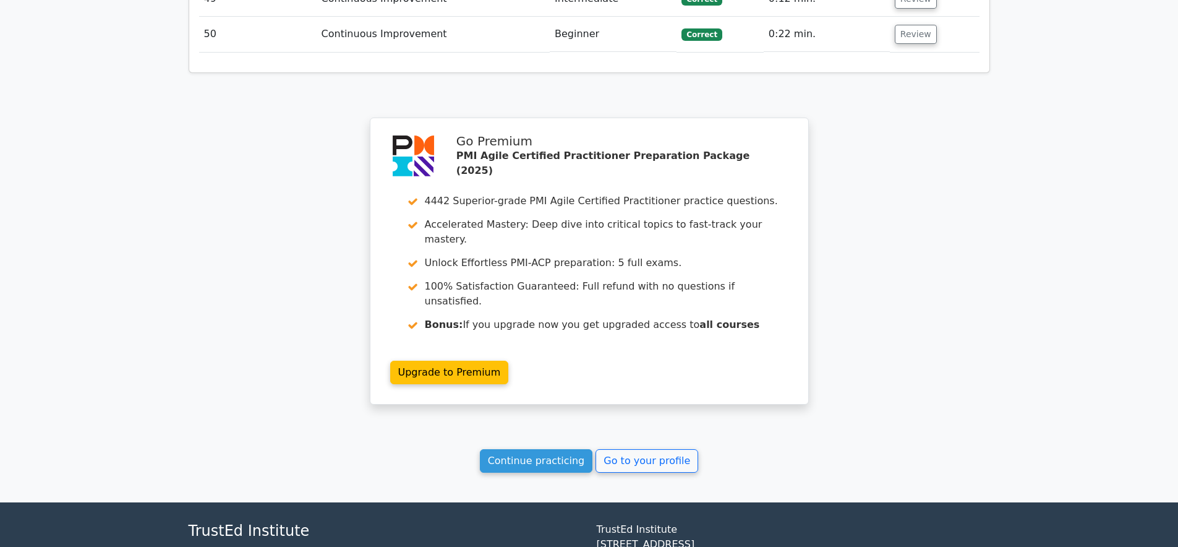
scroll to position [3259, 0]
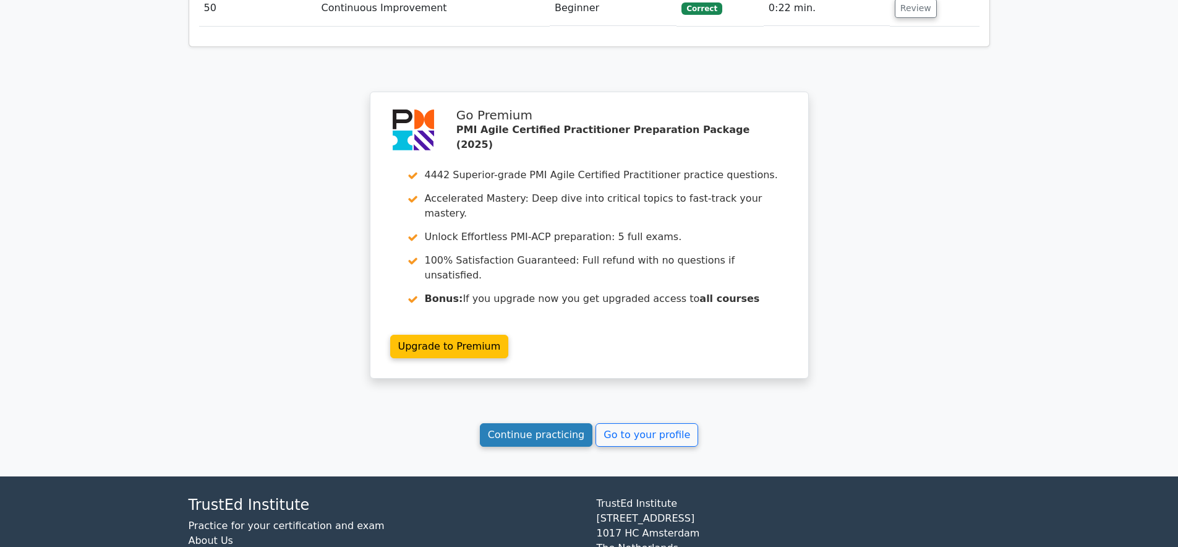
click at [569, 423] on link "Continue practicing" at bounding box center [536, 434] width 113 height 23
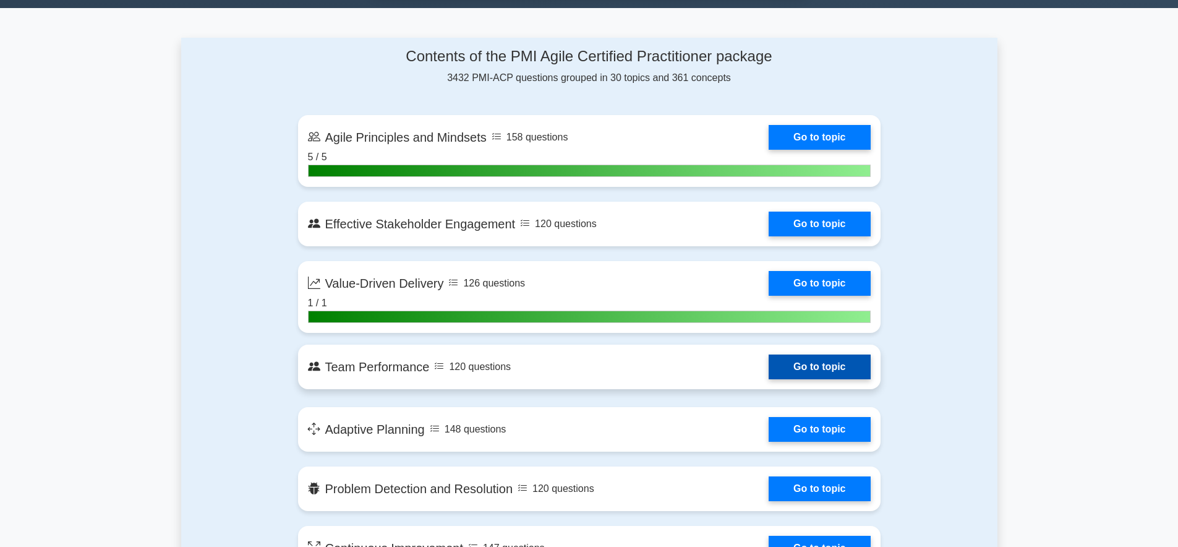
scroll to position [762, 0]
